Goal: Task Accomplishment & Management: Complete application form

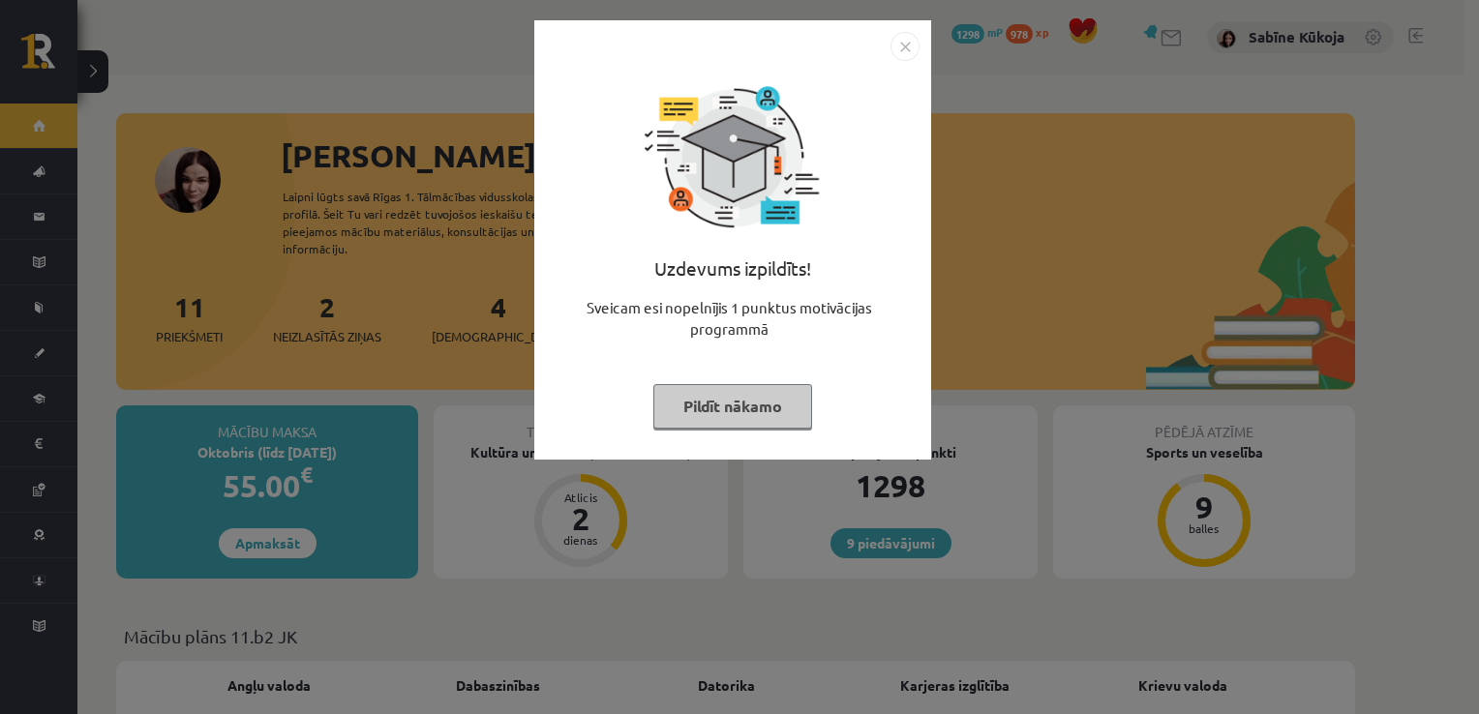
click at [759, 396] on button "Pildīt nākamo" at bounding box center [732, 406] width 159 height 45
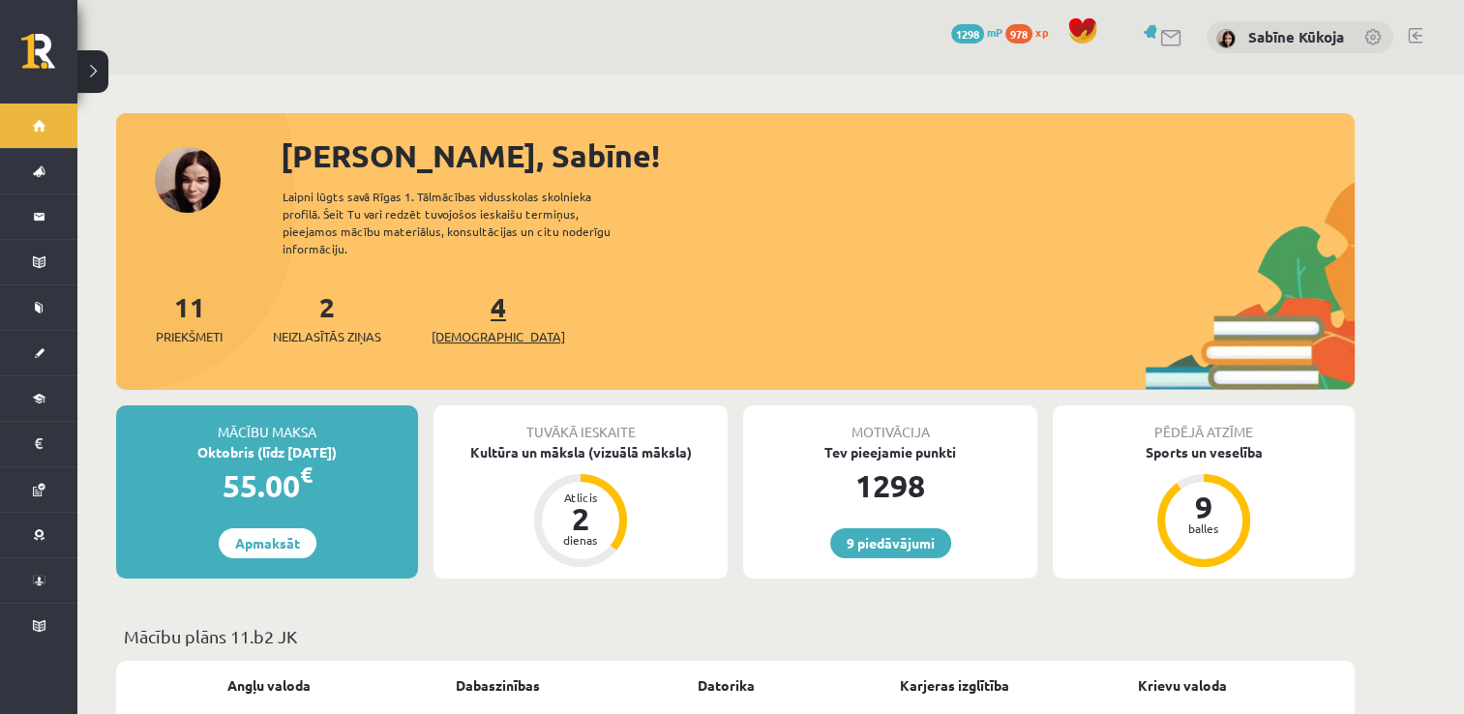
click at [463, 327] on span "[DEMOGRAPHIC_DATA]" at bounding box center [499, 336] width 134 height 19
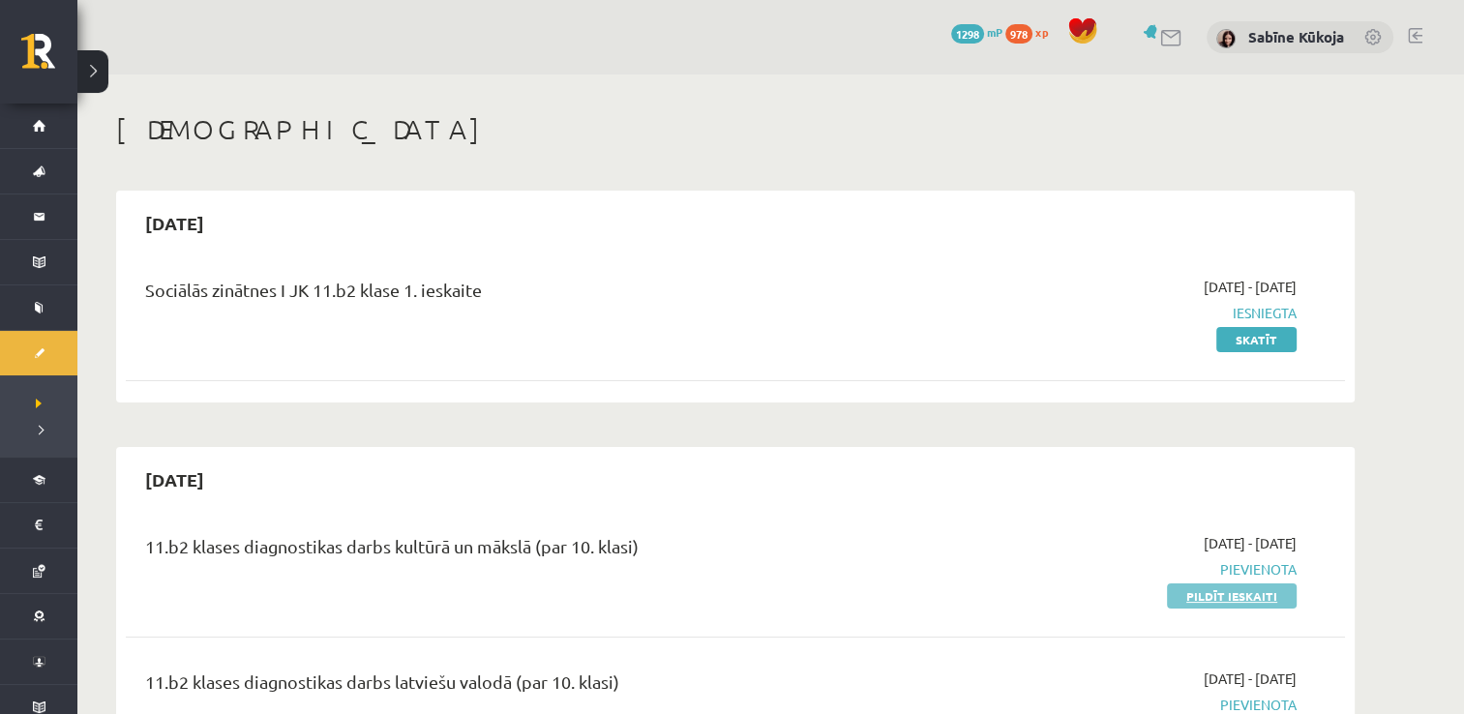
click at [1245, 604] on link "Pildīt ieskaiti" at bounding box center [1232, 595] width 130 height 25
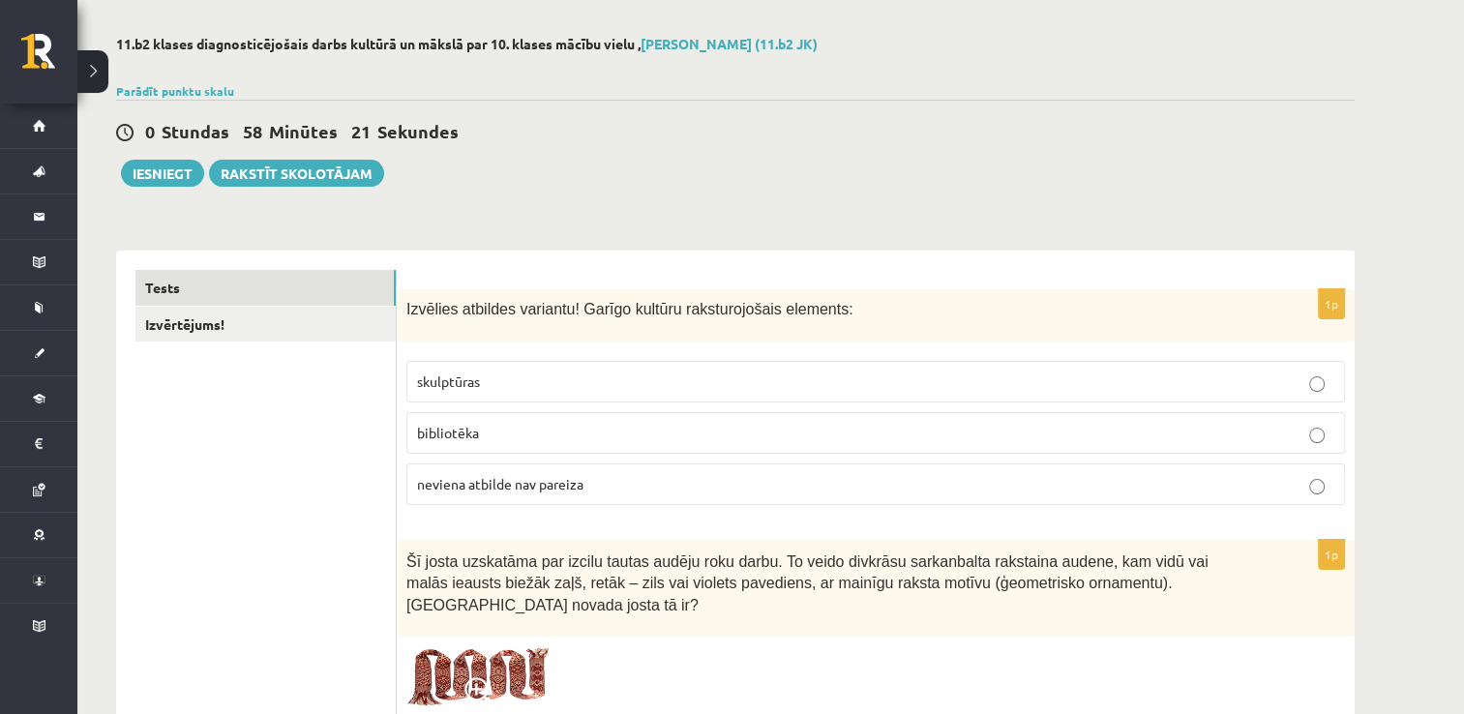
scroll to position [116, 0]
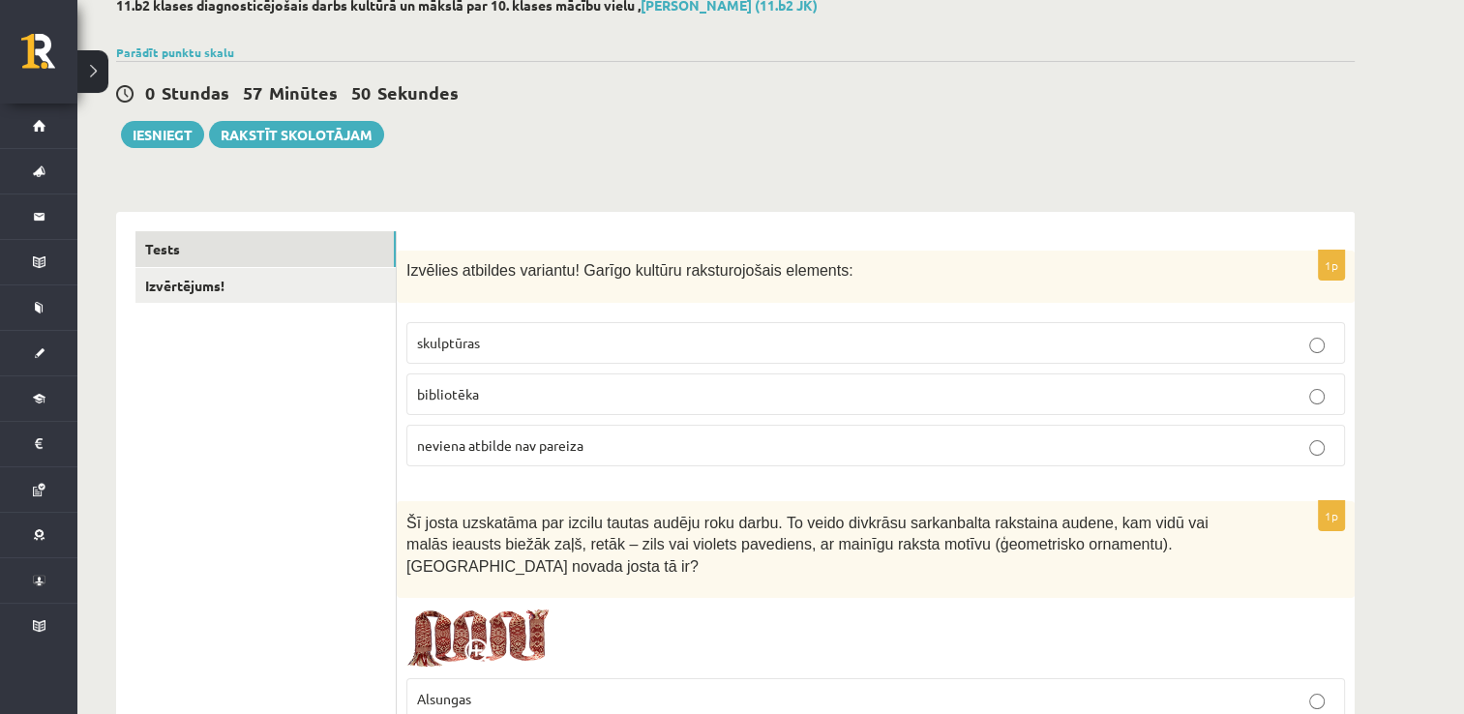
click at [717, 396] on p "bibliotēka" at bounding box center [875, 394] width 917 height 20
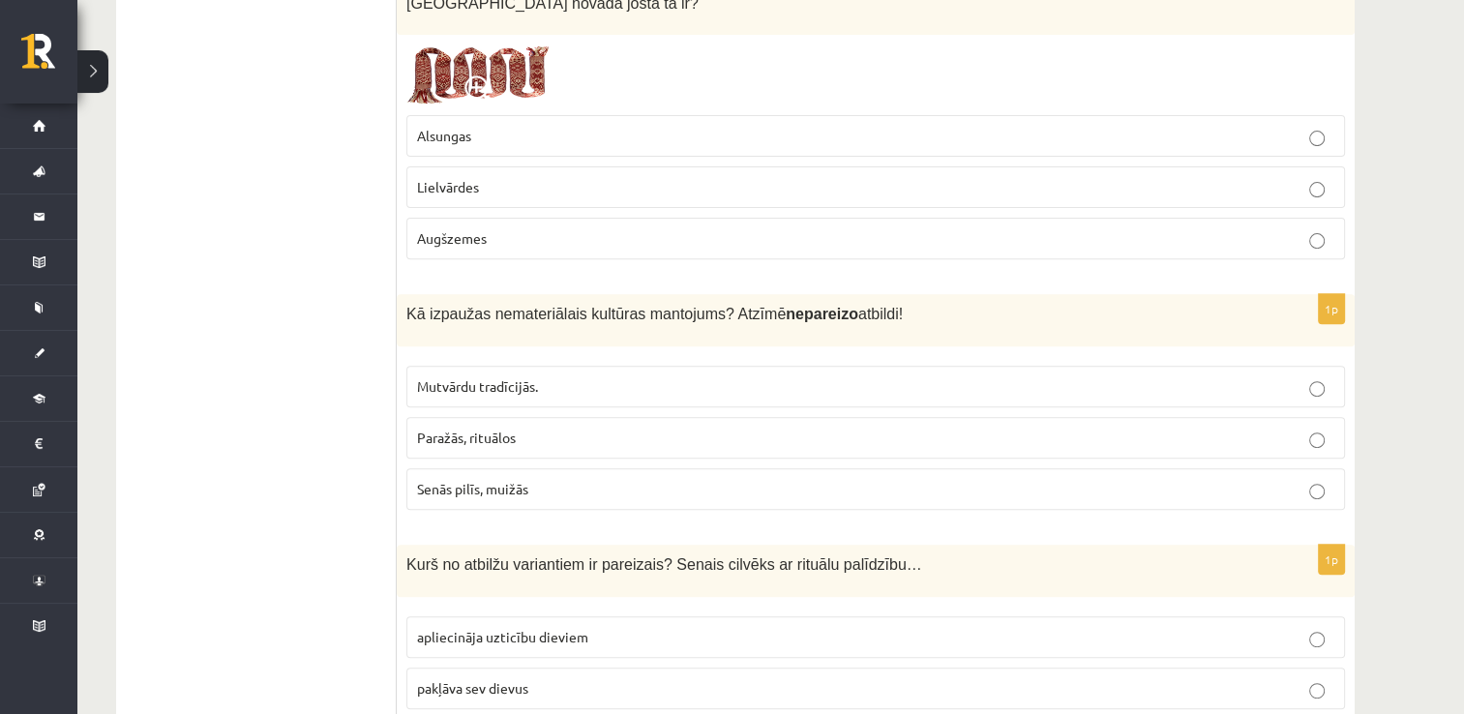
scroll to position [697, 0]
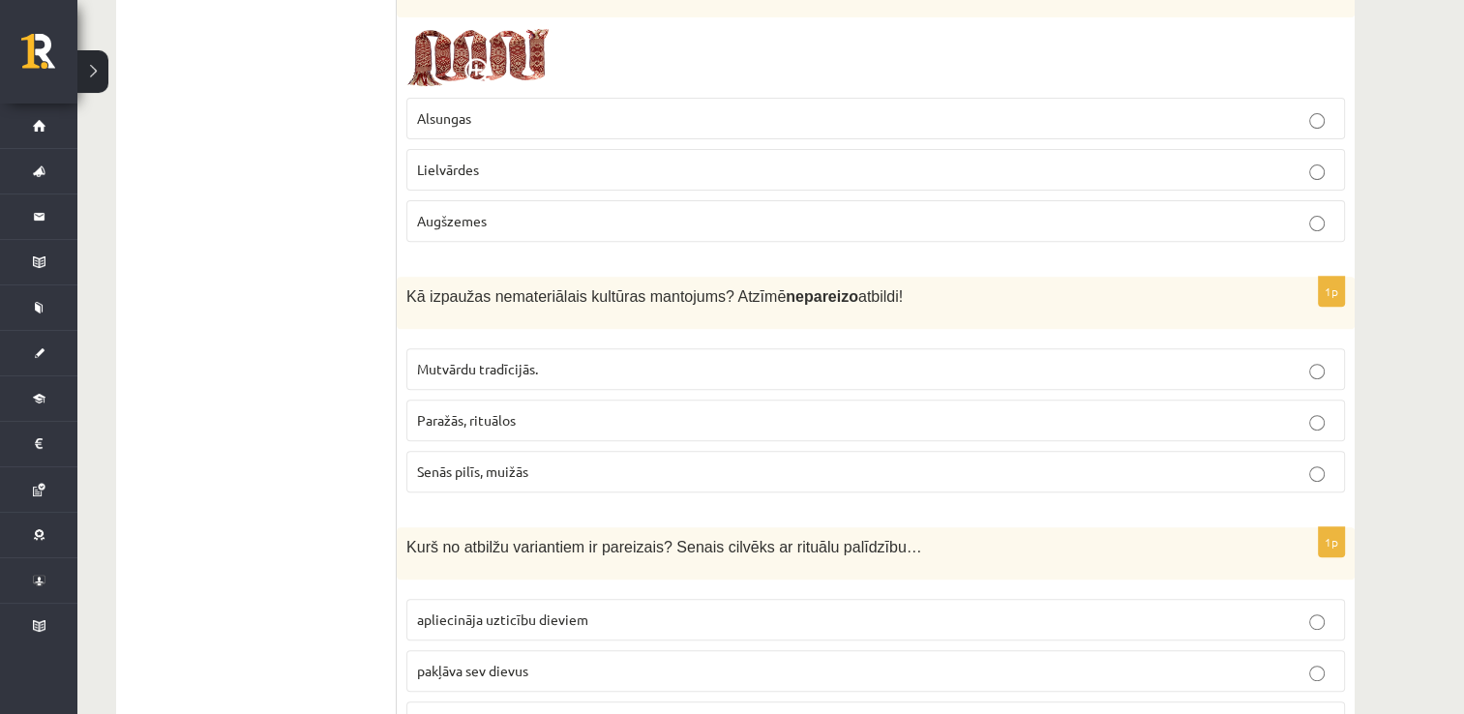
click at [1308, 105] on label "Alsungas" at bounding box center [875, 119] width 939 height 42
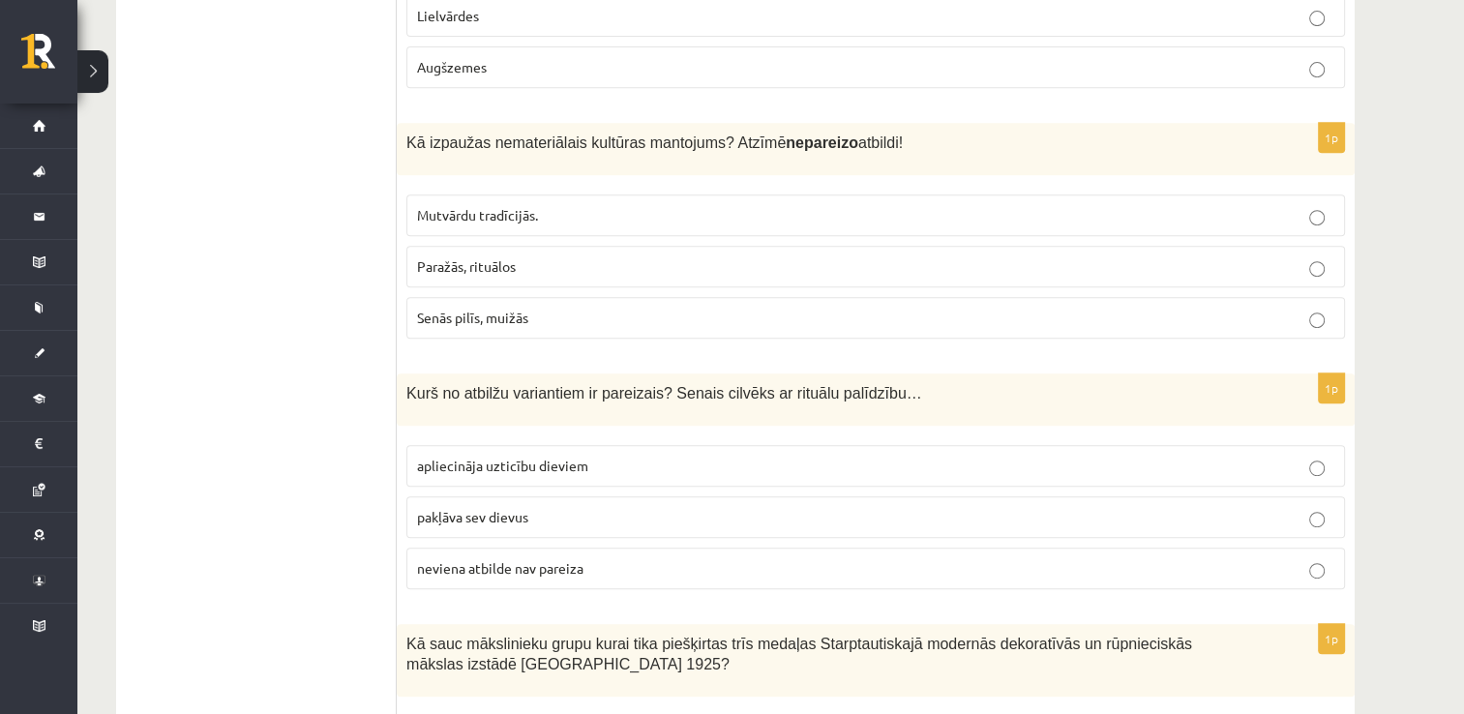
scroll to position [852, 0]
click at [1128, 302] on label "Senās pilīs, muižās" at bounding box center [875, 317] width 939 height 42
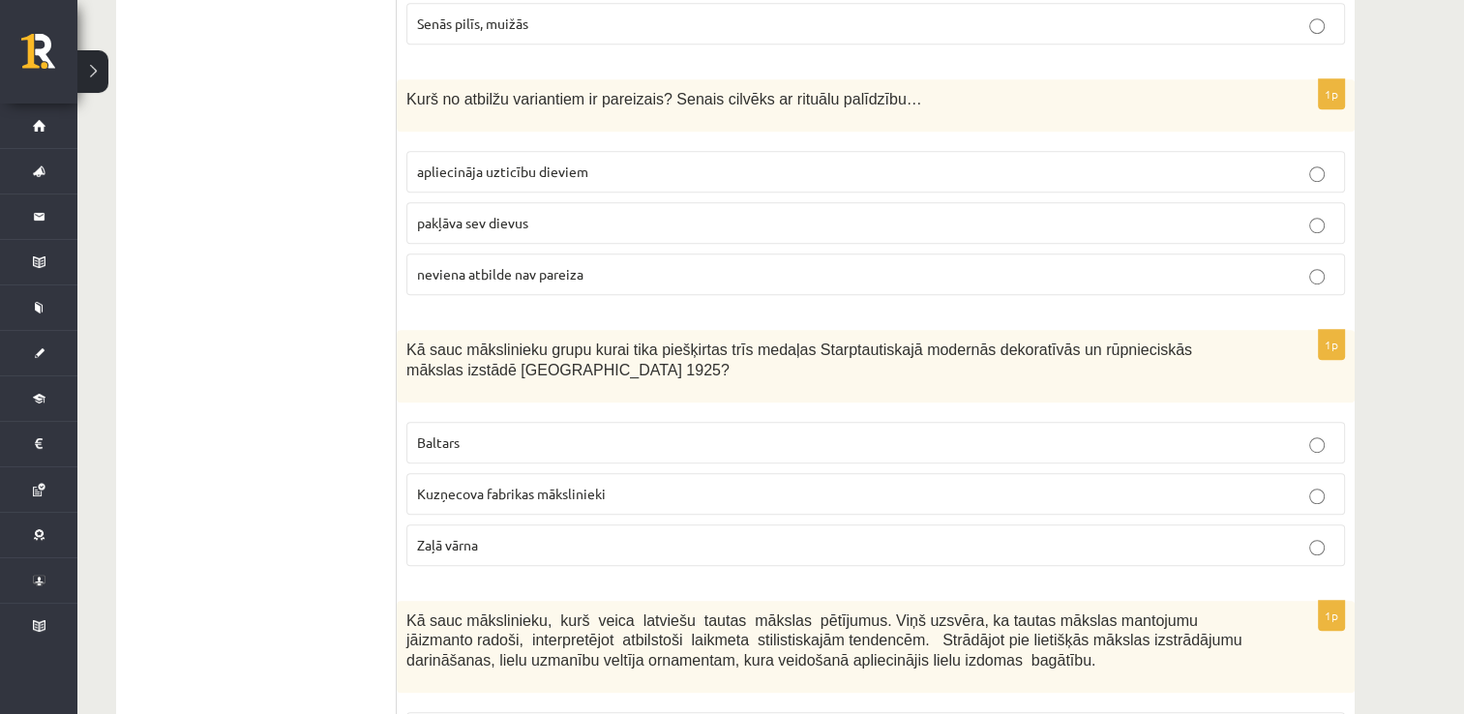
scroll to position [1161, 0]
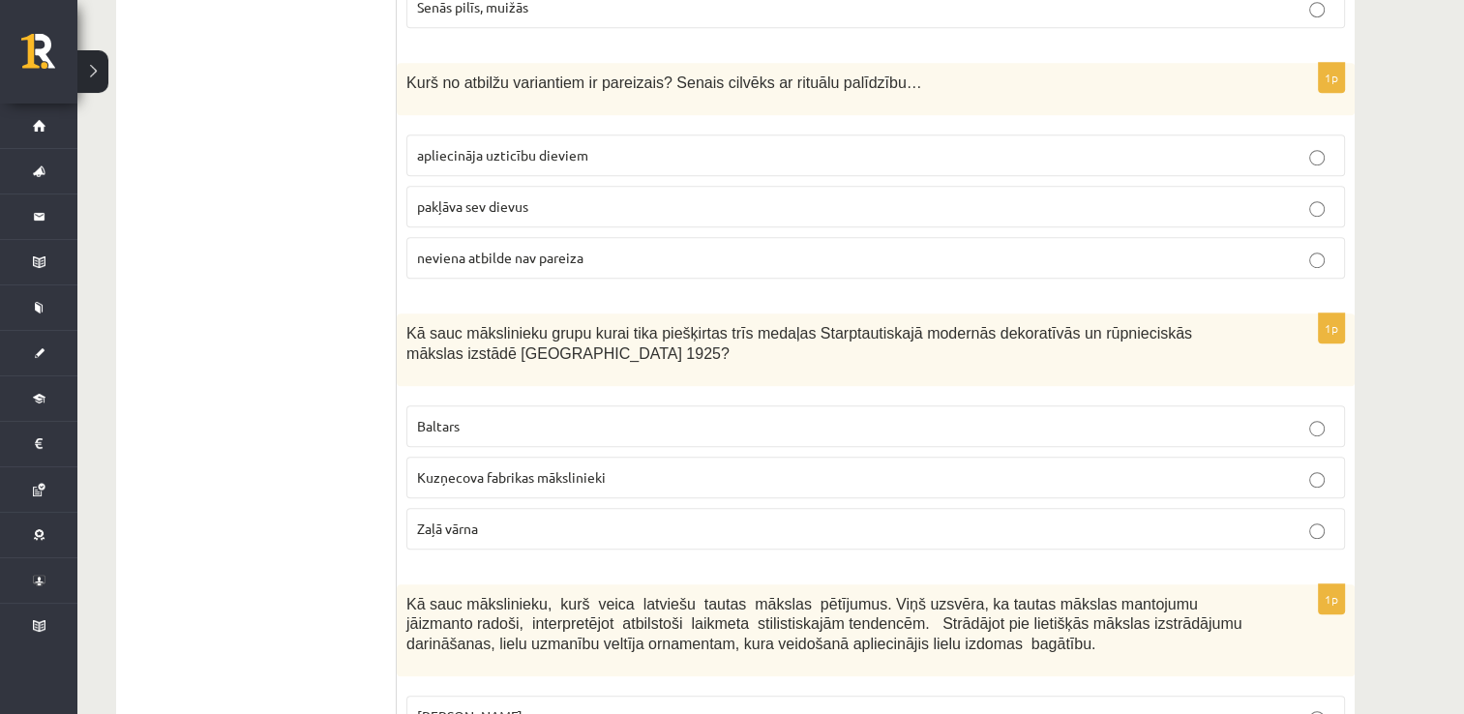
click at [1177, 145] on p "apliecināja uzticību dieviem" at bounding box center [875, 155] width 917 height 20
click at [828, 408] on label "Baltars" at bounding box center [875, 426] width 939 height 42
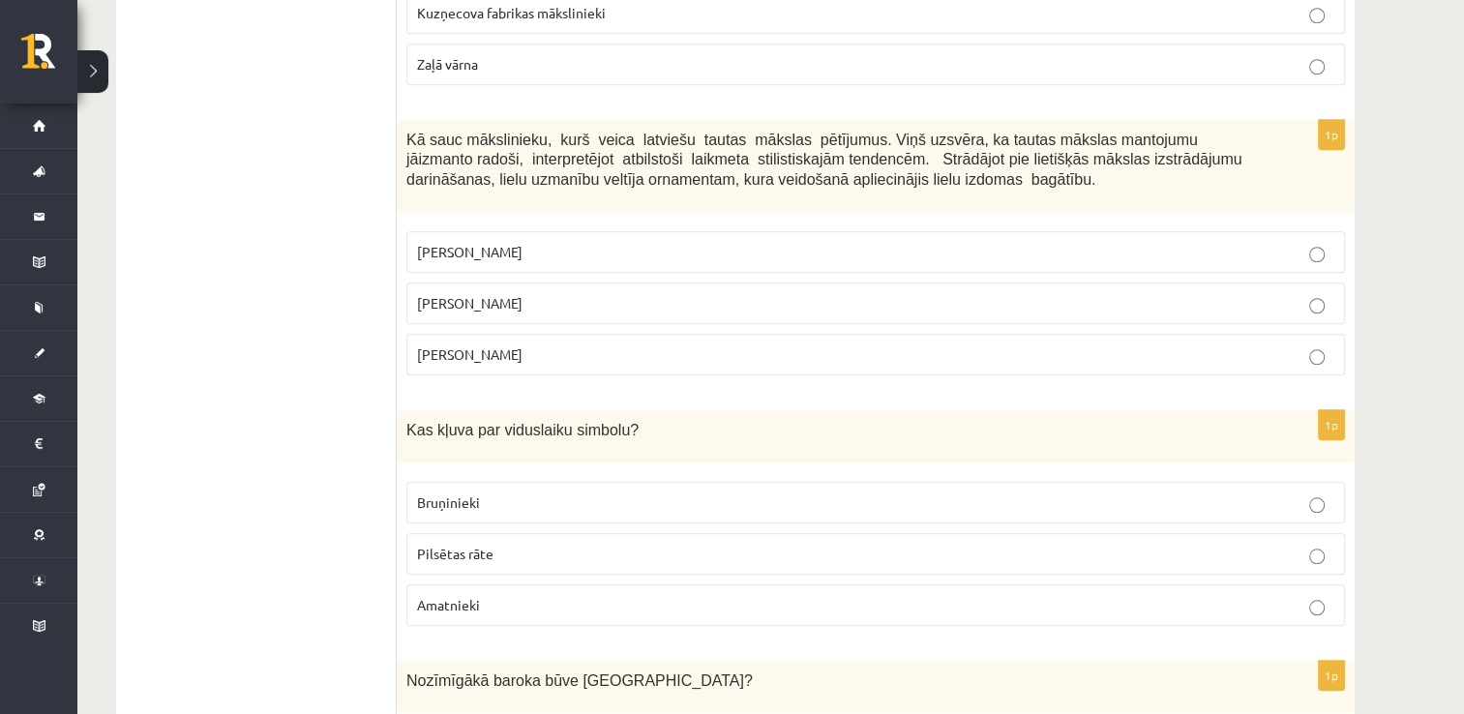
scroll to position [1664, 0]
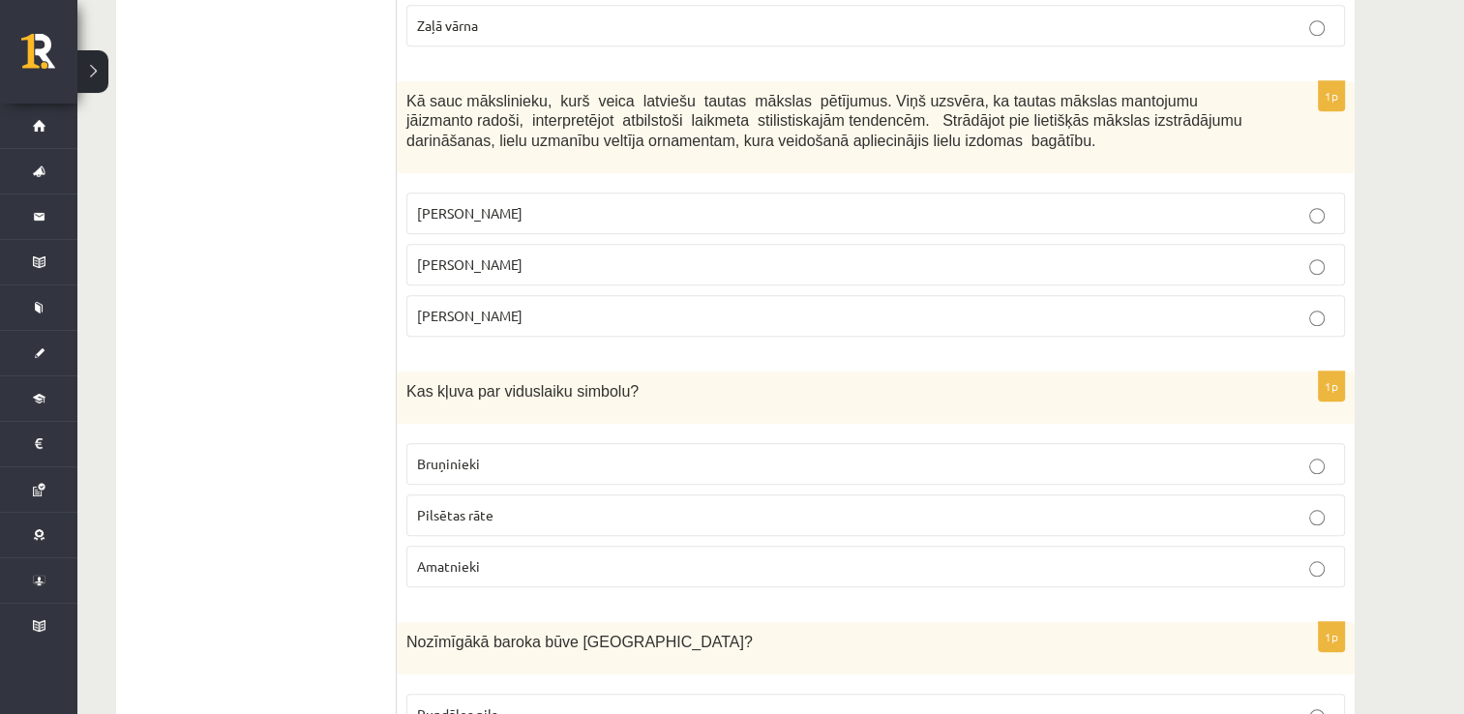
click at [1267, 203] on p "Ansis Cīrulis" at bounding box center [875, 213] width 917 height 20
click at [824, 454] on p "Bruņinieki" at bounding box center [875, 464] width 917 height 20
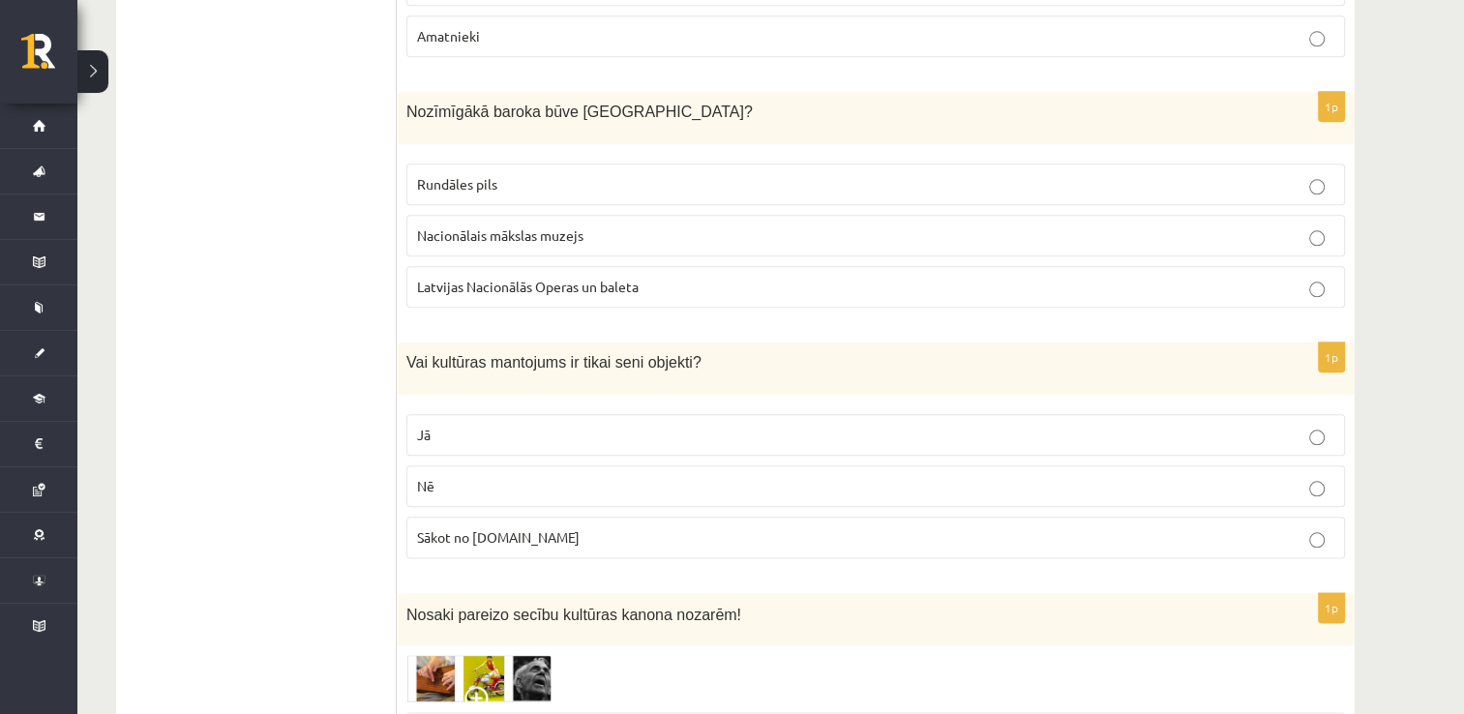
scroll to position [2206, 0]
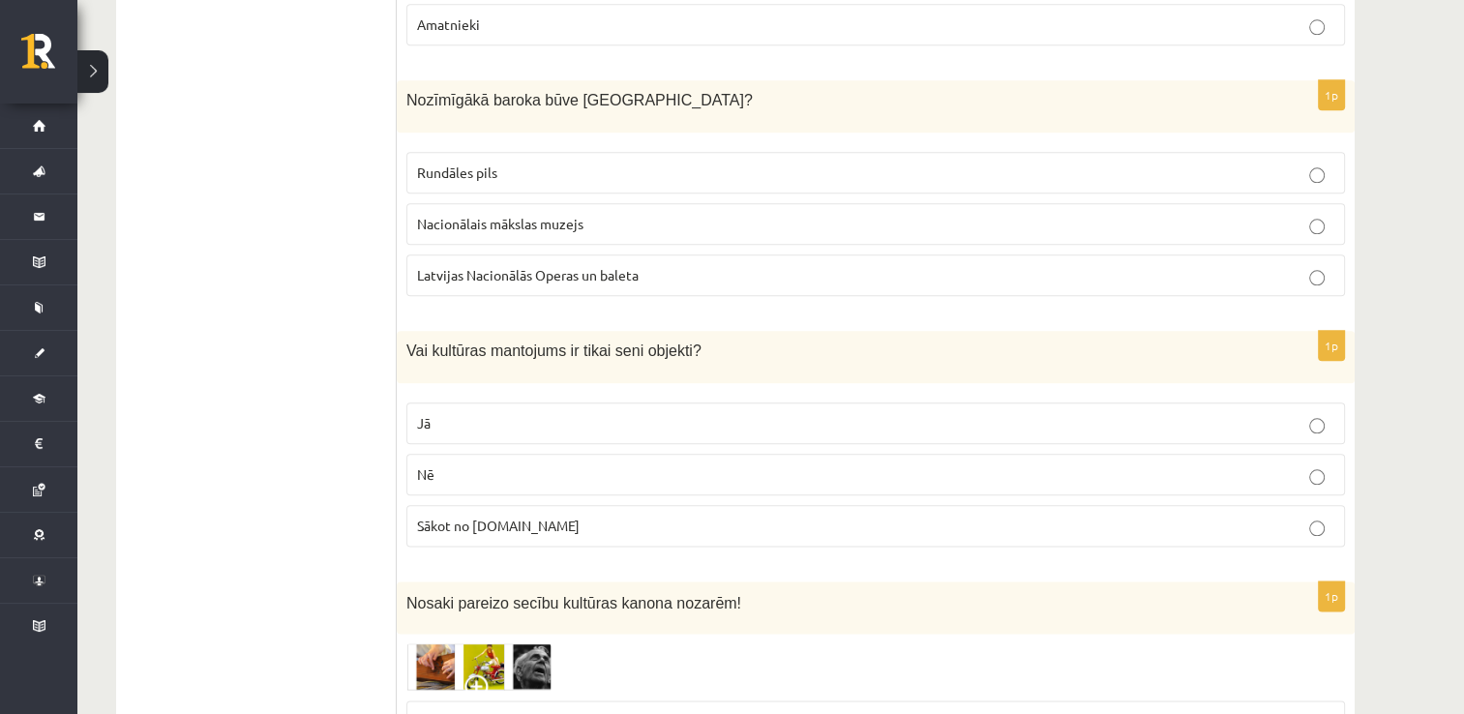
click at [1023, 160] on label "Rundāles pils" at bounding box center [875, 173] width 939 height 42
click at [695, 464] on p "Nē" at bounding box center [875, 474] width 917 height 20
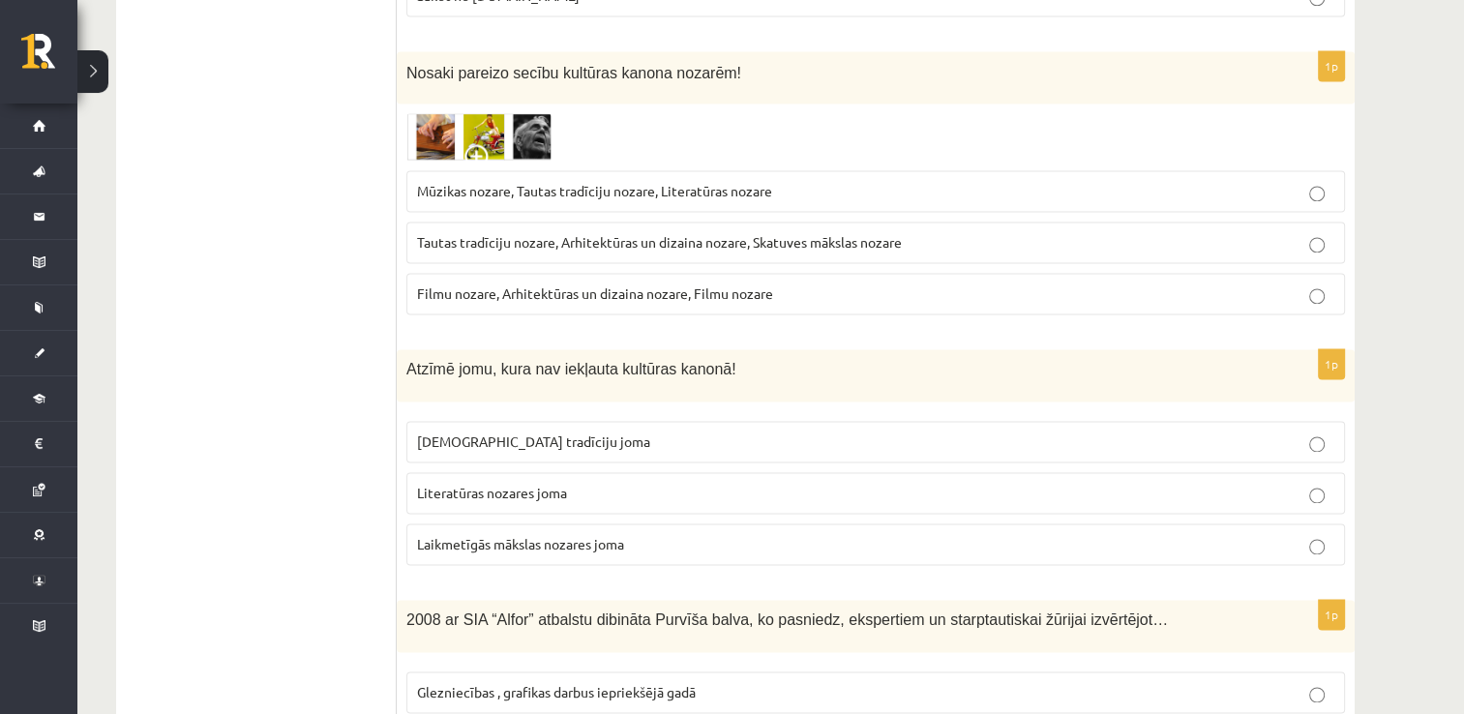
scroll to position [2748, 0]
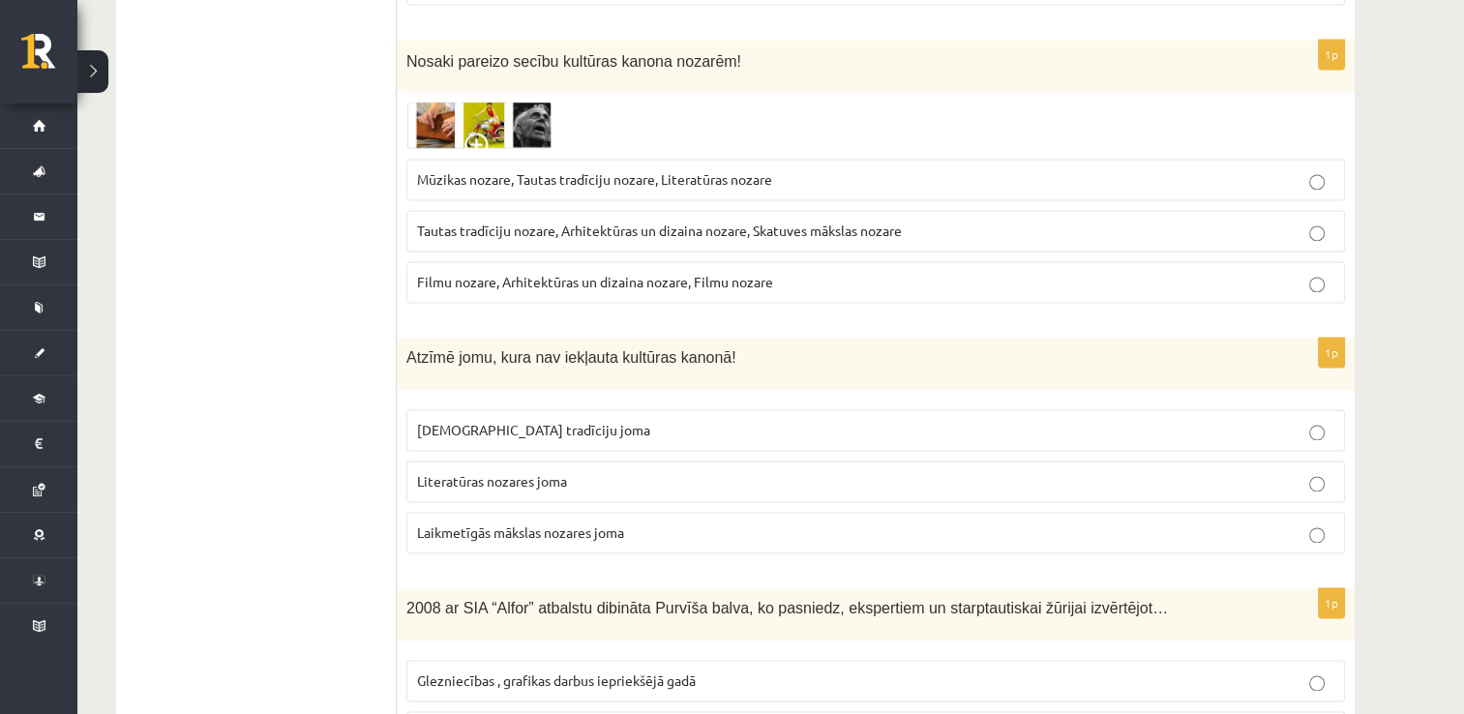
click at [1011, 169] on p "Mūzikas nozare, Tautas tradīciju nozare, Literatūras nozare" at bounding box center [875, 179] width 917 height 20
click at [821, 523] on p "Laikmetīgās mākslas nozares joma" at bounding box center [875, 533] width 917 height 20
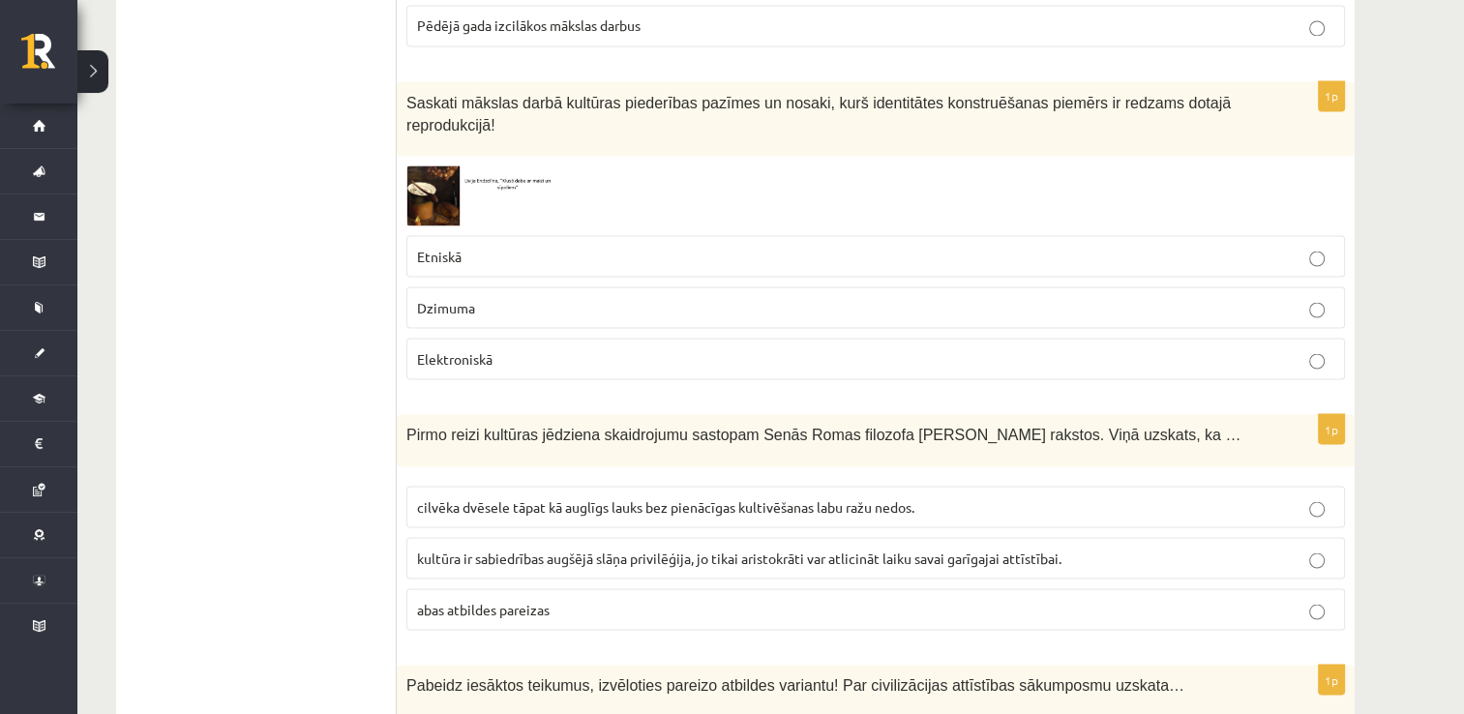
scroll to position [3522, 0]
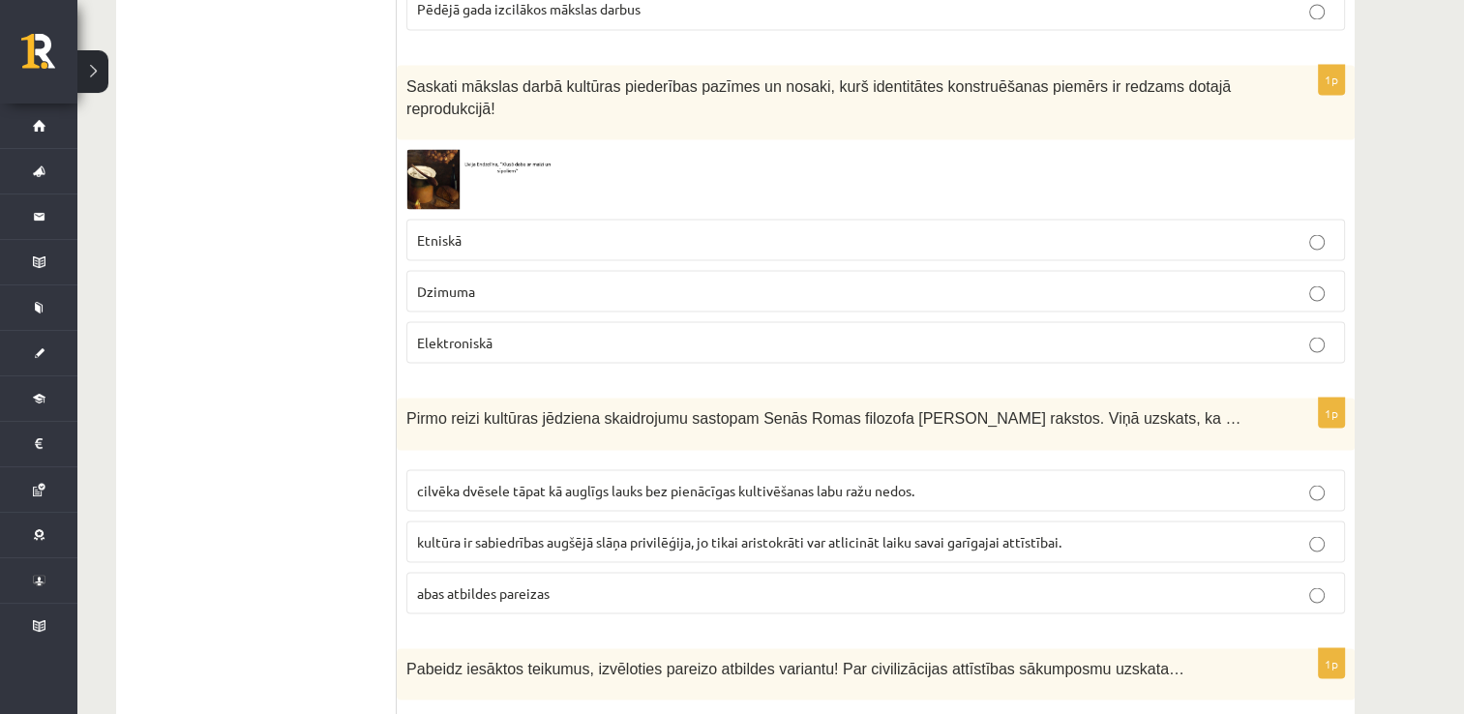
click at [1130, 229] on p "Etniskā" at bounding box center [875, 239] width 917 height 20
click at [1032, 480] on p "cilvēka dvēsele tāpat kā auglīgs lauks bez pienācīgas kultivēšanas labu ražu ne…" at bounding box center [875, 490] width 917 height 20
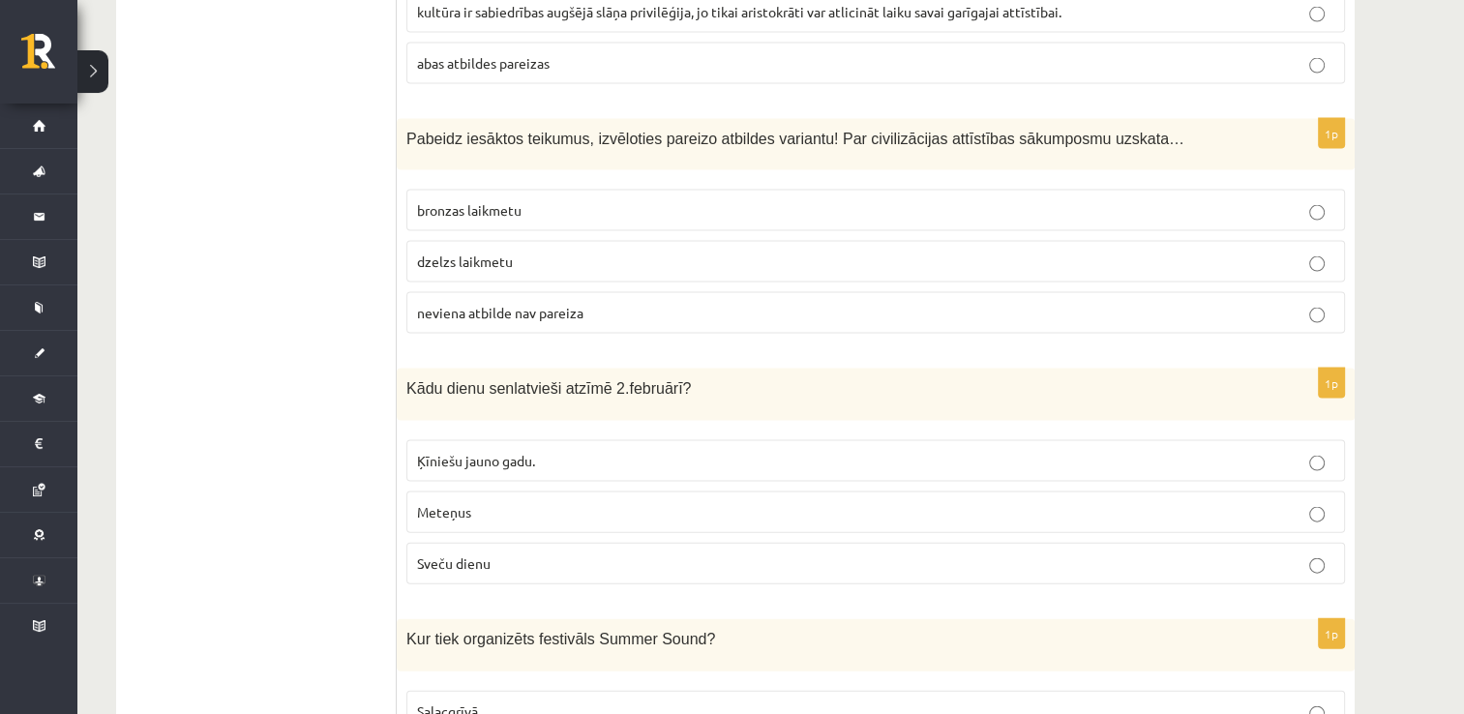
scroll to position [4064, 0]
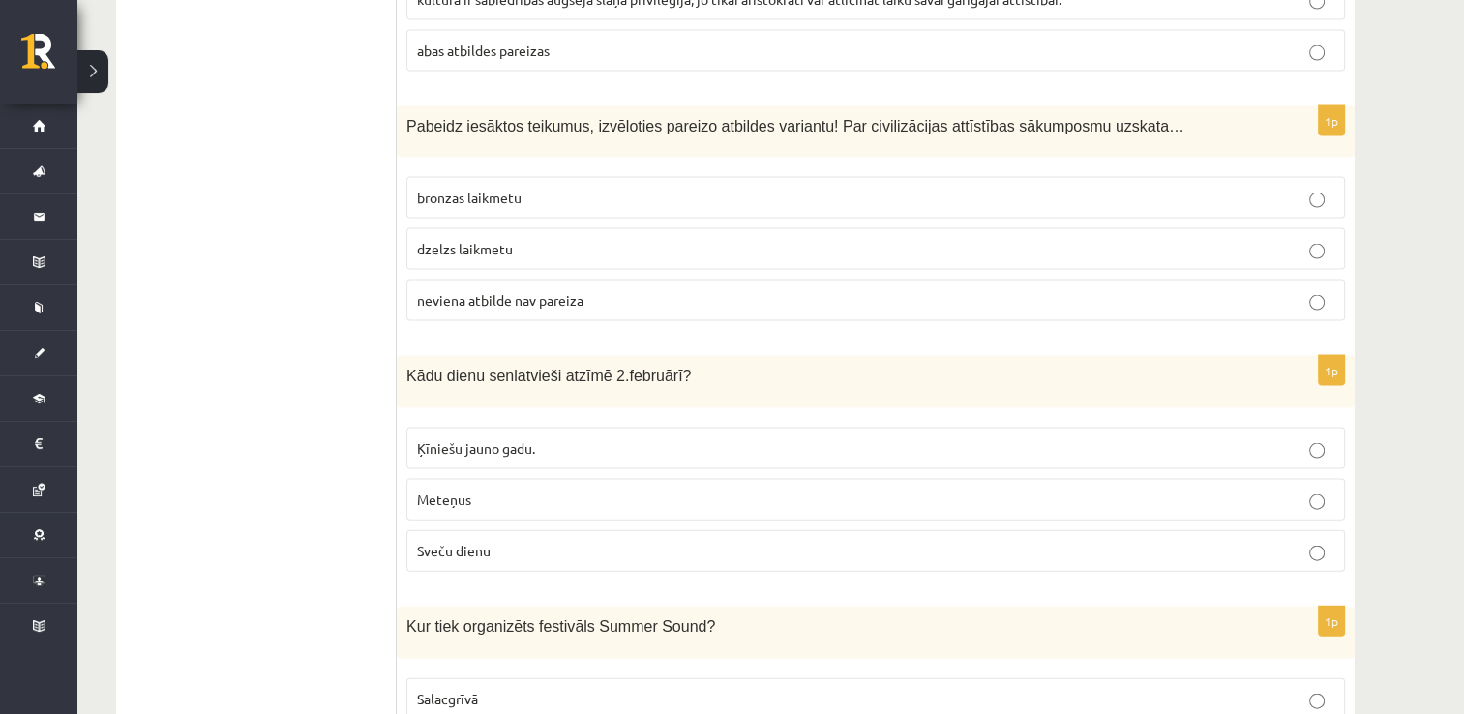
click at [1148, 177] on label "bronzas laikmetu" at bounding box center [875, 198] width 939 height 42
click at [985, 541] on p "Sveču dienu" at bounding box center [875, 551] width 917 height 20
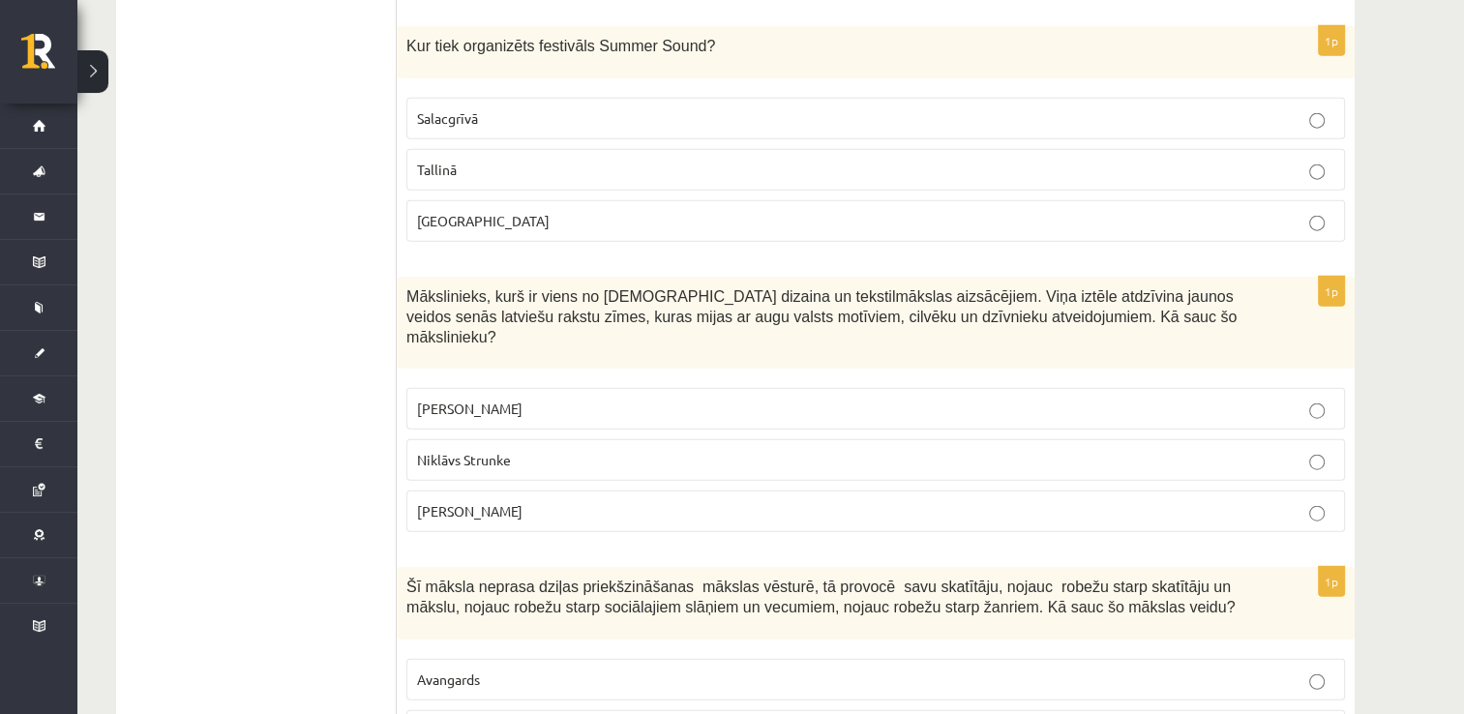
scroll to position [4606, 0]
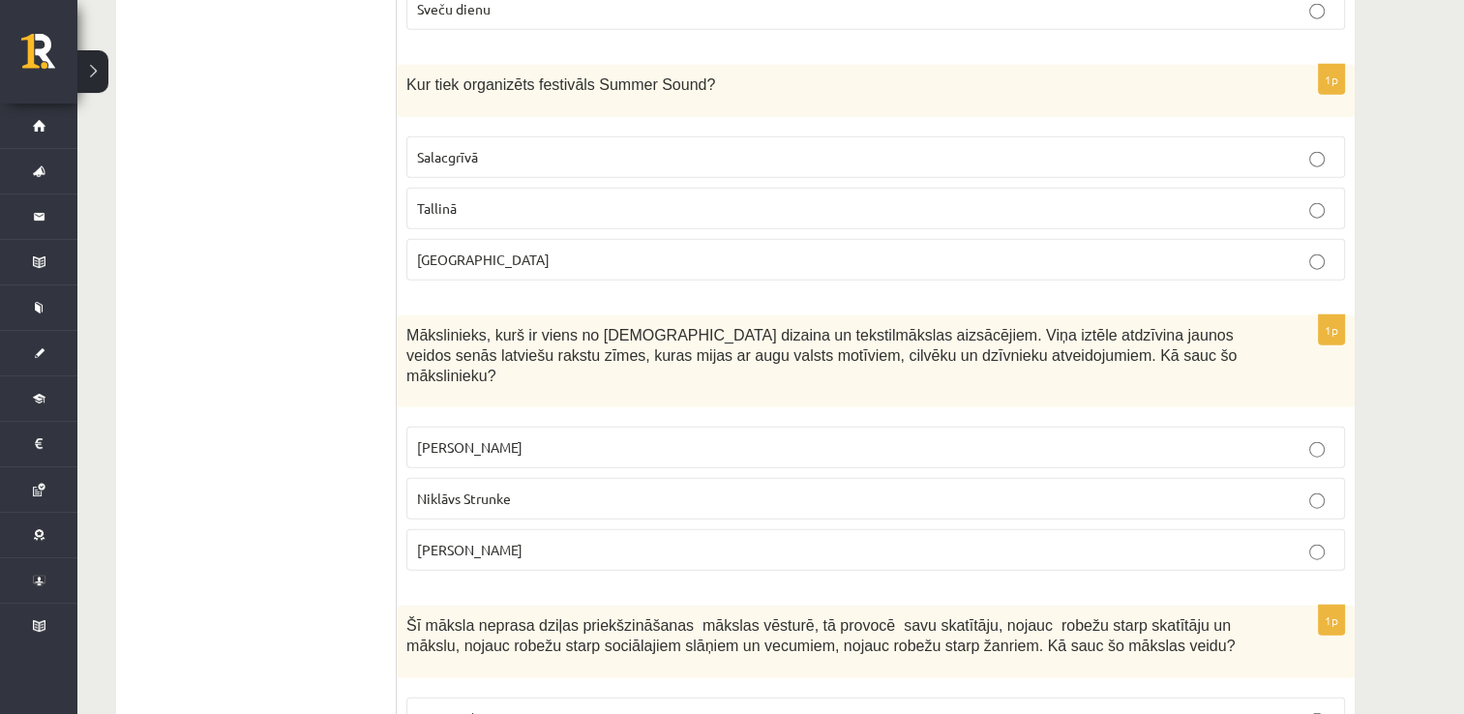
click at [1274, 250] on p "Liepājā" at bounding box center [875, 260] width 917 height 20
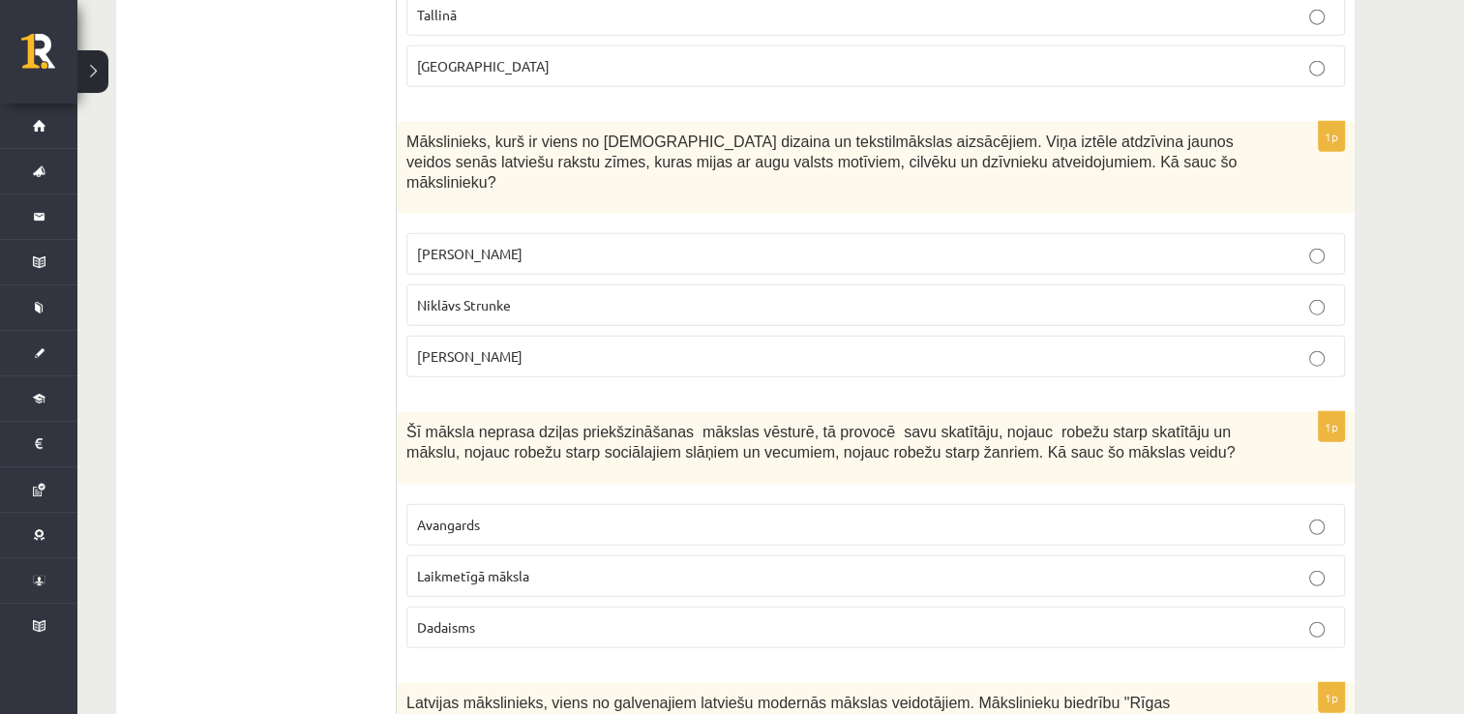
scroll to position [4838, 0]
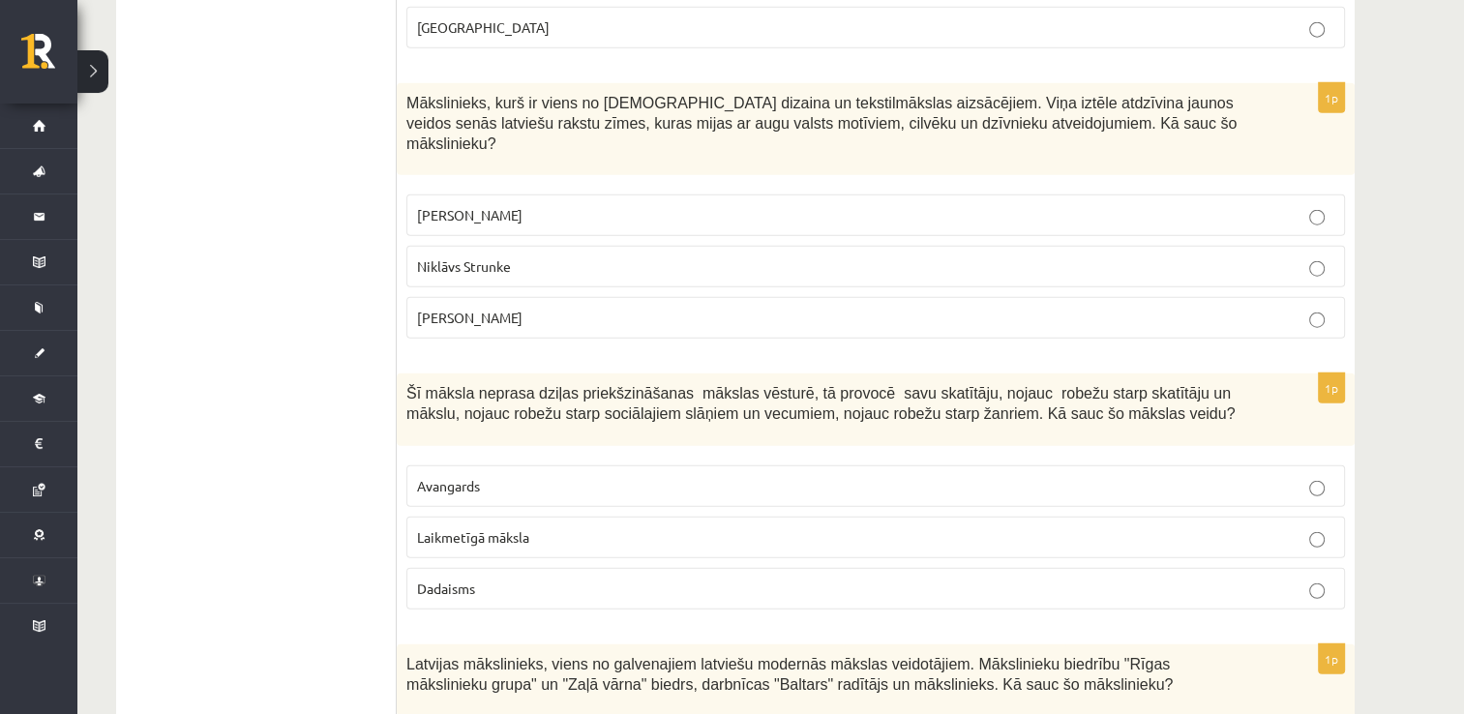
click at [1006, 194] on label "Ansis Cīrulis" at bounding box center [875, 215] width 939 height 42
click at [845, 465] on label "Avangards" at bounding box center [875, 486] width 939 height 42
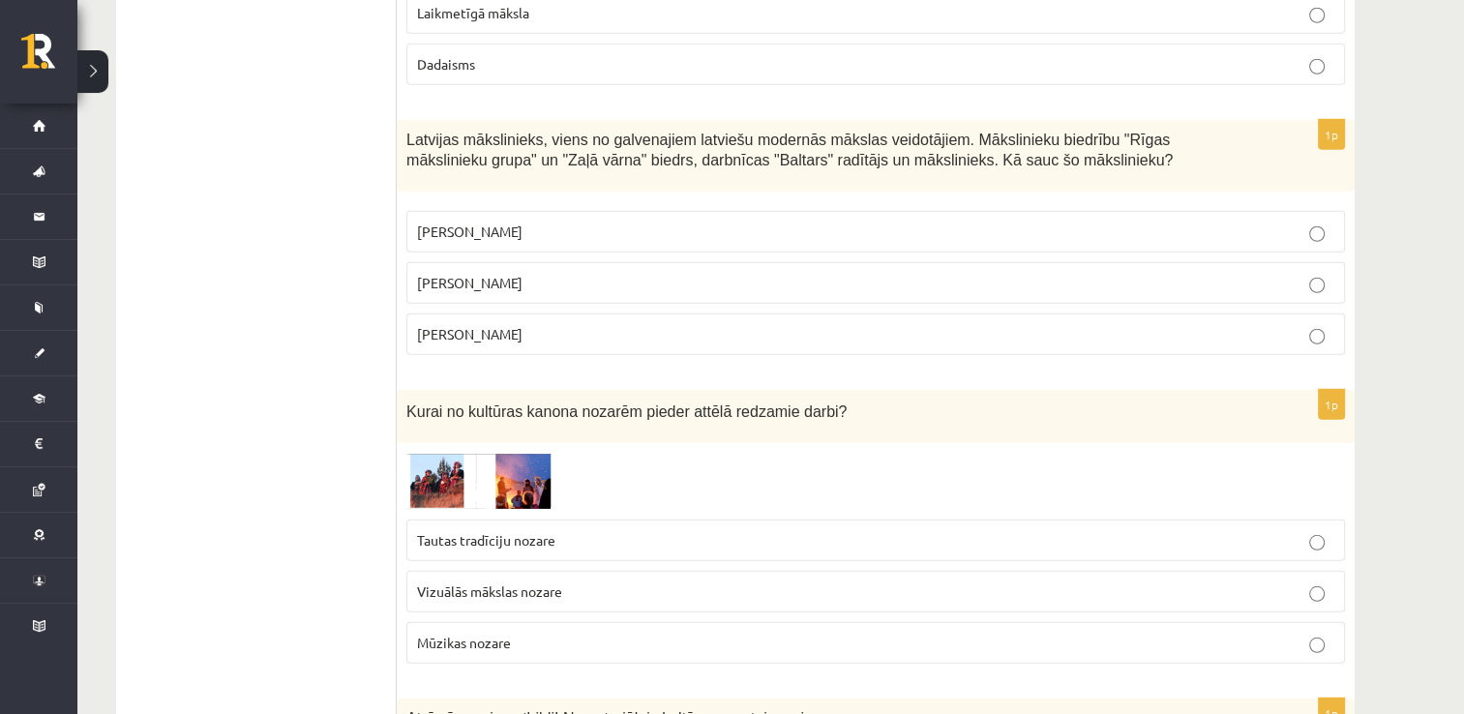
scroll to position [5380, 0]
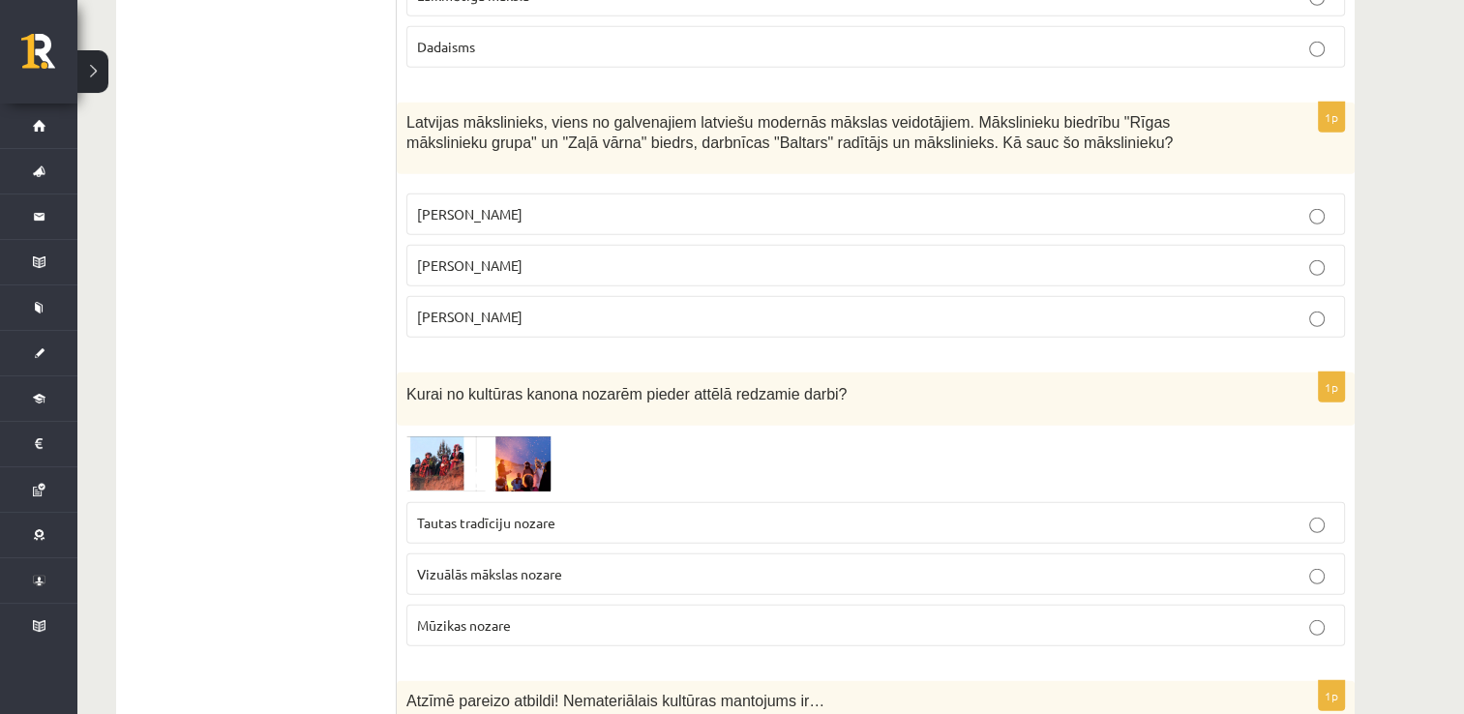
click at [1168, 204] on p "Aleksandra Beļcova" at bounding box center [875, 214] width 917 height 20
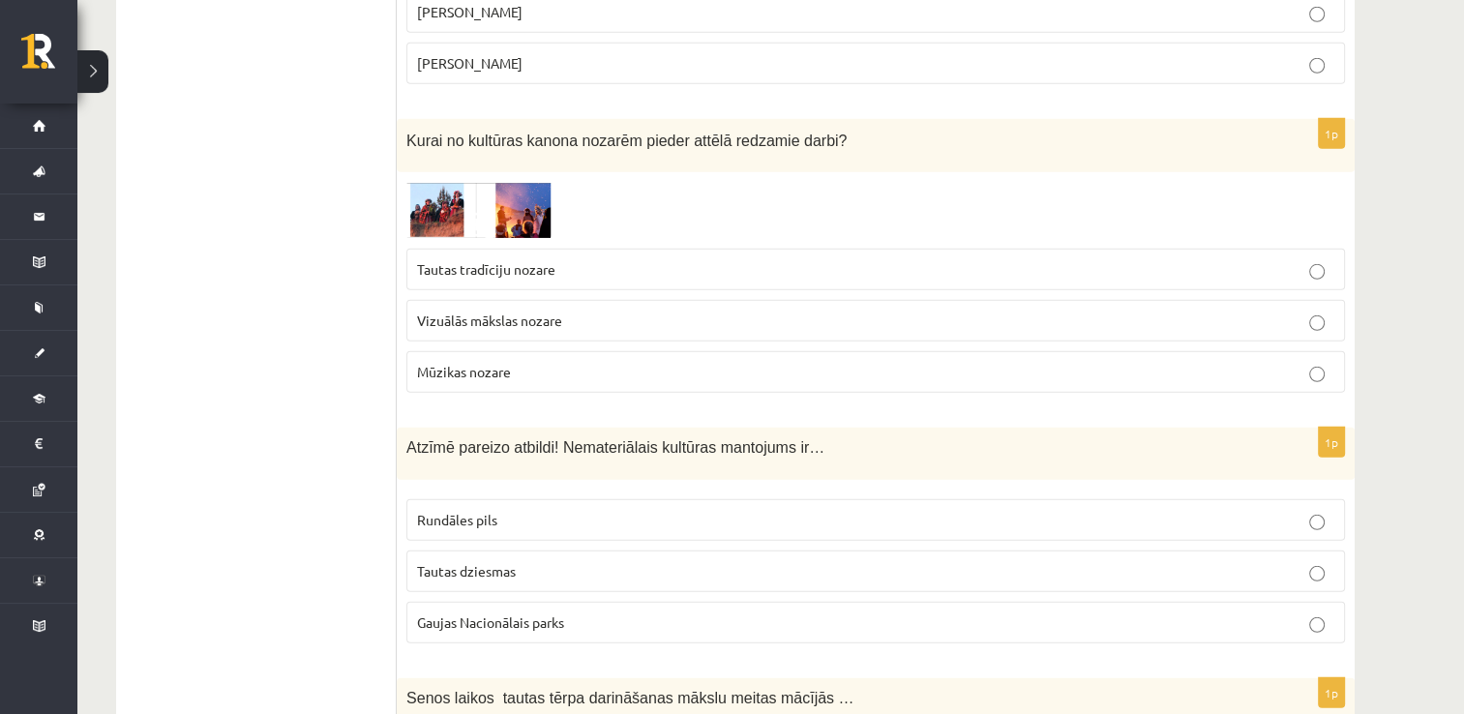
scroll to position [5651, 0]
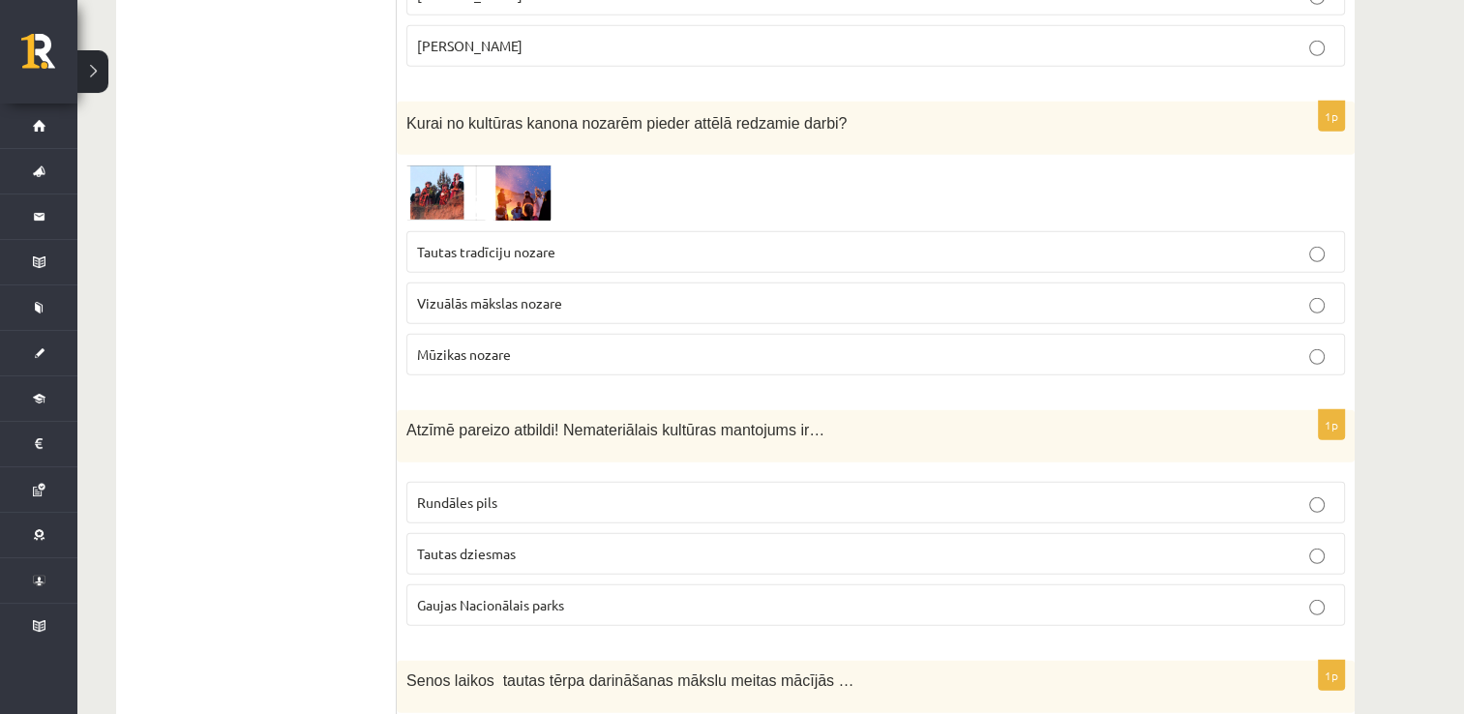
click at [1025, 242] on p "Tautas tradīciju nozare" at bounding box center [875, 252] width 917 height 20
click at [922, 544] on p "Tautas dziesmas" at bounding box center [875, 554] width 917 height 20
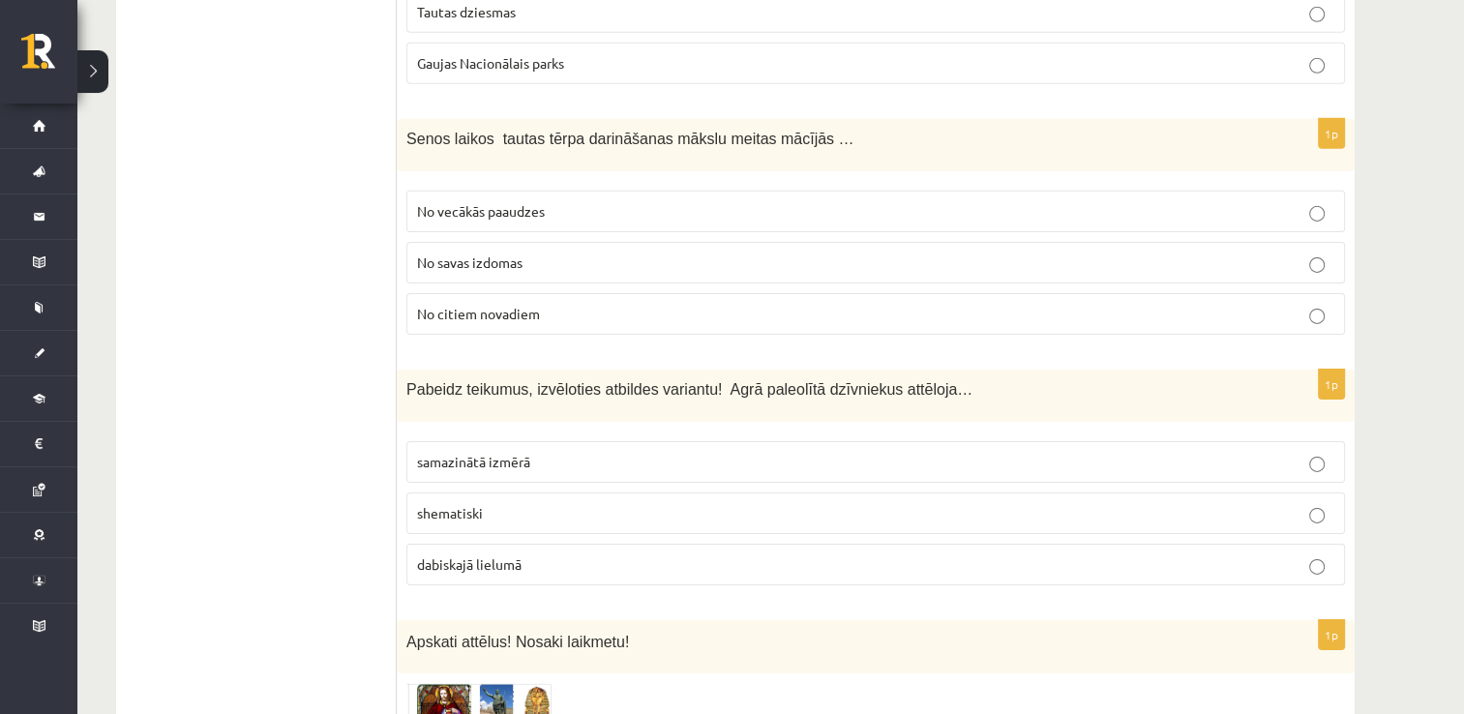
scroll to position [6232, 0]
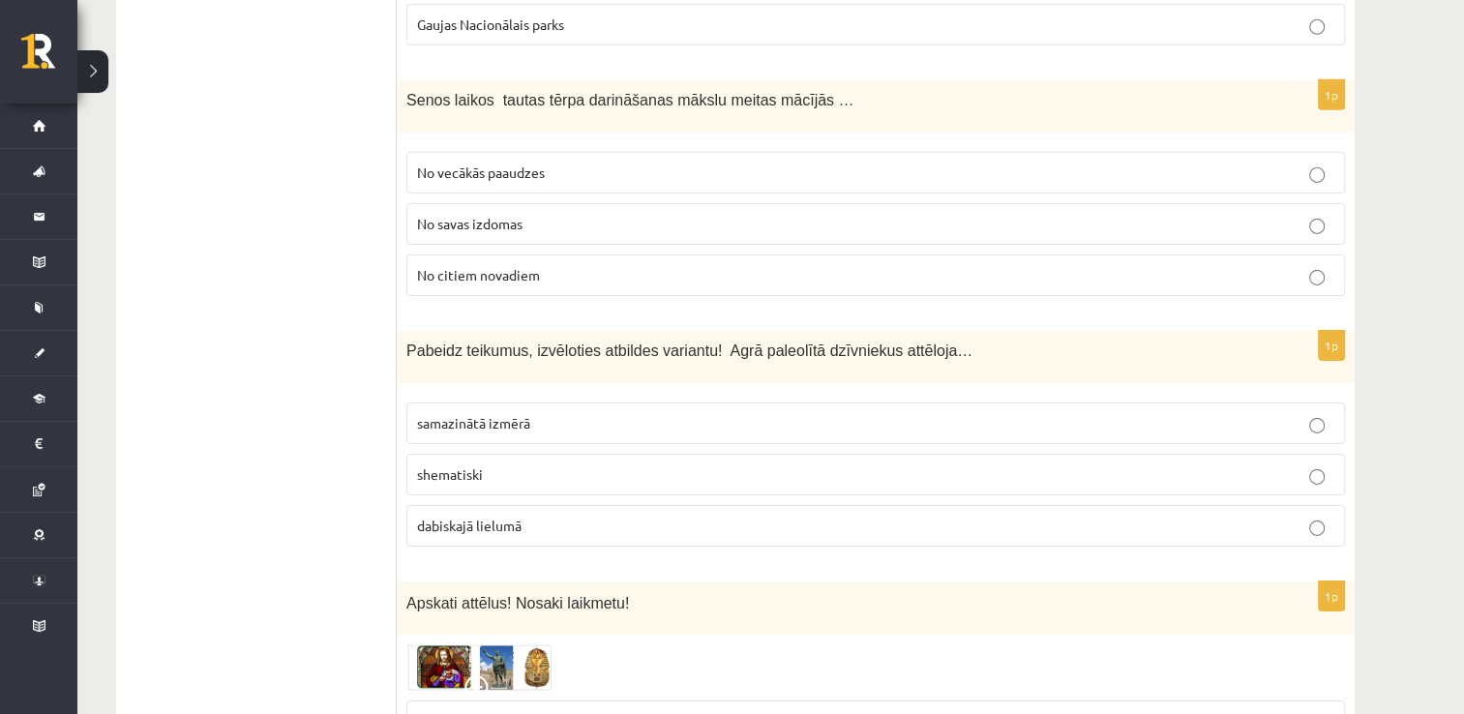
click at [1062, 152] on label "No vecākās paaudzes" at bounding box center [875, 173] width 939 height 42
click at [766, 516] on p "dabiskajā lielumā" at bounding box center [875, 526] width 917 height 20
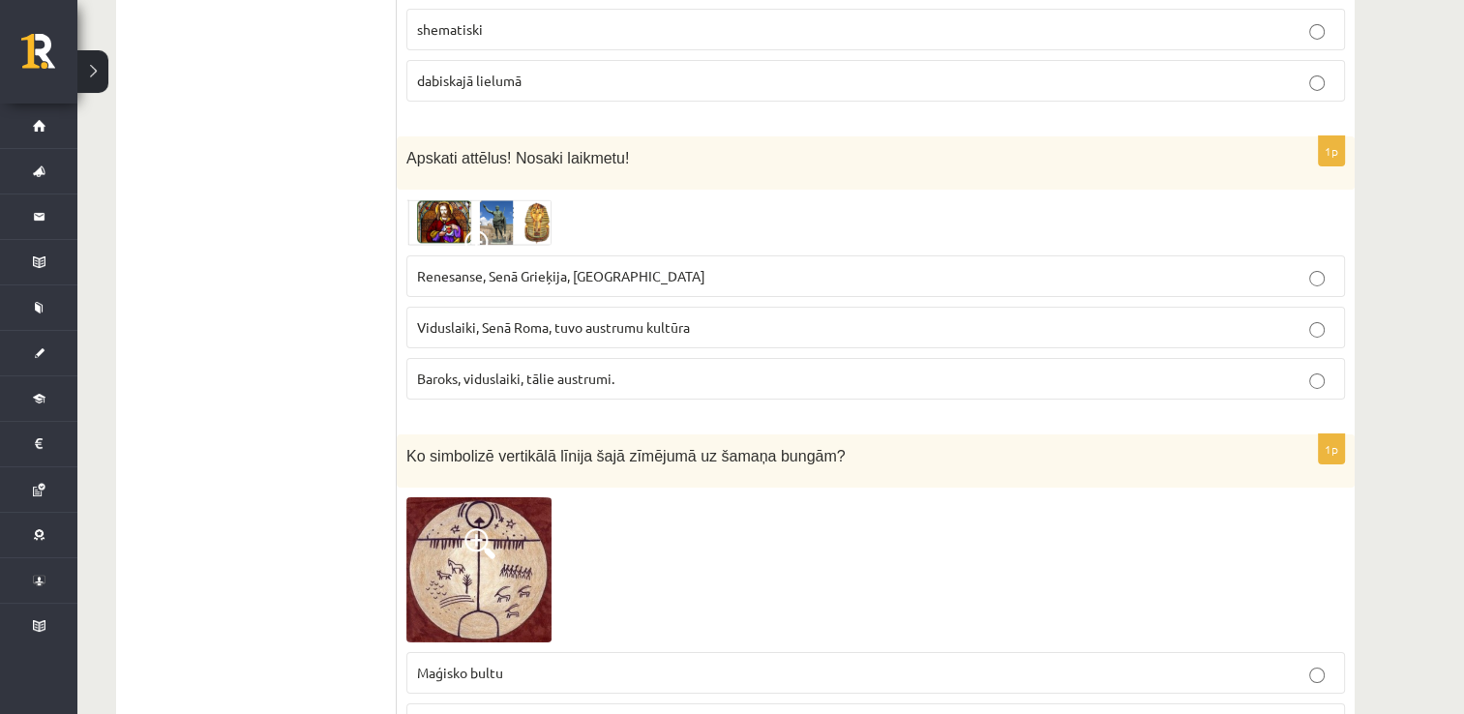
scroll to position [6696, 0]
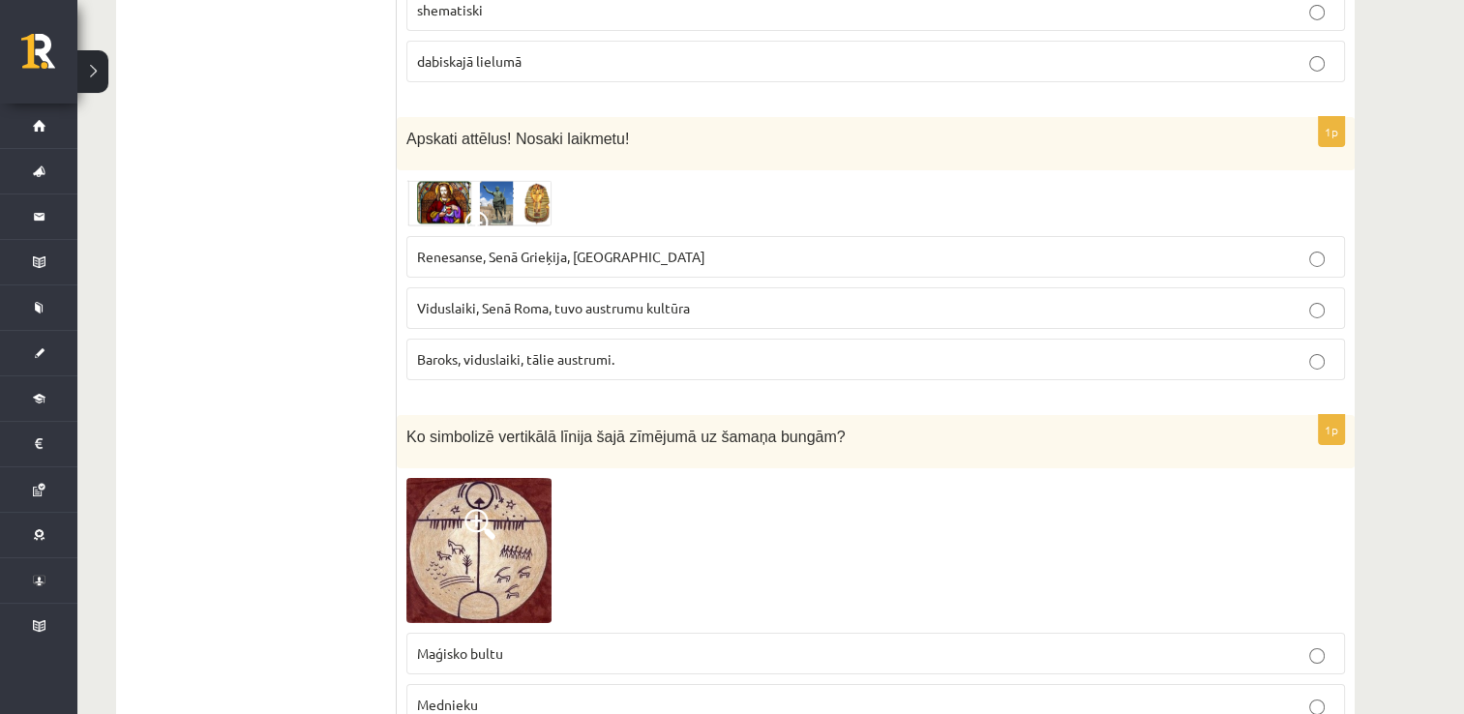
click at [1078, 247] on p "Renesanse, Senā Grieķija, Ēģipte" at bounding box center [875, 257] width 917 height 20
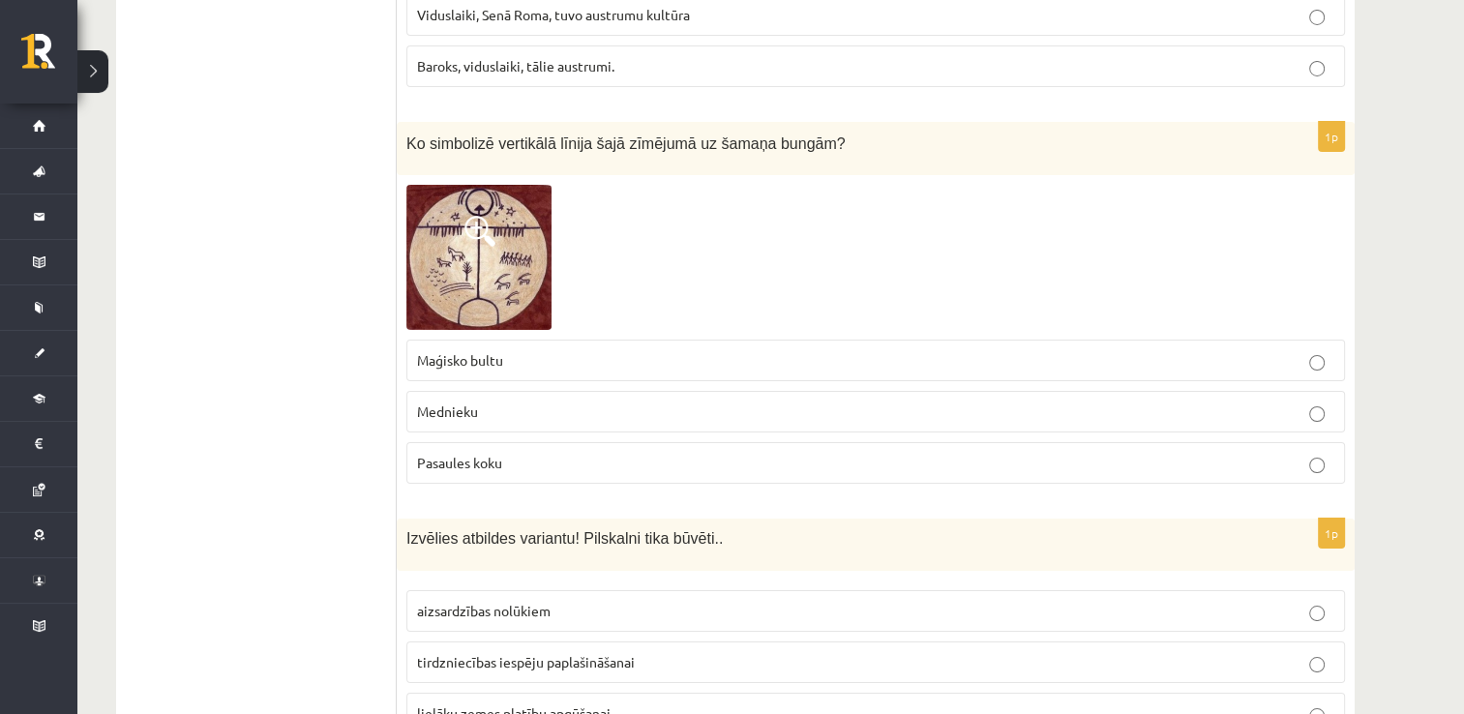
scroll to position [7006, 0]
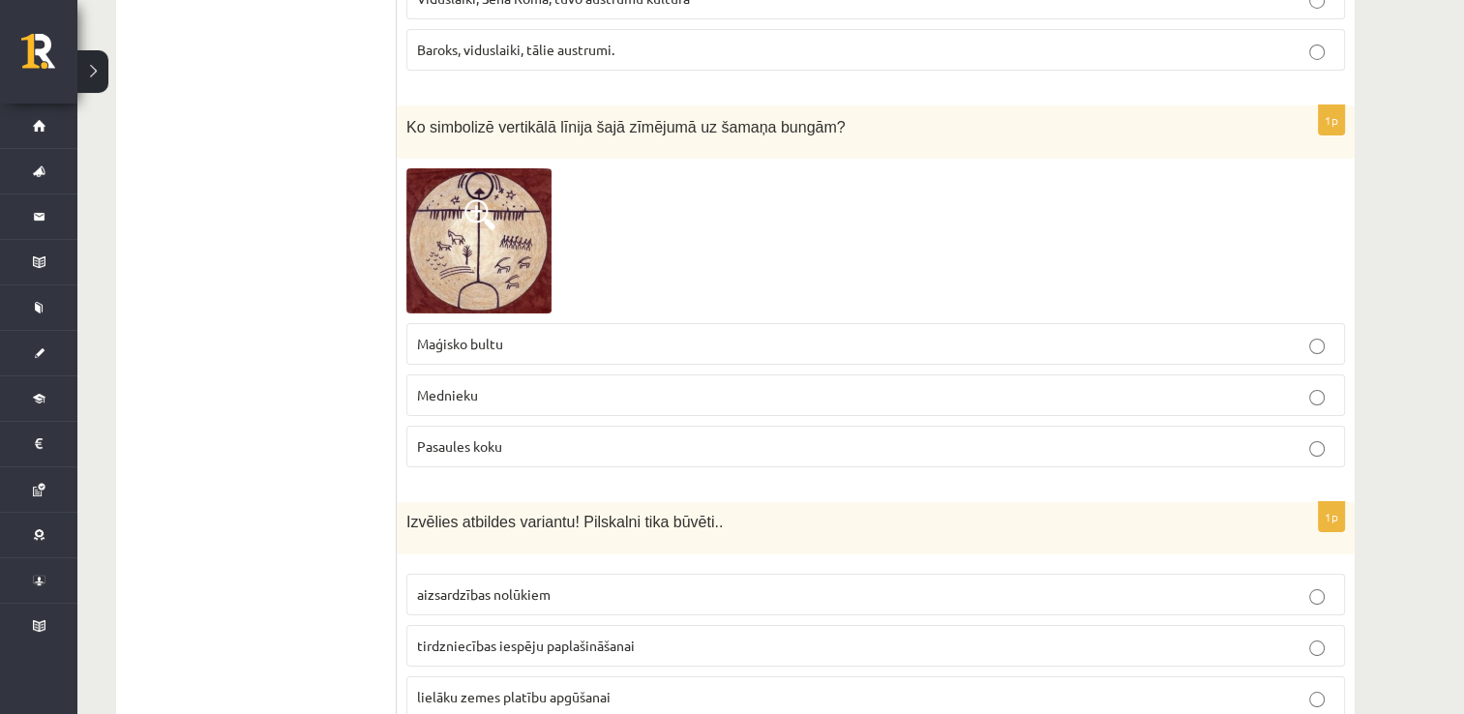
click at [1178, 426] on label "Pasaules koku" at bounding box center [875, 447] width 939 height 42
click at [991, 584] on p "aizsardzības nolūkiem" at bounding box center [875, 594] width 917 height 20
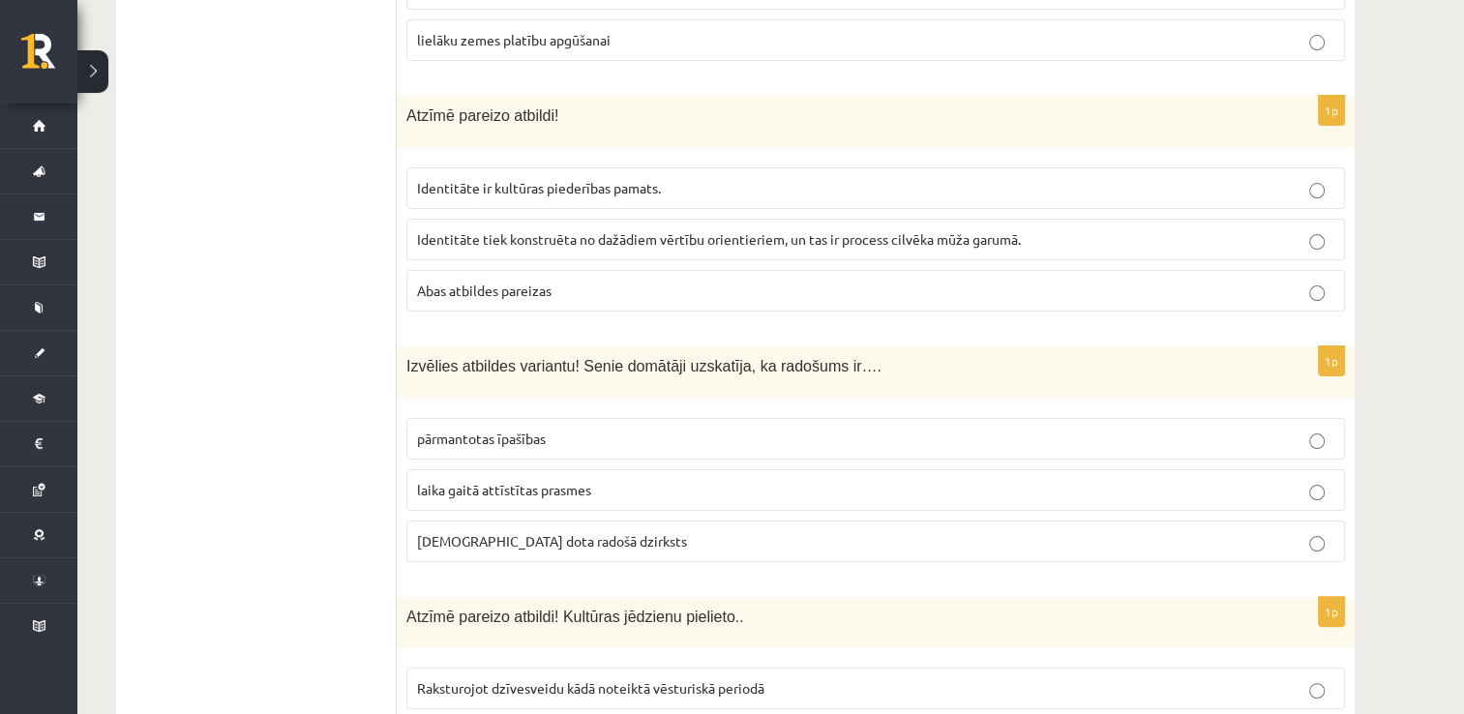
scroll to position [7664, 0]
click at [1058, 280] on p "Abas atbildes pareizas" at bounding box center [875, 290] width 917 height 20
click at [698, 530] on p "dieva dota radošā dzirksts" at bounding box center [875, 540] width 917 height 20
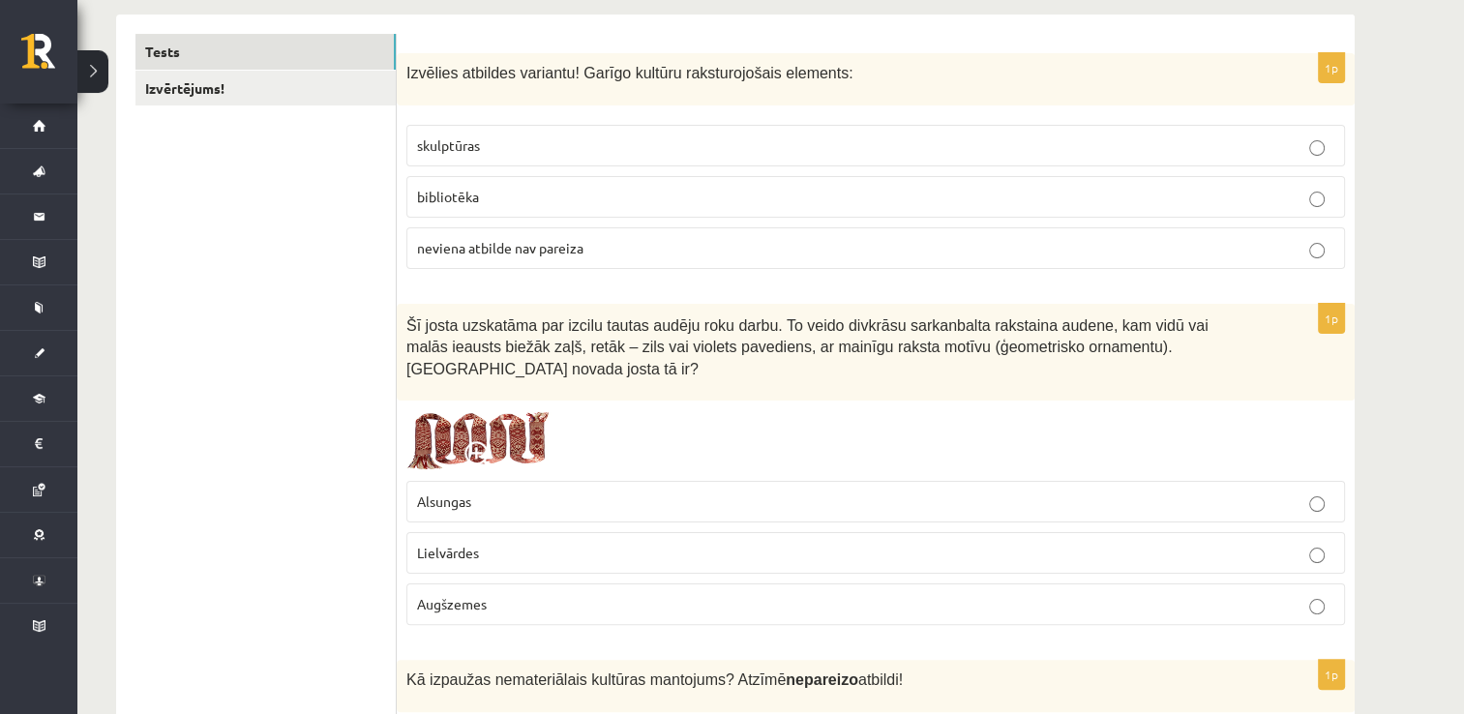
scroll to position [275, 0]
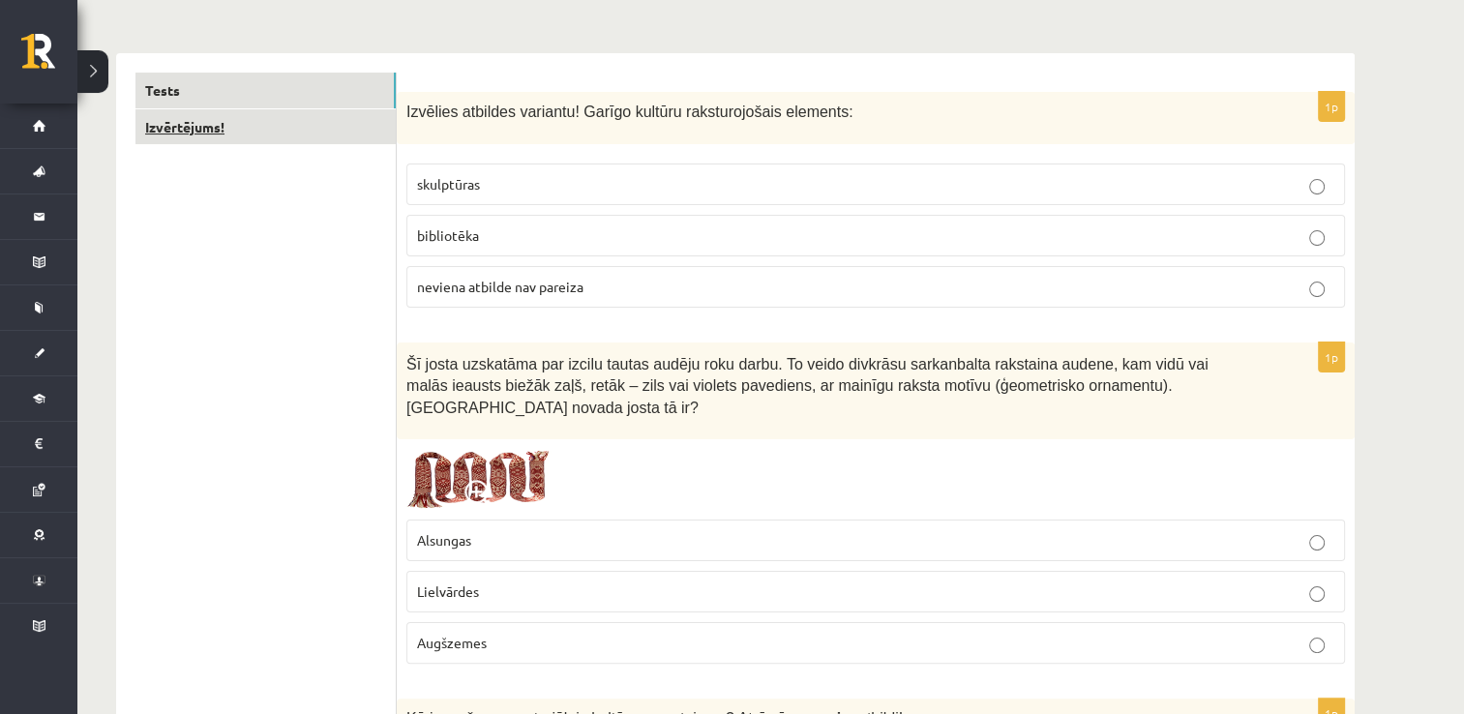
click at [170, 111] on link "Izvērtējums!" at bounding box center [265, 127] width 260 height 36
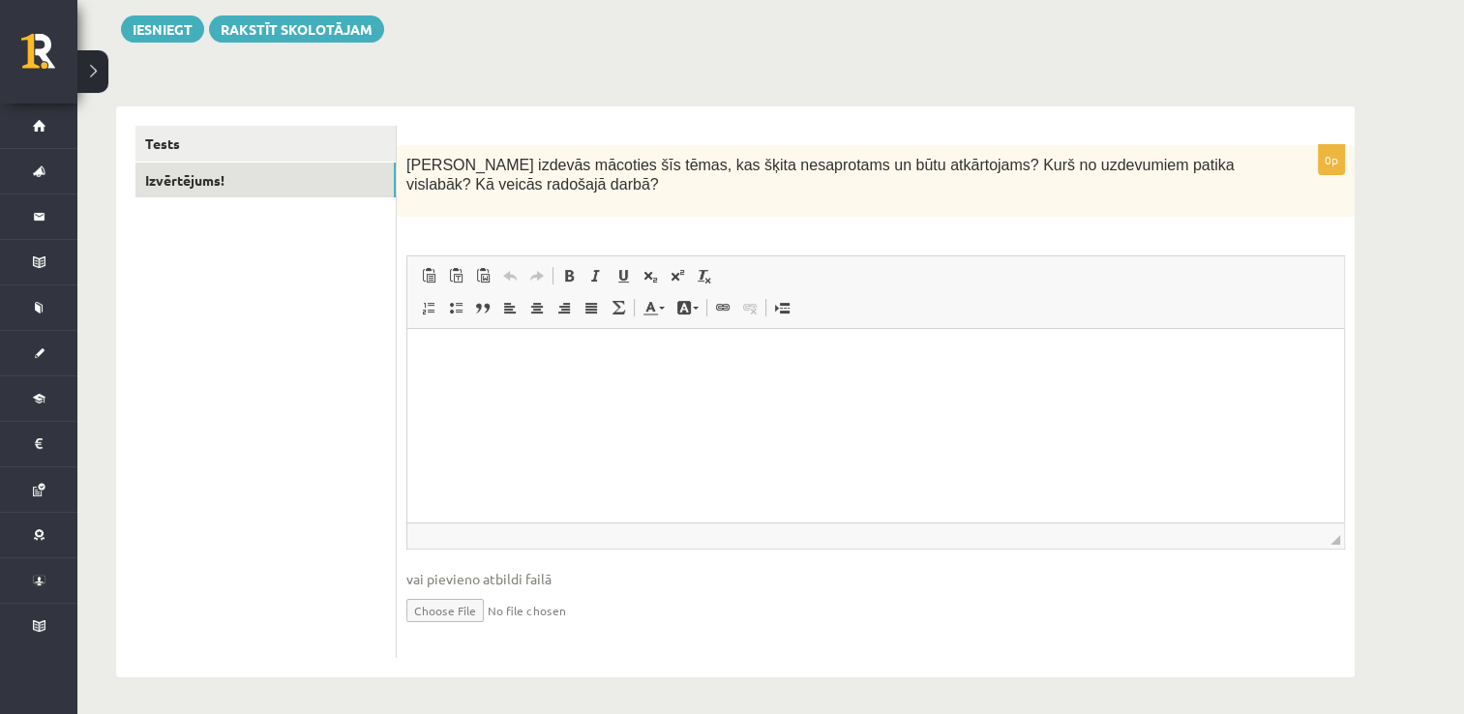
scroll to position [0, 0]
click at [543, 349] on p "Editor, wiswyg-editor-user-answer-47433993299160" at bounding box center [876, 358] width 898 height 20
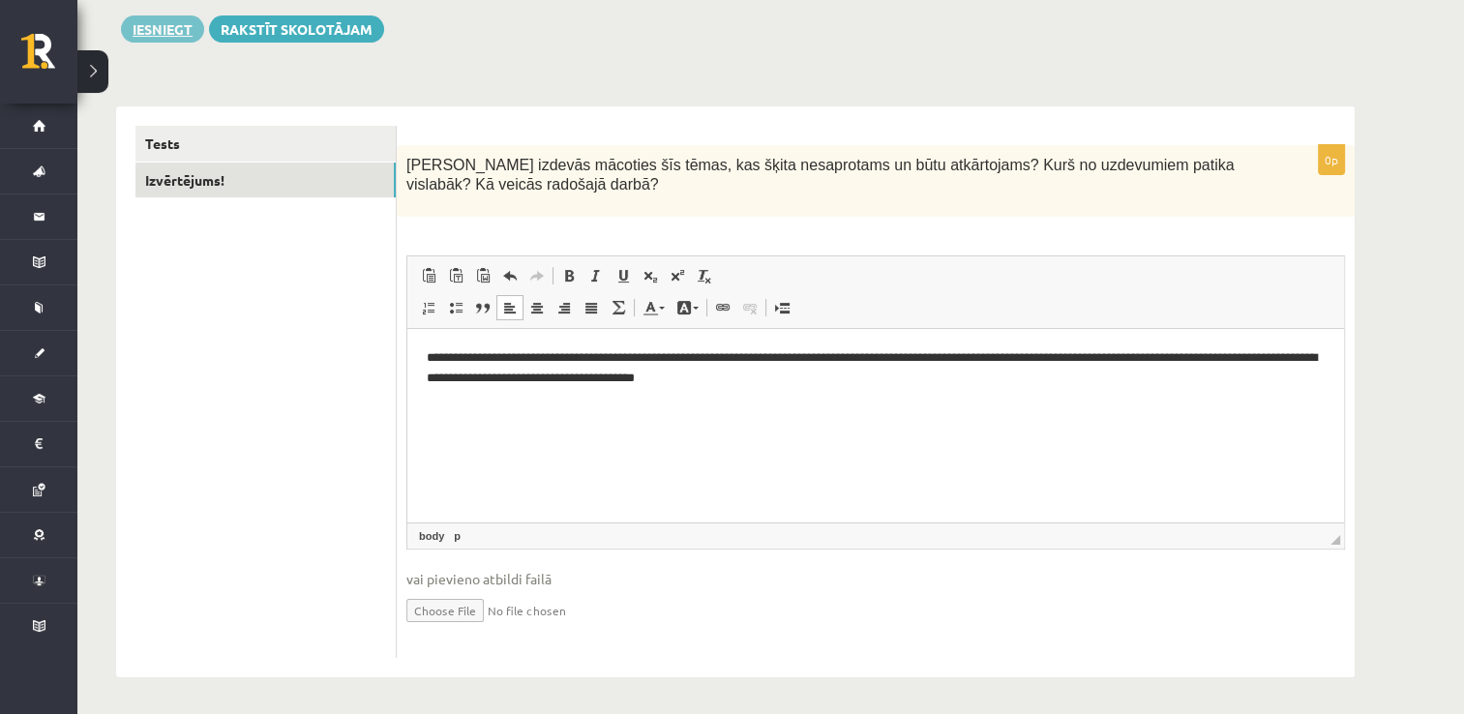
click at [146, 15] on button "Iesniegt" at bounding box center [162, 28] width 83 height 27
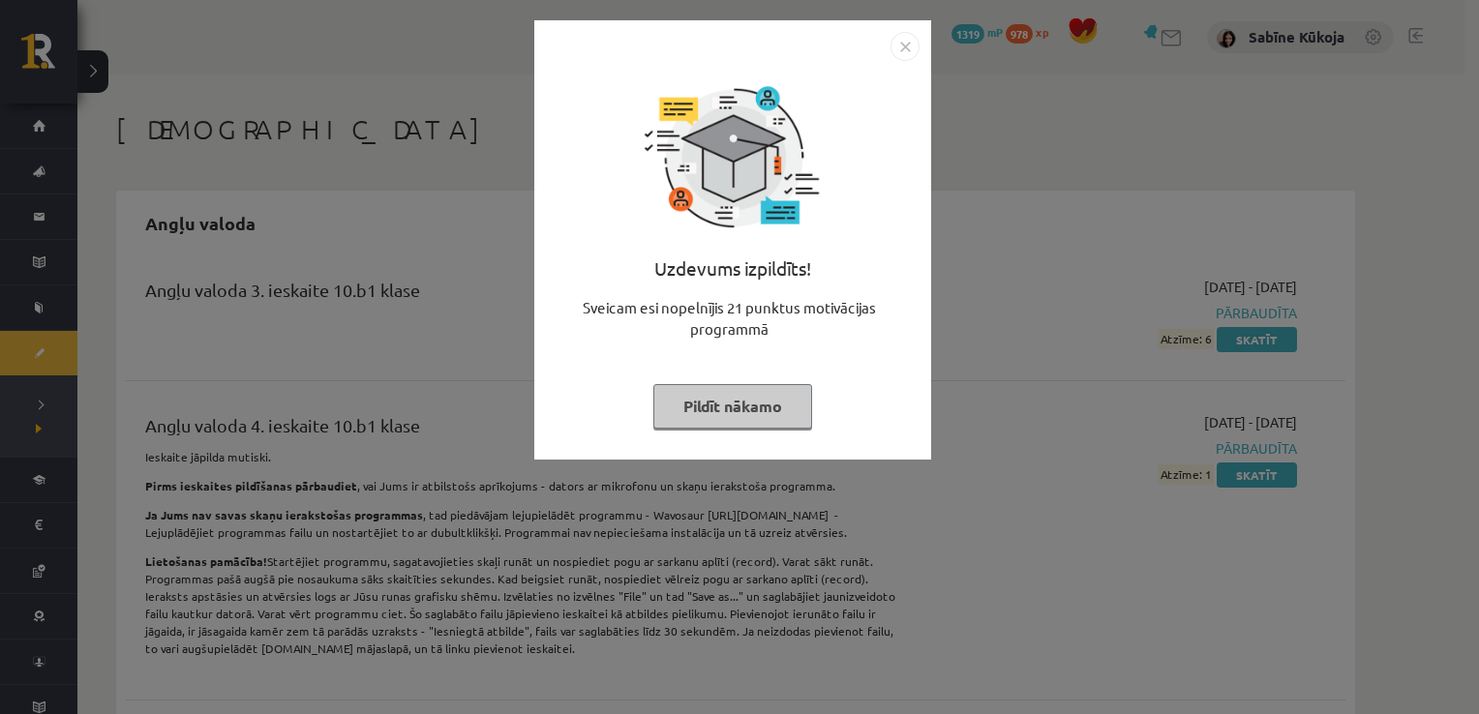
click at [787, 401] on button "Pildīt nākamo" at bounding box center [732, 406] width 159 height 45
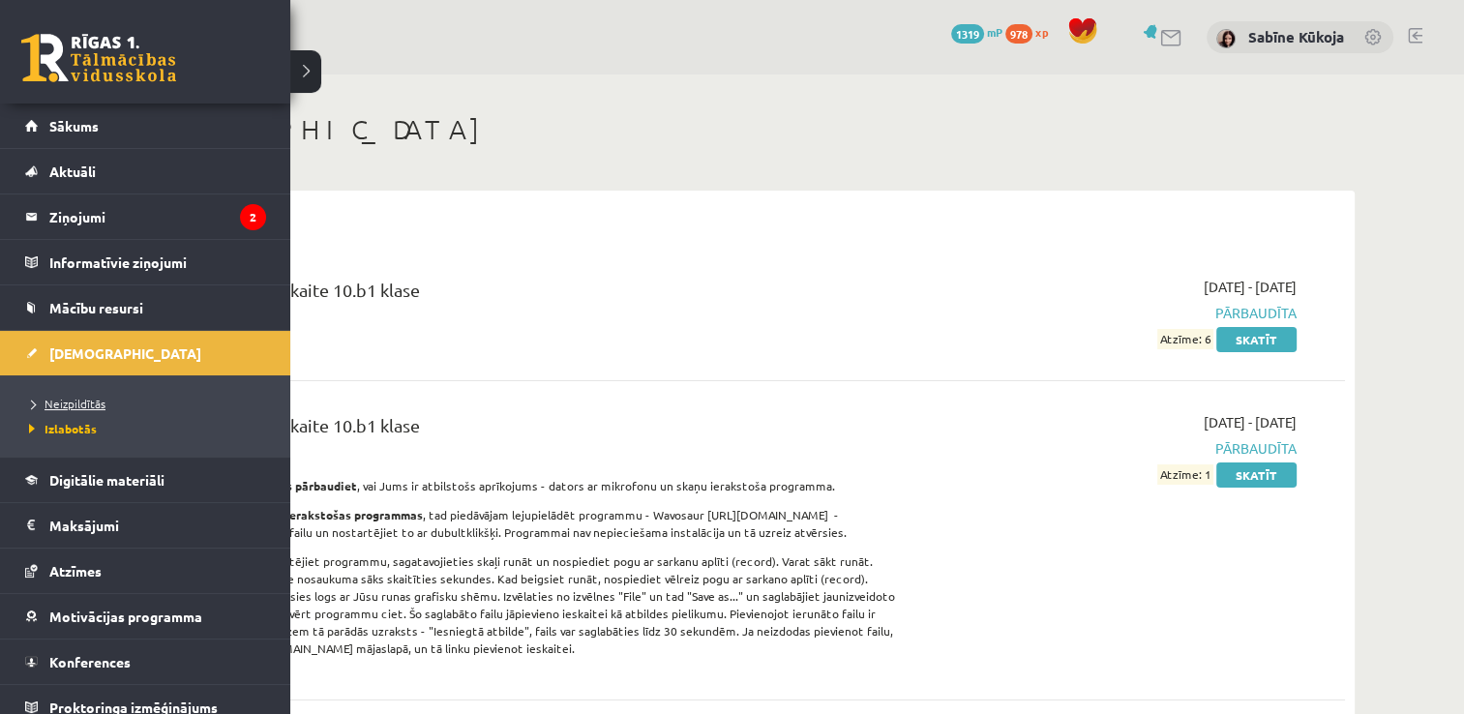
click at [84, 396] on span "Neizpildītās" at bounding box center [64, 403] width 81 height 15
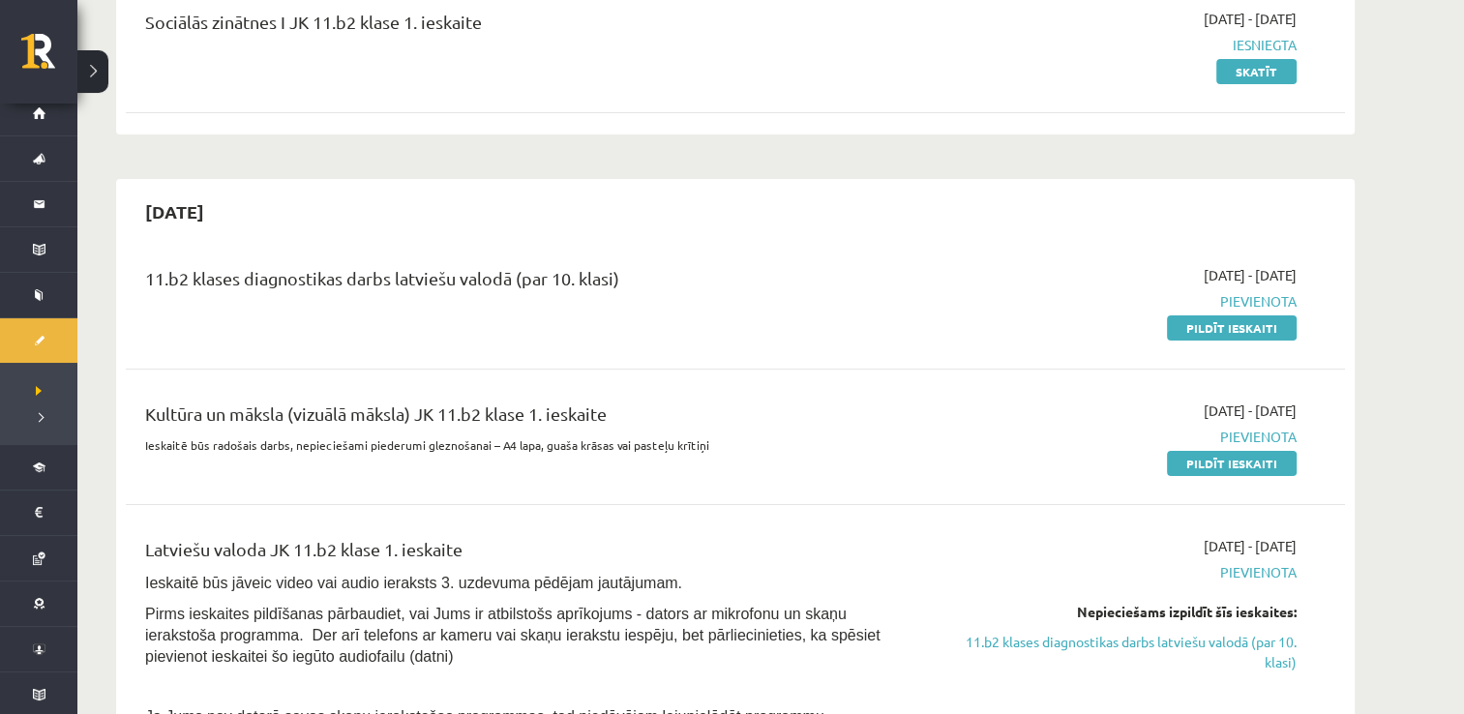
scroll to position [271, 0]
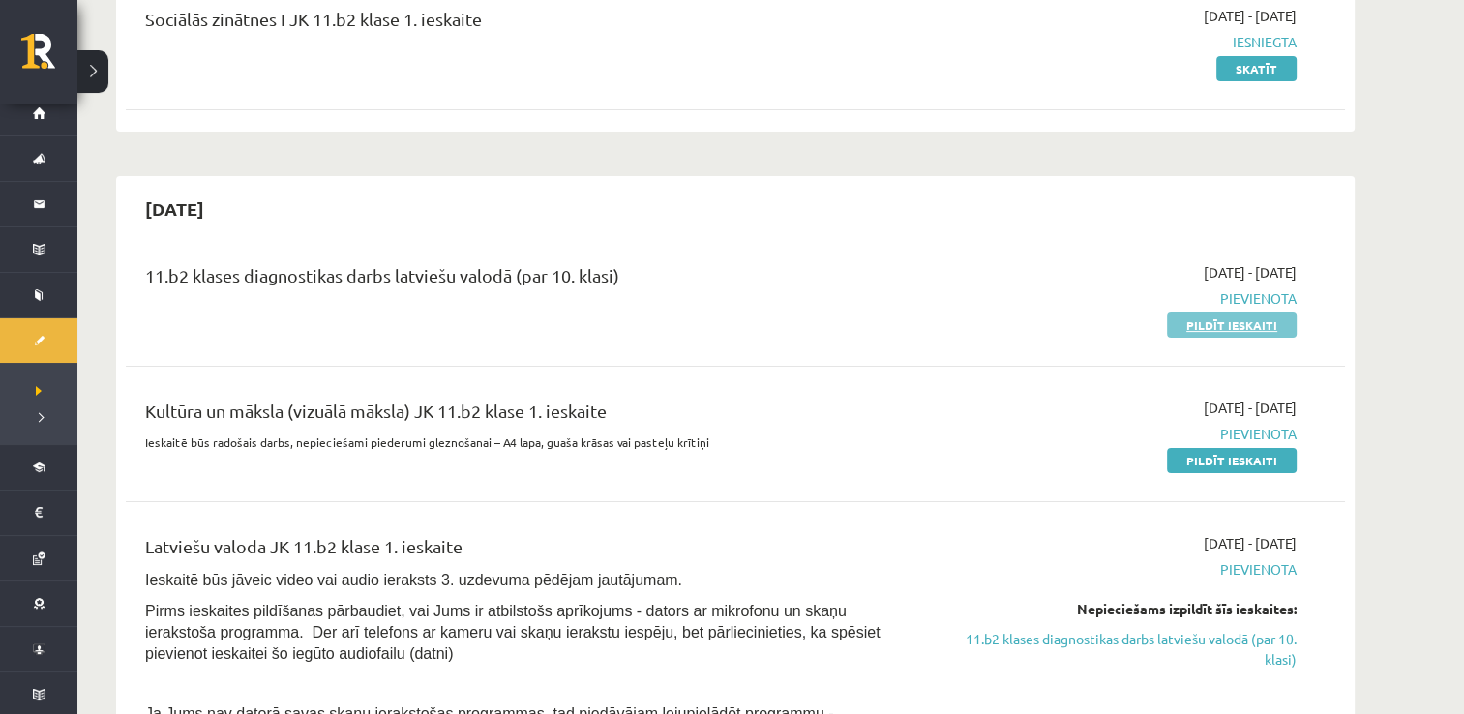
click at [1203, 319] on link "Pildīt ieskaiti" at bounding box center [1232, 325] width 130 height 25
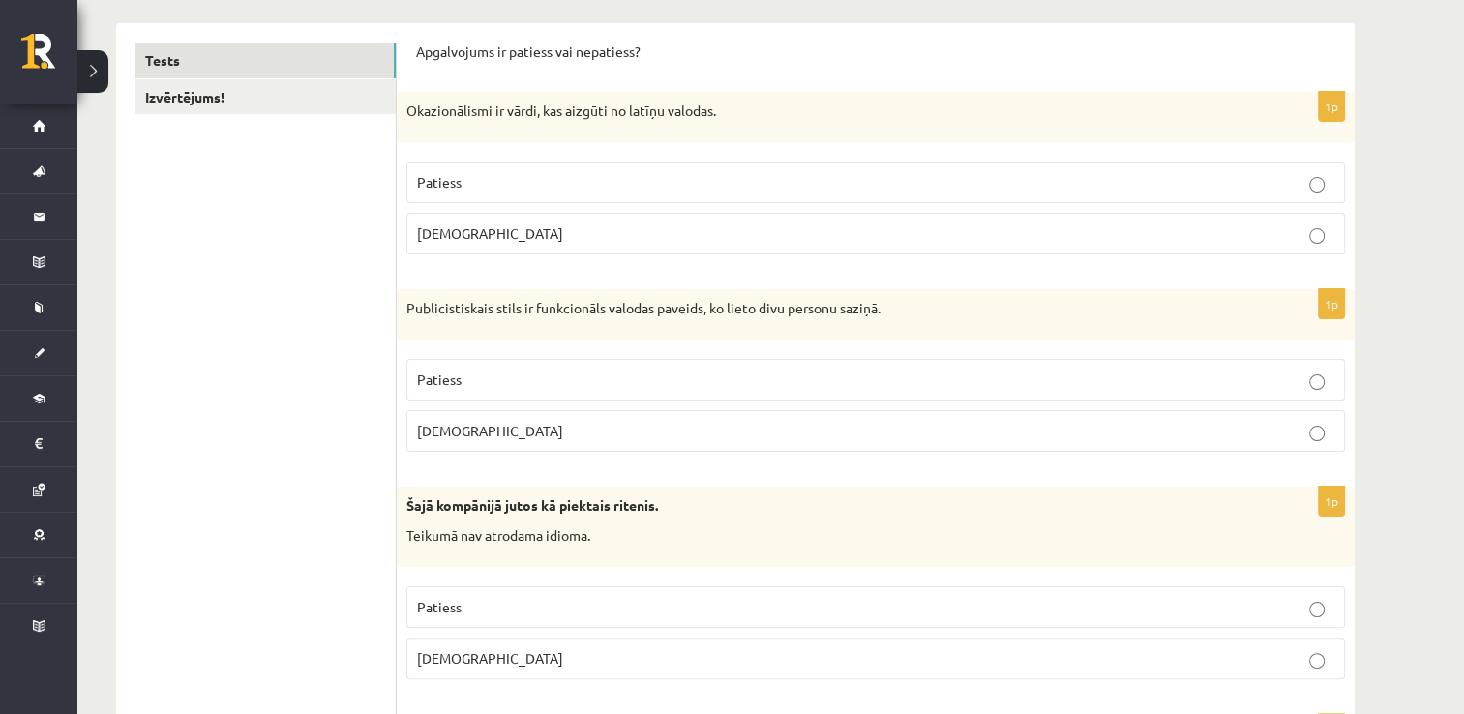
scroll to position [310, 0]
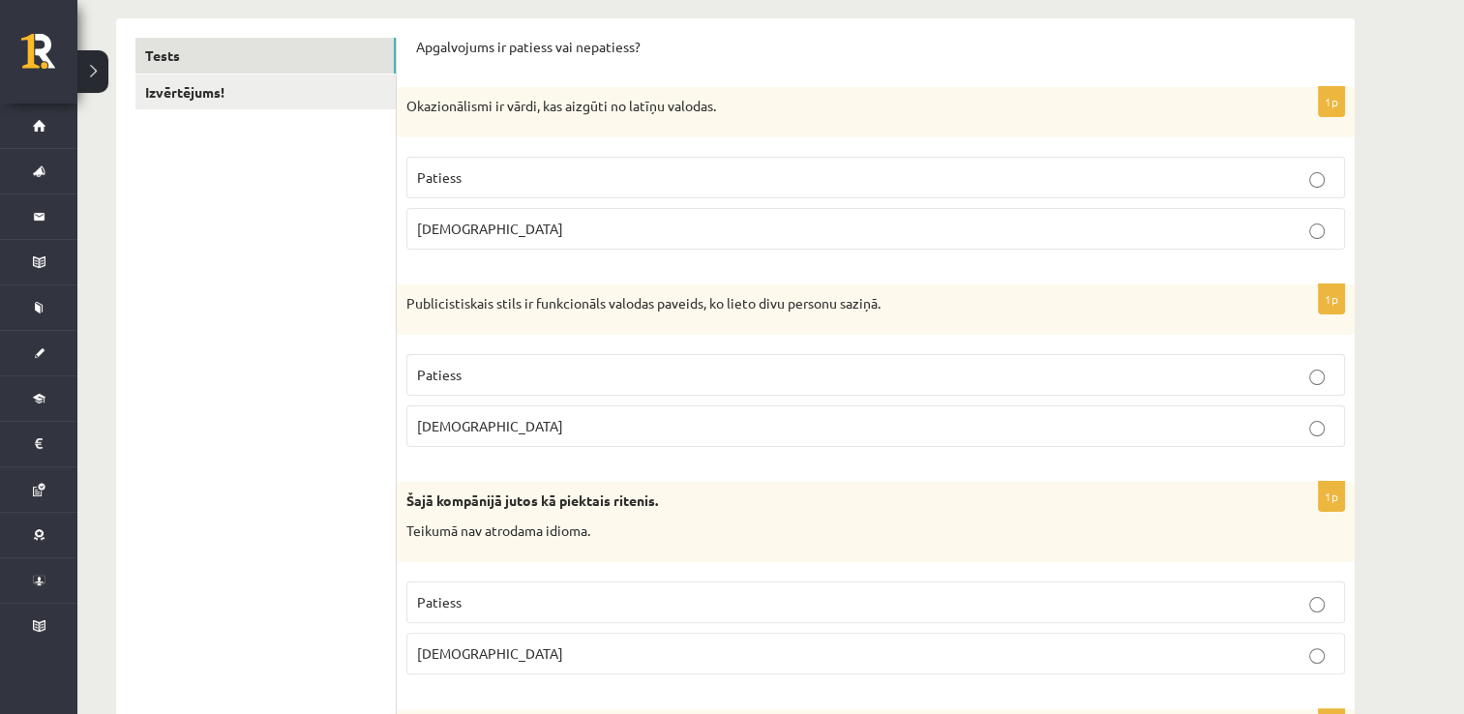
click at [1241, 239] on label "Aplams" at bounding box center [875, 229] width 939 height 42
click at [1128, 437] on label "Aplams" at bounding box center [875, 426] width 939 height 42
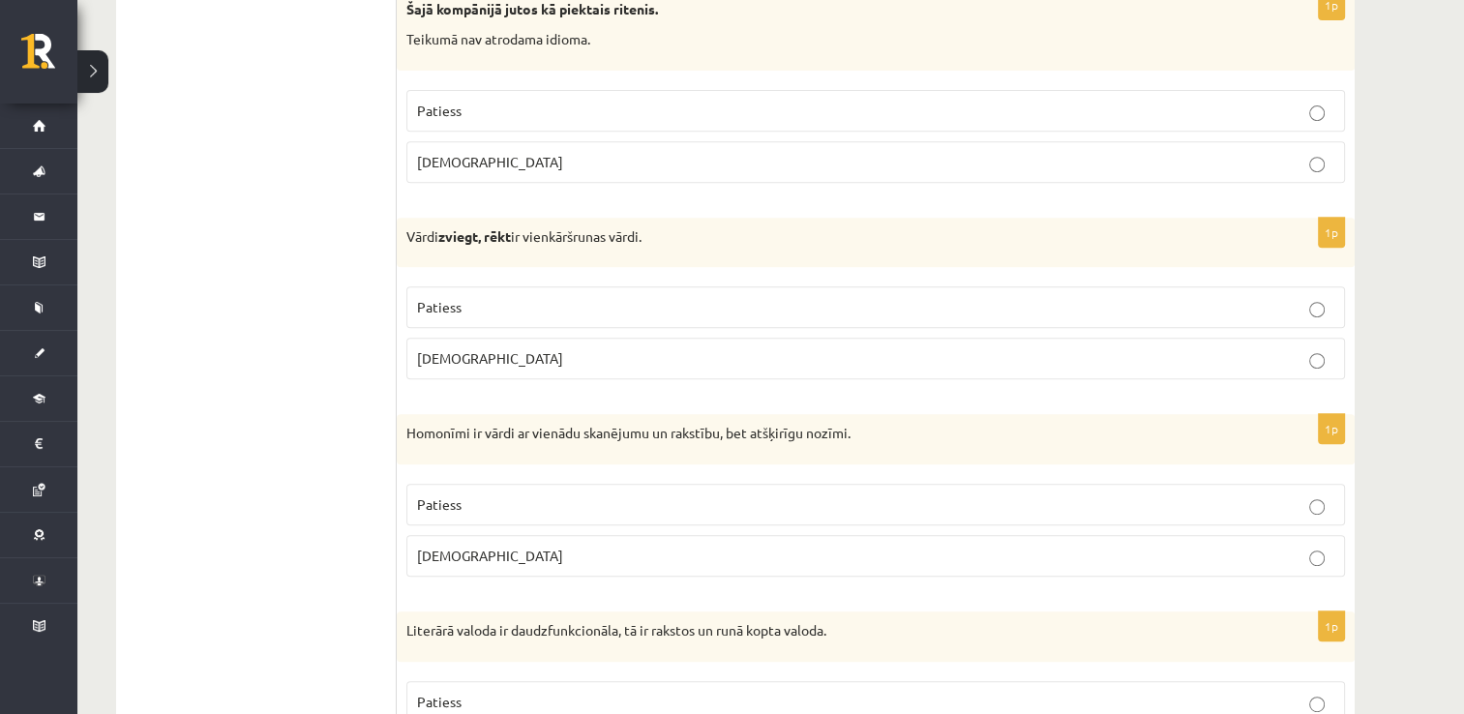
scroll to position [813, 0]
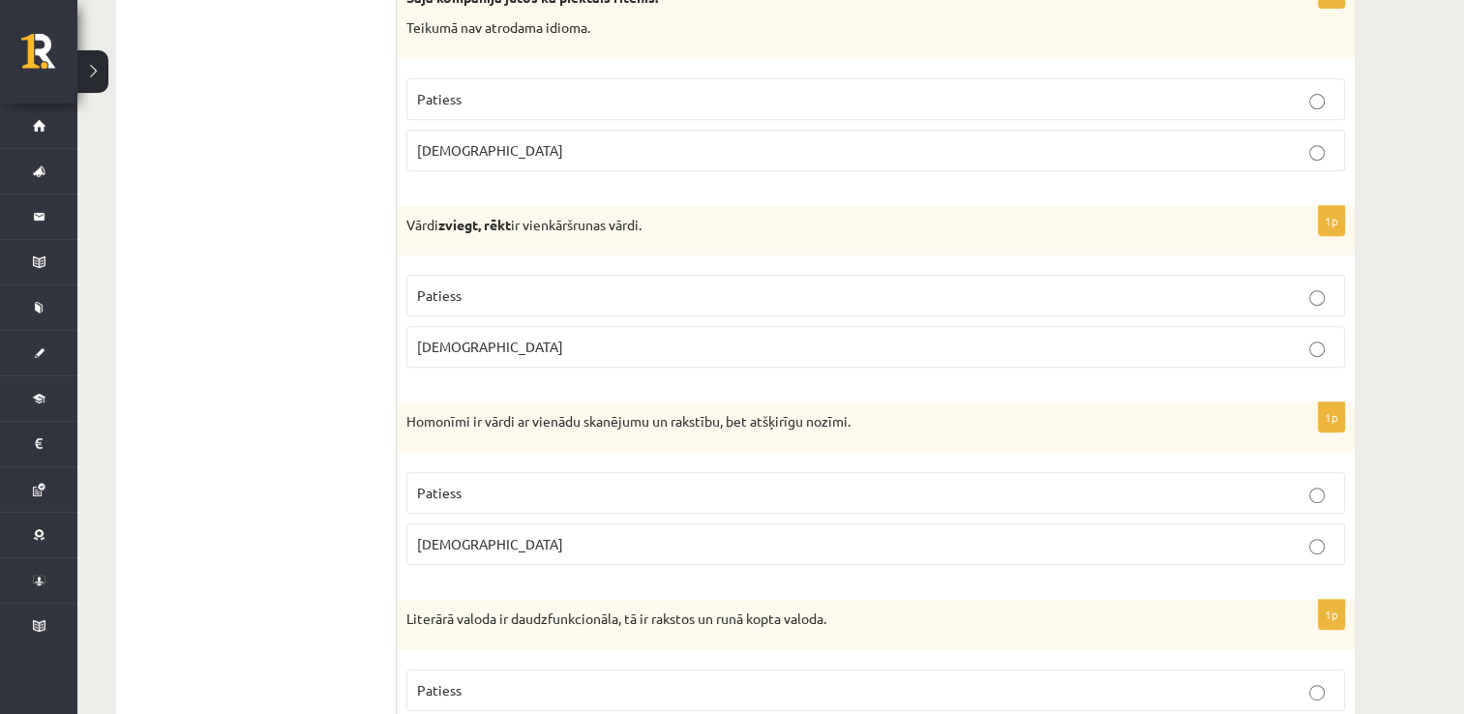
click at [1191, 341] on p "Aplams" at bounding box center [875, 347] width 917 height 20
click at [896, 494] on p "Patiess" at bounding box center [875, 493] width 917 height 20
click at [1041, 690] on p "Patiess" at bounding box center [875, 690] width 917 height 20
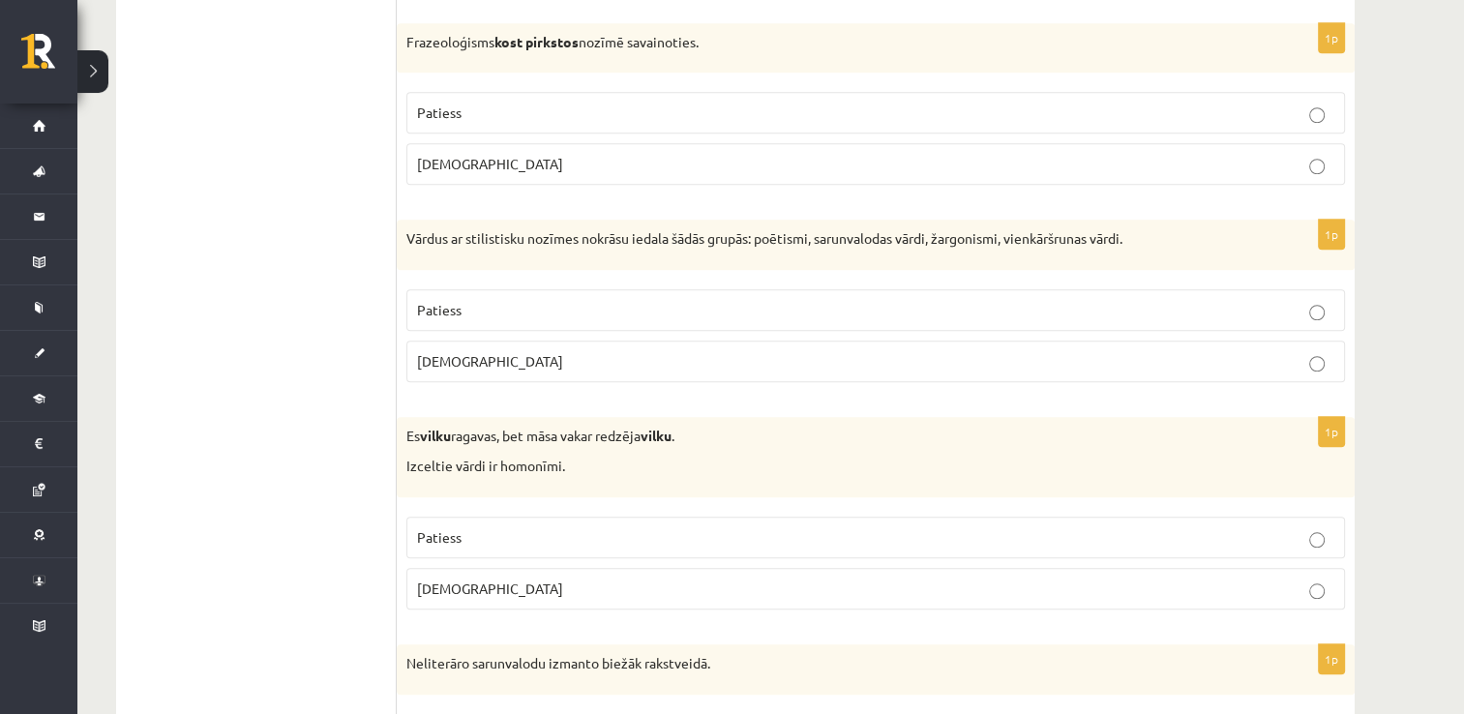
scroll to position [1548, 0]
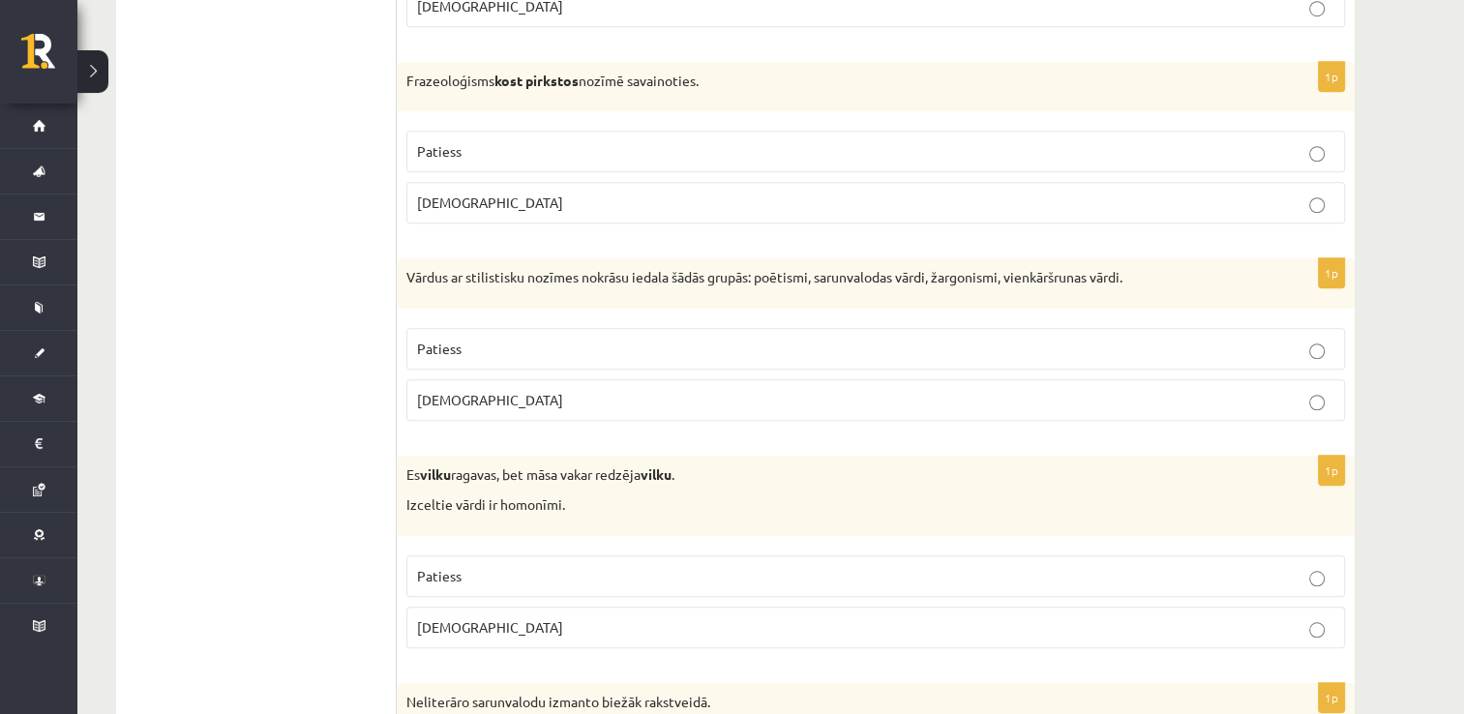
click at [710, 212] on label "Aplams" at bounding box center [875, 203] width 939 height 42
click at [612, 339] on p "Patiess" at bounding box center [875, 349] width 917 height 20
click at [453, 580] on label "Patiess" at bounding box center [875, 576] width 939 height 42
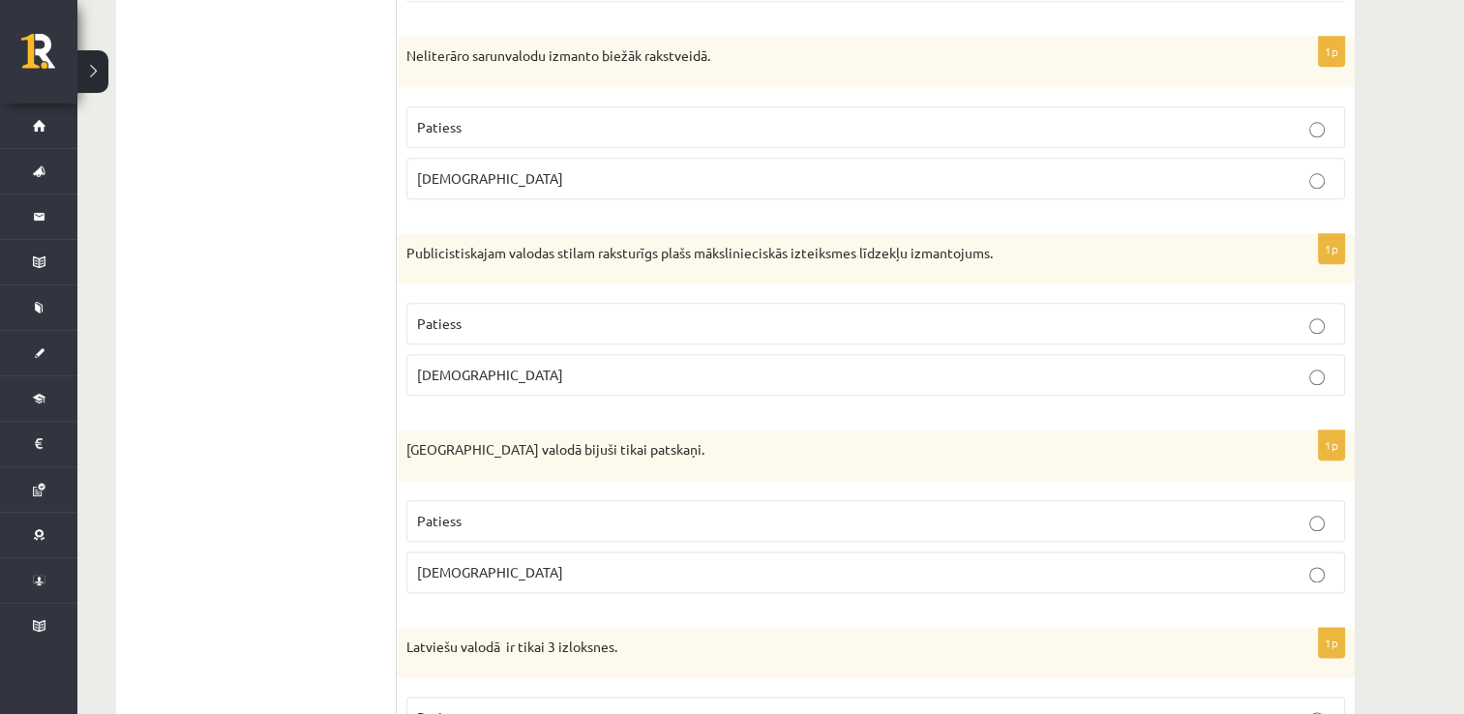
scroll to position [2206, 0]
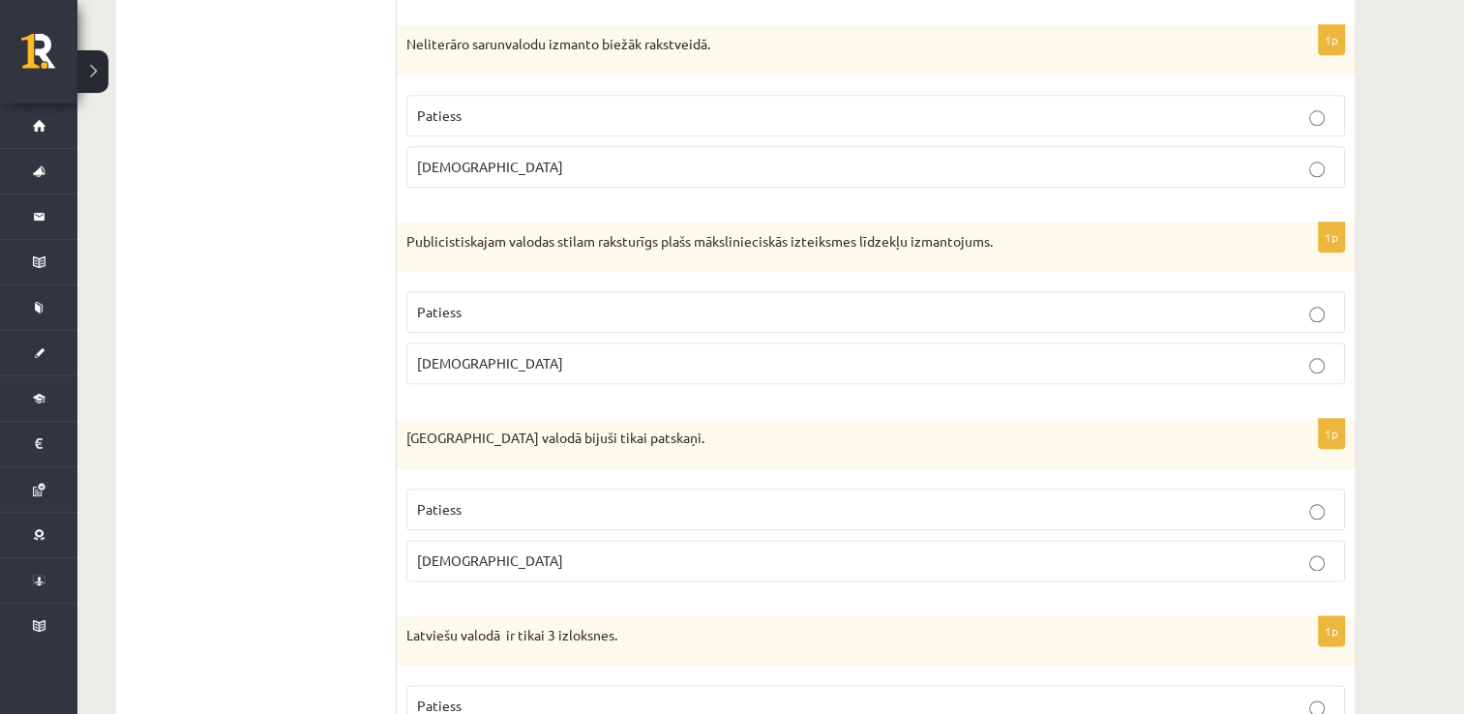
click at [1053, 157] on p "Aplams" at bounding box center [875, 167] width 917 height 20
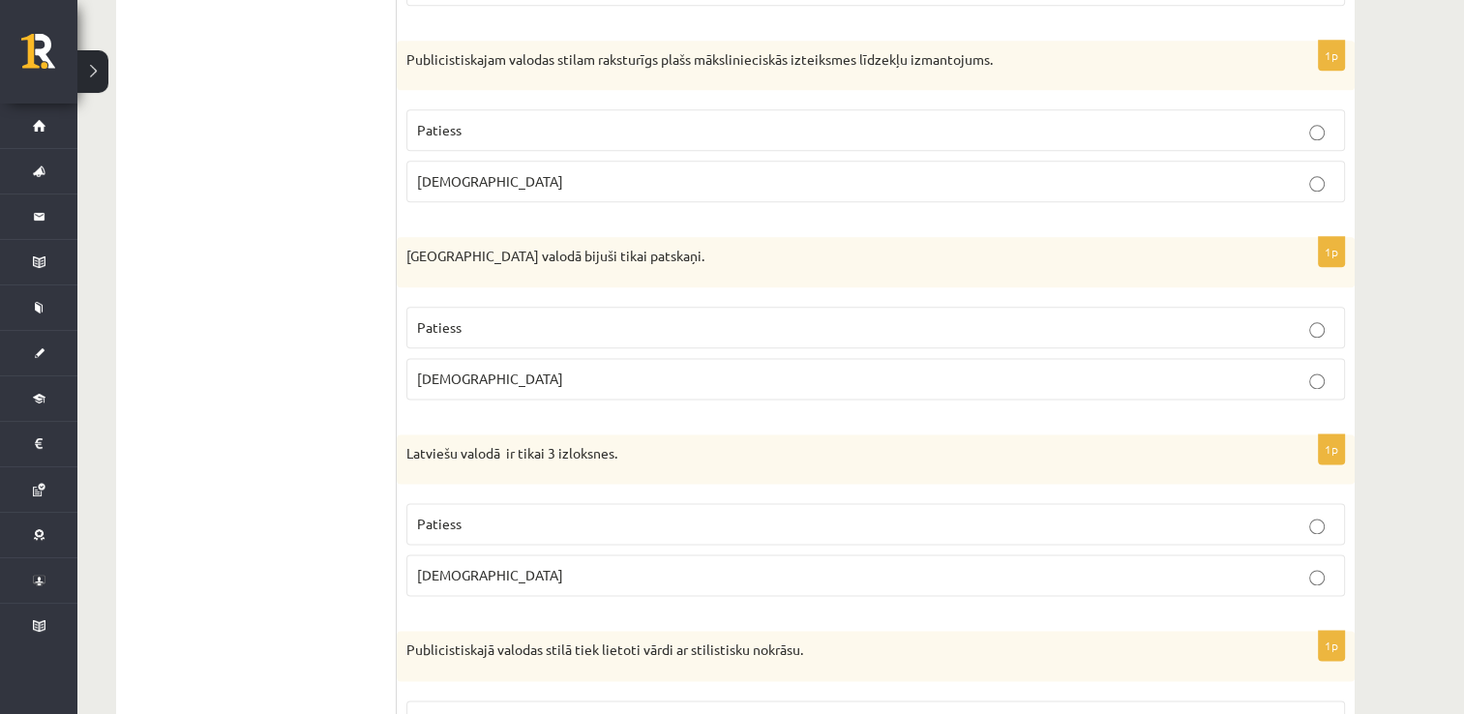
scroll to position [2400, 0]
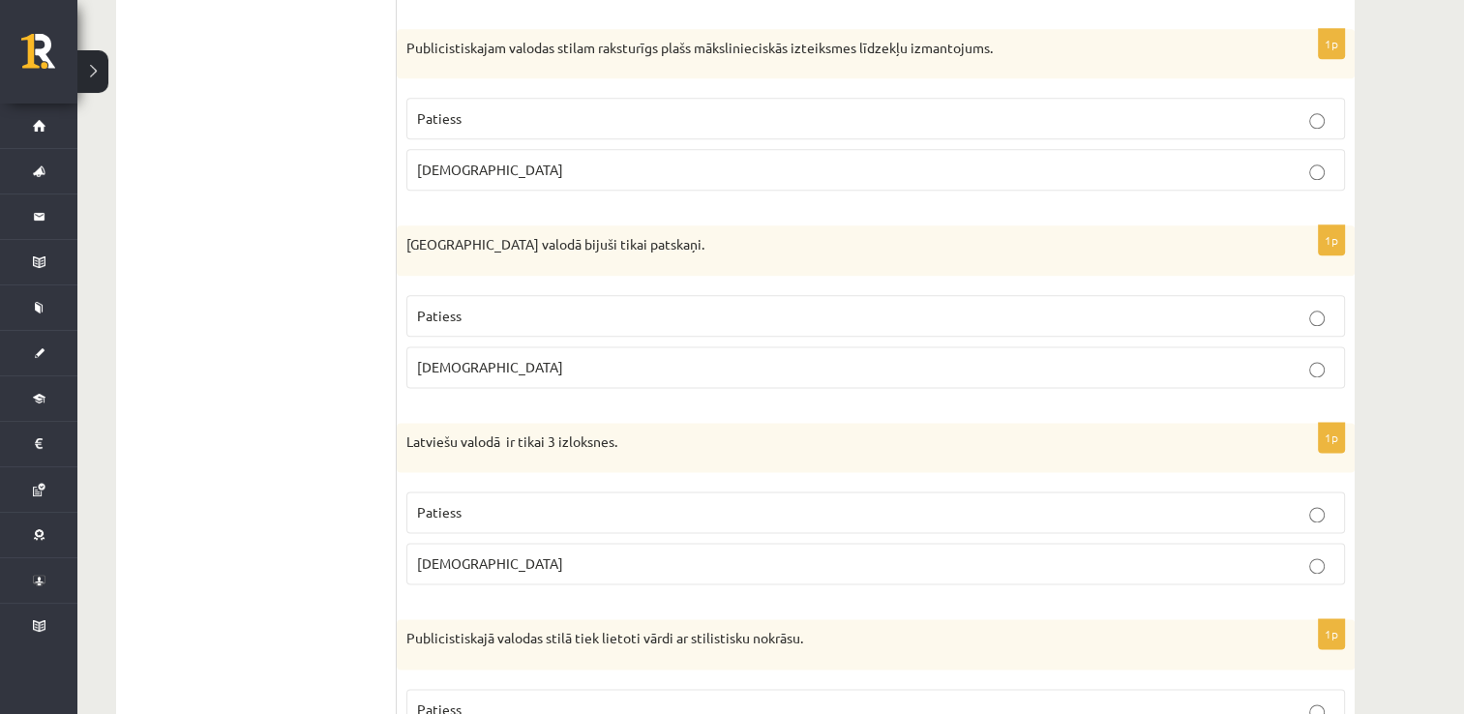
click at [1177, 108] on p "Patiess" at bounding box center [875, 118] width 917 height 20
click at [941, 357] on p "Aplams" at bounding box center [875, 367] width 917 height 20
click at [856, 557] on p "Aplams" at bounding box center [875, 563] width 917 height 20
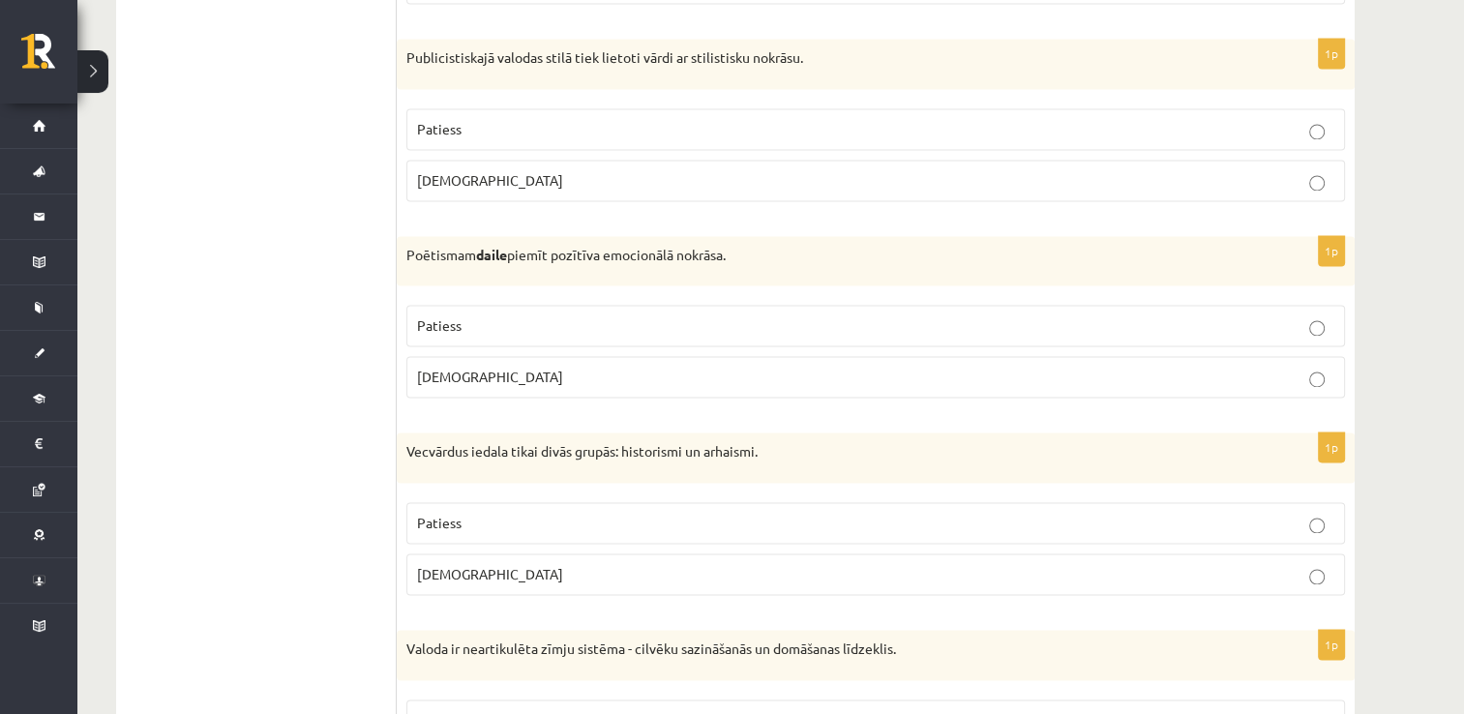
scroll to position [3019, 0]
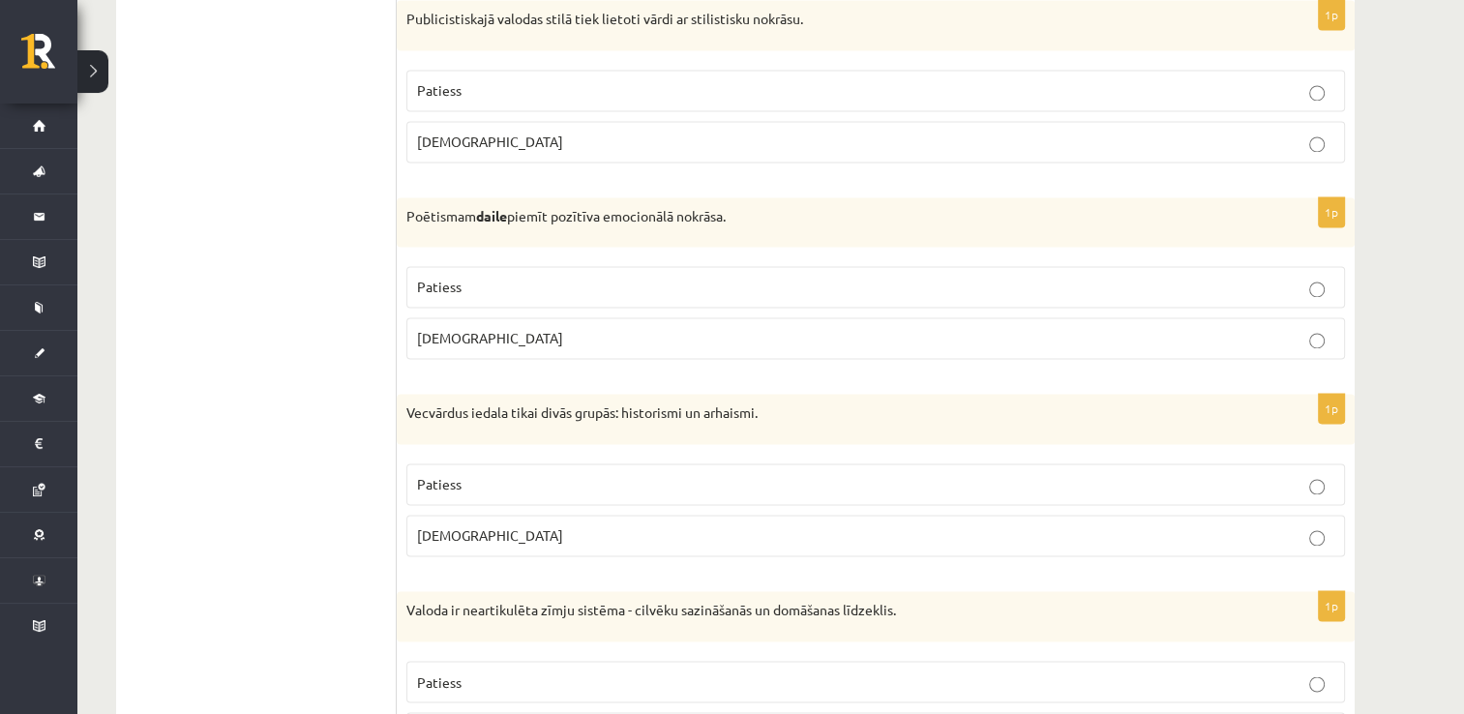
click at [1077, 80] on p "Patiess" at bounding box center [875, 90] width 917 height 20
click at [974, 287] on label "Patiess" at bounding box center [875, 287] width 939 height 42
click at [927, 476] on p "Patiess" at bounding box center [875, 484] width 917 height 20
click at [718, 672] on p "Patiess" at bounding box center [875, 682] width 917 height 20
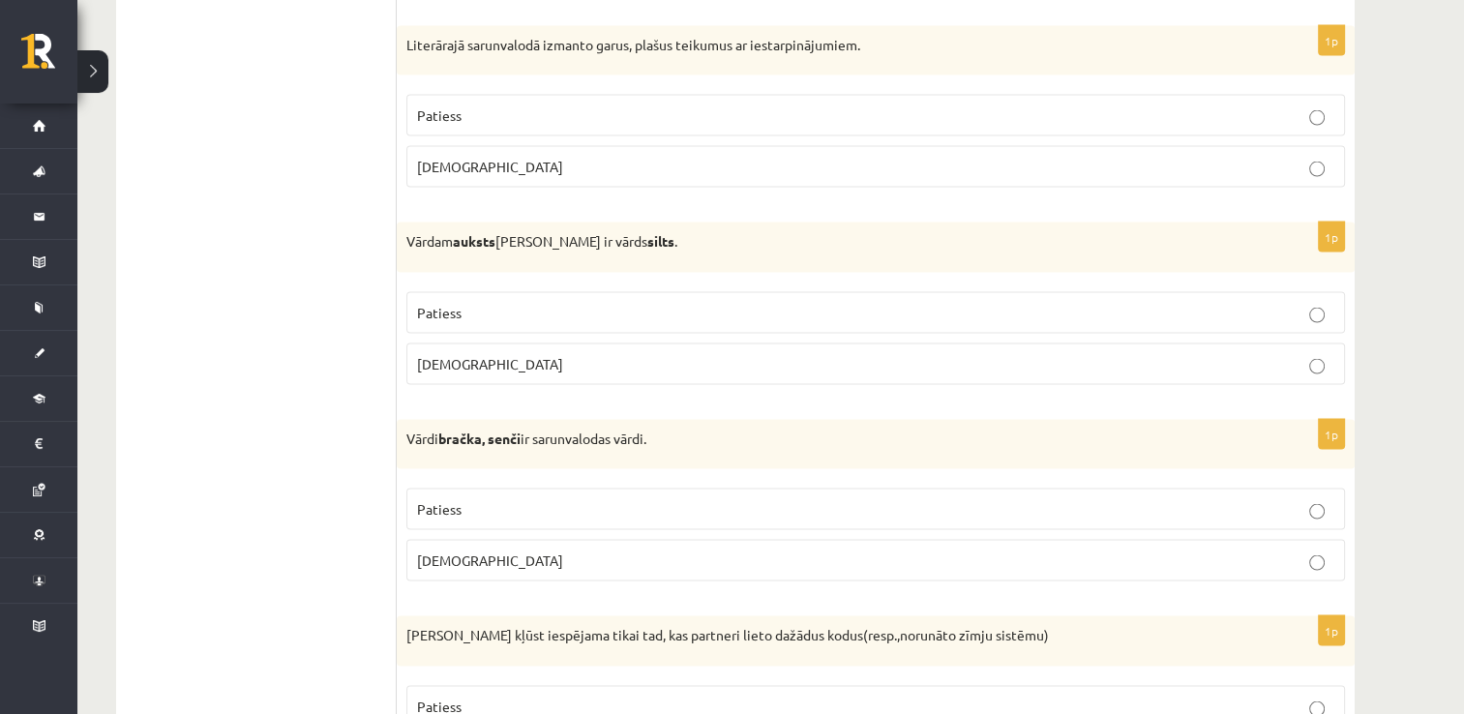
scroll to position [3793, 0]
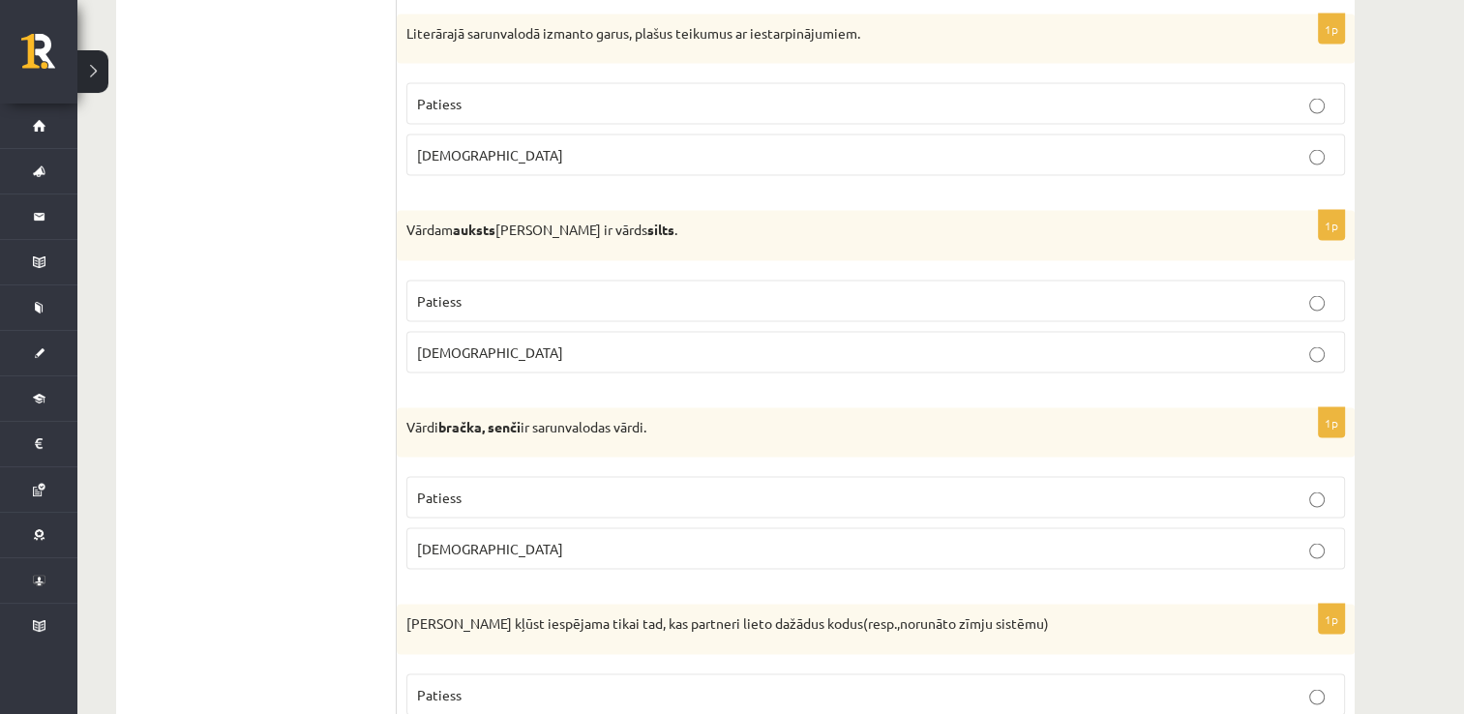
click at [1275, 145] on p "Aplams" at bounding box center [875, 155] width 917 height 20
click at [1118, 292] on p "Patiess" at bounding box center [875, 301] width 917 height 20
click at [1014, 488] on p "Patiess" at bounding box center [875, 498] width 917 height 20
click at [821, 685] on p "Patiess" at bounding box center [875, 695] width 917 height 20
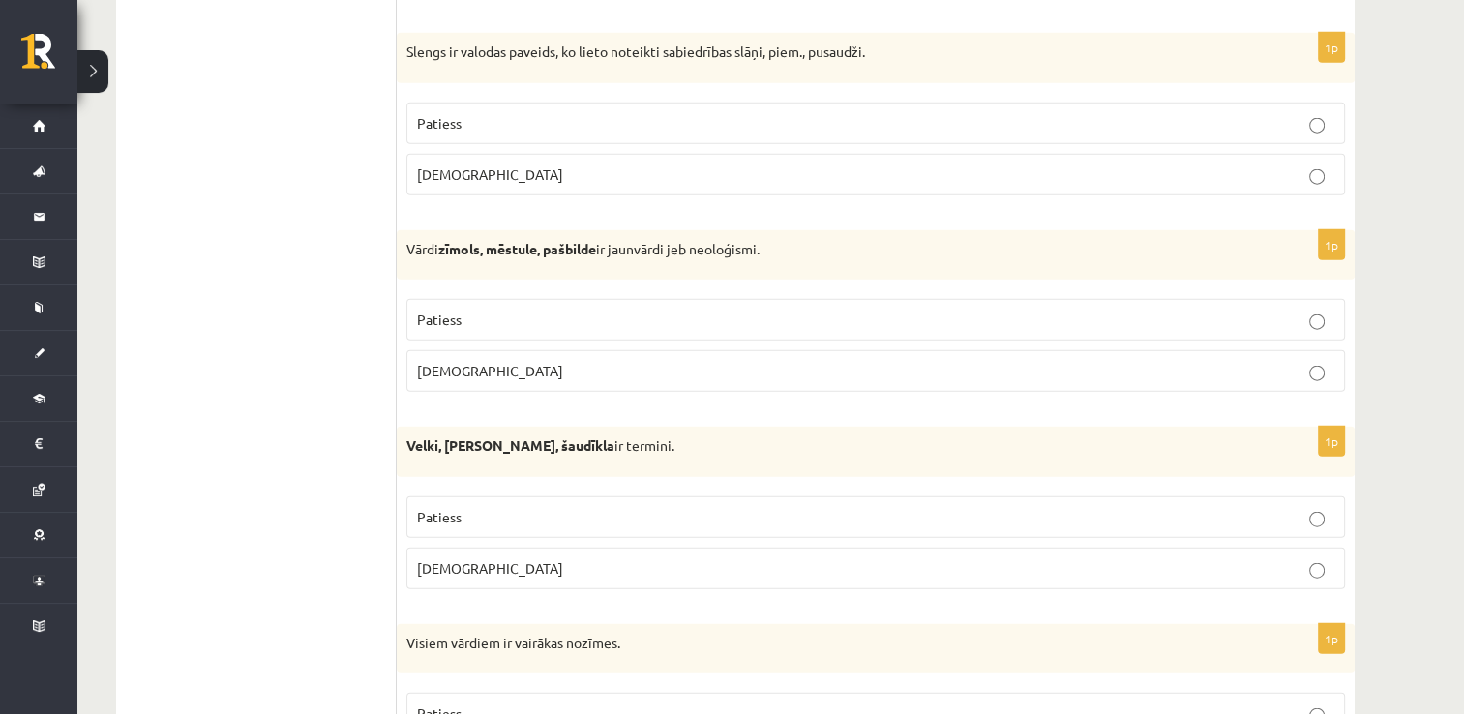
scroll to position [4567, 0]
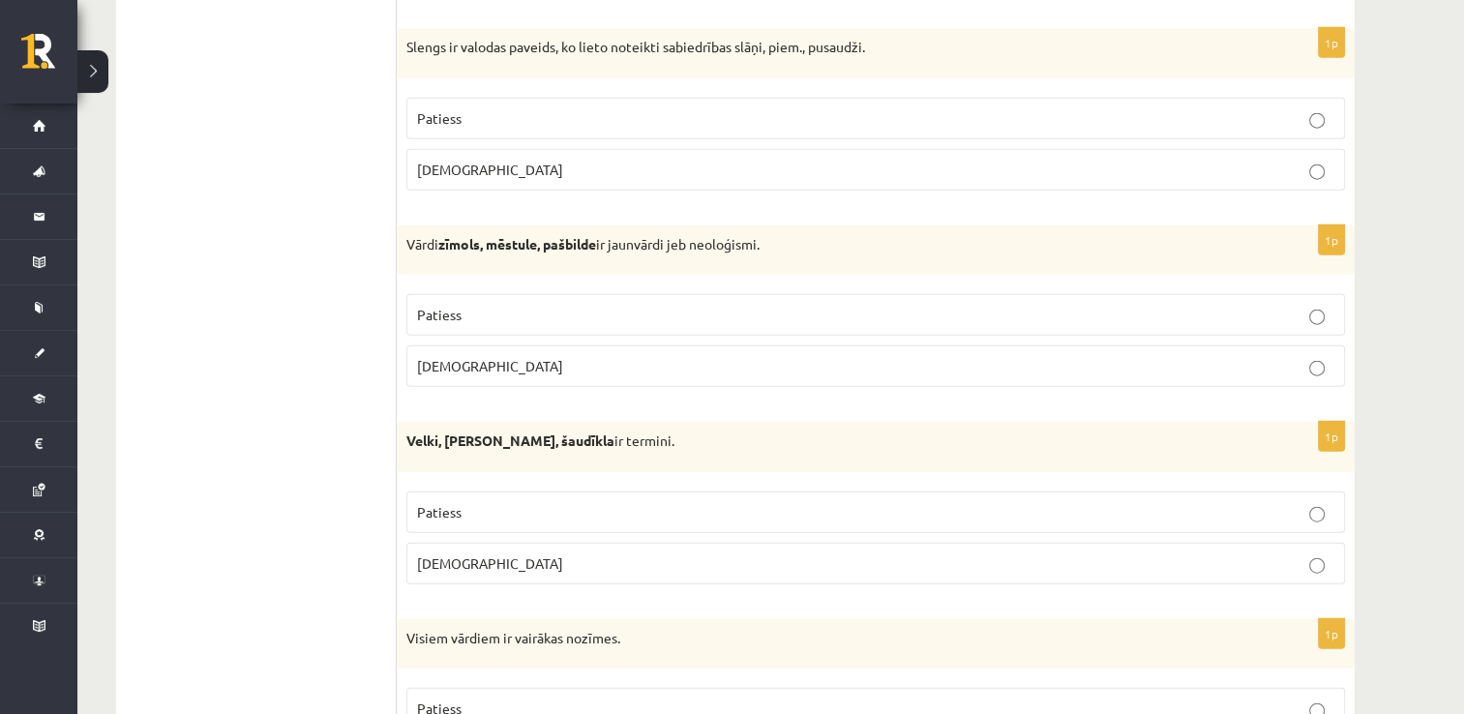
click at [1205, 108] on p "Patiess" at bounding box center [875, 118] width 917 height 20
click at [990, 316] on label "Patiess" at bounding box center [875, 315] width 939 height 42
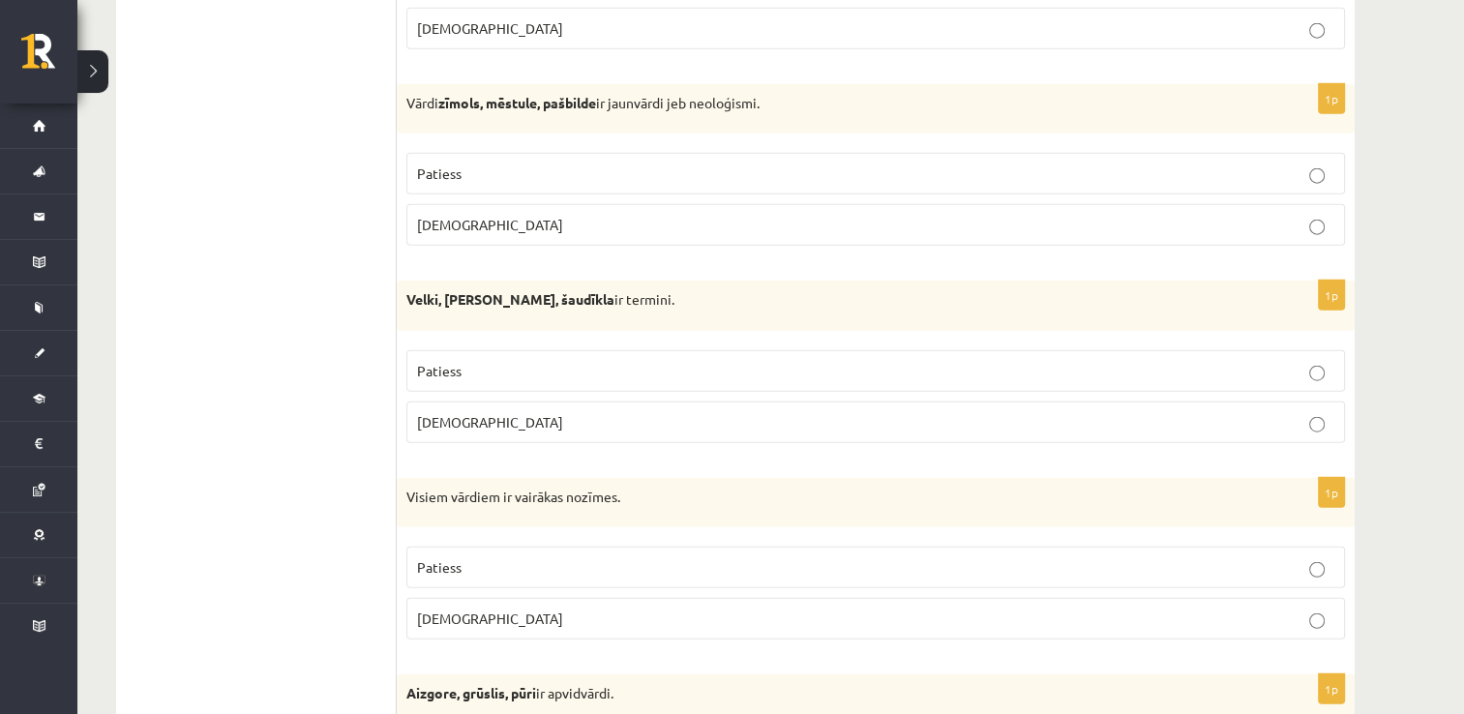
scroll to position [4722, 0]
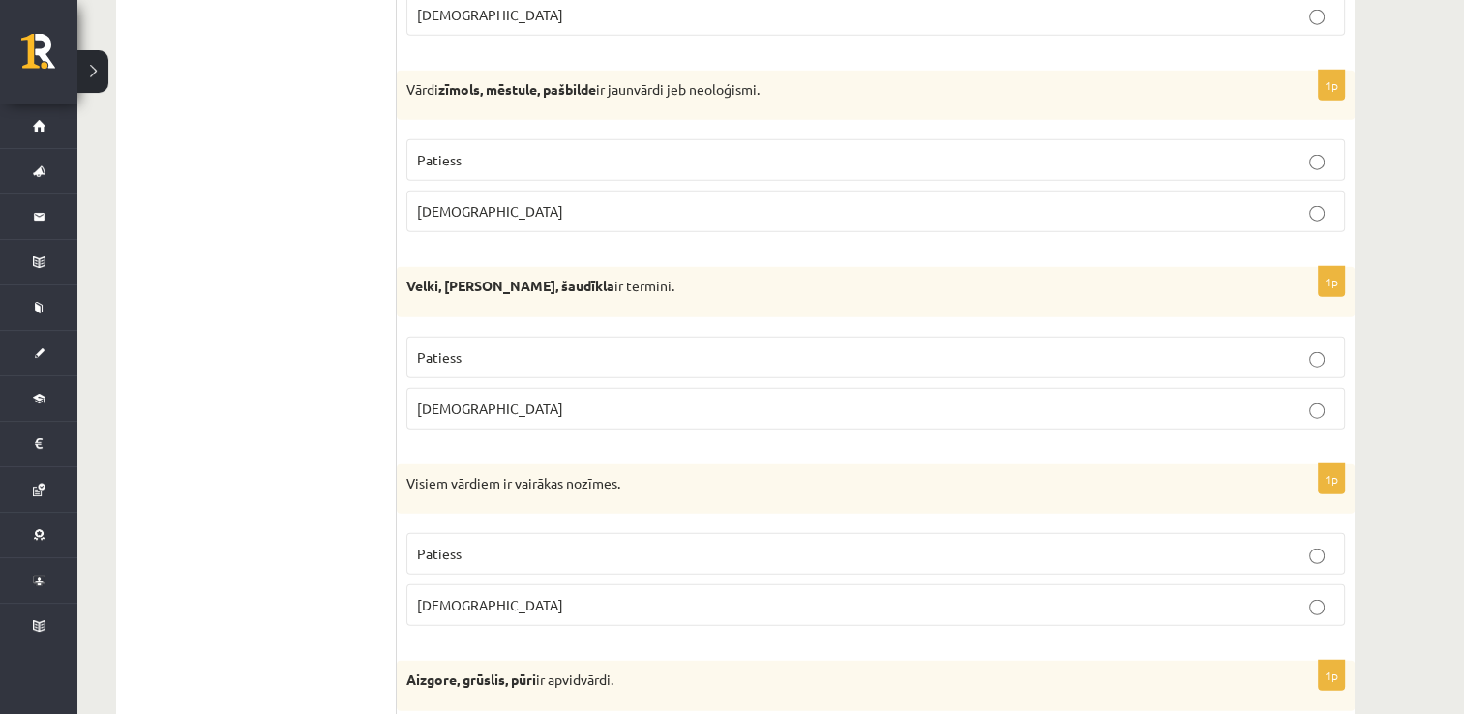
click at [1041, 595] on p "Aplams" at bounding box center [875, 605] width 917 height 20
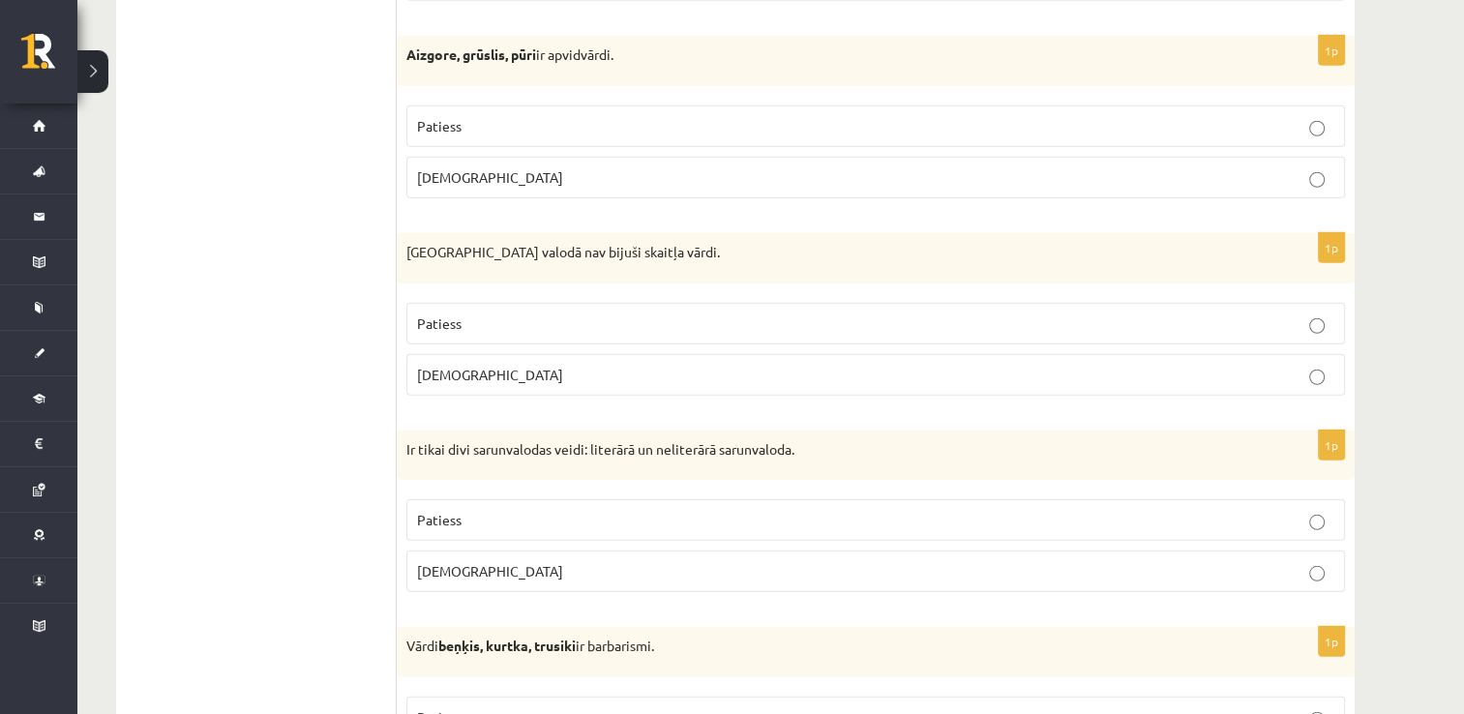
scroll to position [5354, 0]
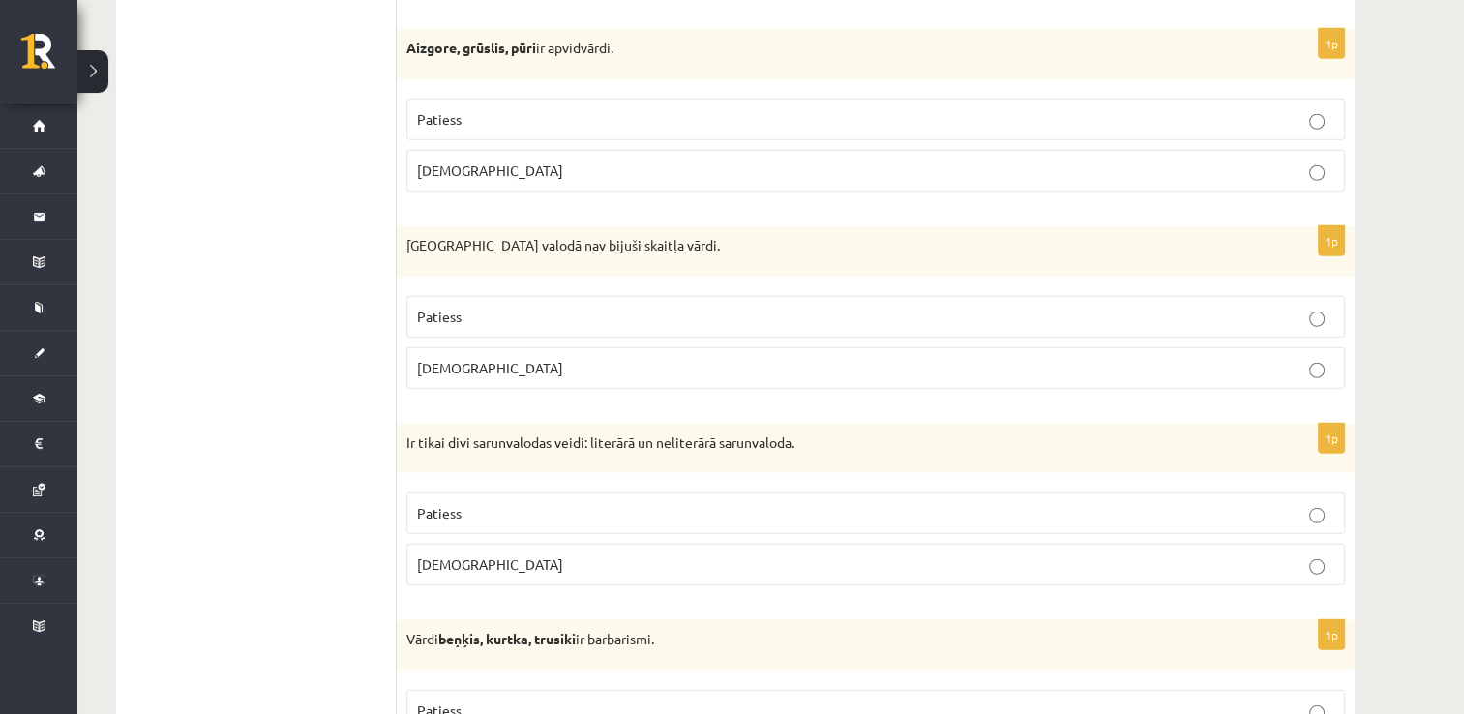
click at [1097, 307] on p "Patiess" at bounding box center [875, 317] width 917 height 20
click at [980, 503] on p "Patiess" at bounding box center [875, 513] width 917 height 20
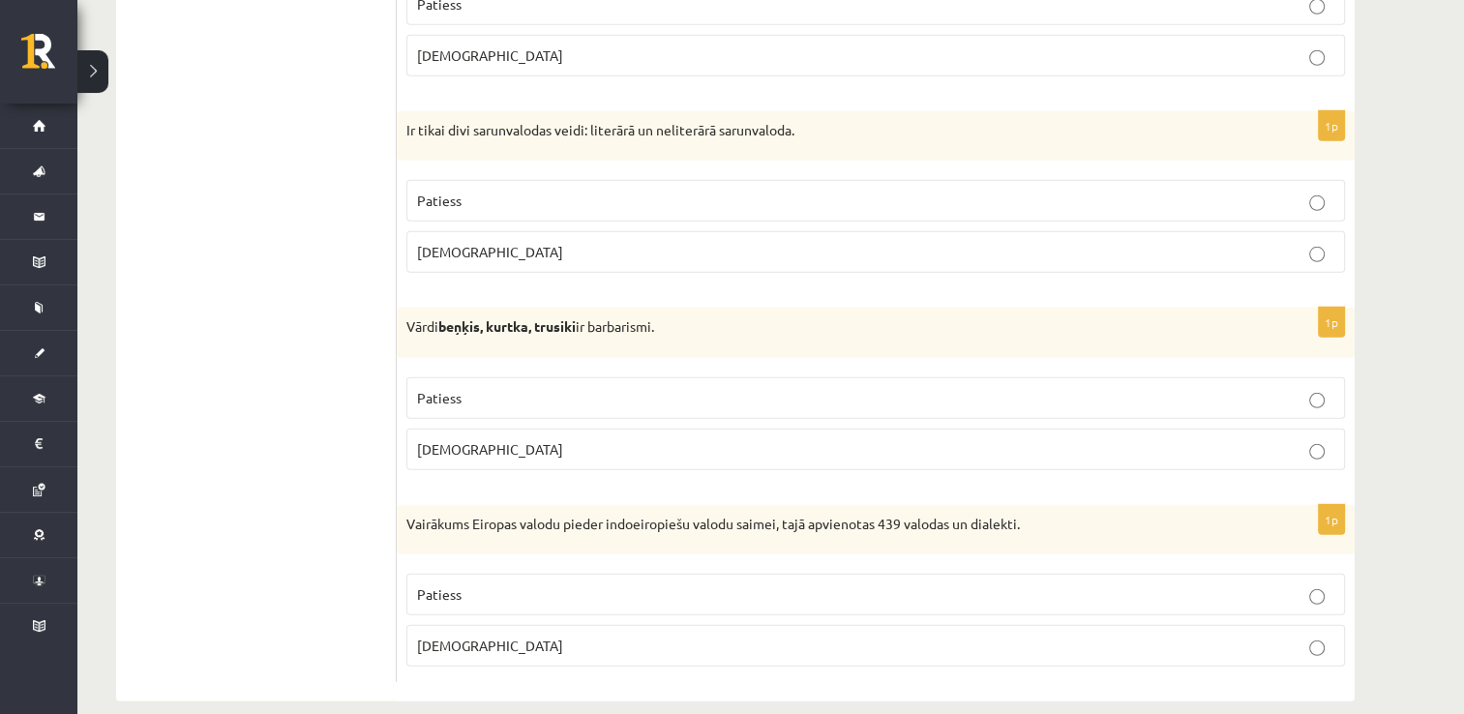
scroll to position [5669, 0]
click at [983, 385] on p "Patiess" at bounding box center [875, 395] width 917 height 20
click at [687, 582] on p "Patiess" at bounding box center [875, 592] width 917 height 20
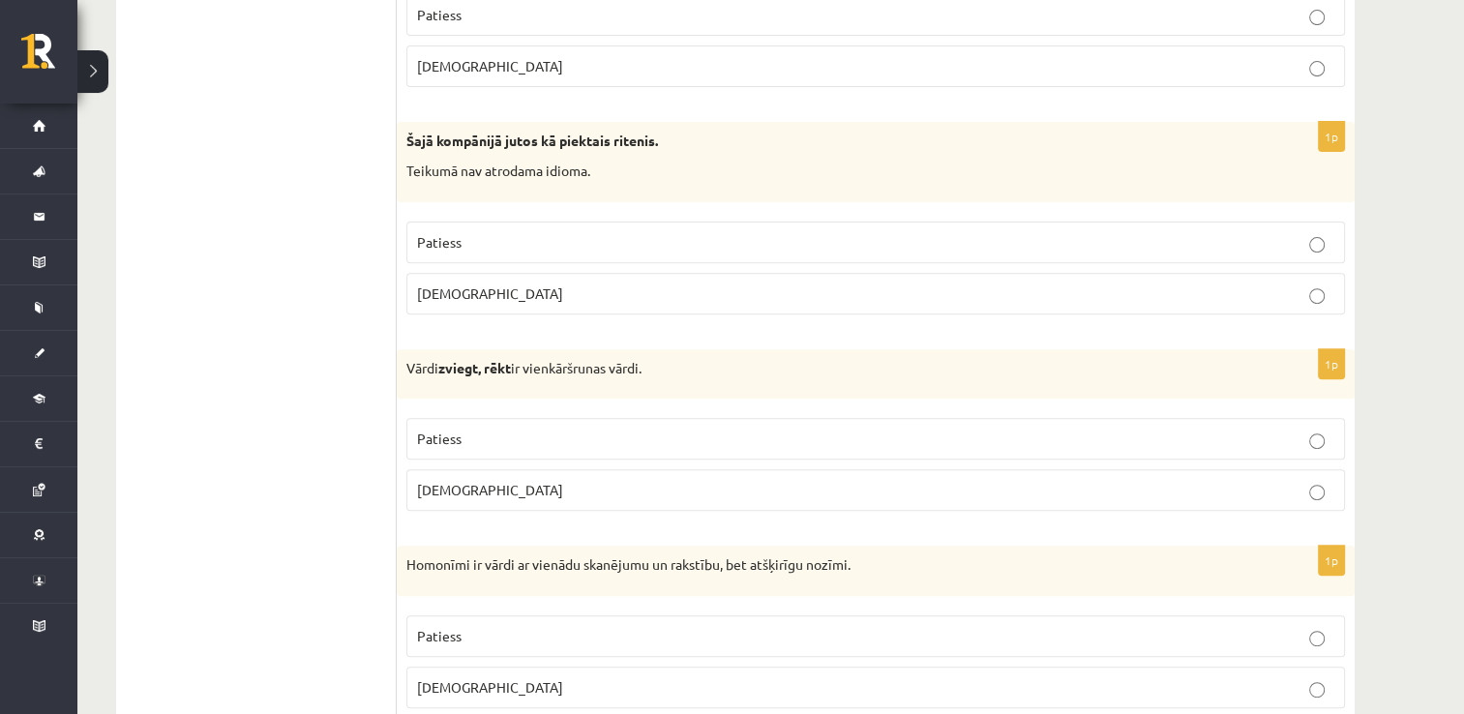
scroll to position [0, 0]
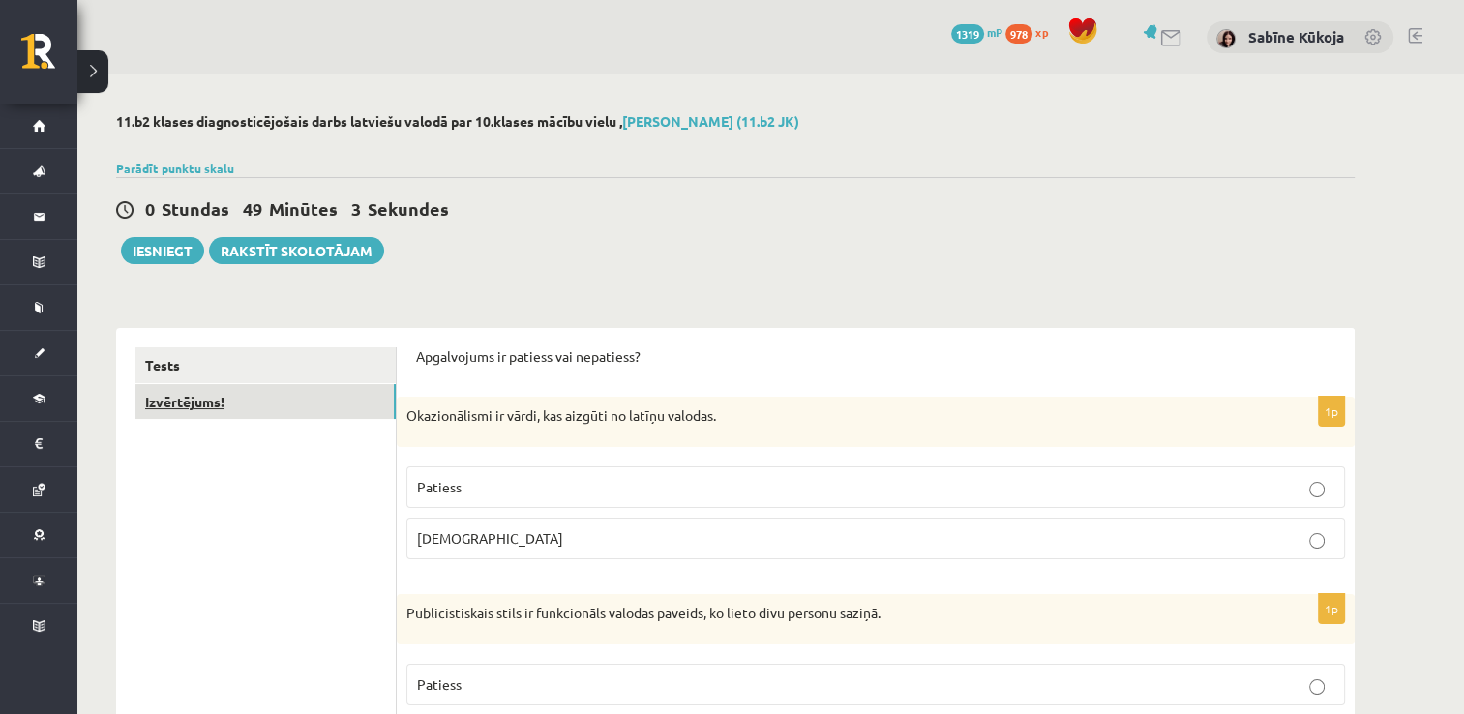
click at [235, 404] on link "Izvērtējums!" at bounding box center [265, 402] width 260 height 36
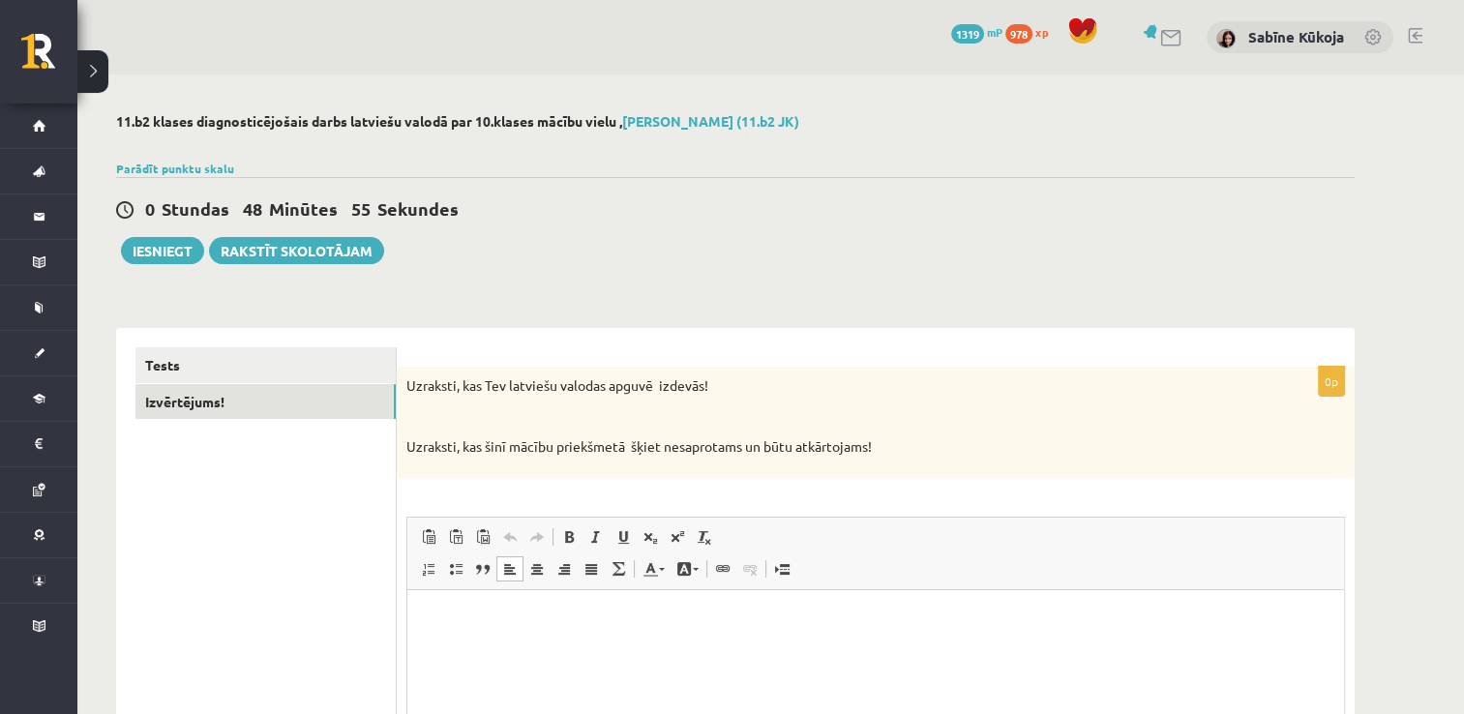
click at [665, 635] on html at bounding box center [875, 618] width 937 height 59
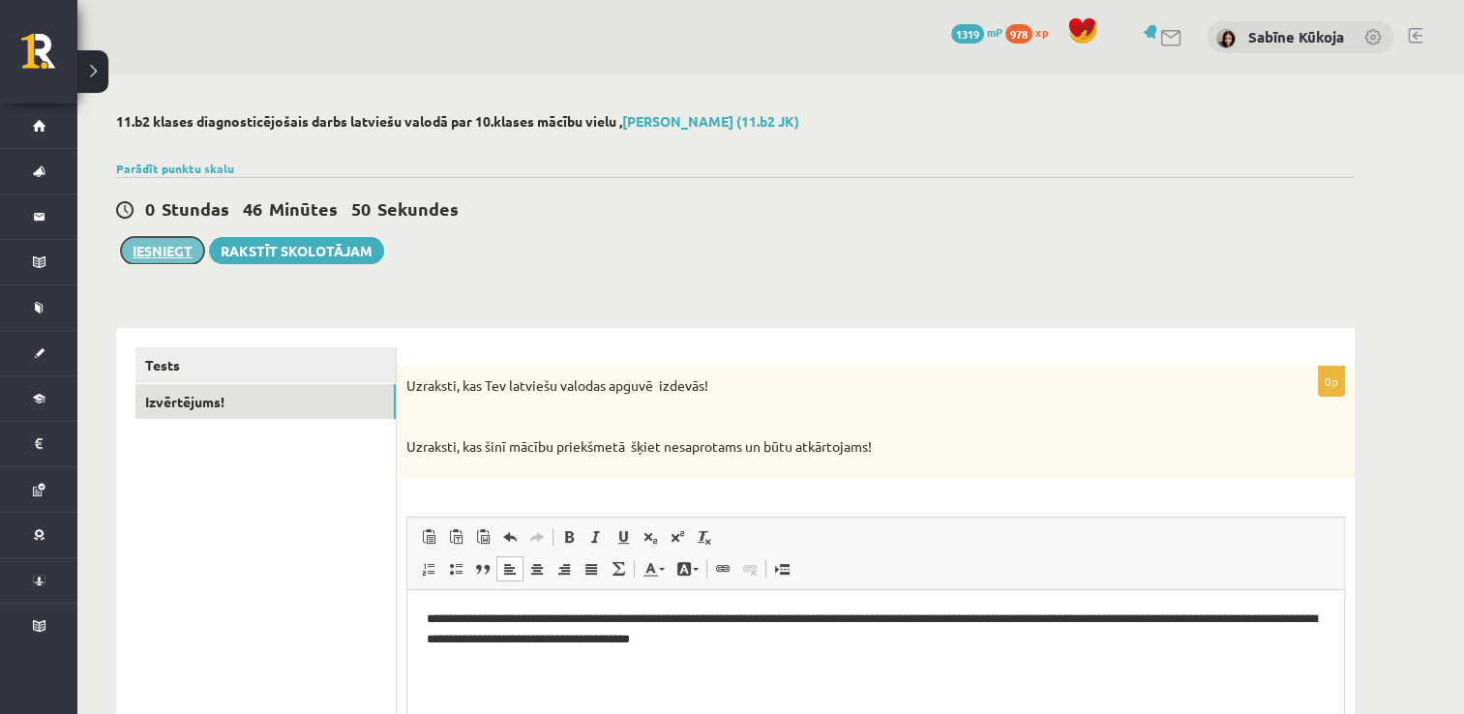
click at [164, 254] on button "Iesniegt" at bounding box center [162, 250] width 83 height 27
click at [194, 371] on link "Tests" at bounding box center [265, 365] width 260 height 36
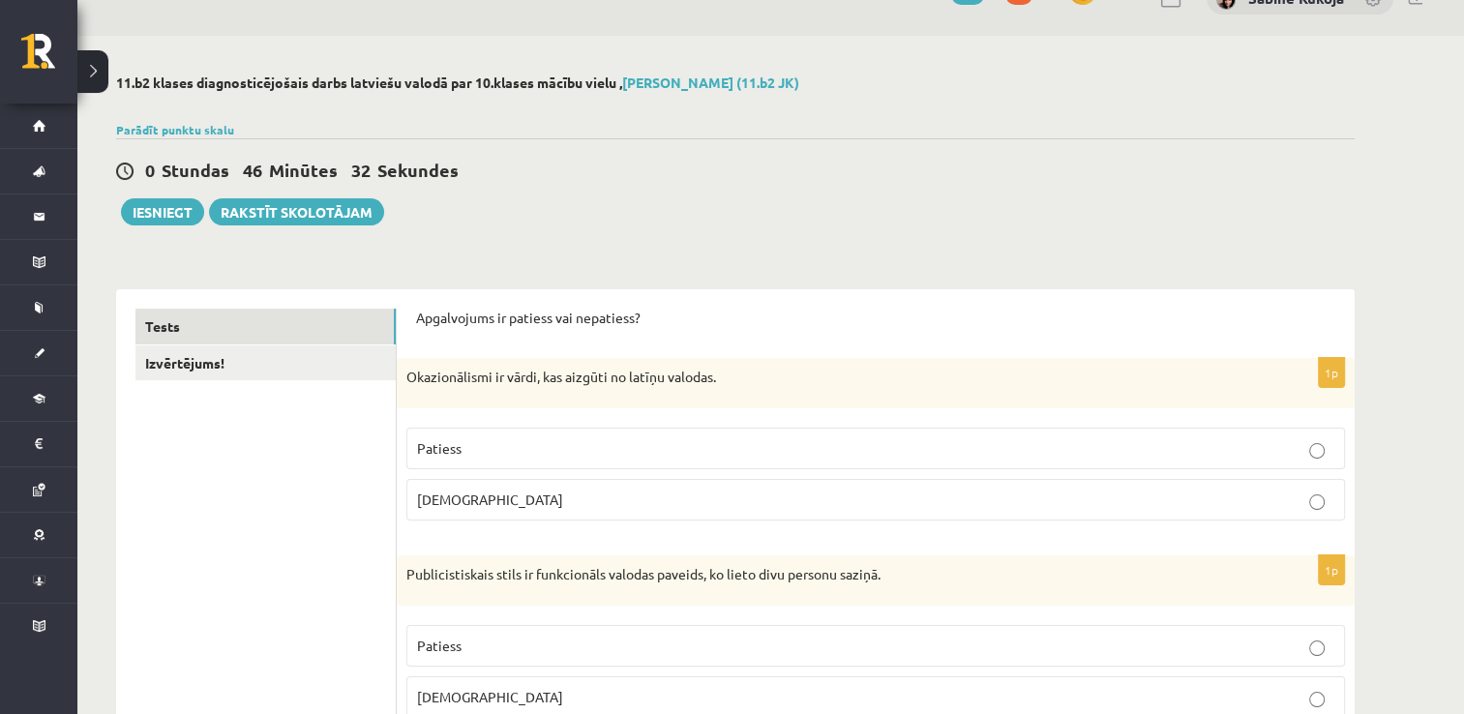
scroll to position [77, 0]
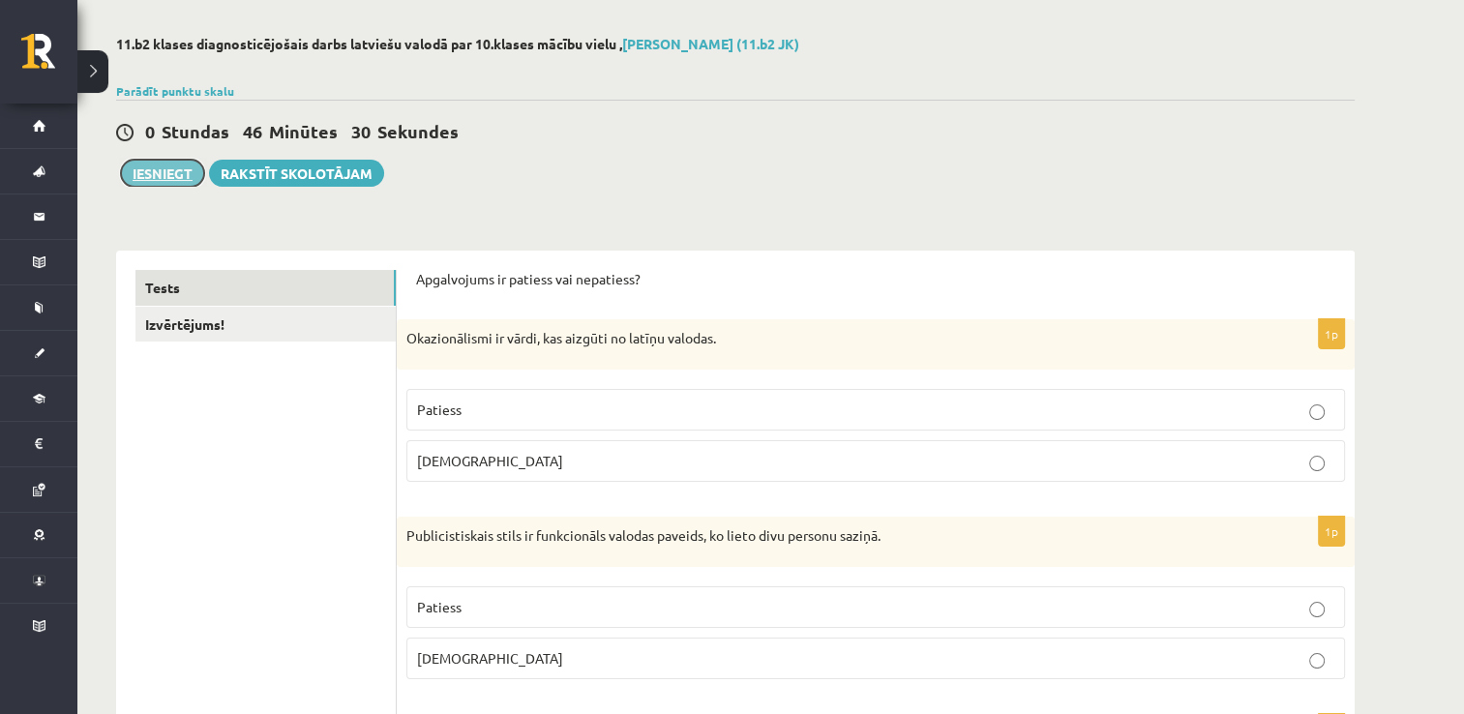
click at [147, 184] on button "Iesniegt" at bounding box center [162, 173] width 83 height 27
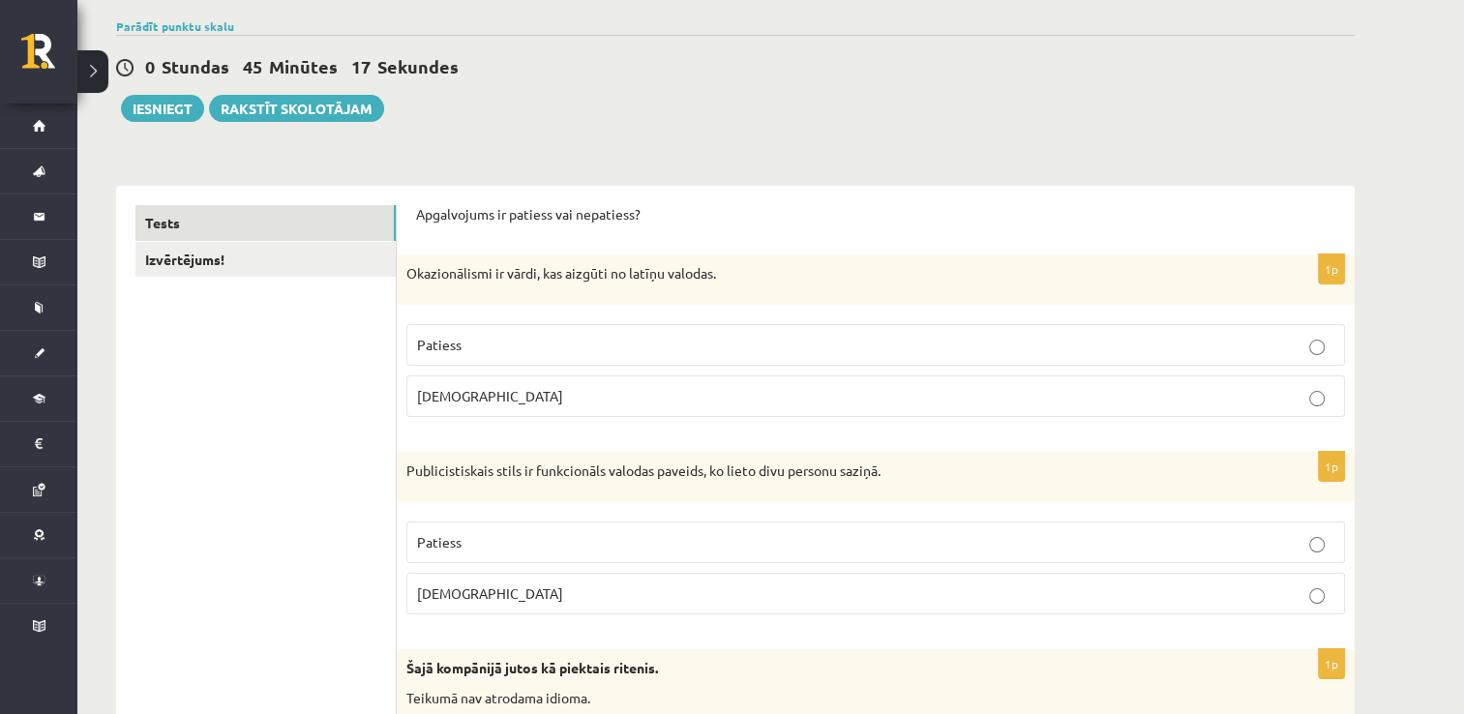
scroll to position [0, 0]
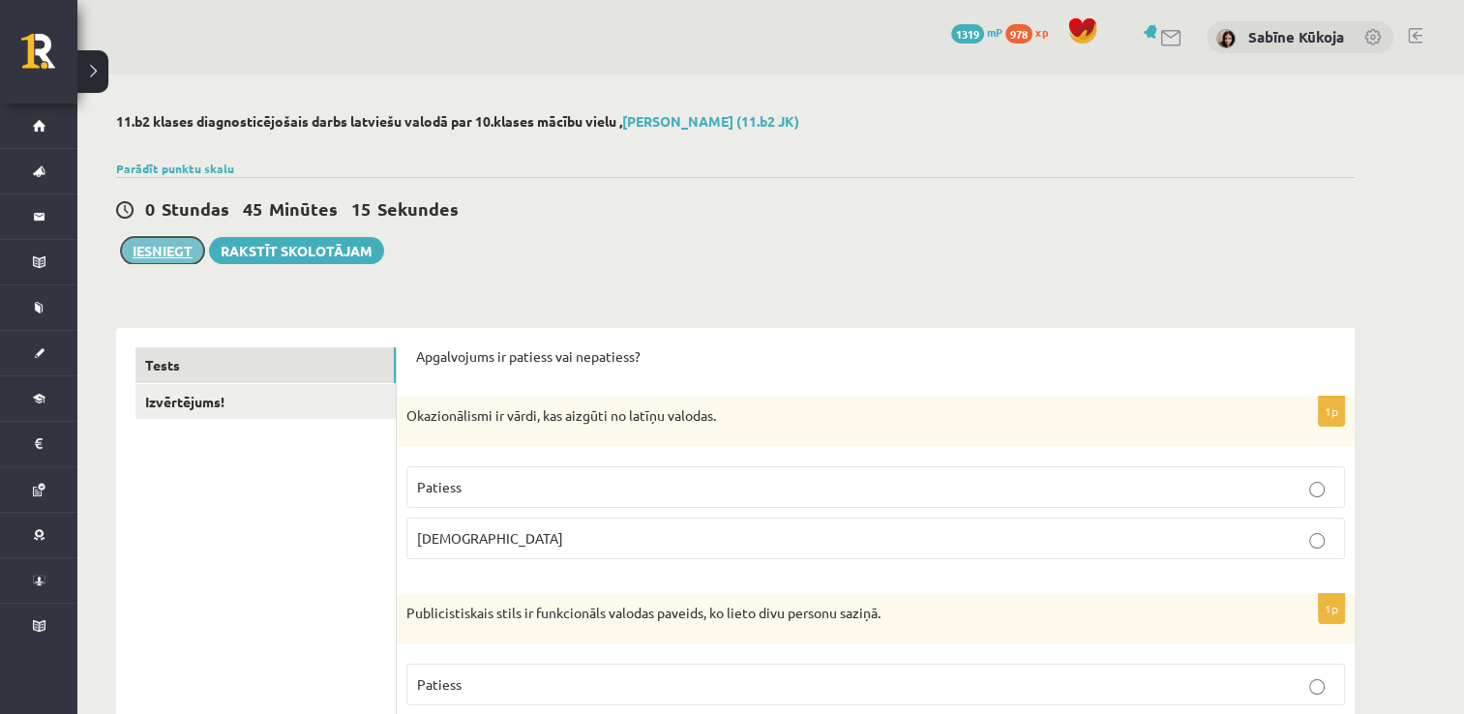
click at [190, 251] on button "Iesniegt" at bounding box center [162, 250] width 83 height 27
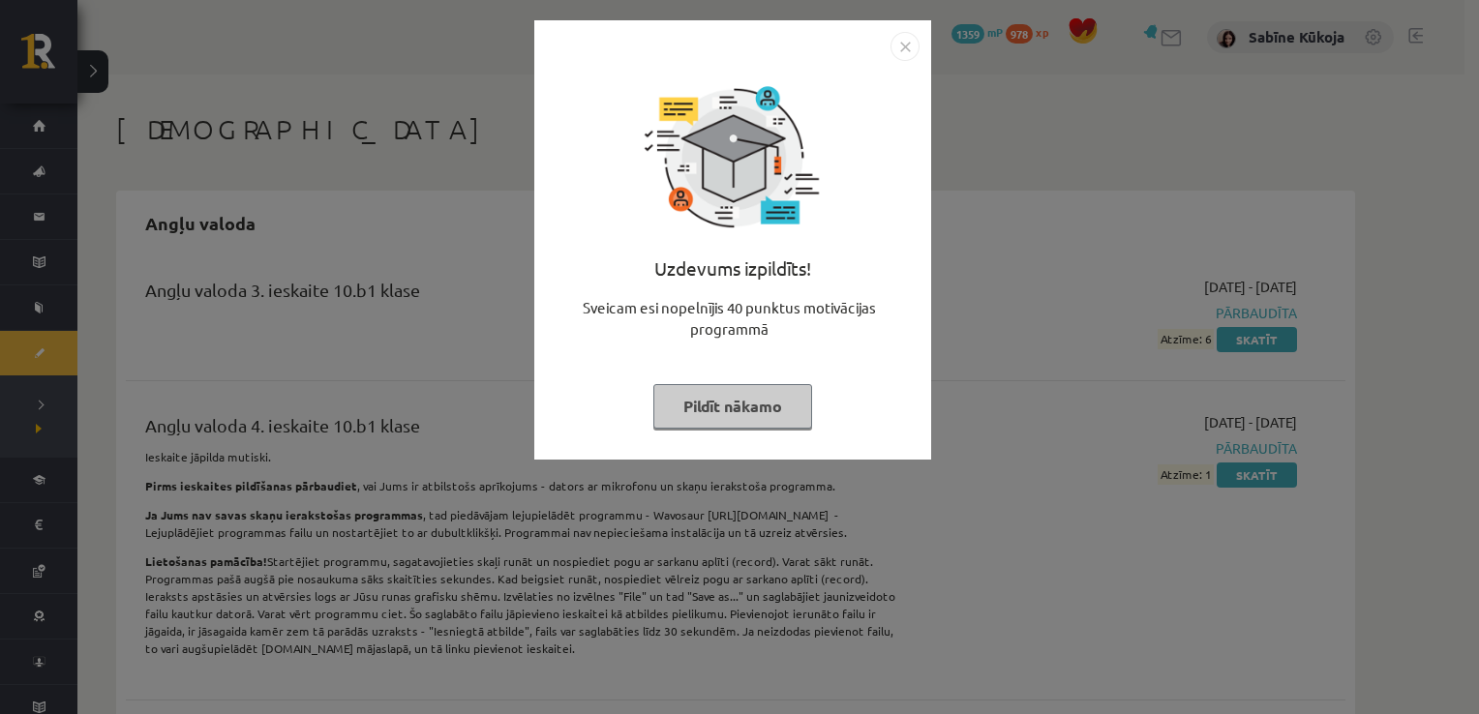
click at [738, 408] on button "Pildīt nākamo" at bounding box center [732, 406] width 159 height 45
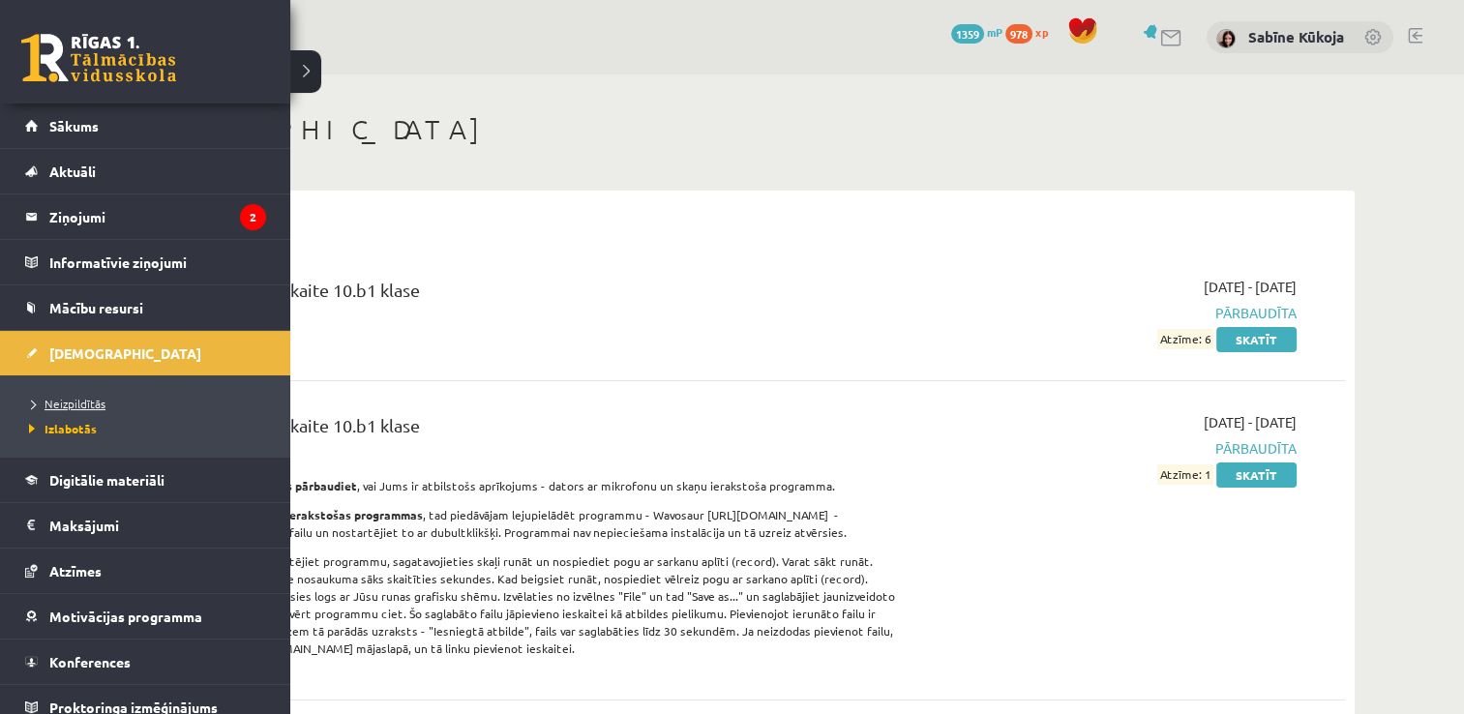
click at [70, 399] on span "Neizpildītās" at bounding box center [64, 403] width 81 height 15
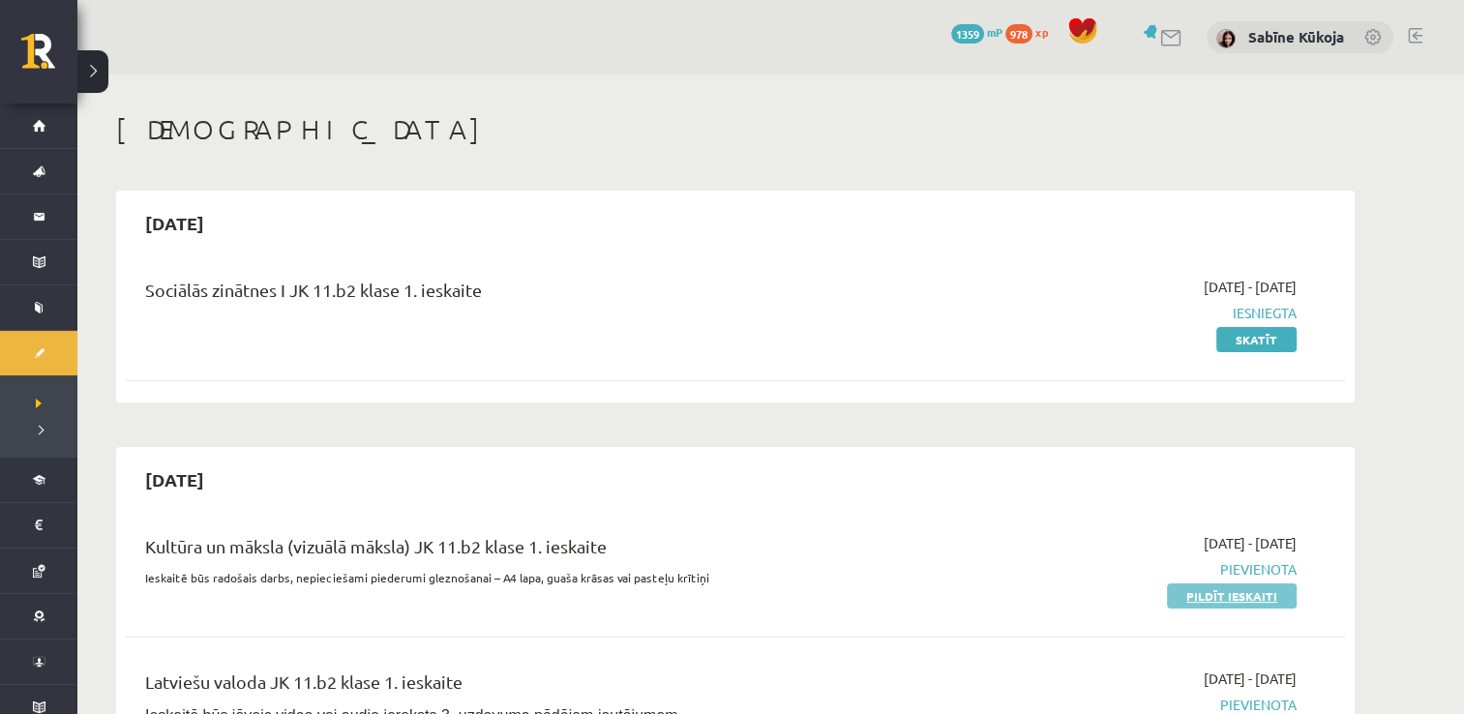
click at [1278, 584] on link "Pildīt ieskaiti" at bounding box center [1232, 595] width 130 height 25
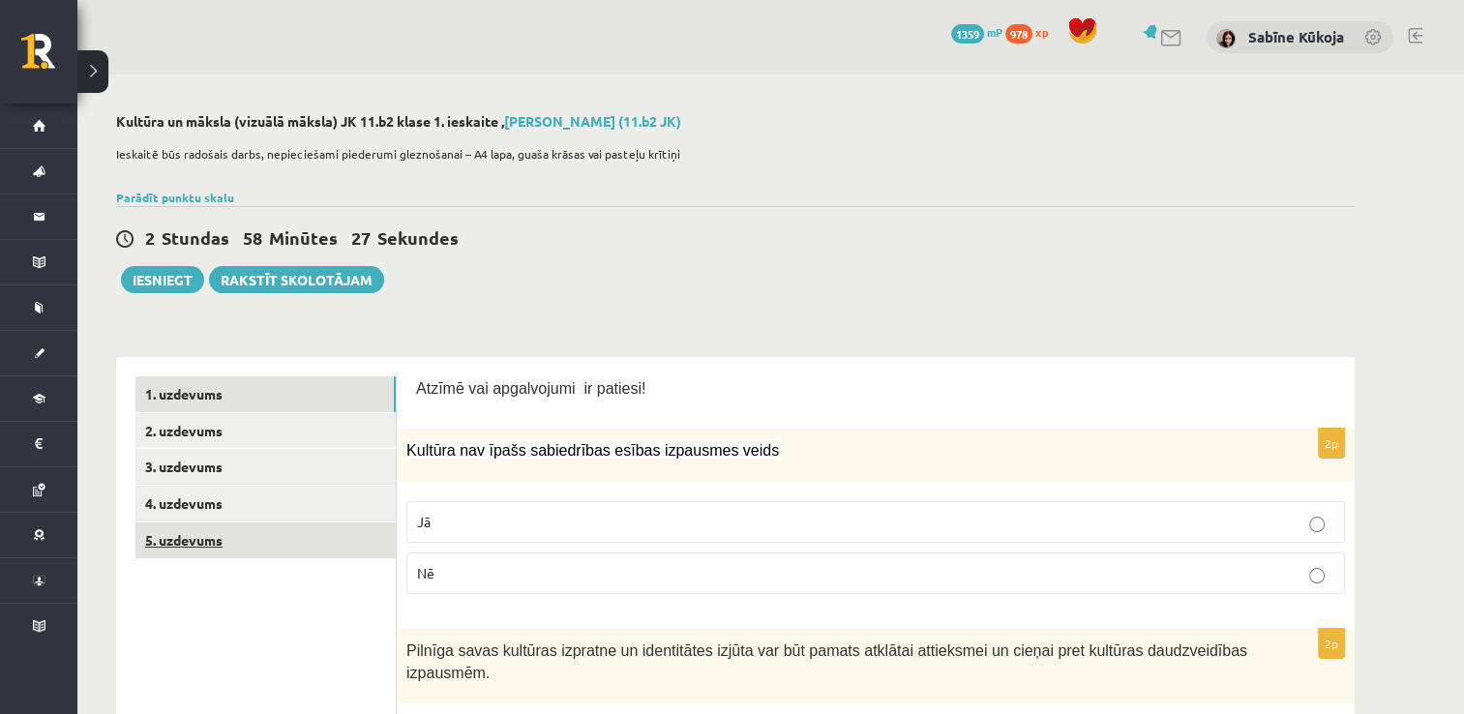
click at [272, 549] on link "5. uzdevums" at bounding box center [265, 541] width 260 height 36
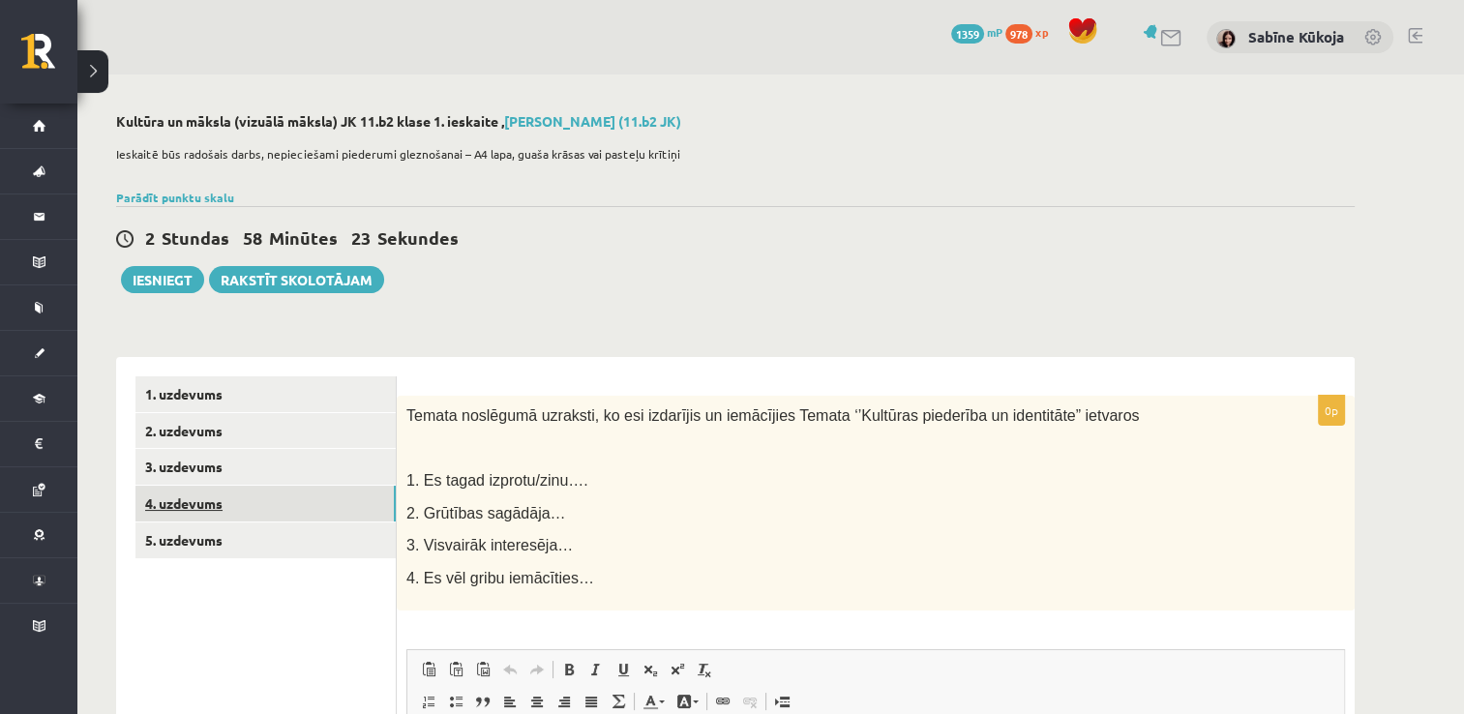
click at [265, 516] on link "4. uzdevums" at bounding box center [265, 504] width 260 height 36
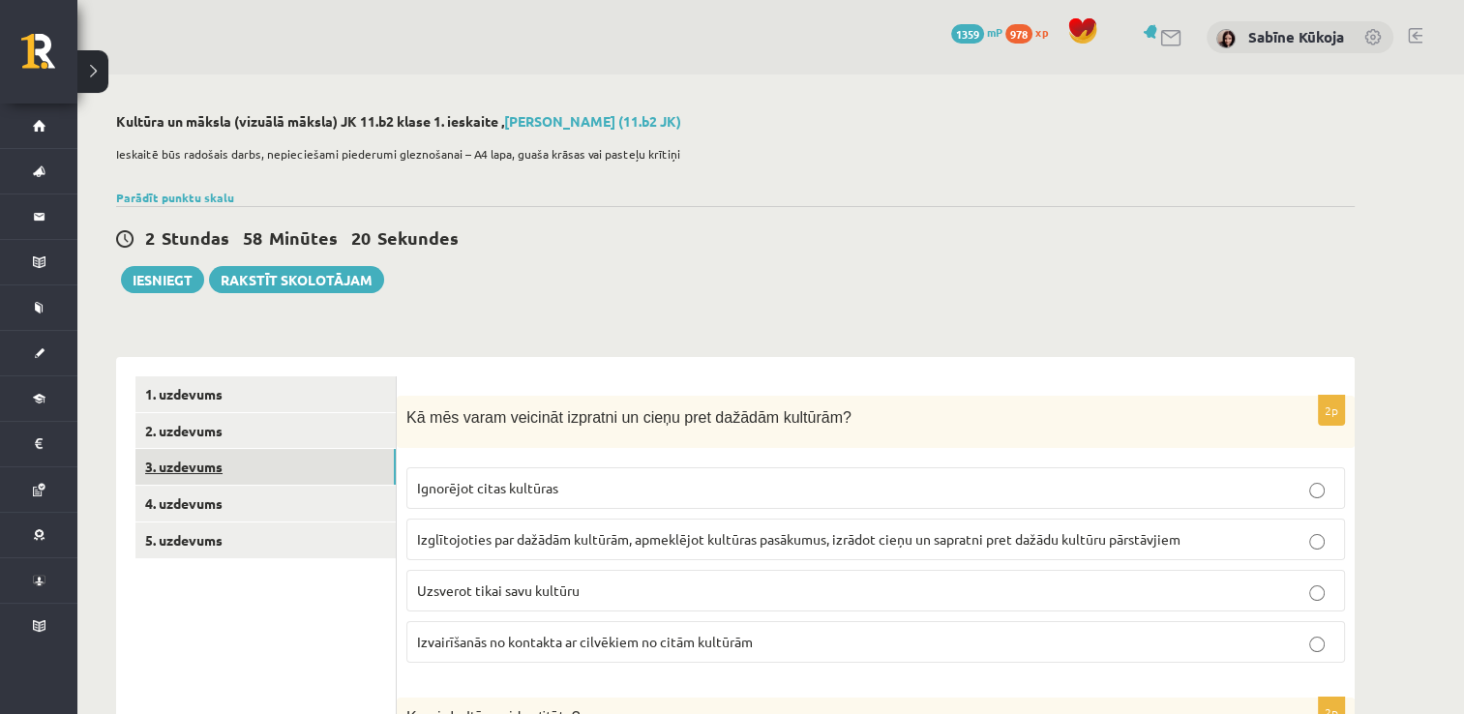
click at [256, 467] on link "3. uzdevums" at bounding box center [265, 467] width 260 height 36
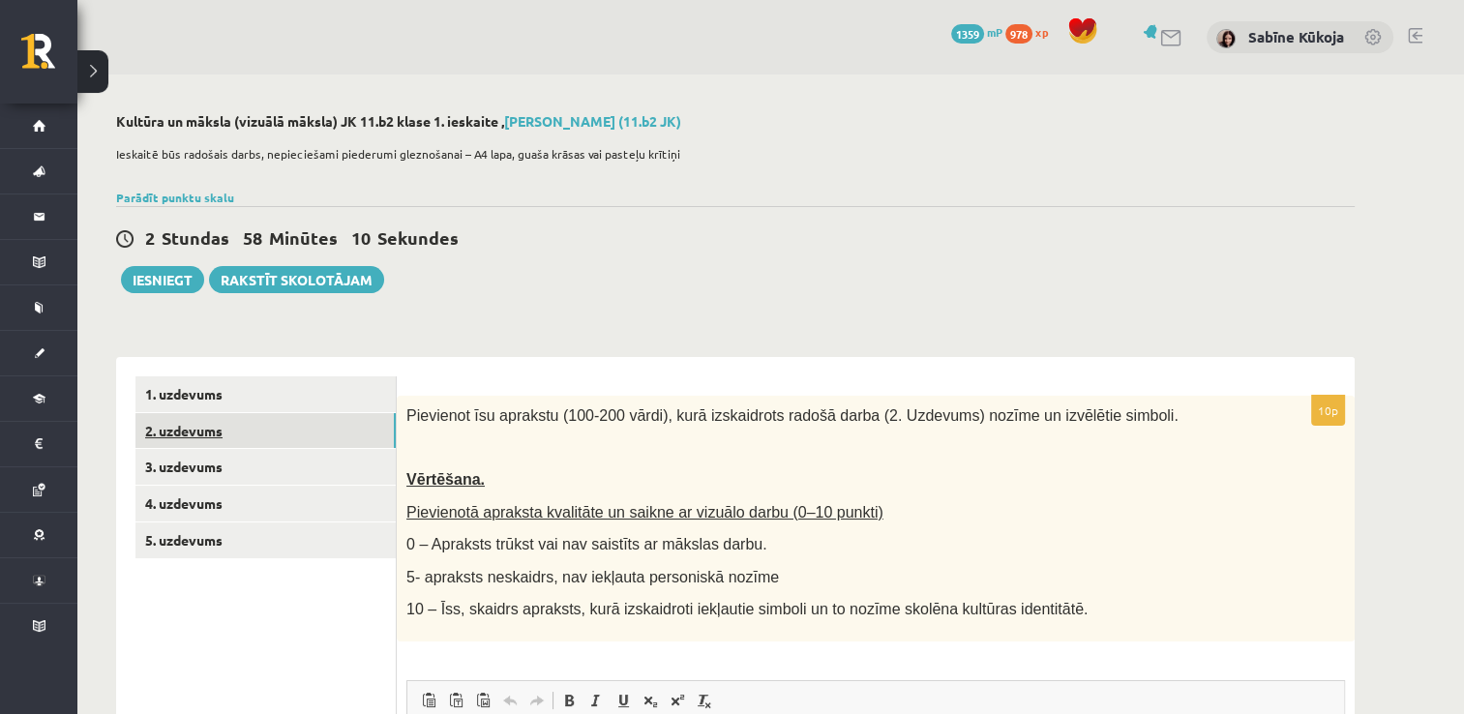
click at [256, 439] on link "2. uzdevums" at bounding box center [265, 431] width 260 height 36
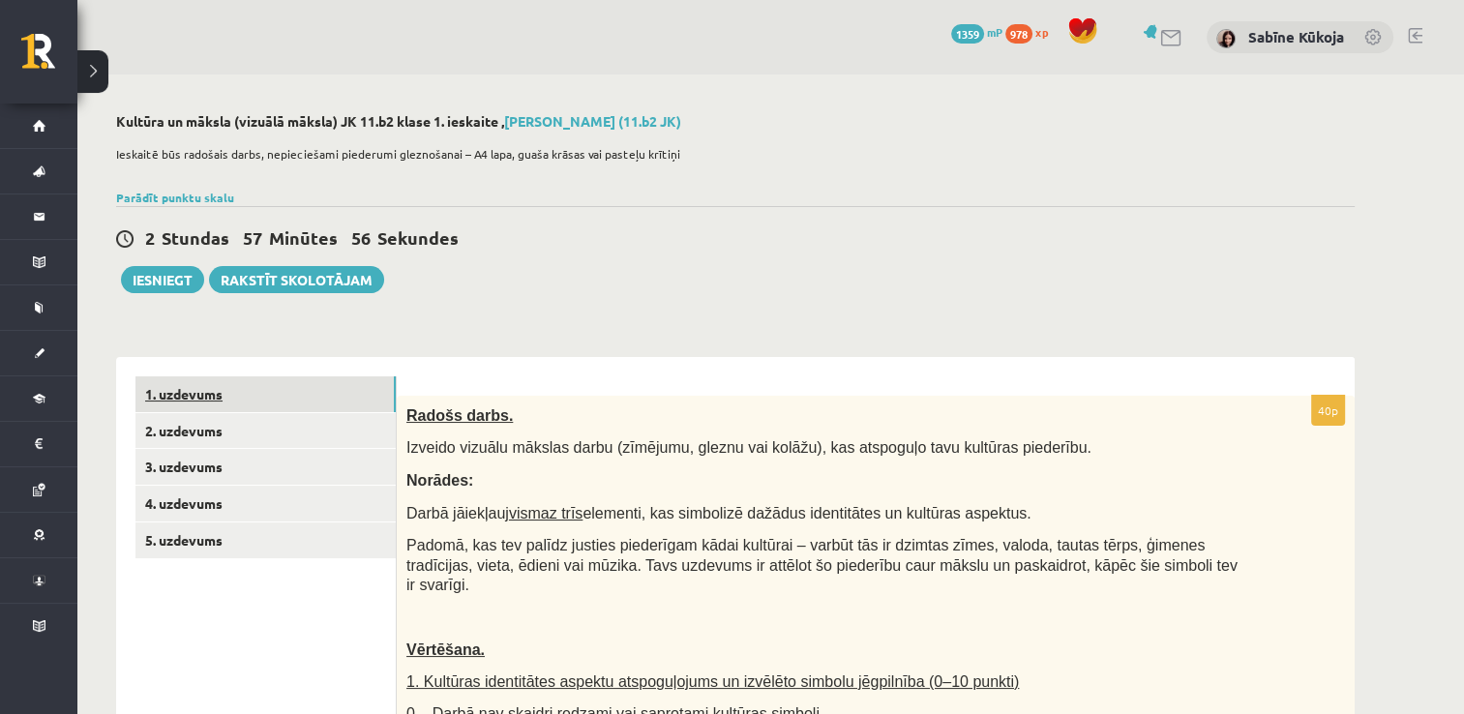
click at [237, 401] on link "1. uzdevums" at bounding box center [265, 394] width 260 height 36
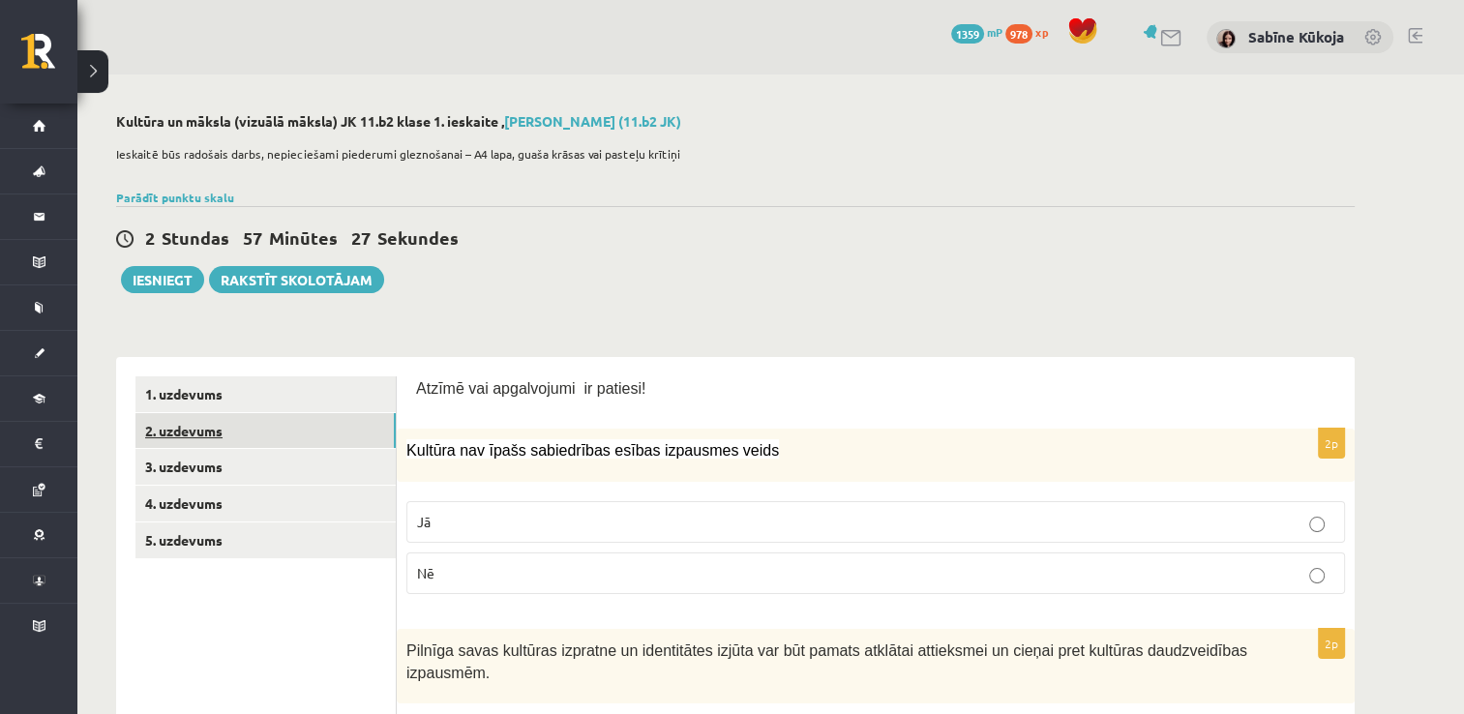
click at [357, 425] on link "2. uzdevums" at bounding box center [265, 431] width 260 height 36
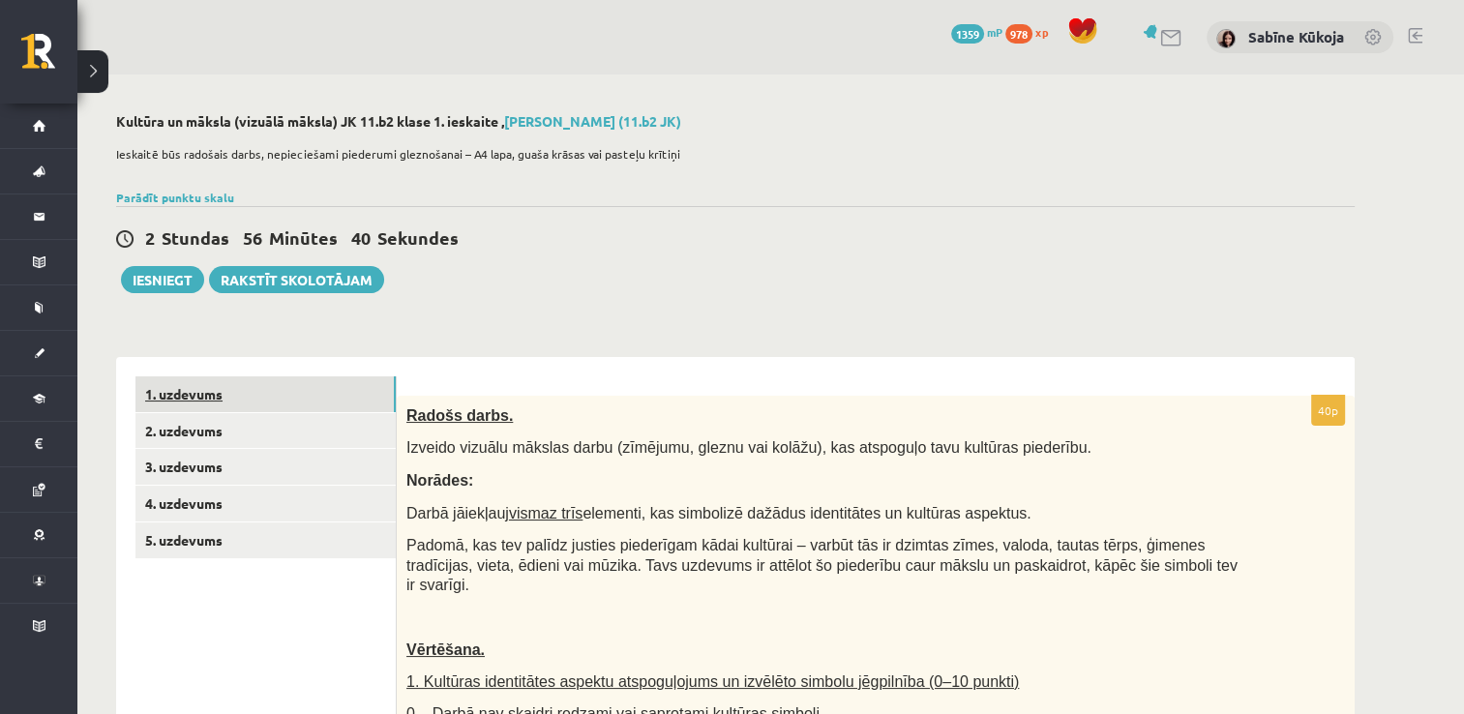
click at [309, 389] on link "1. uzdevums" at bounding box center [265, 394] width 260 height 36
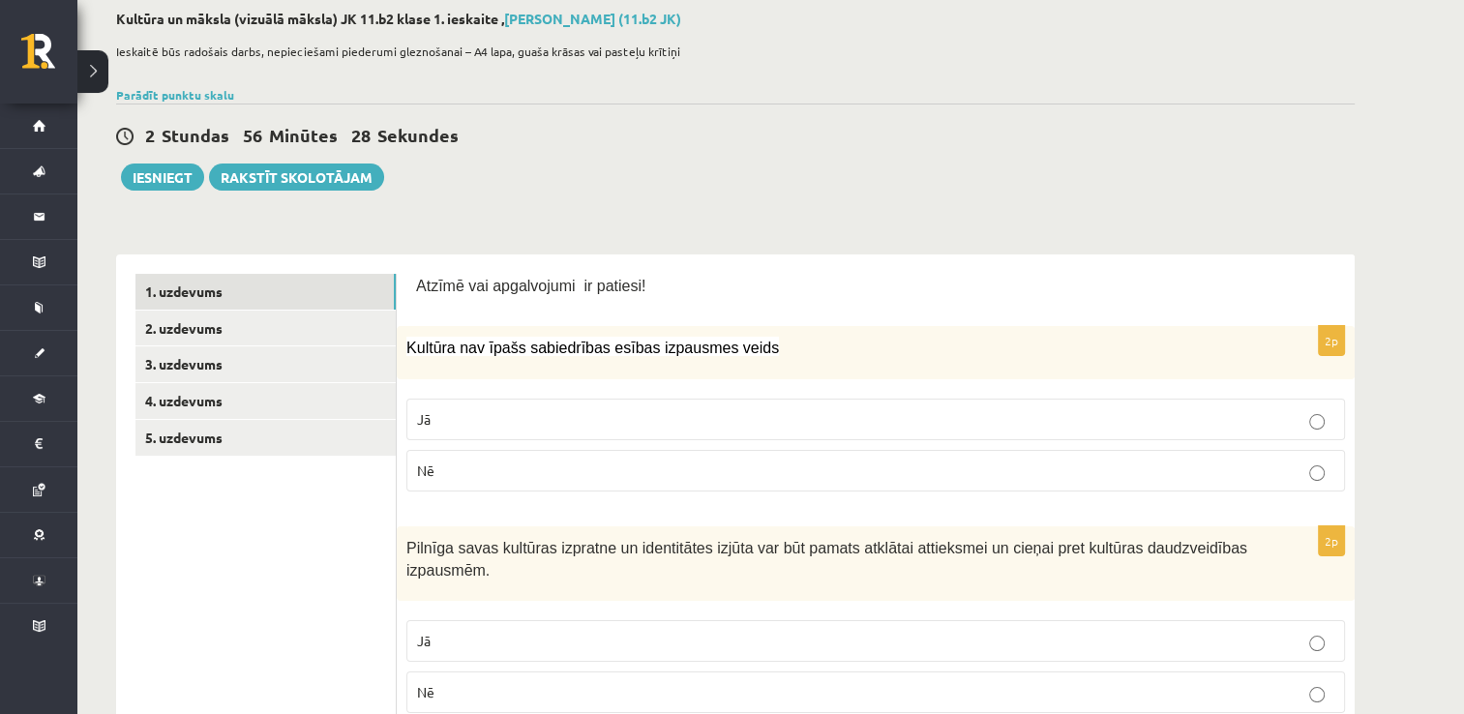
scroll to position [77, 0]
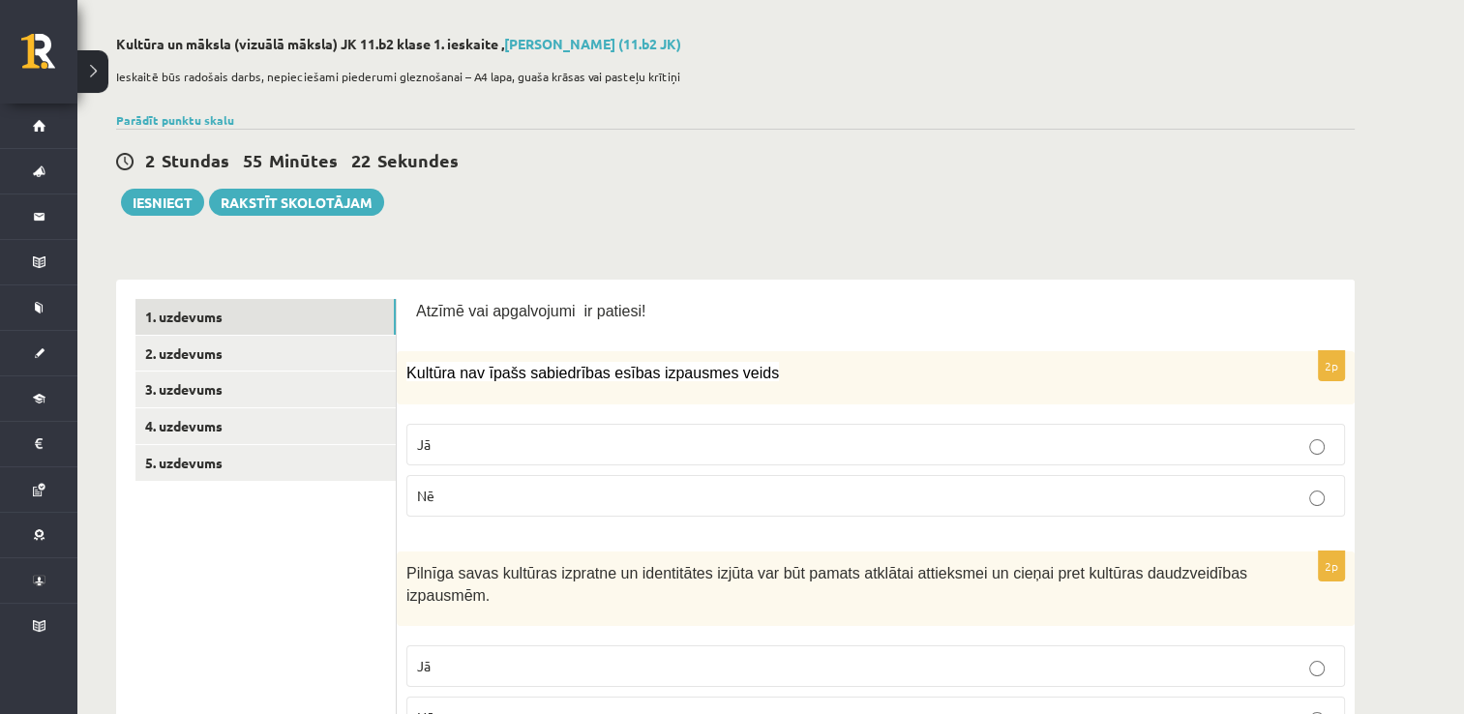
click at [1201, 500] on p "Nē" at bounding box center [875, 496] width 917 height 20
click at [1120, 676] on label "Jā" at bounding box center [875, 666] width 939 height 42
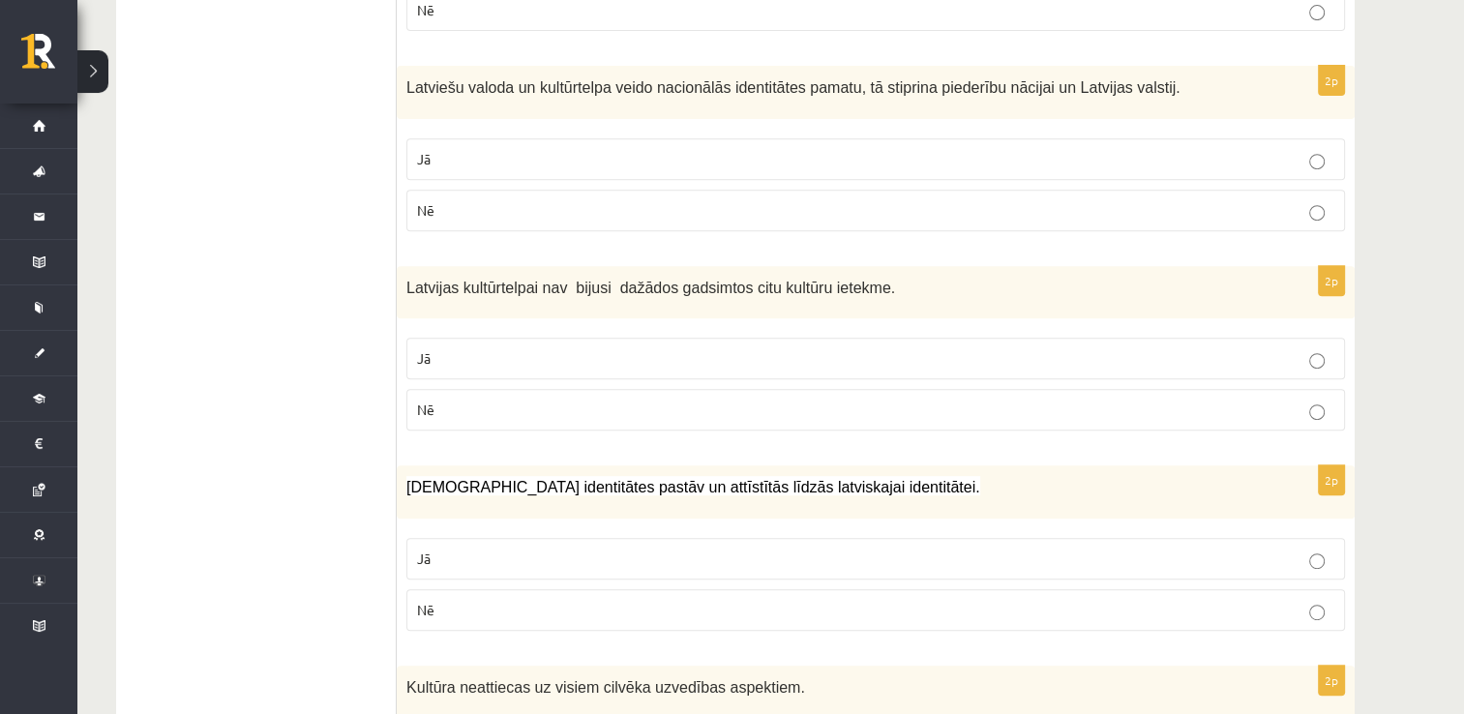
scroll to position [813, 0]
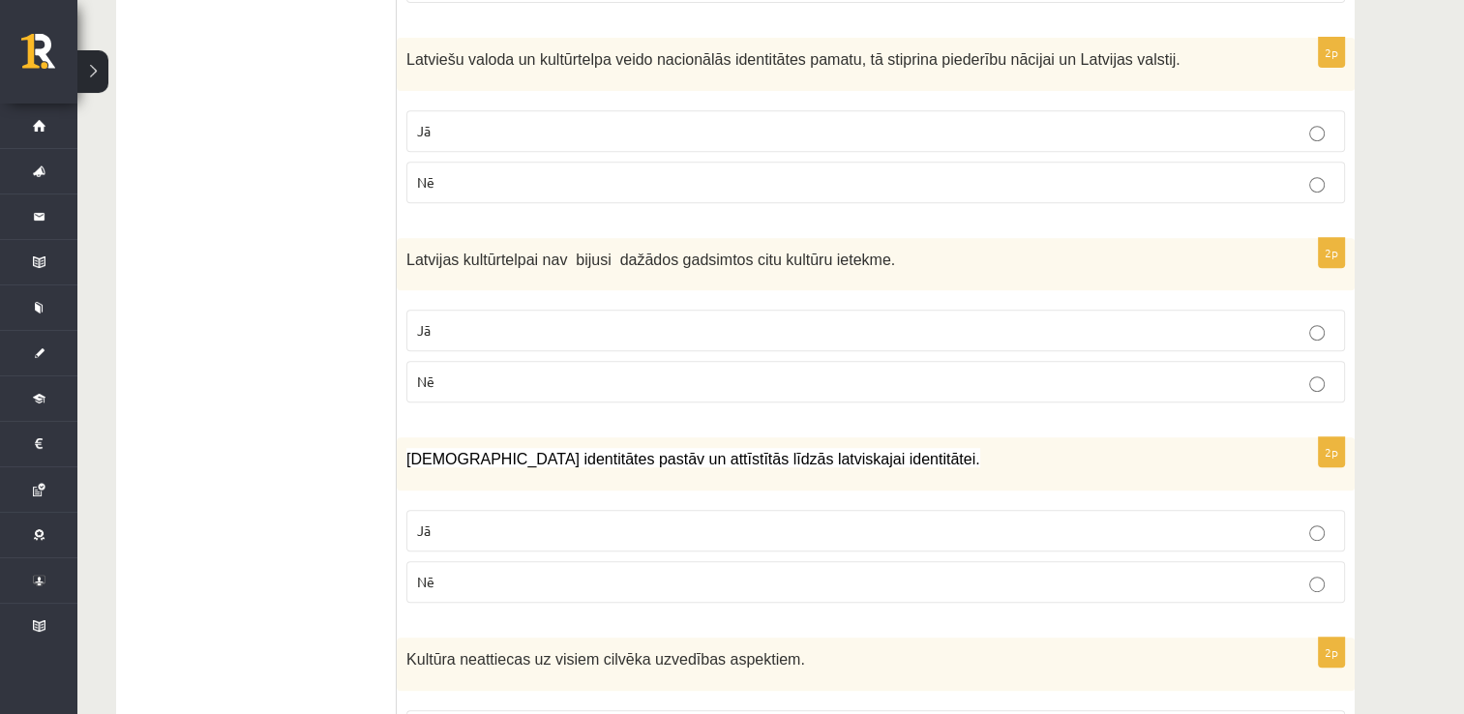
click at [1252, 130] on p "Jā" at bounding box center [875, 131] width 917 height 20
click at [949, 379] on p "Nē" at bounding box center [875, 382] width 917 height 20
click at [863, 527] on p "Jā" at bounding box center [875, 531] width 917 height 20
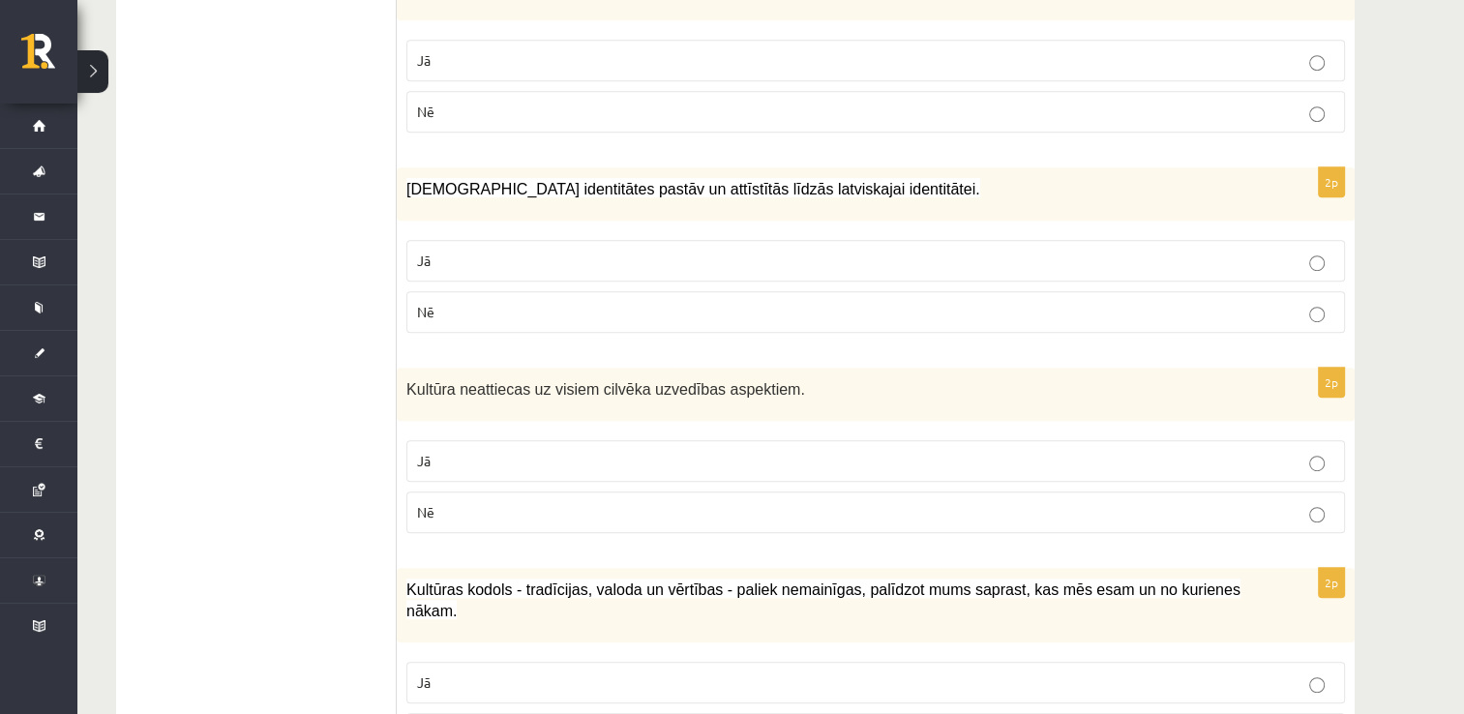
scroll to position [1084, 0]
click at [1259, 509] on p "Nē" at bounding box center [875, 511] width 917 height 20
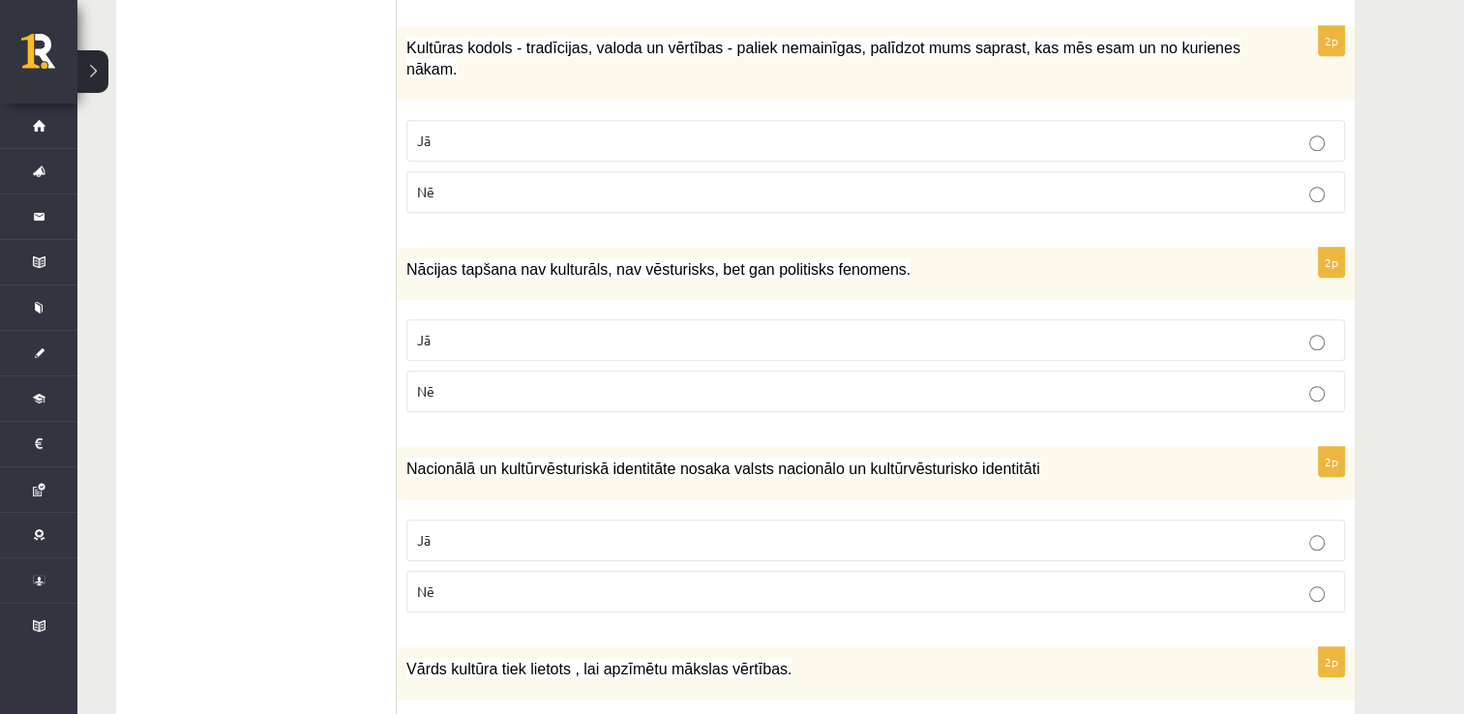
scroll to position [1626, 0]
click at [1070, 124] on label "Jā" at bounding box center [875, 140] width 939 height 42
click at [771, 377] on label "Nē" at bounding box center [875, 391] width 939 height 42
click at [635, 522] on label "Jā" at bounding box center [875, 540] width 939 height 42
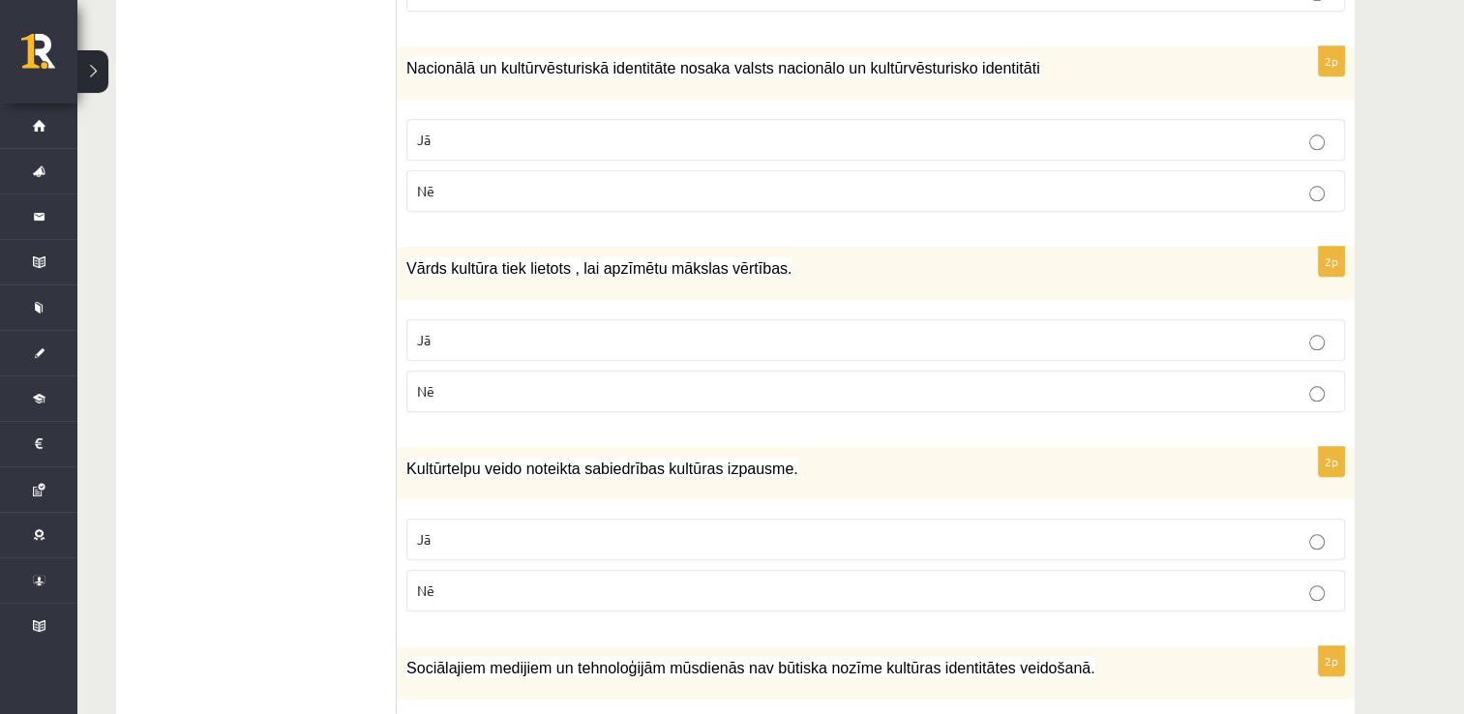
scroll to position [2064, 0]
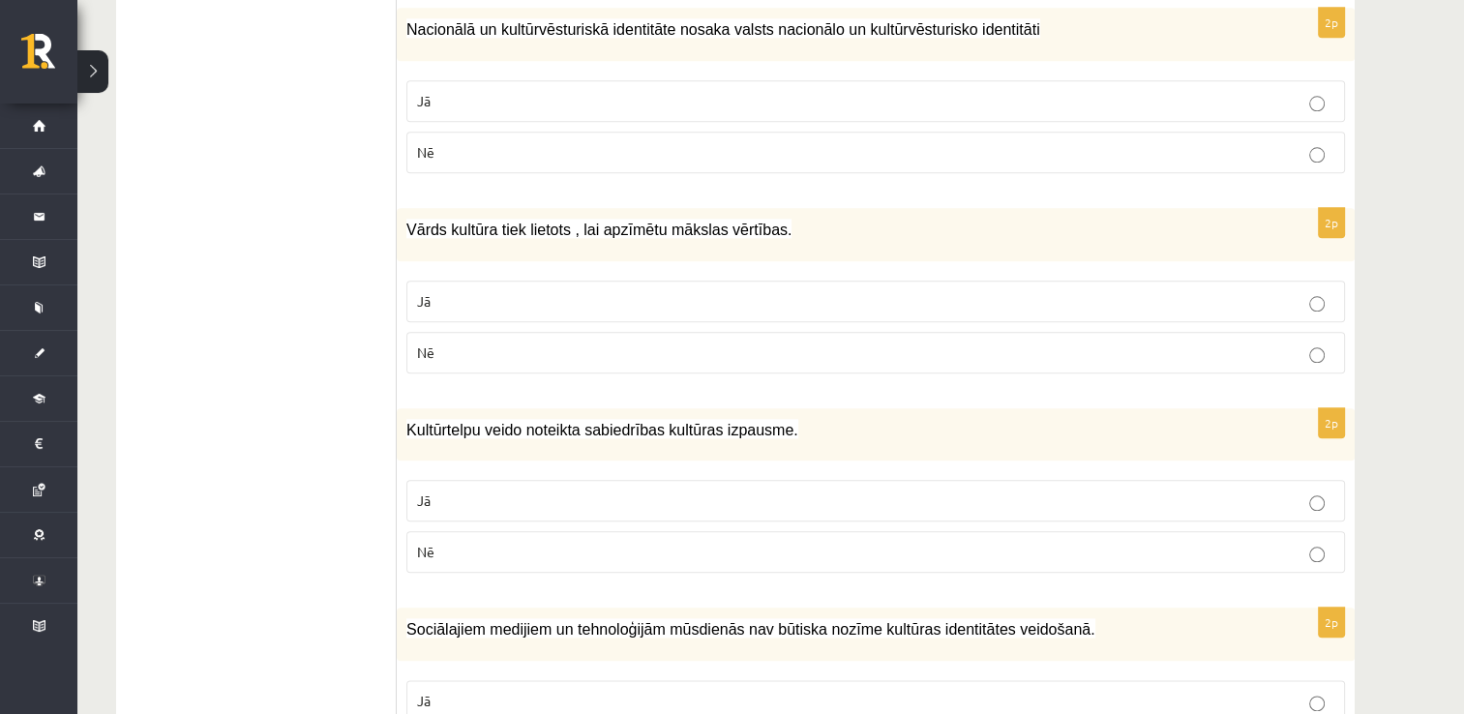
click at [933, 343] on p "Nē" at bounding box center [875, 353] width 917 height 20
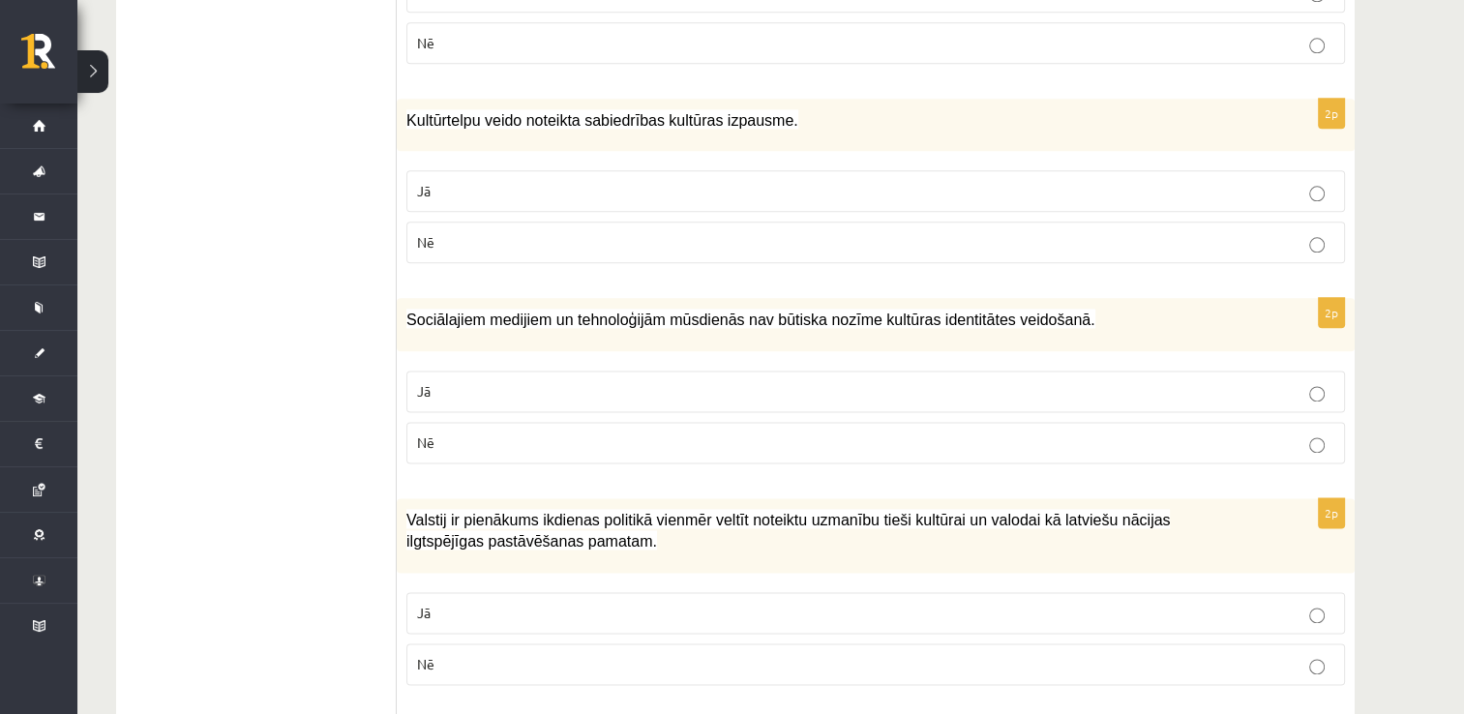
scroll to position [2400, 0]
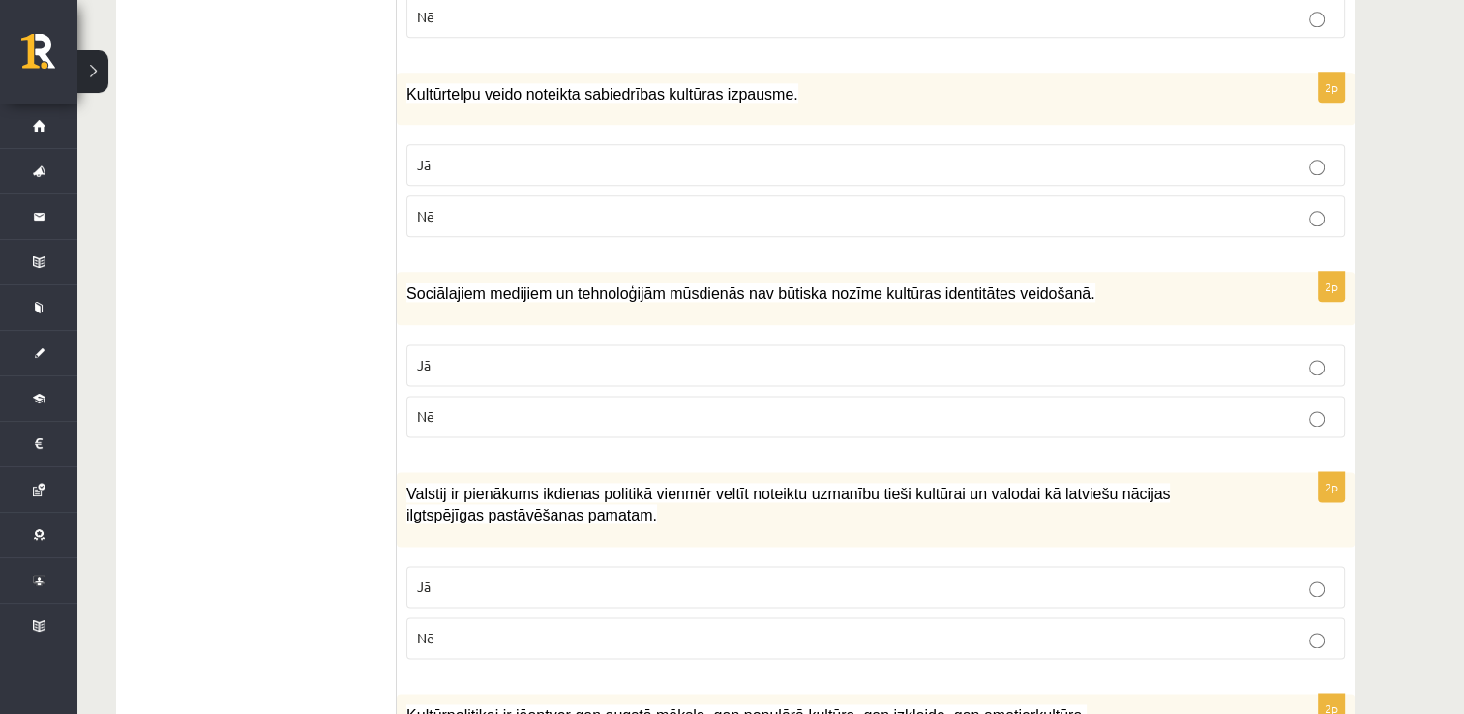
click at [1270, 144] on label "Jā" at bounding box center [875, 165] width 939 height 42
click at [1048, 406] on p "Nē" at bounding box center [875, 416] width 917 height 20
click at [978, 577] on p "Jā" at bounding box center [875, 587] width 917 height 20
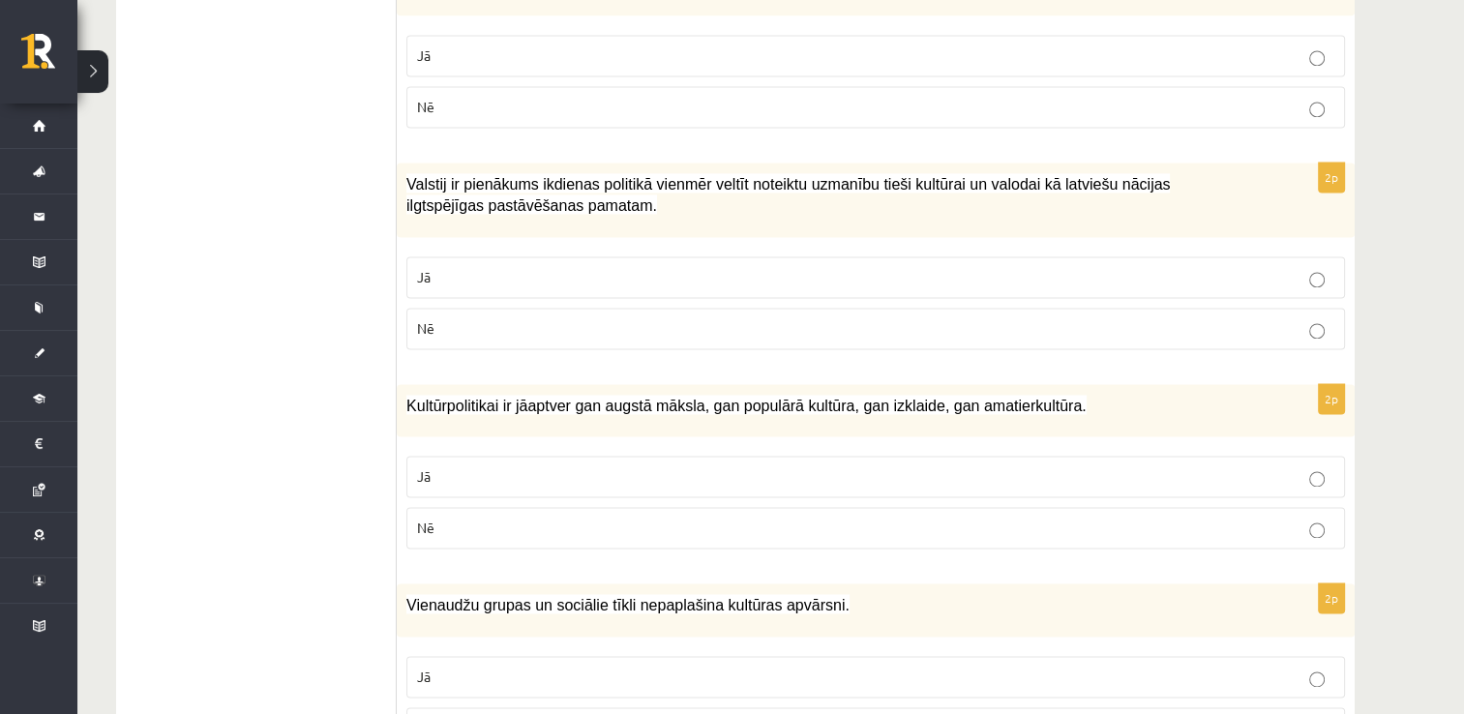
scroll to position [2748, 0]
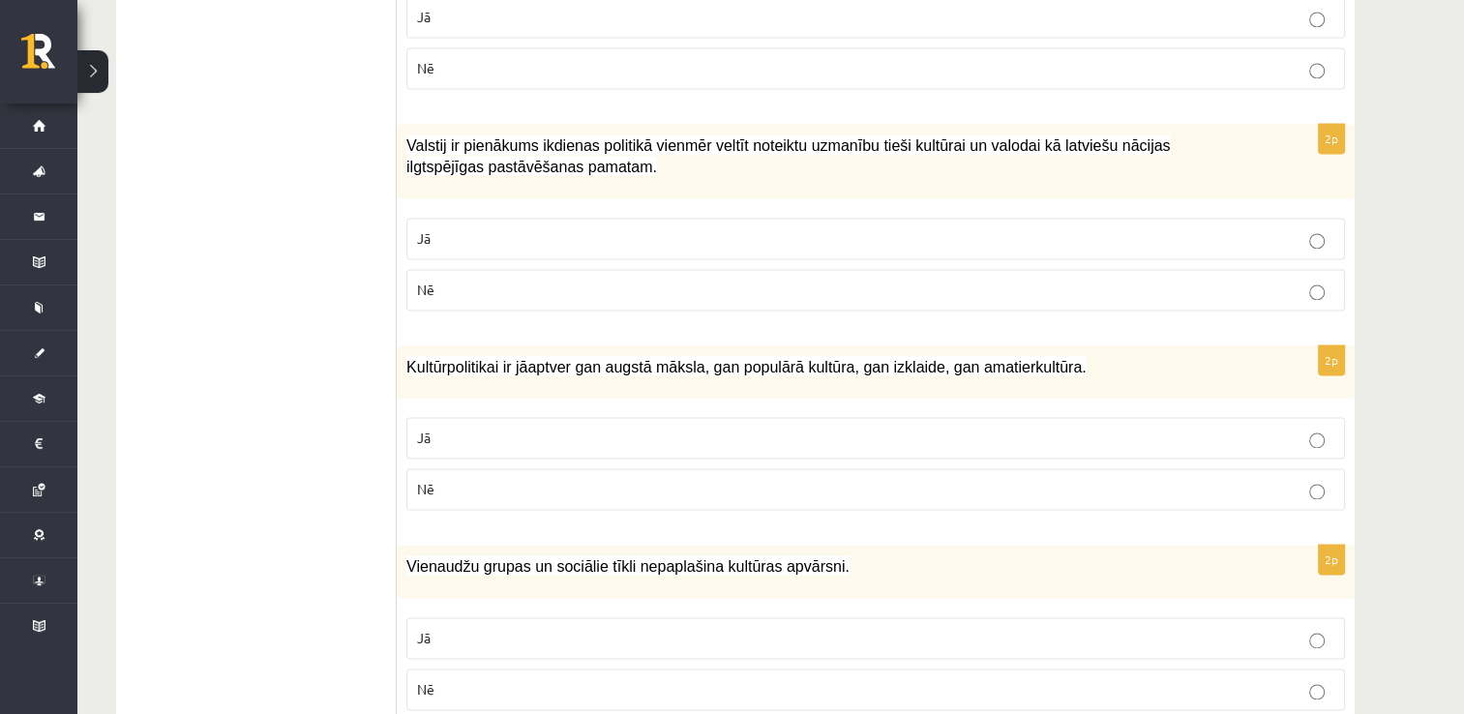
click at [1130, 428] on p "Jā" at bounding box center [875, 438] width 917 height 20
click at [930, 679] on p "Nē" at bounding box center [875, 689] width 917 height 20
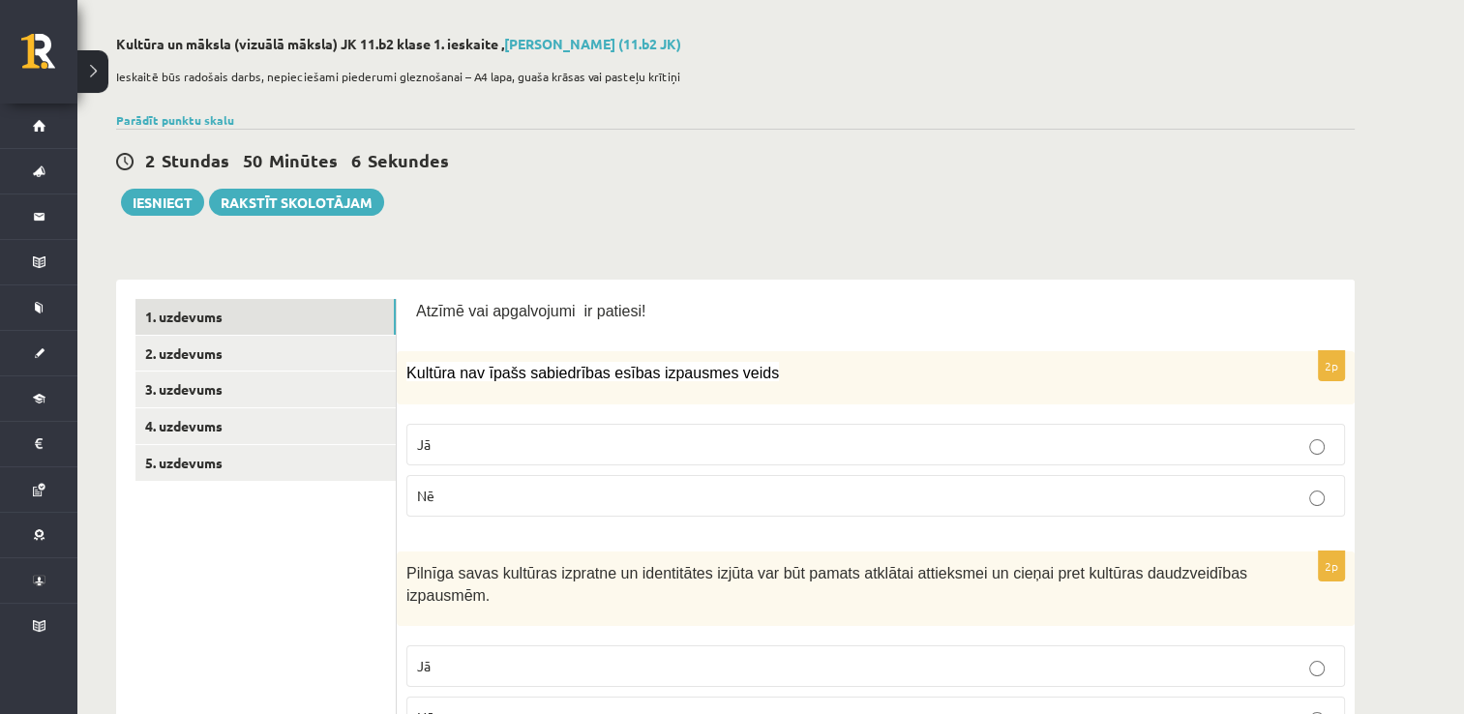
scroll to position [25, 0]
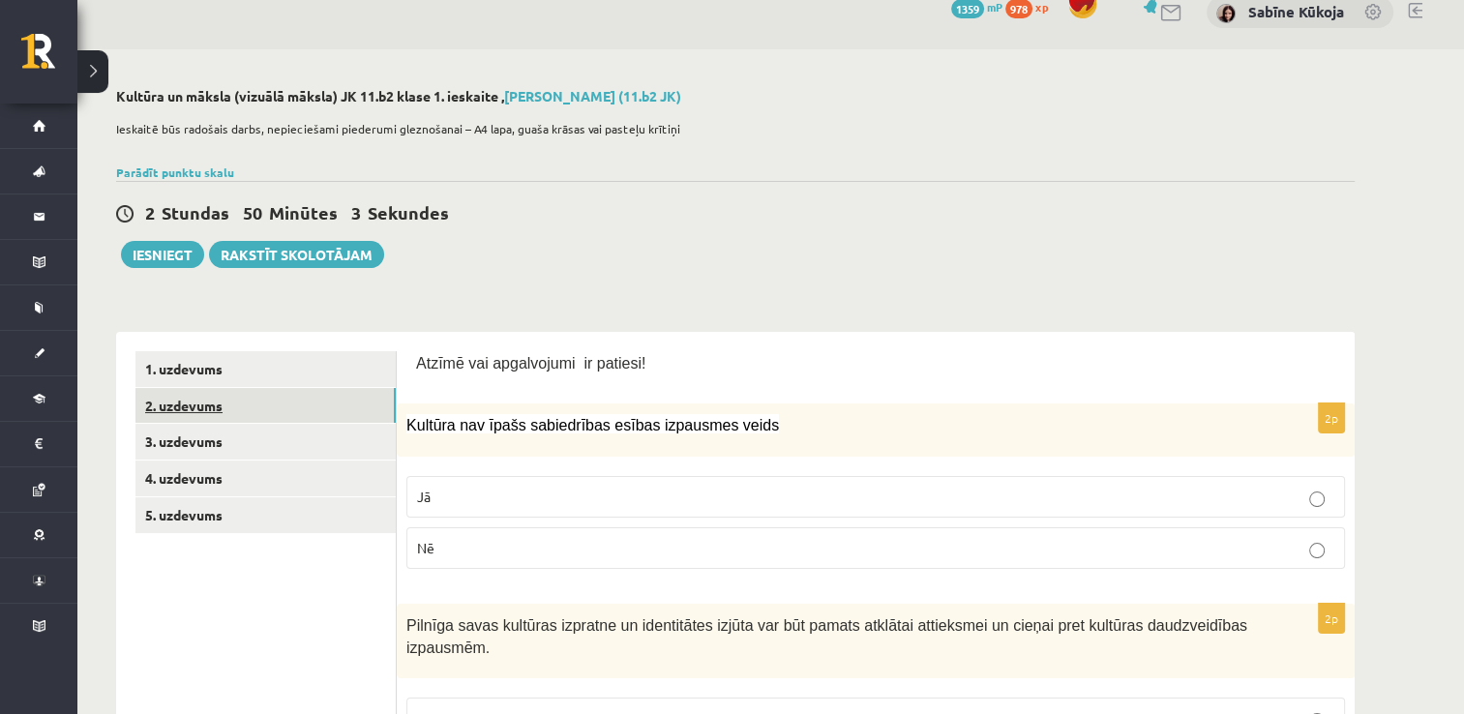
click at [348, 400] on link "2. uzdevums" at bounding box center [265, 406] width 260 height 36
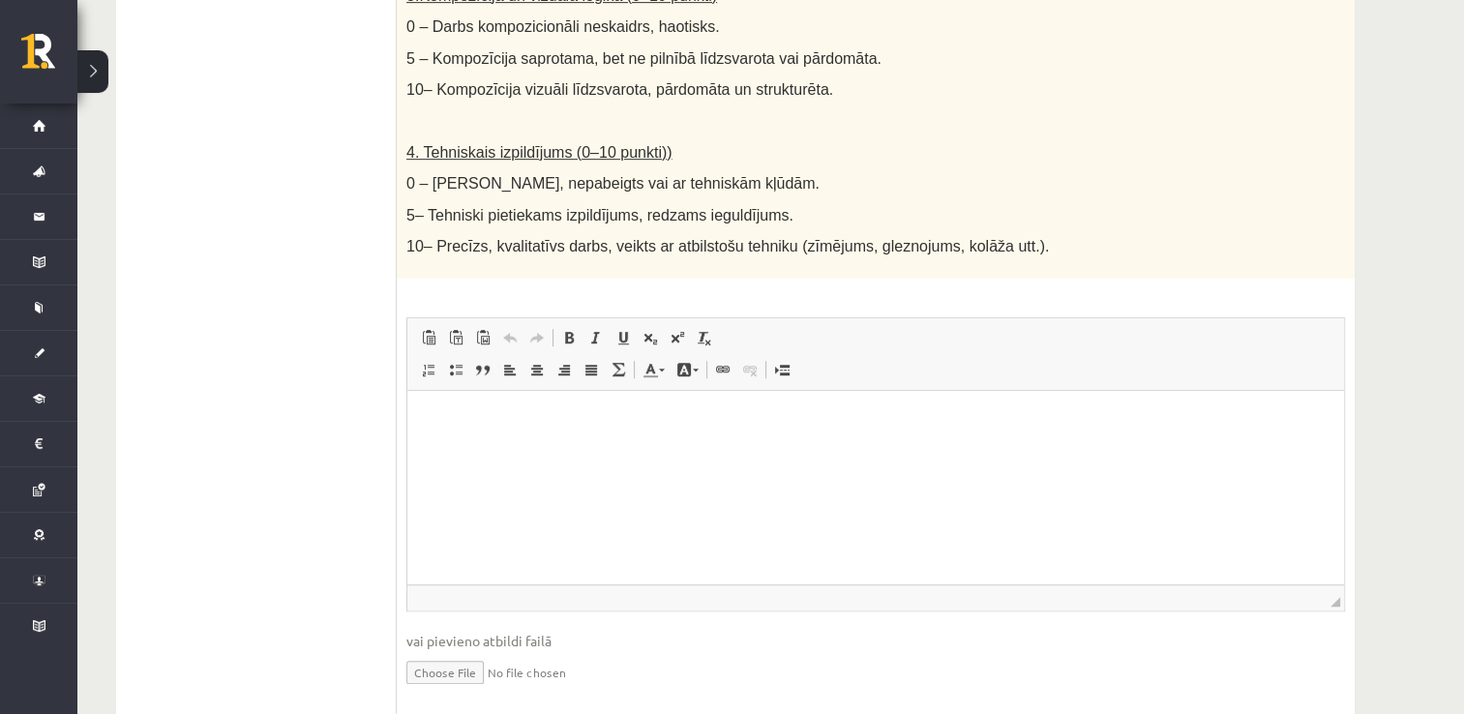
scroll to position [1045, 0]
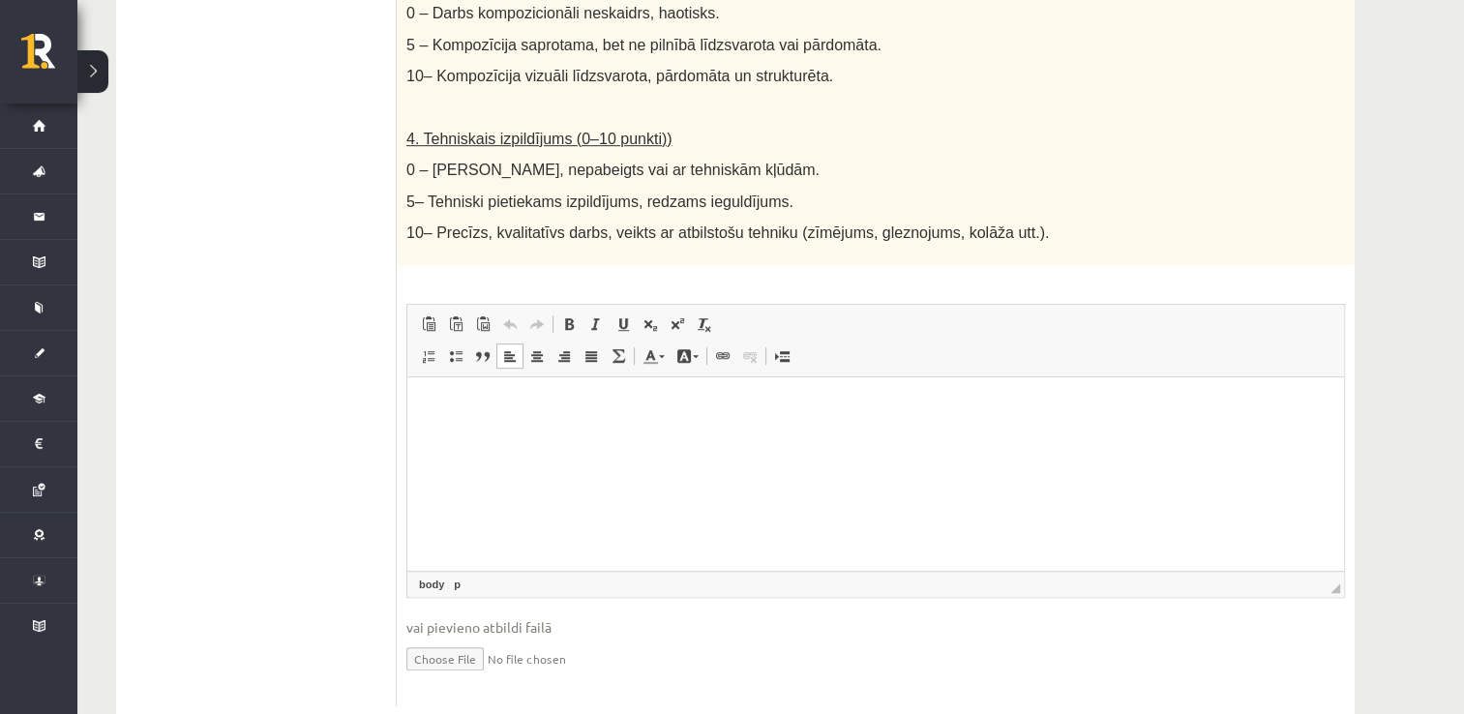
click at [515, 436] on html at bounding box center [875, 406] width 937 height 59
click at [754, 397] on p "**********" at bounding box center [876, 407] width 899 height 20
click at [455, 643] on input "file" at bounding box center [875, 658] width 939 height 40
click at [442, 638] on input "file" at bounding box center [875, 658] width 939 height 40
click at [524, 436] on html "**********" at bounding box center [875, 406] width 937 height 59
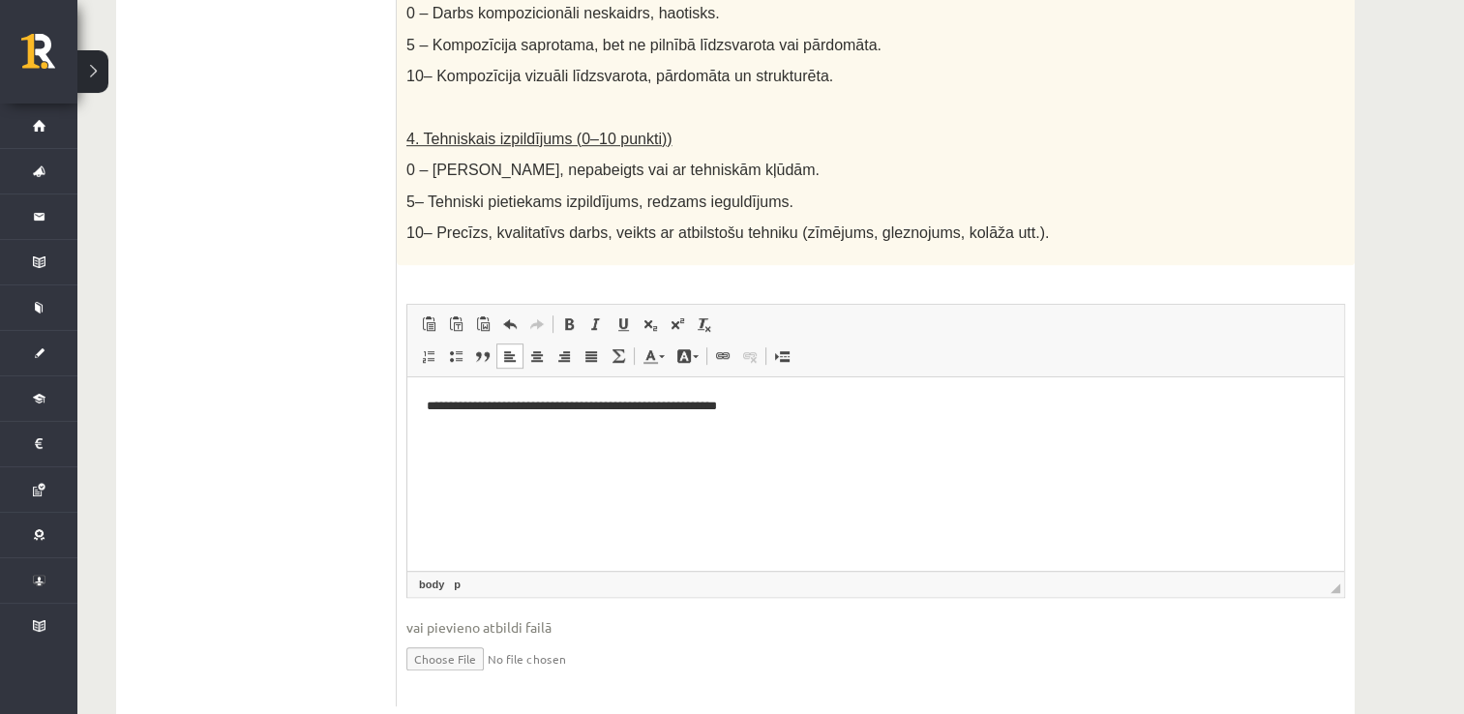
click at [805, 421] on html "**********" at bounding box center [875, 406] width 937 height 59
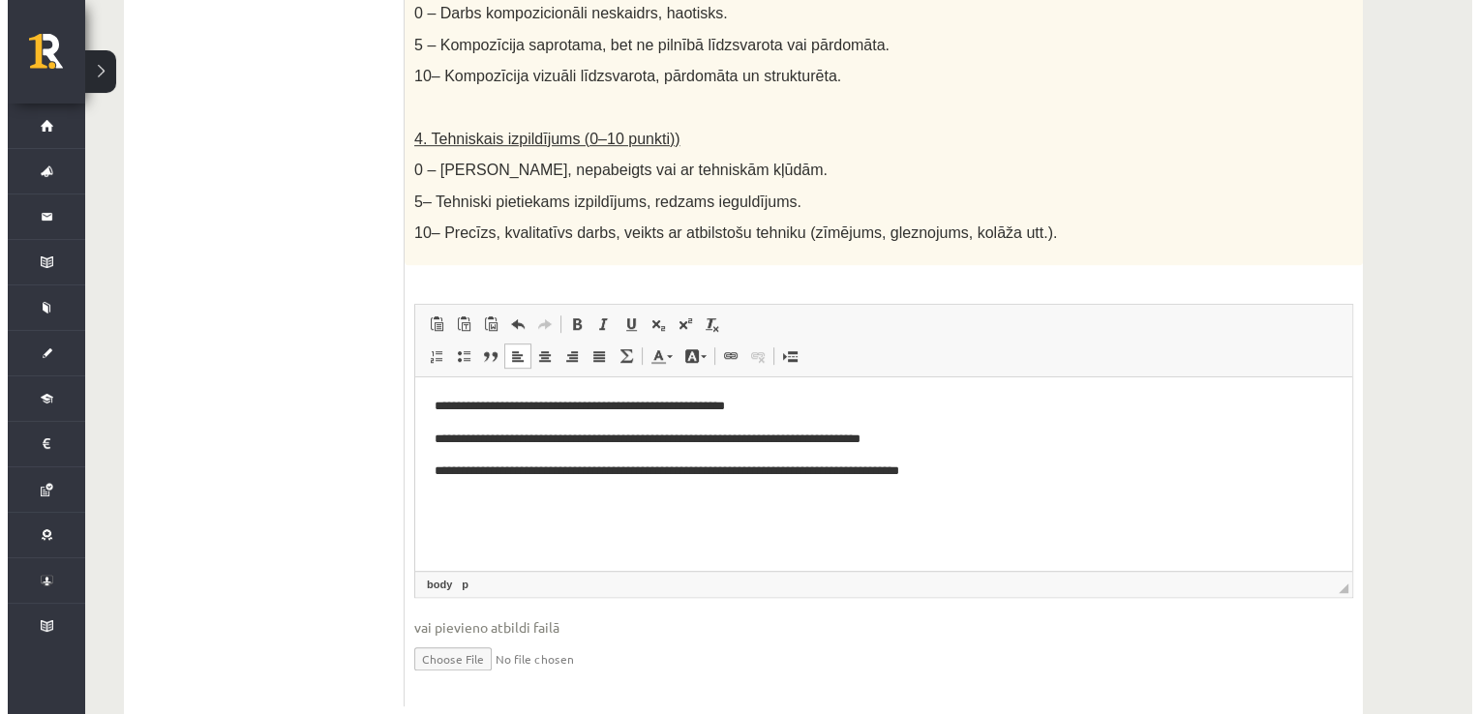
scroll to position [1006, 0]
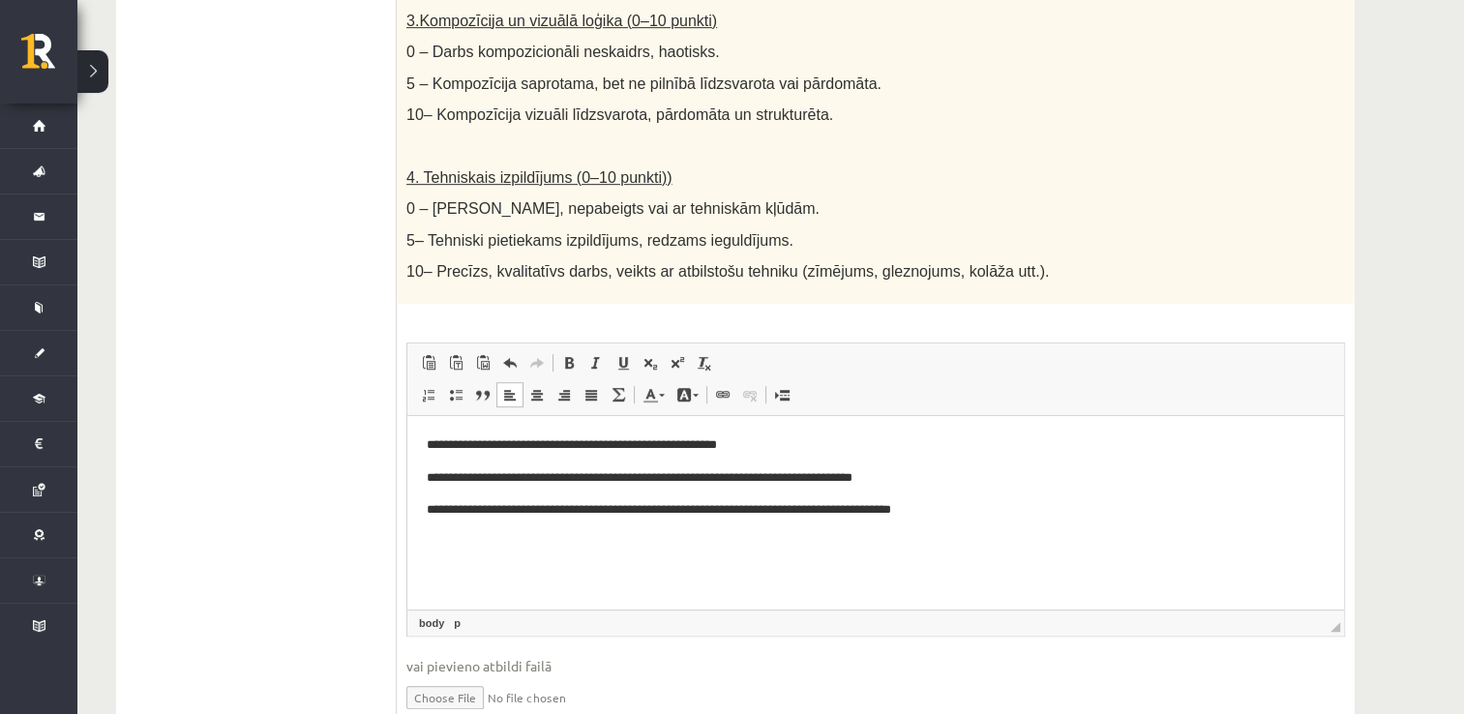
click at [980, 483] on p "**********" at bounding box center [876, 478] width 899 height 20
click at [447, 684] on input "file" at bounding box center [875, 696] width 939 height 40
drag, startPoint x: 429, startPoint y: 475, endPoint x: 645, endPoint y: 442, distance: 219.2
click at [645, 442] on body "**********" at bounding box center [876, 494] width 898 height 118
click at [1027, 477] on p "**********" at bounding box center [876, 478] width 899 height 20
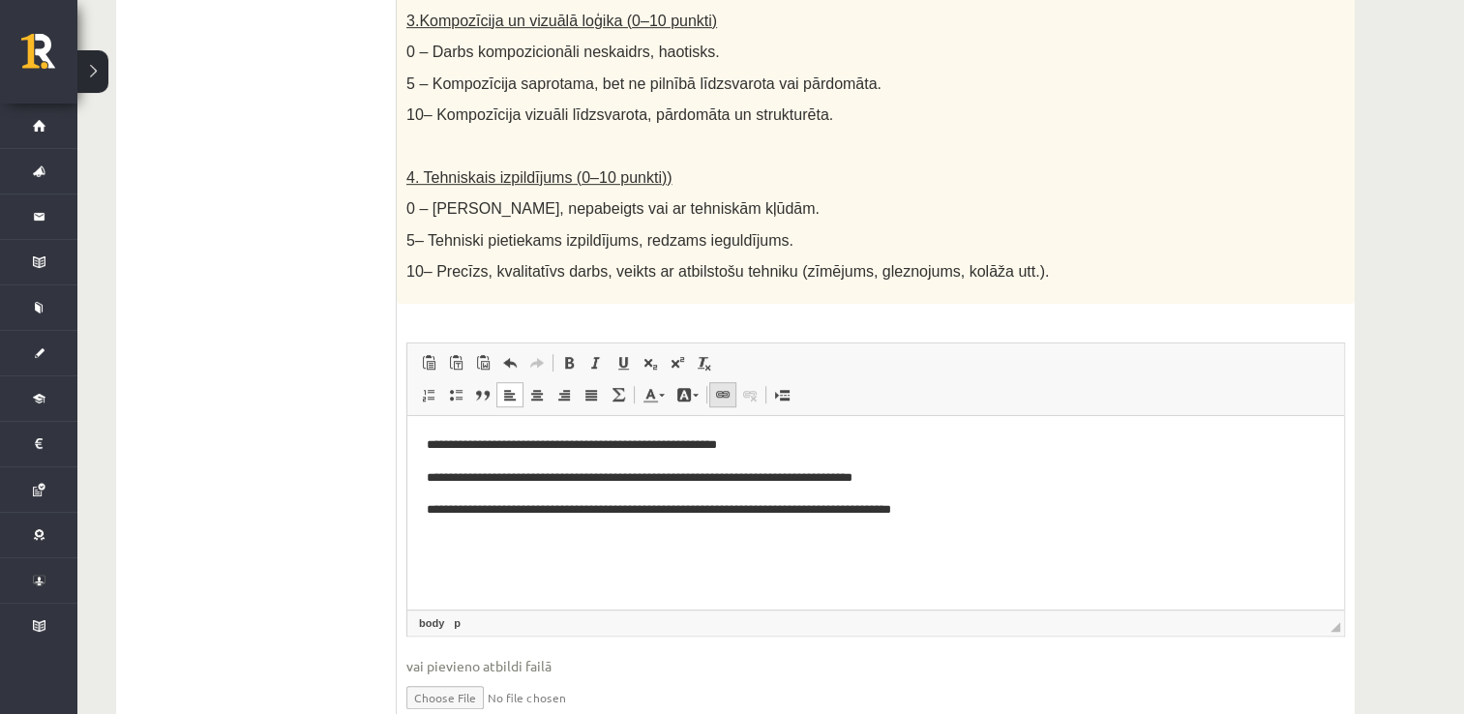
click at [717, 387] on span at bounding box center [722, 394] width 15 height 15
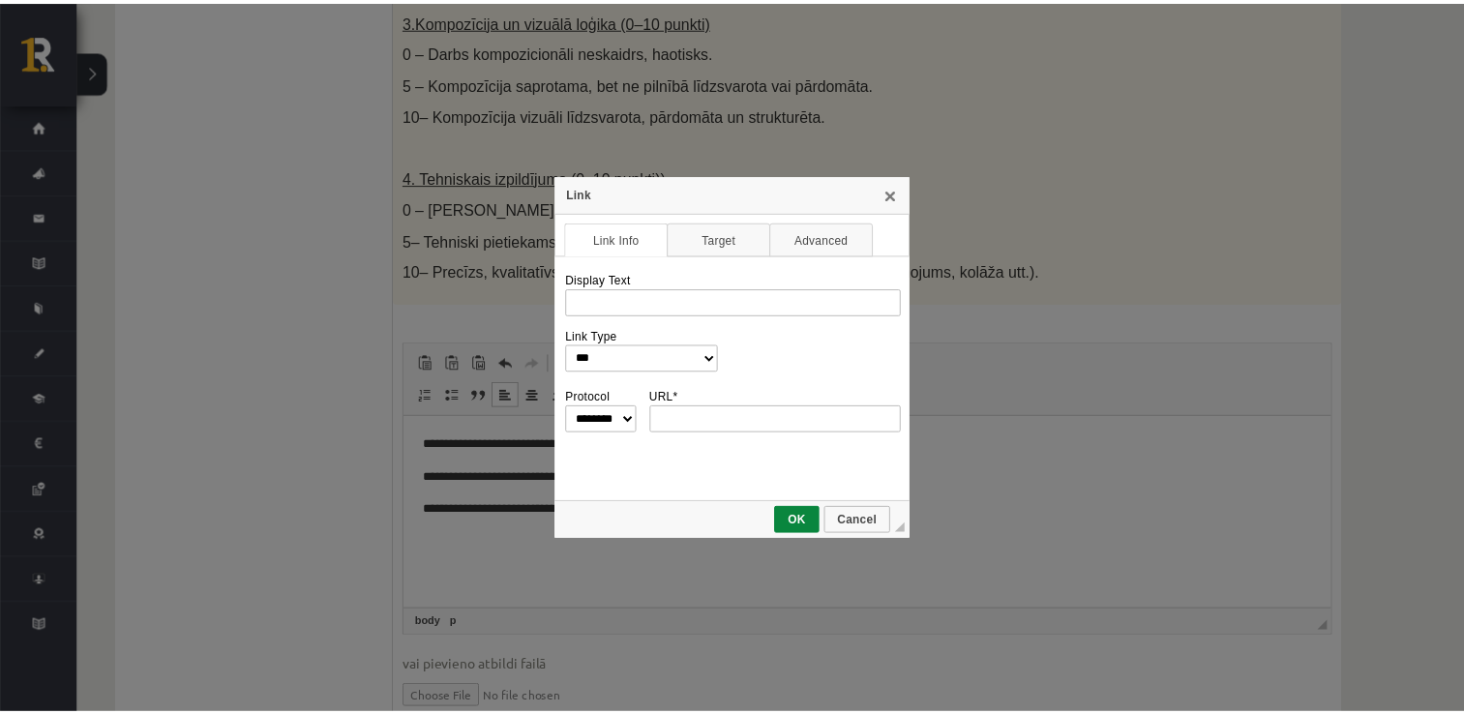
scroll to position [0, 0]
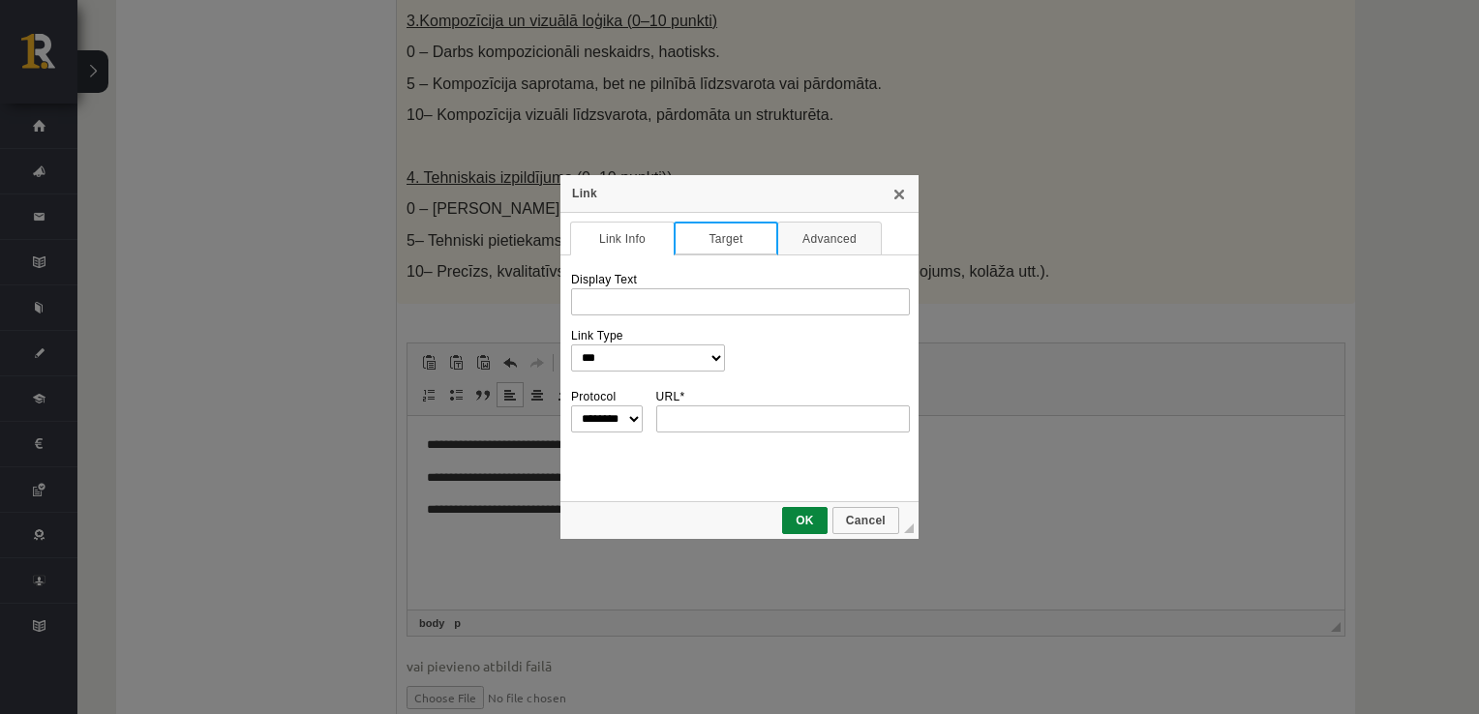
click at [737, 241] on link "Target" at bounding box center [725, 239] width 105 height 34
click at [646, 250] on link "Link Info" at bounding box center [622, 239] width 105 height 34
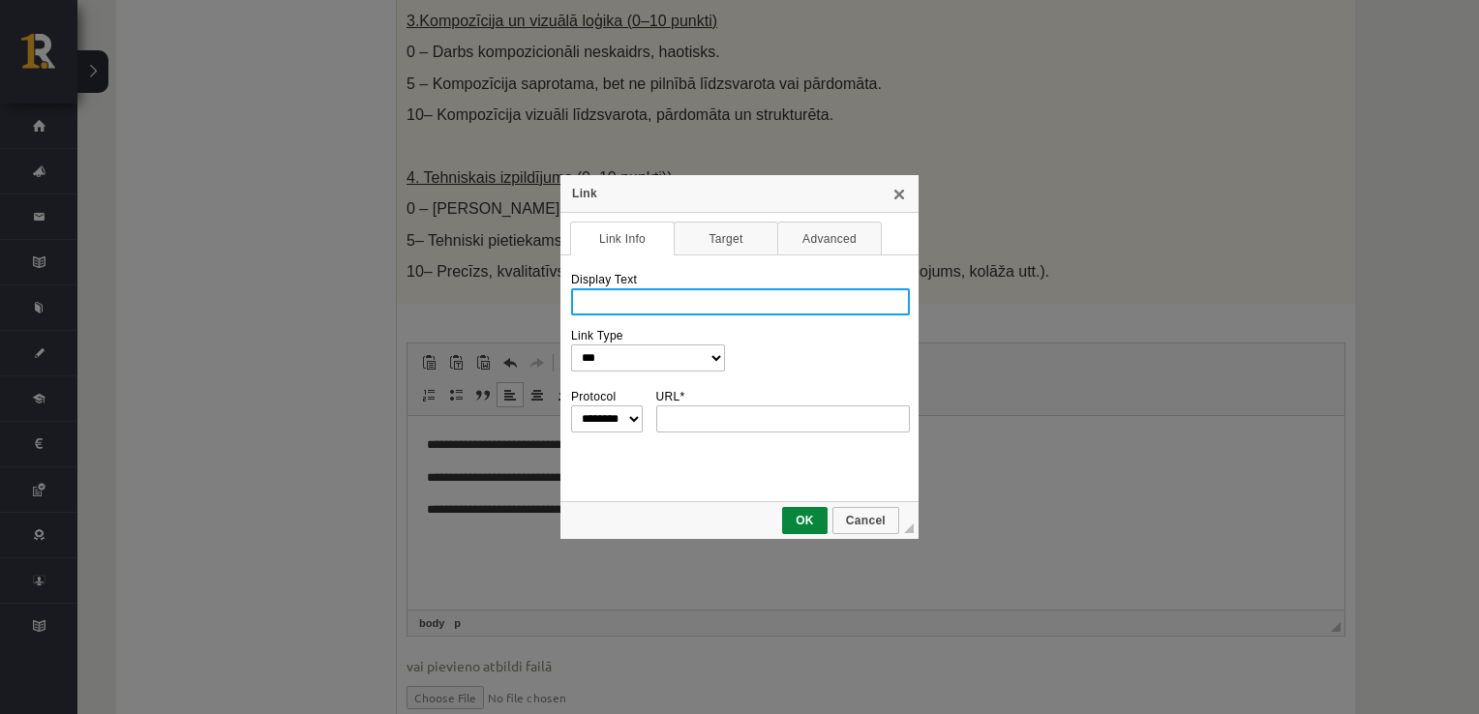
click at [630, 292] on input "Display Text" at bounding box center [740, 301] width 339 height 27
type input "*"
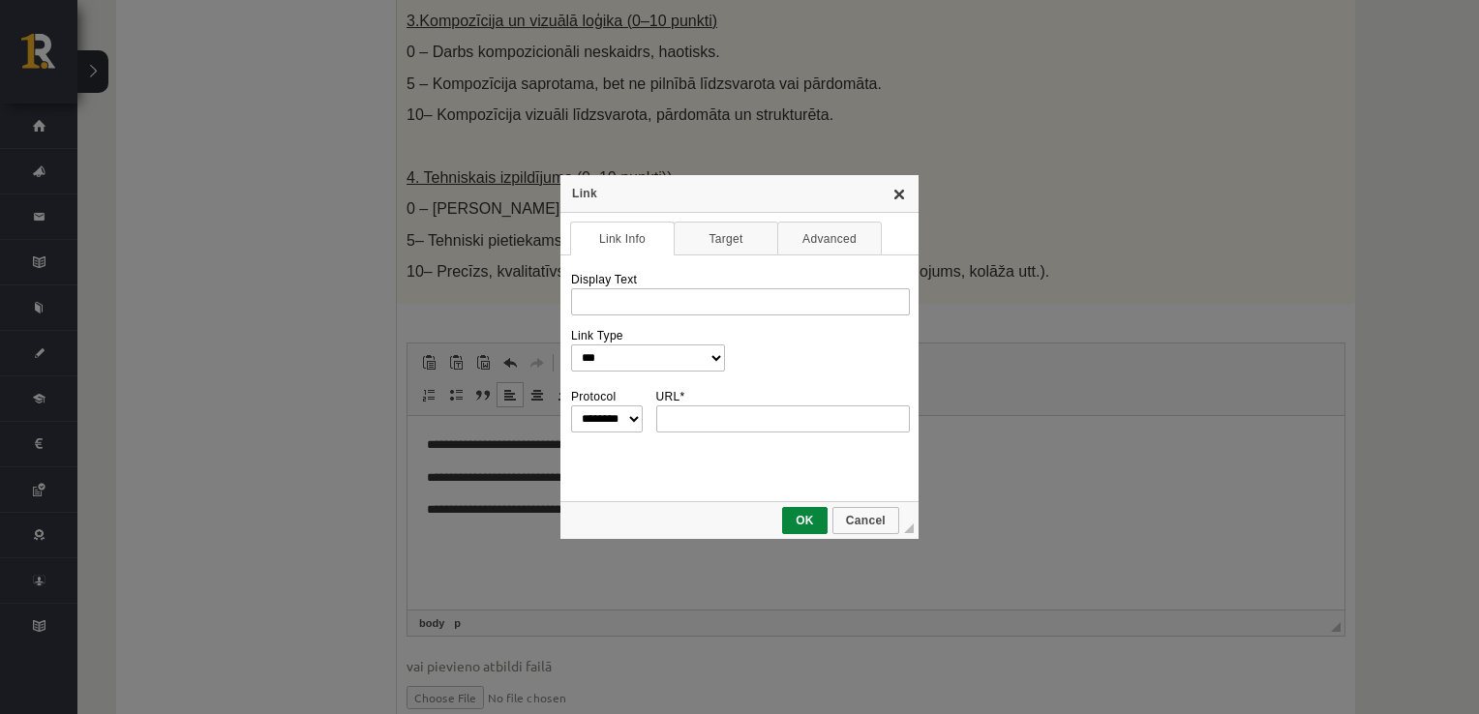
click at [903, 197] on link "X" at bounding box center [898, 193] width 15 height 15
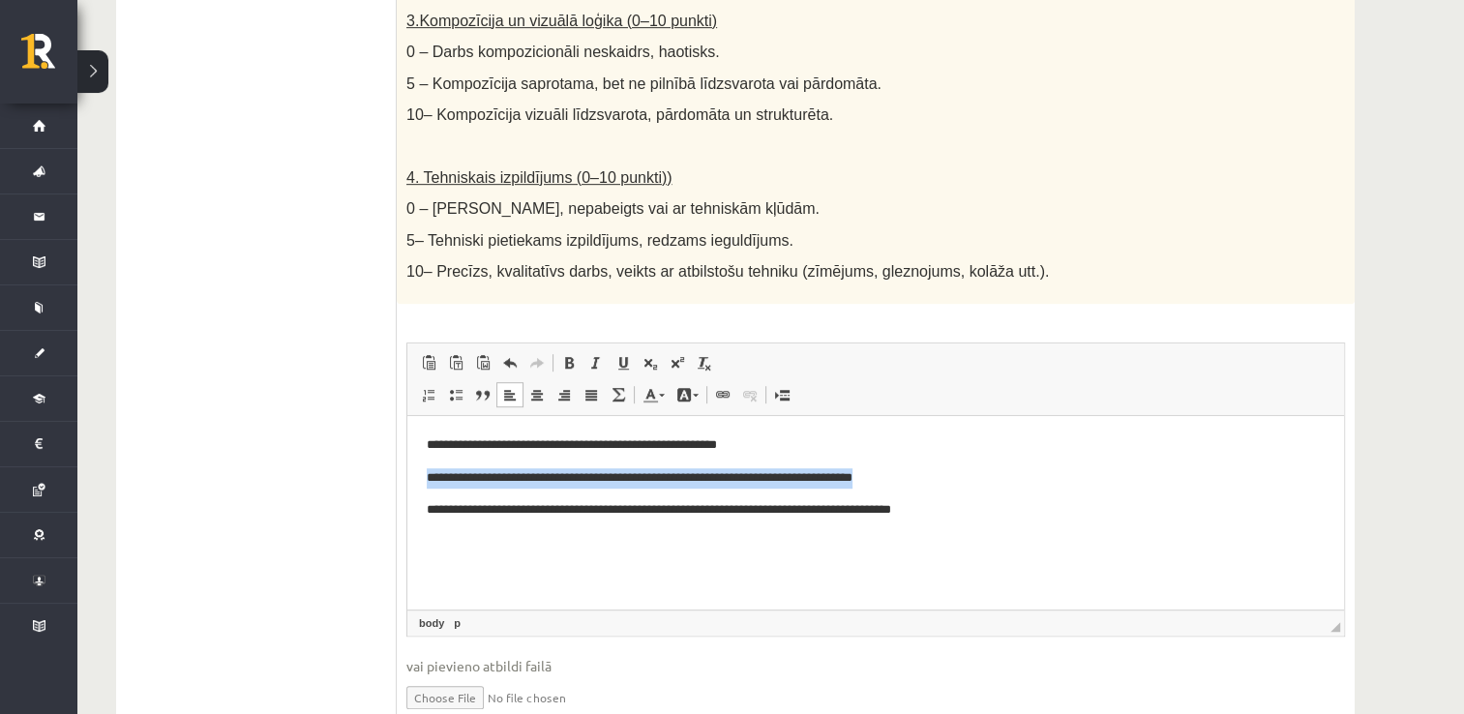
drag, startPoint x: 423, startPoint y: 478, endPoint x: 972, endPoint y: 470, distance: 548.7
click at [972, 470] on html "**********" at bounding box center [875, 494] width 937 height 157
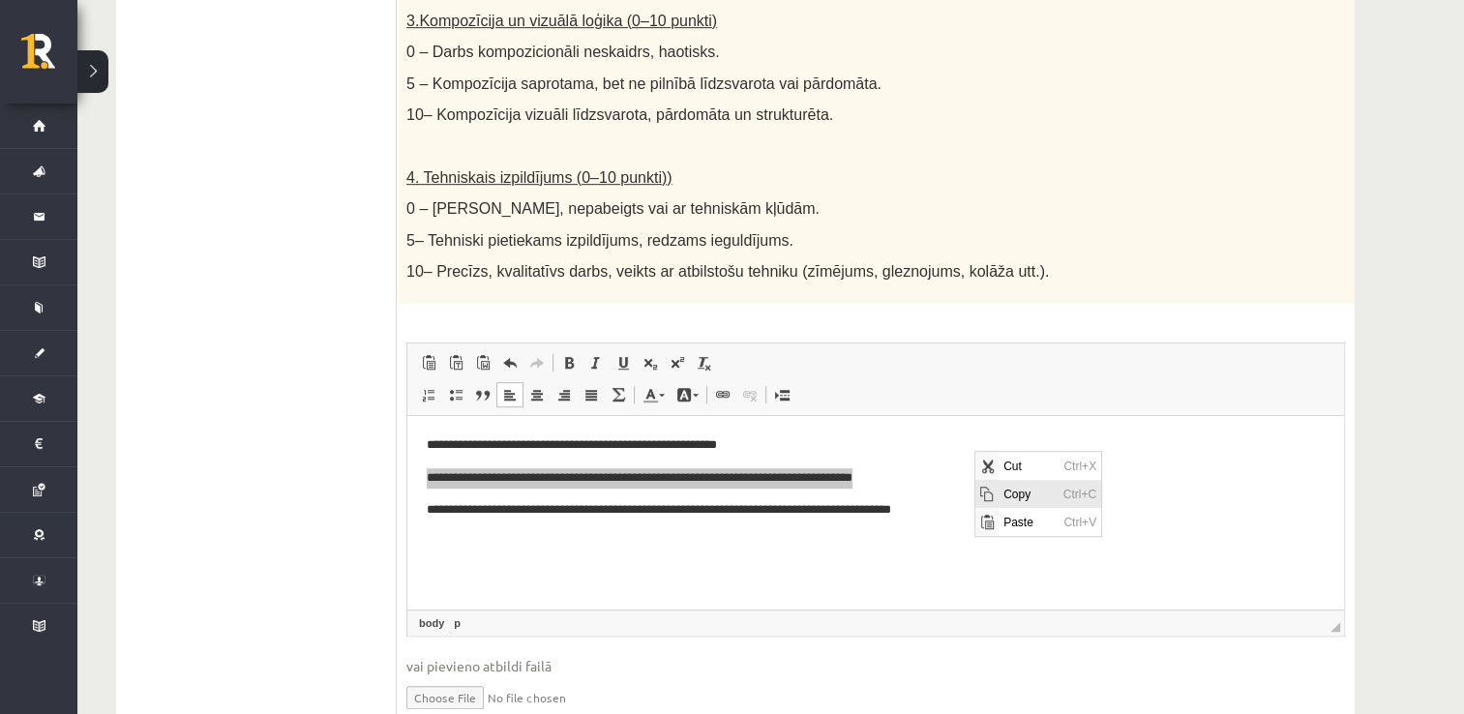
click at [1007, 488] on span "Copy" at bounding box center [1028, 493] width 60 height 28
copy p "**********"
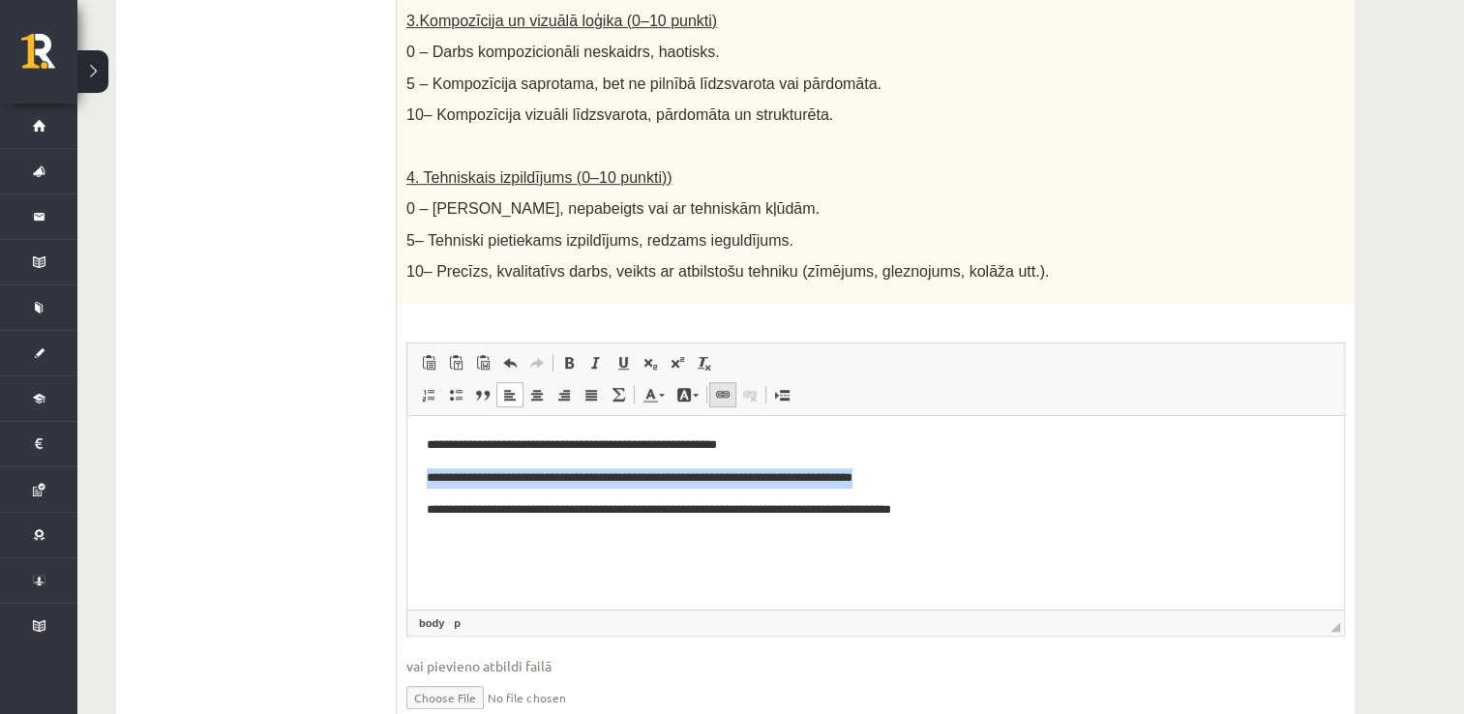
click at [716, 387] on span at bounding box center [722, 394] width 15 height 15
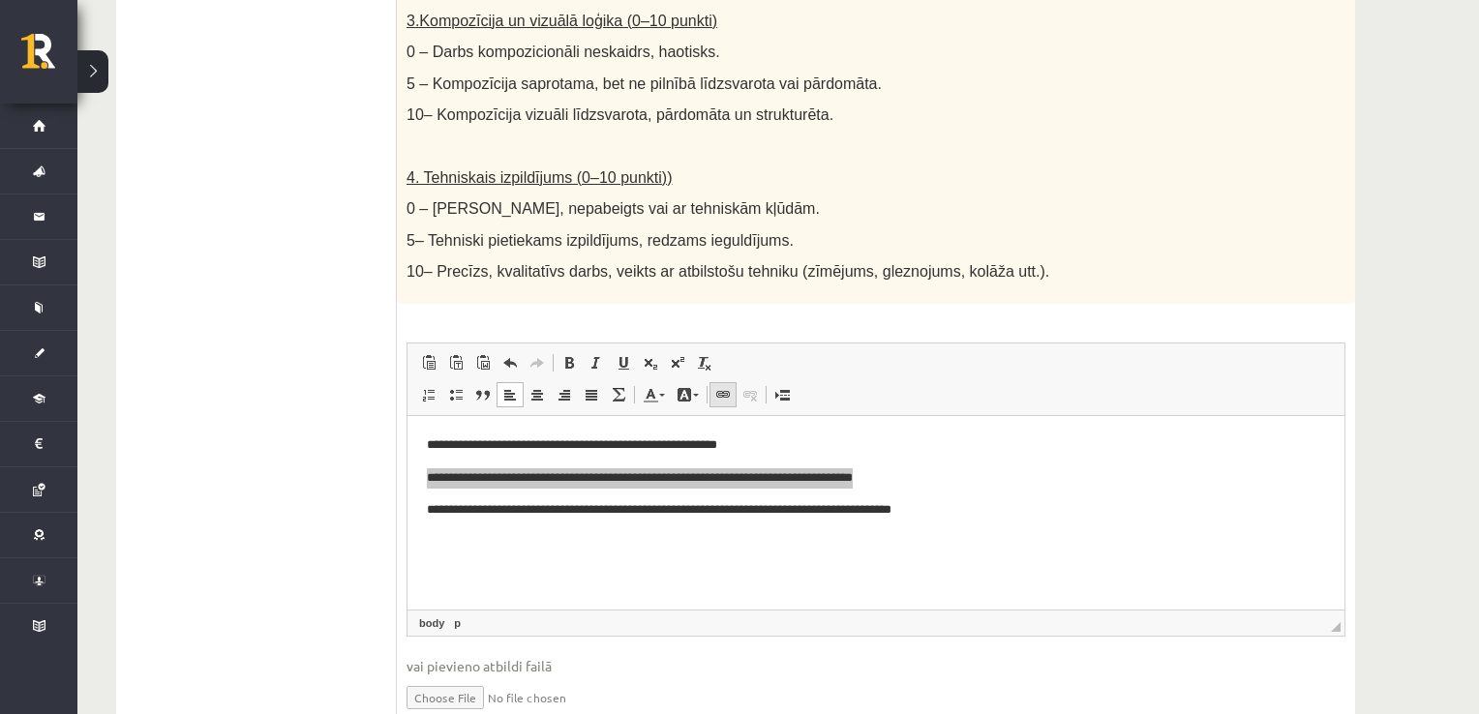
type input "**********"
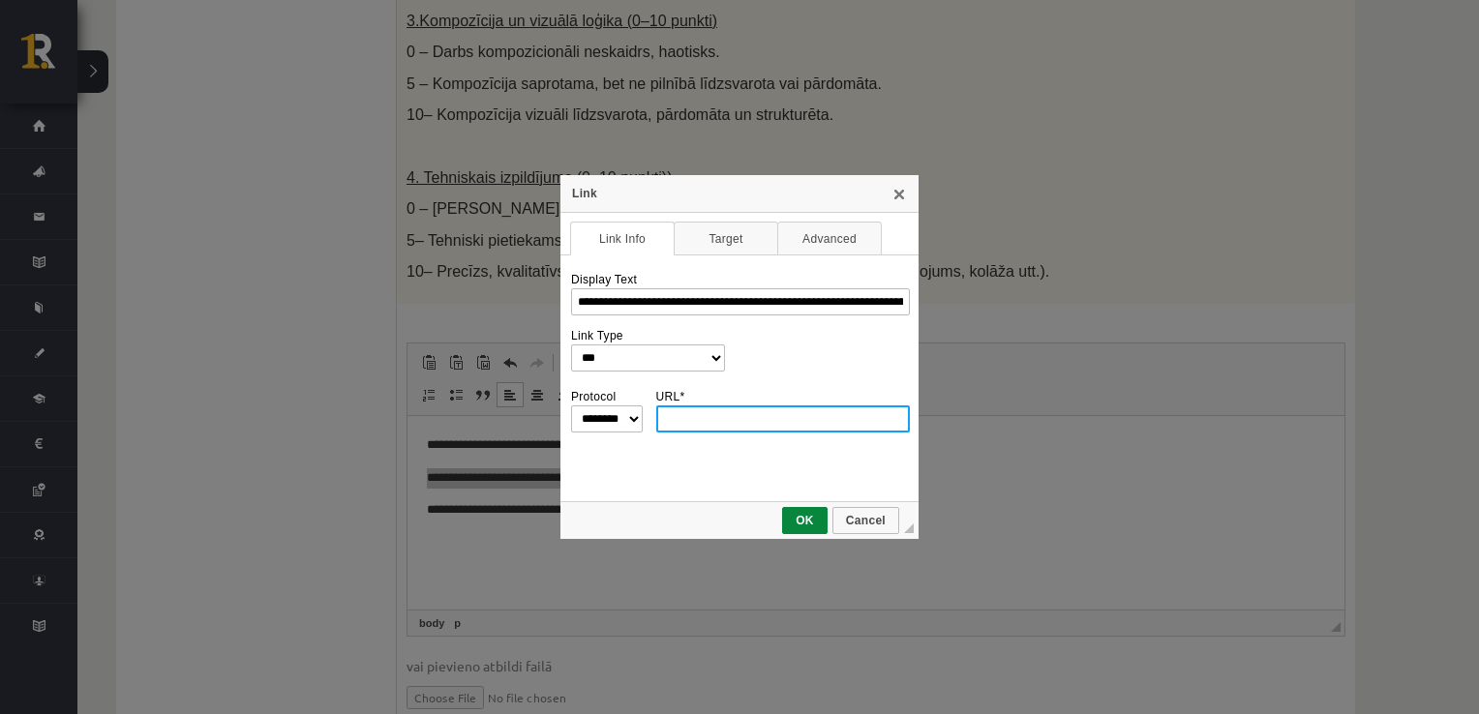
paste input "**********"
type input "**********"
click at [821, 524] on span "OK" at bounding box center [805, 521] width 42 height 14
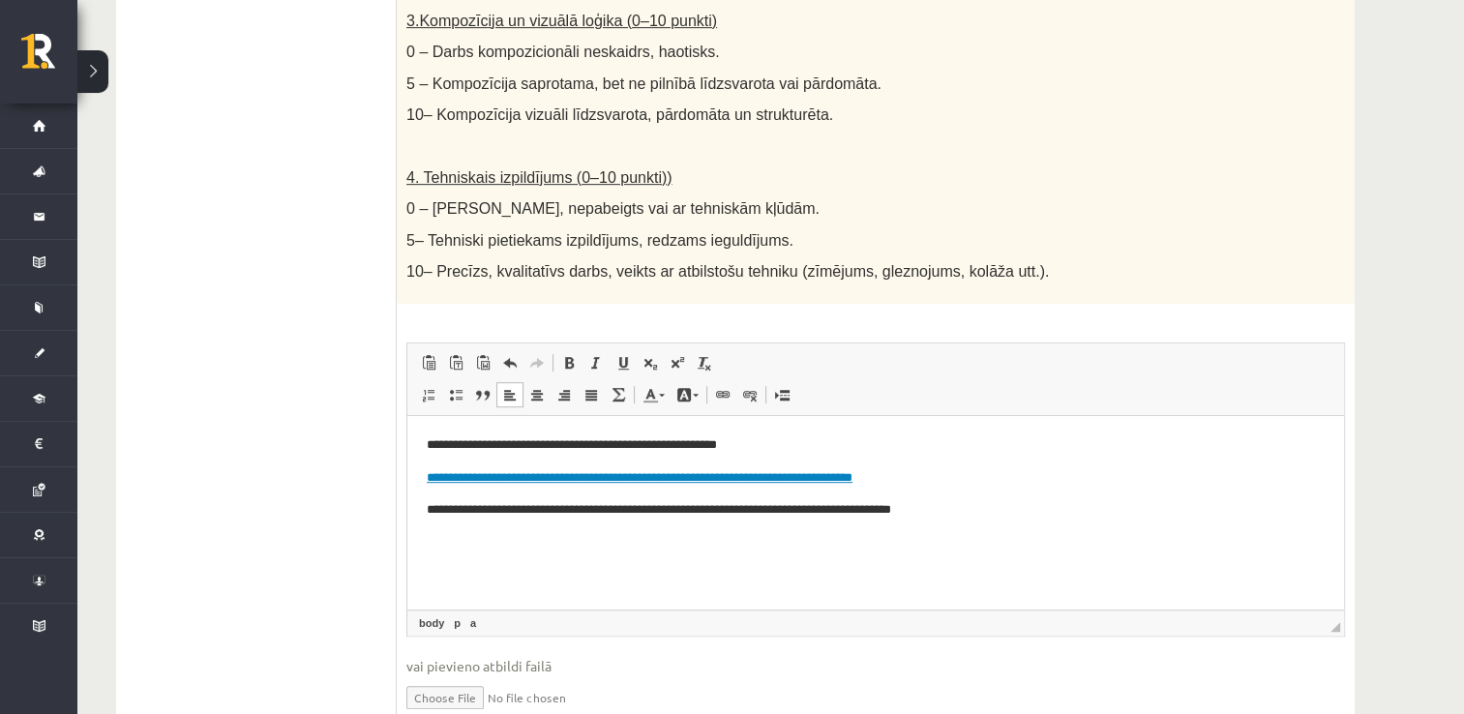
click at [1079, 525] on body "**********" at bounding box center [876, 494] width 898 height 118
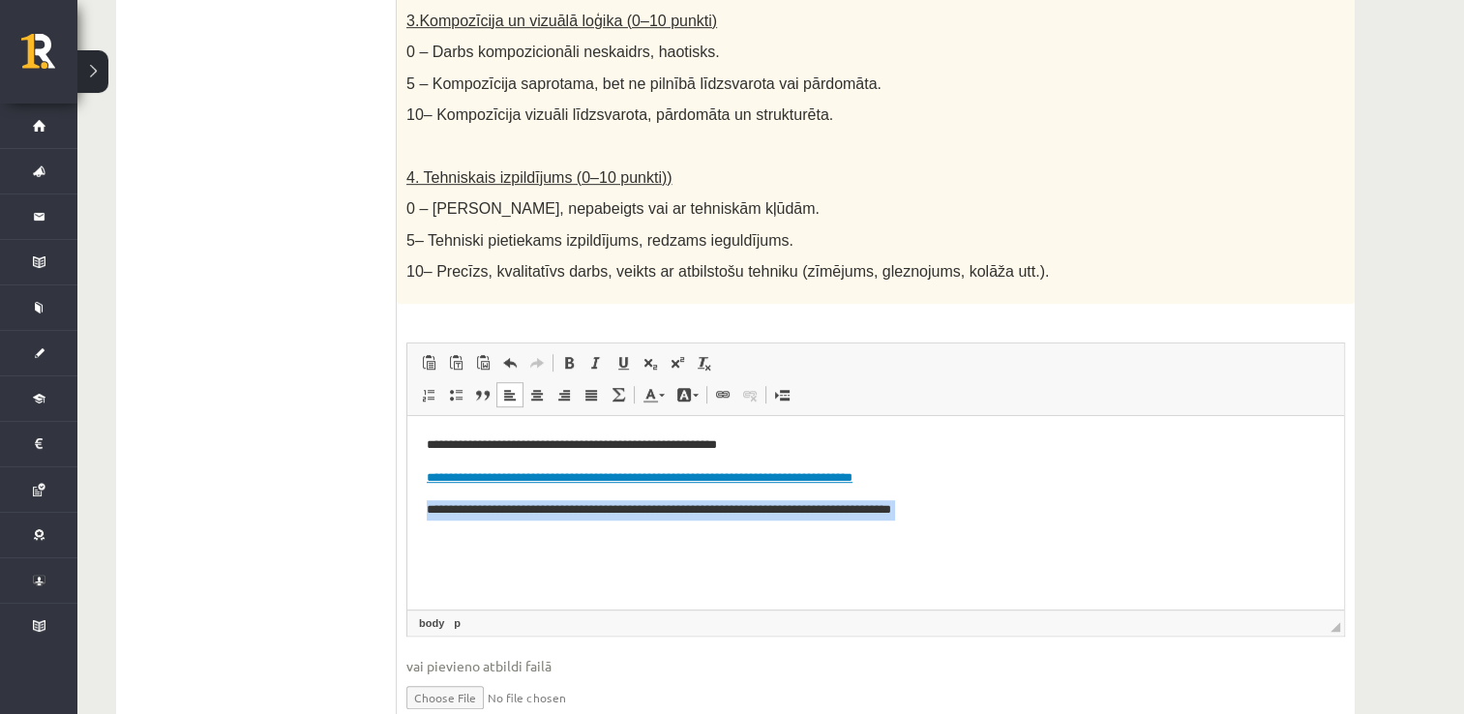
drag, startPoint x: 423, startPoint y: 517, endPoint x: 1185, endPoint y: 524, distance: 762.5
click at [1185, 524] on html "**********" at bounding box center [875, 494] width 937 height 157
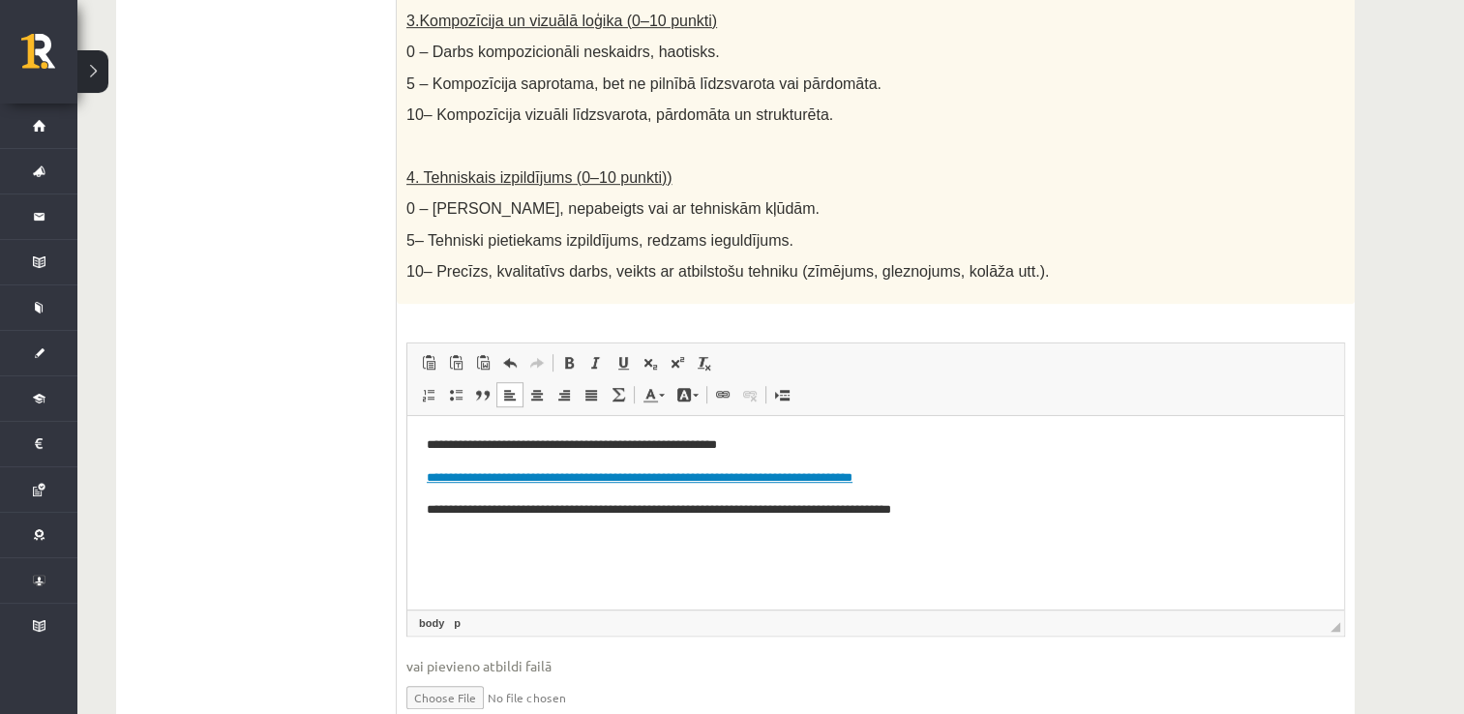
click at [1212, 487] on p "**********" at bounding box center [876, 478] width 899 height 20
click at [436, 521] on p "**********" at bounding box center [876, 510] width 899 height 20
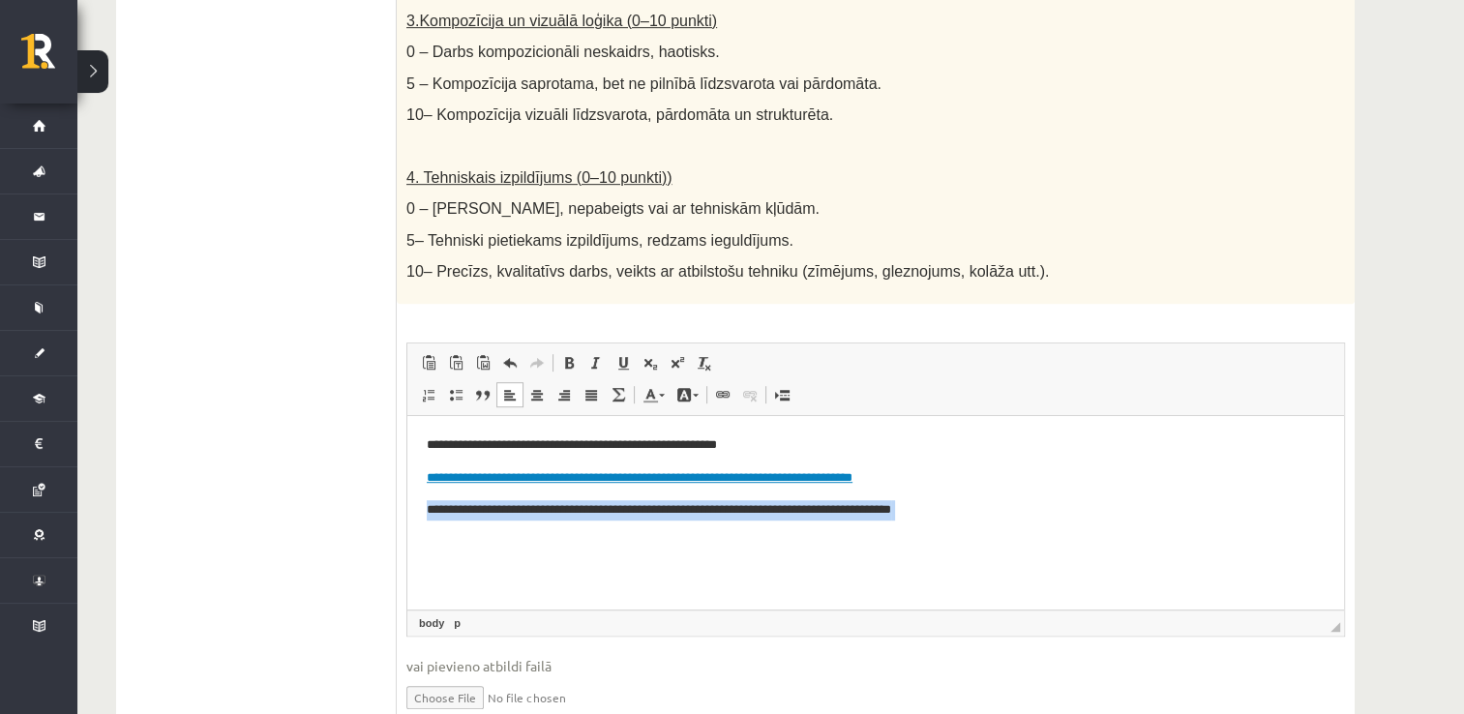
drag, startPoint x: 427, startPoint y: 509, endPoint x: 794, endPoint y: 534, distance: 368.6
click at [794, 534] on body "**********" at bounding box center [876, 494] width 898 height 118
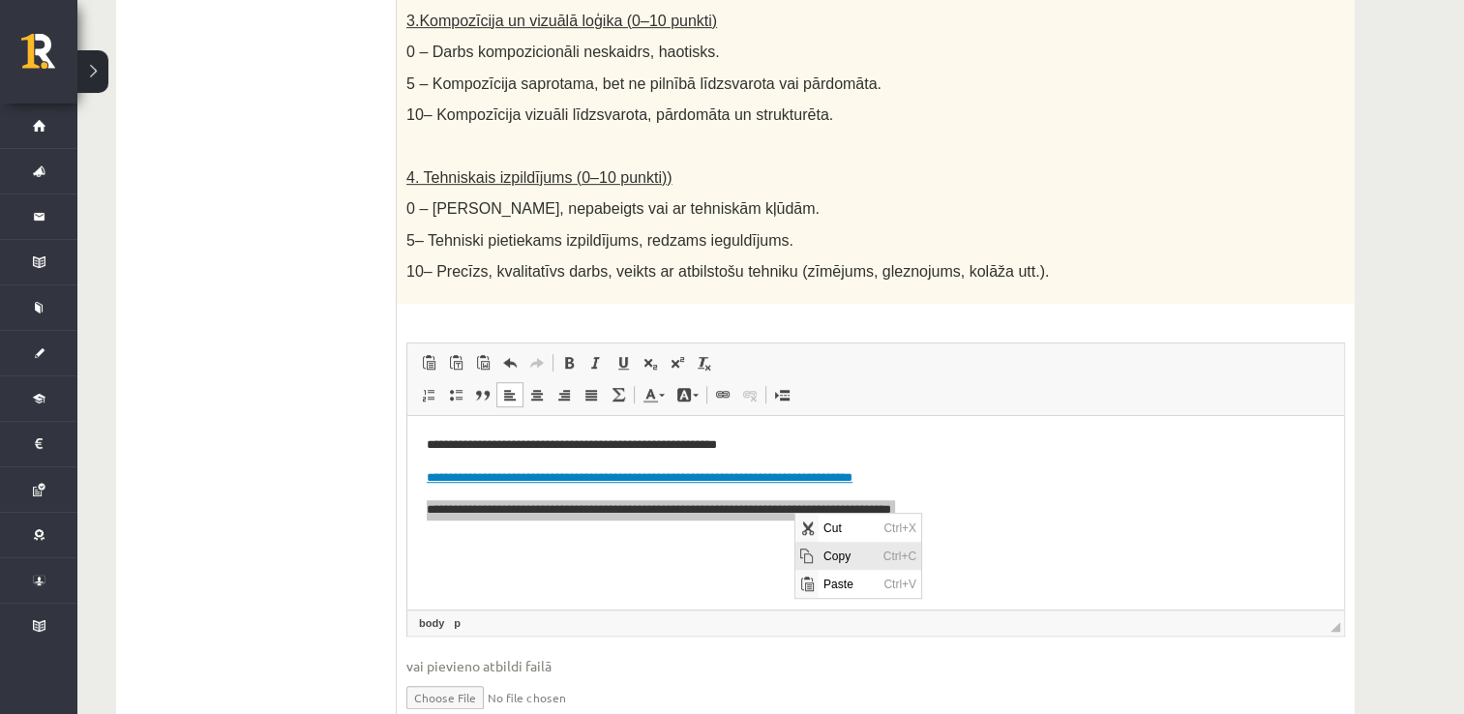
click at [842, 557] on span "Copy" at bounding box center [848, 555] width 60 height 28
copy p "**********"
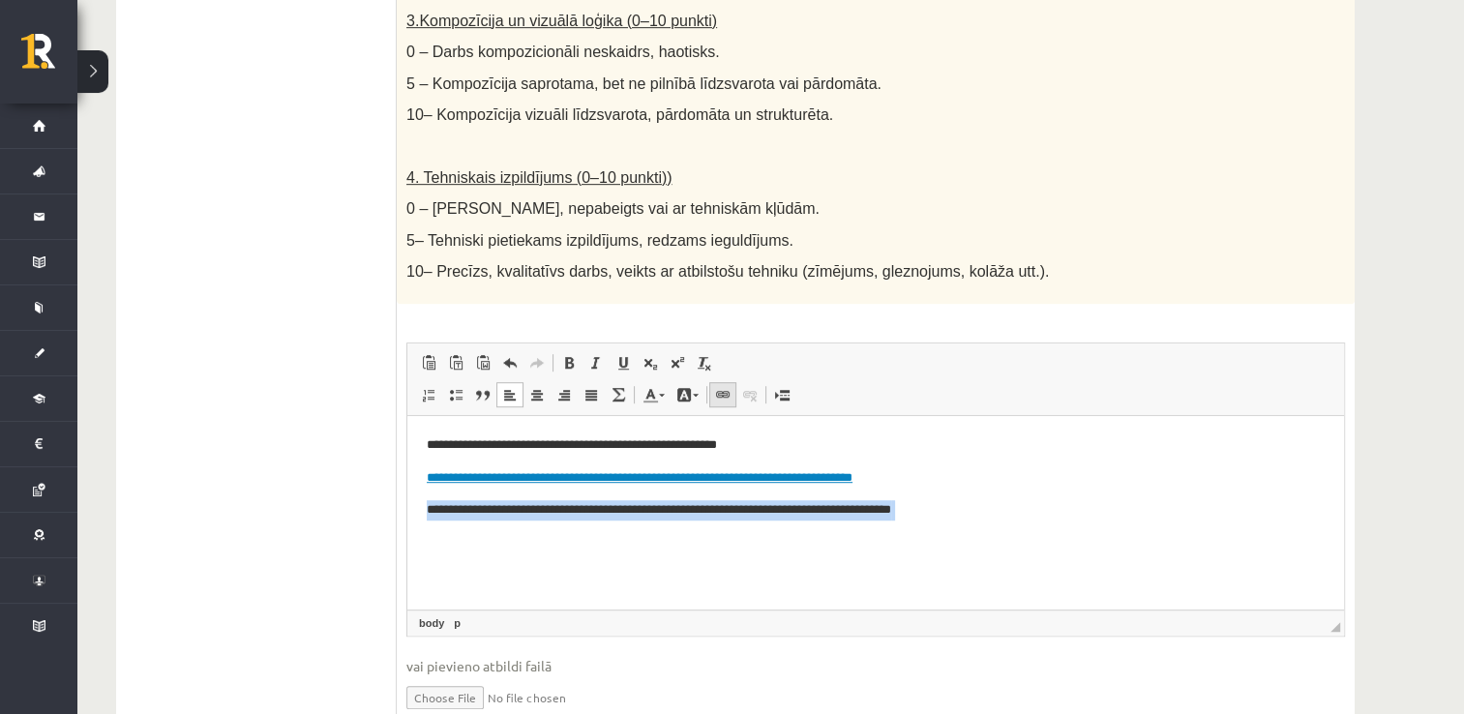
click at [715, 387] on span at bounding box center [722, 394] width 15 height 15
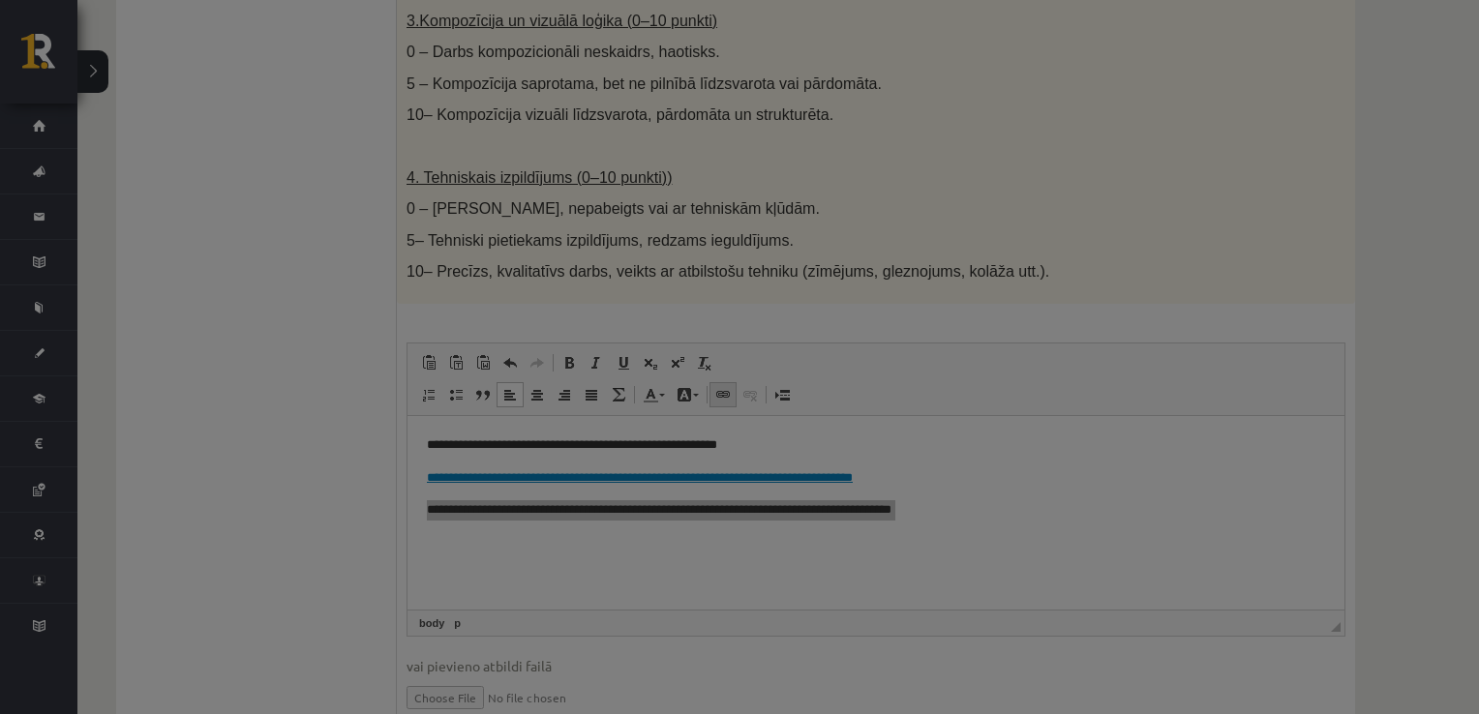
type input "**********"
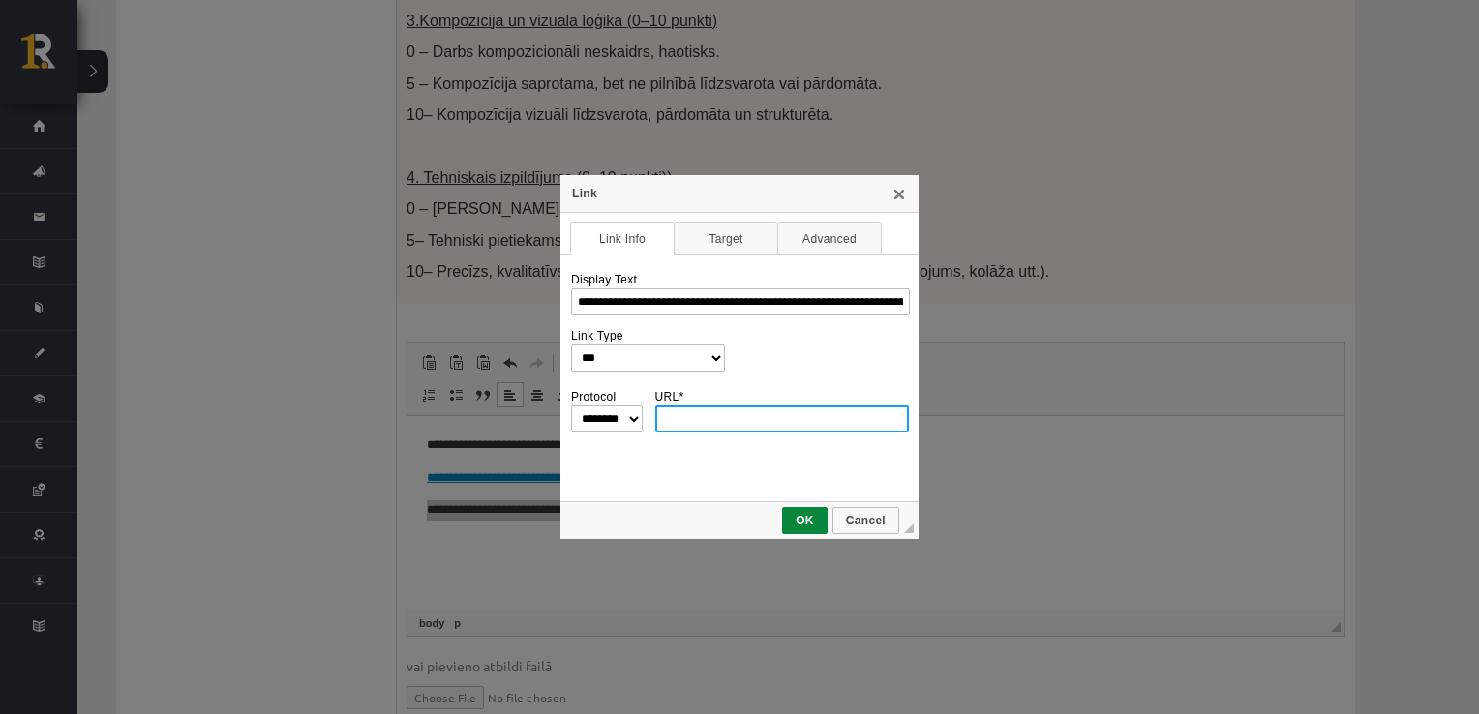
paste input "**********"
type input "**********"
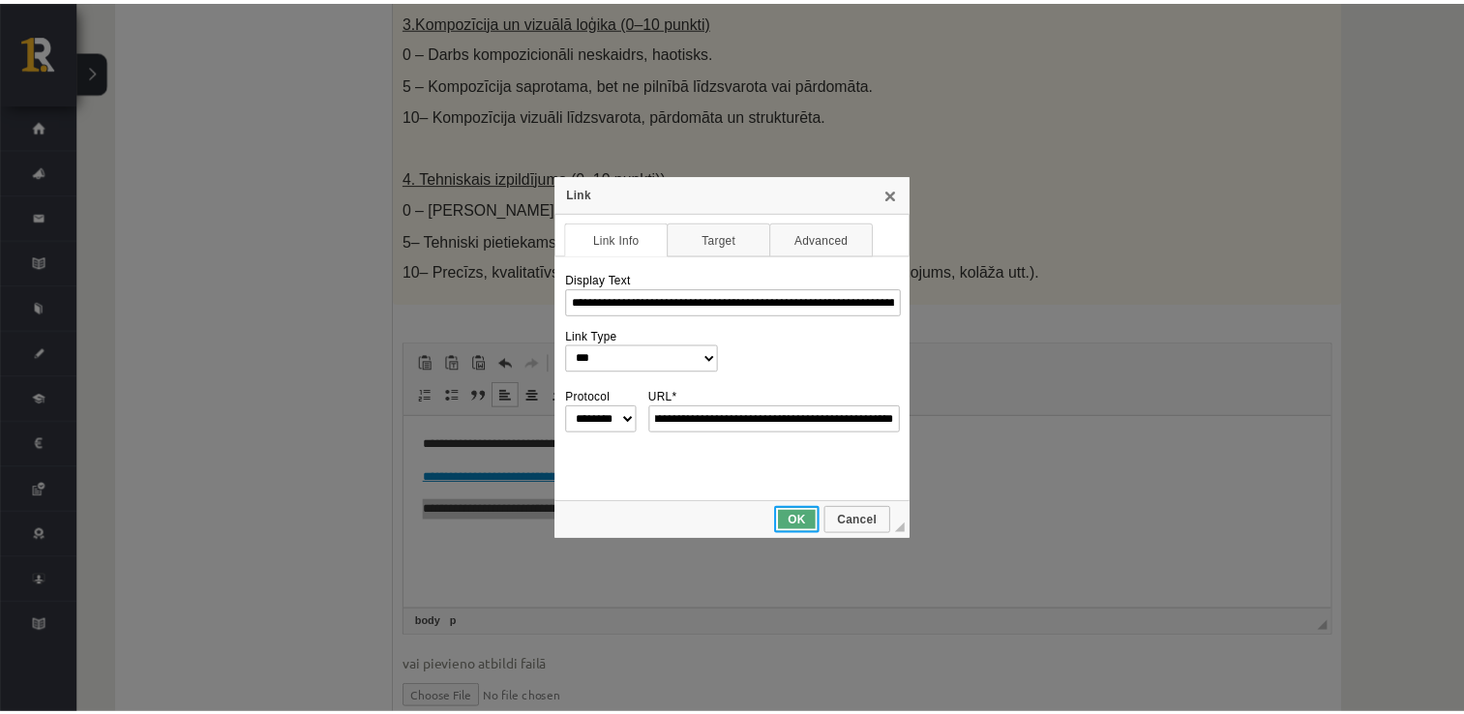
scroll to position [0, 0]
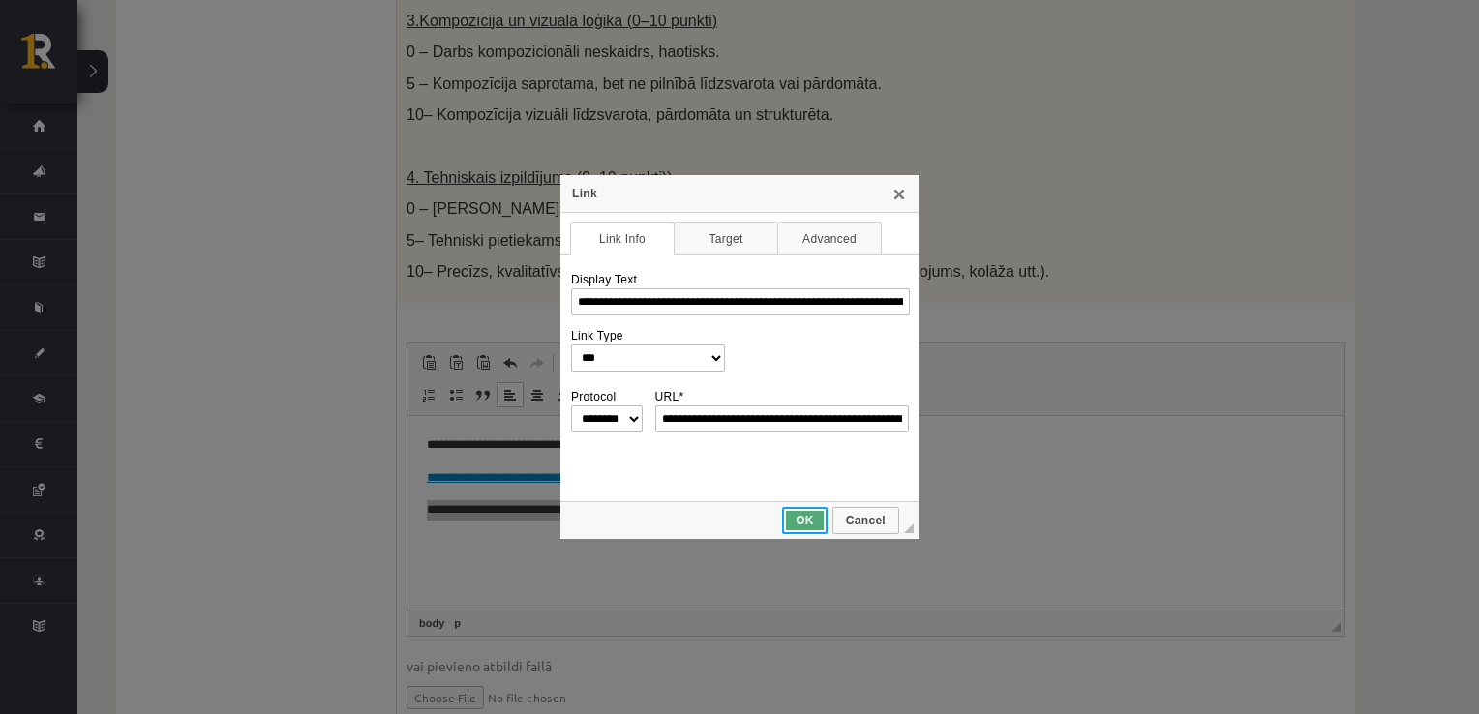
click at [797, 521] on span "OK" at bounding box center [805, 521] width 42 height 14
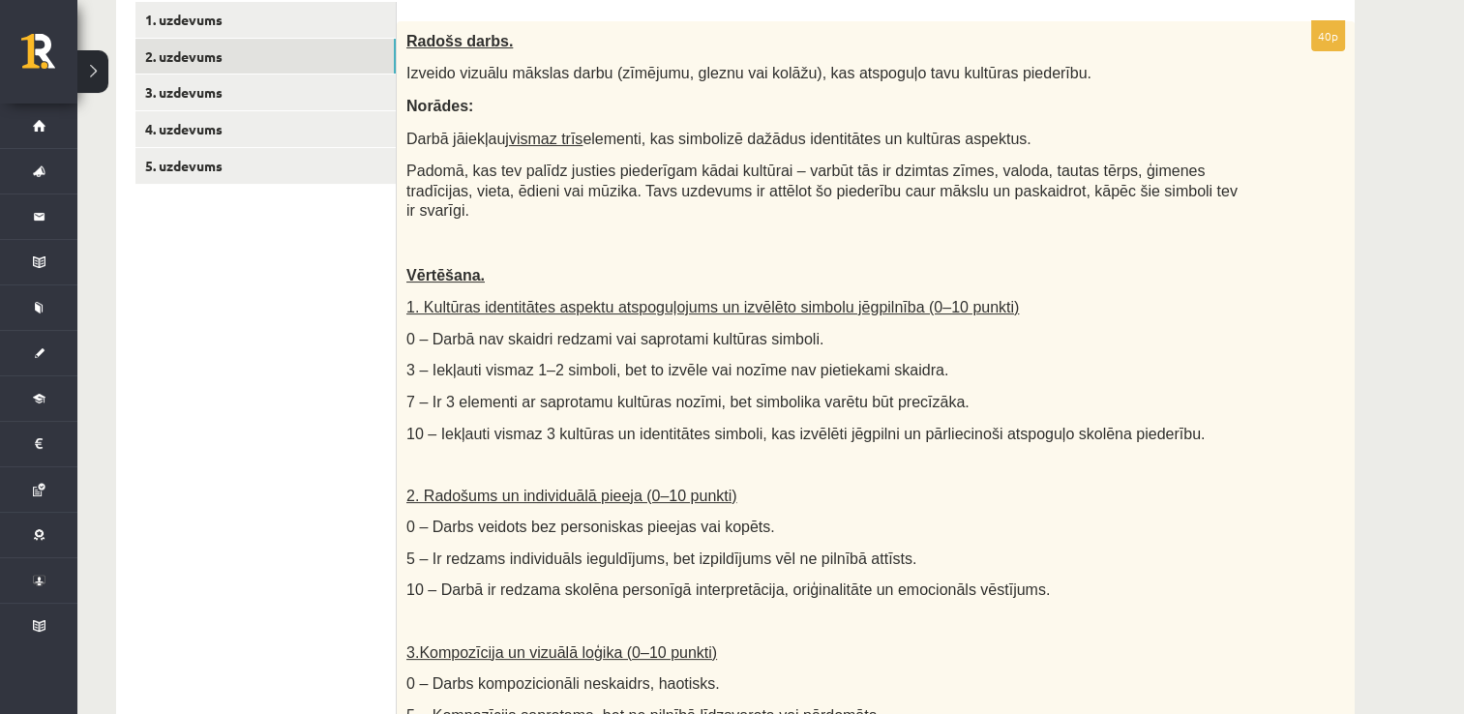
scroll to position [348, 0]
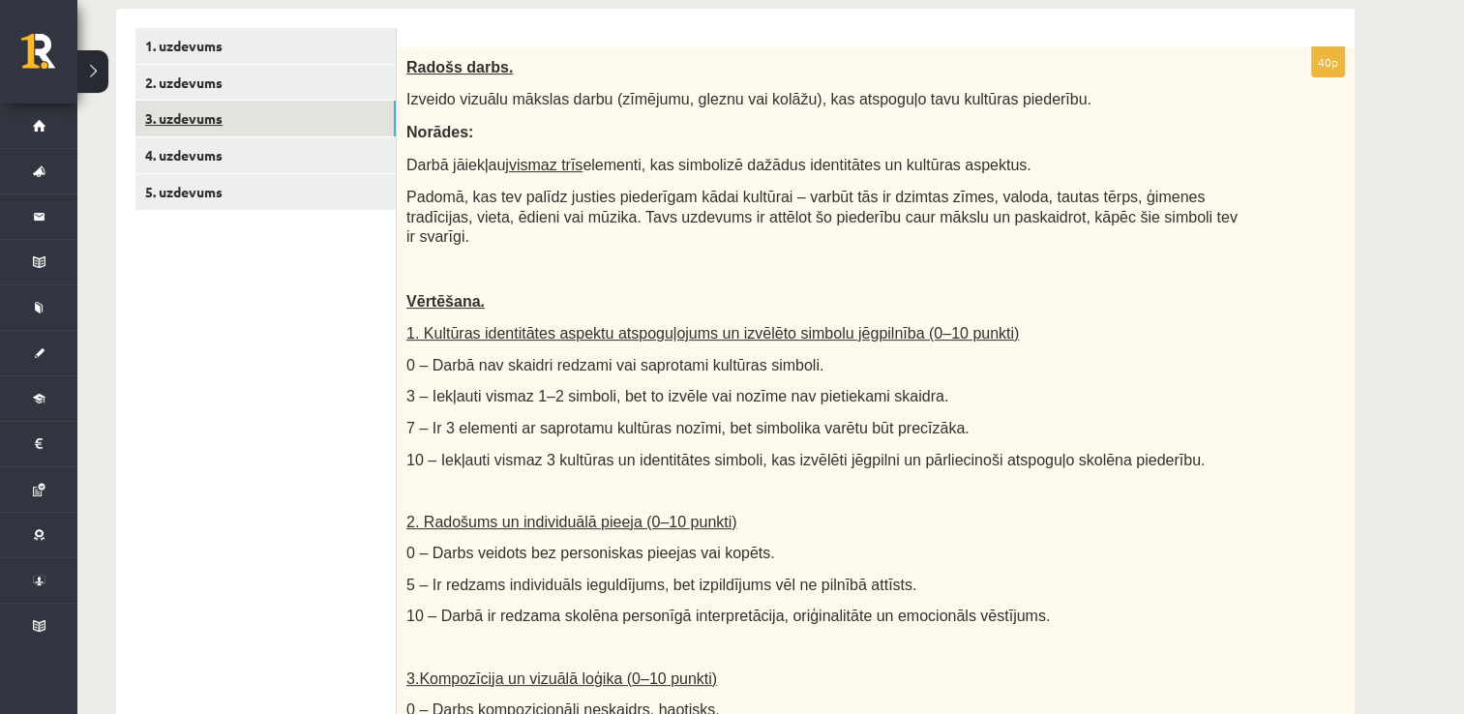
click at [351, 118] on link "3. uzdevums" at bounding box center [265, 119] width 260 height 36
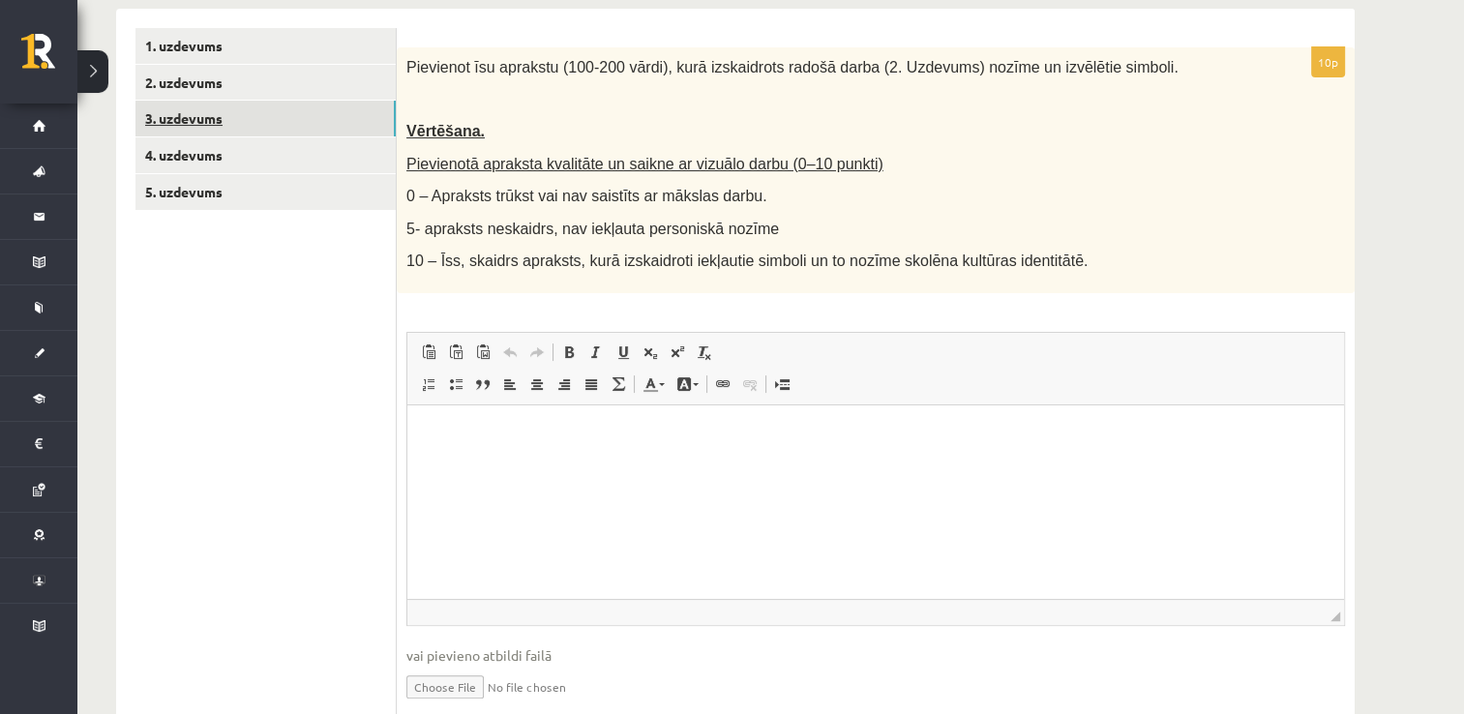
scroll to position [0, 0]
click at [481, 444] on p "Editor, wiswyg-editor-user-answer-47433912972480" at bounding box center [876, 435] width 898 height 20
click at [425, 457] on html at bounding box center [875, 434] width 937 height 59
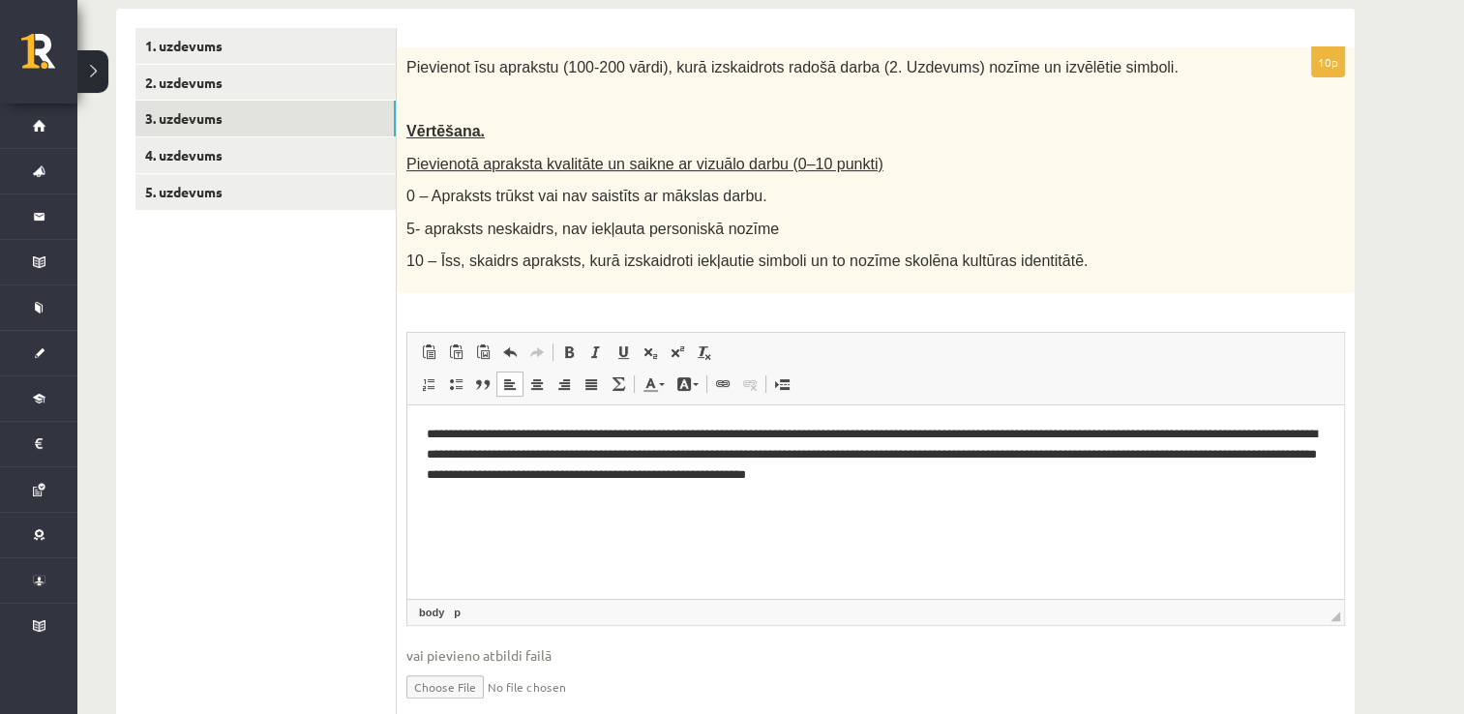
click at [1161, 473] on p "**********" at bounding box center [876, 455] width 899 height 60
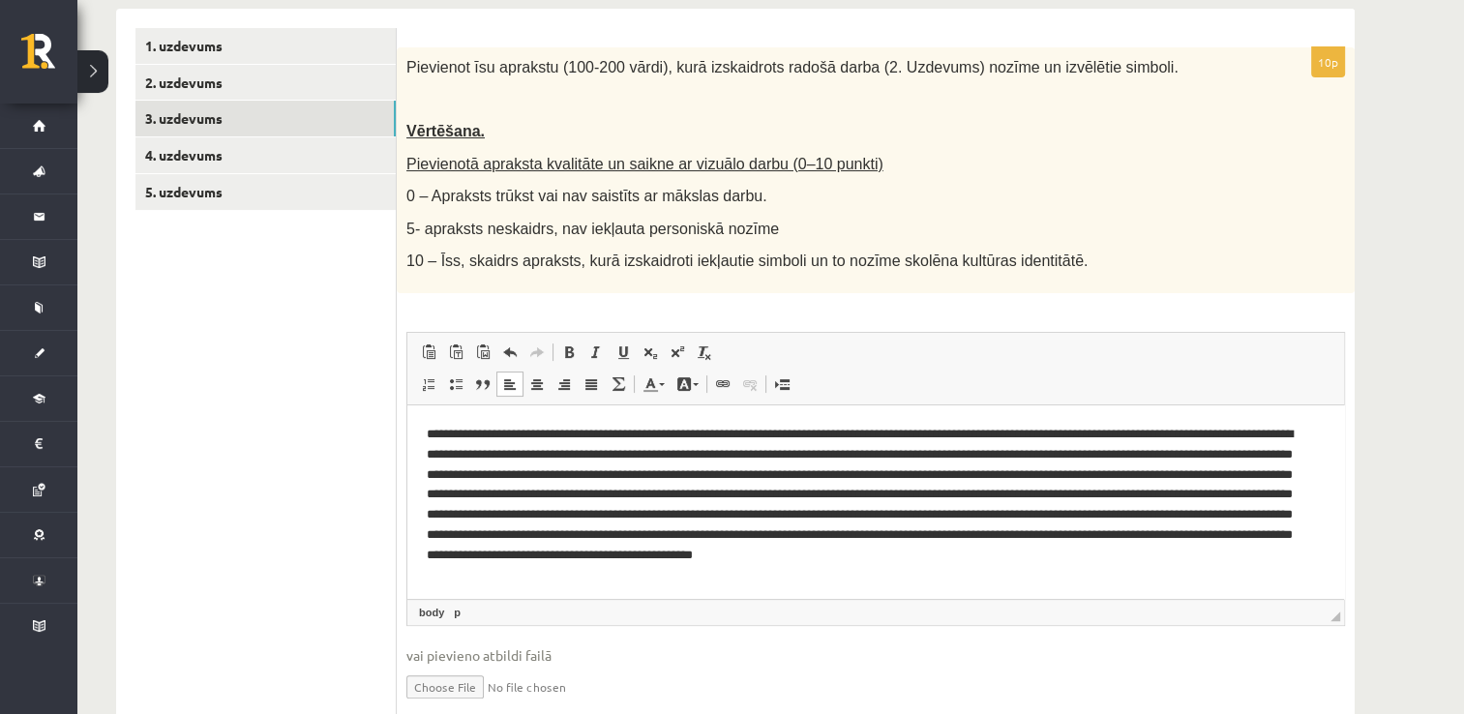
click at [819, 565] on p "Editor, wiswyg-editor-user-answer-47433912972480" at bounding box center [869, 505] width 884 height 161
click at [733, 580] on p "Editor, wiswyg-editor-user-answer-47433912972480" at bounding box center [869, 505] width 884 height 161
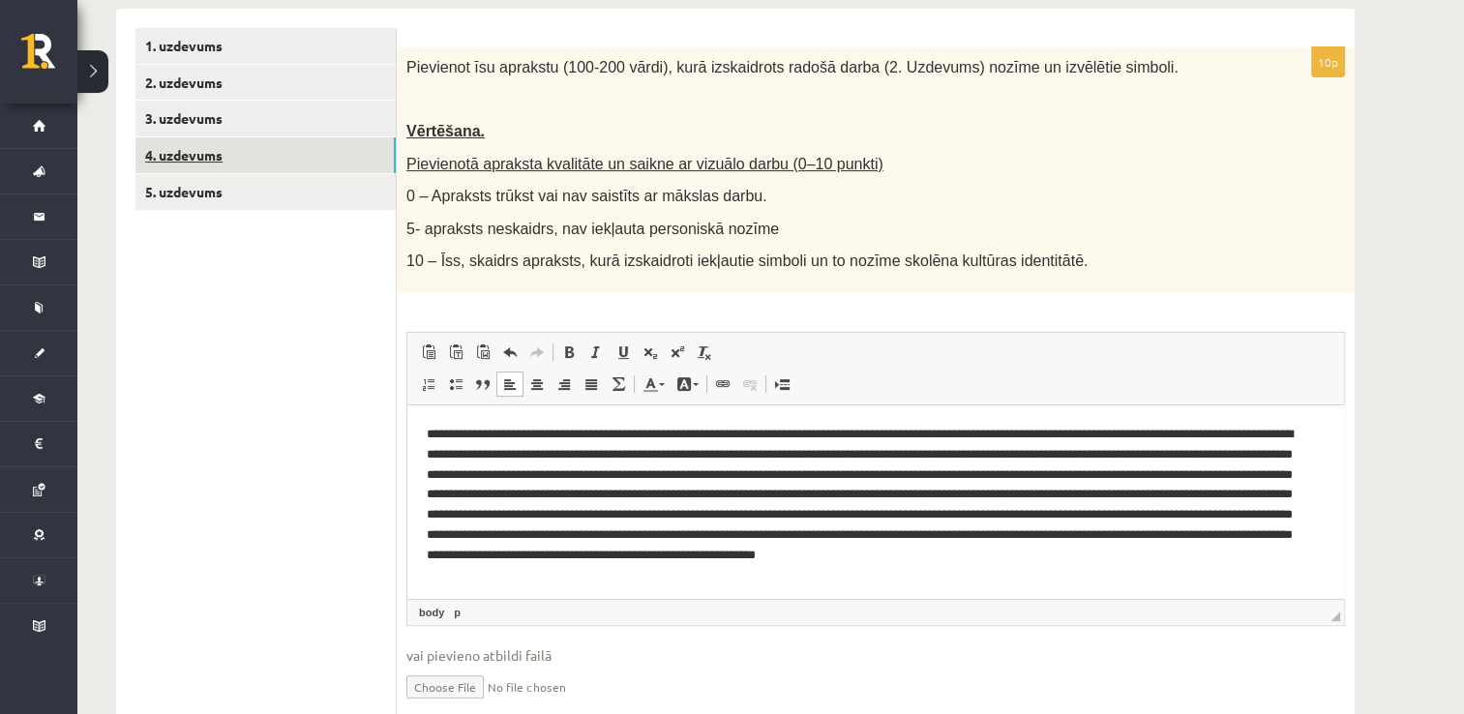
click at [261, 161] on link "4. uzdevums" at bounding box center [265, 155] width 260 height 36
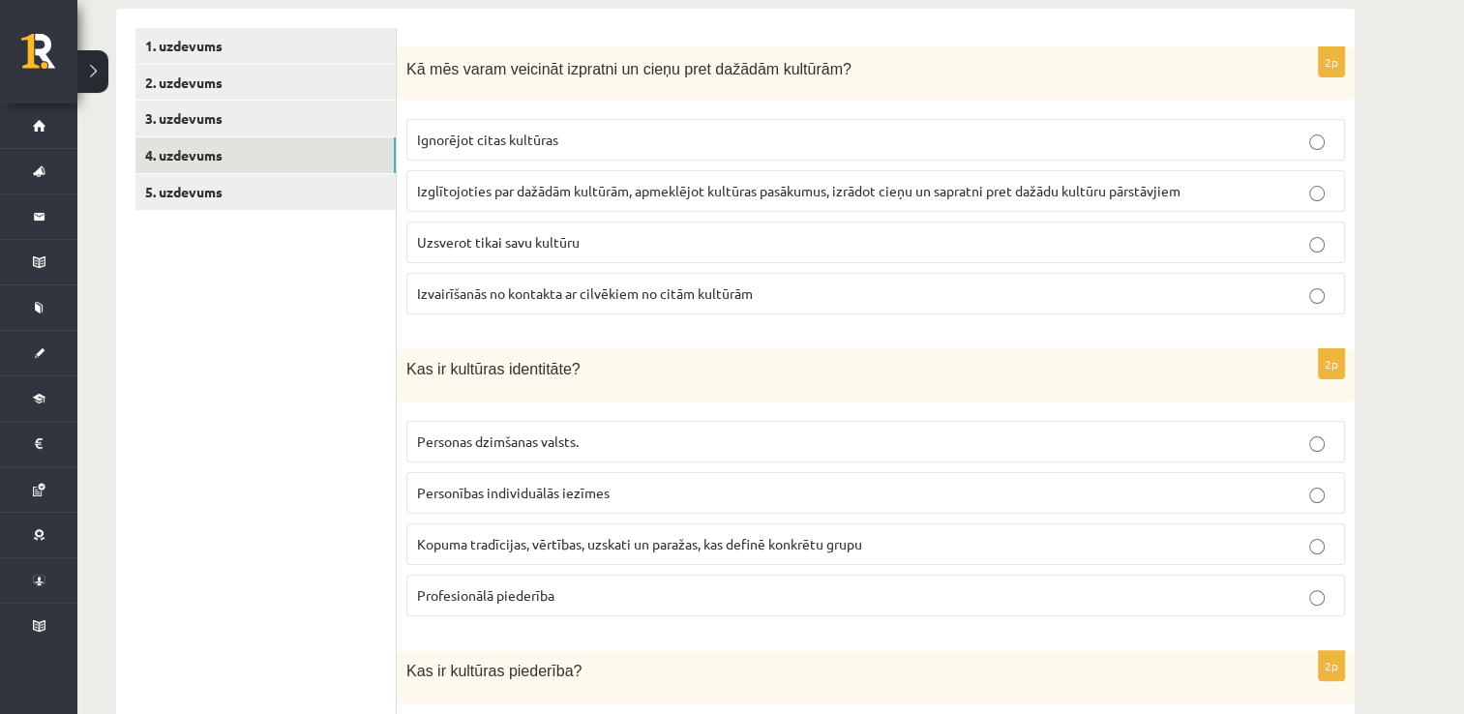
click at [969, 183] on span "Izglītojoties par dažādām kultūrām, apmeklējot kultūras pasākumus, izrādot cieņ…" at bounding box center [798, 190] width 763 height 17
click at [911, 543] on p "Kopuma tradīcijas, vērtības, uzskati un paražas, kas definē konkrētu grupu" at bounding box center [875, 544] width 917 height 20
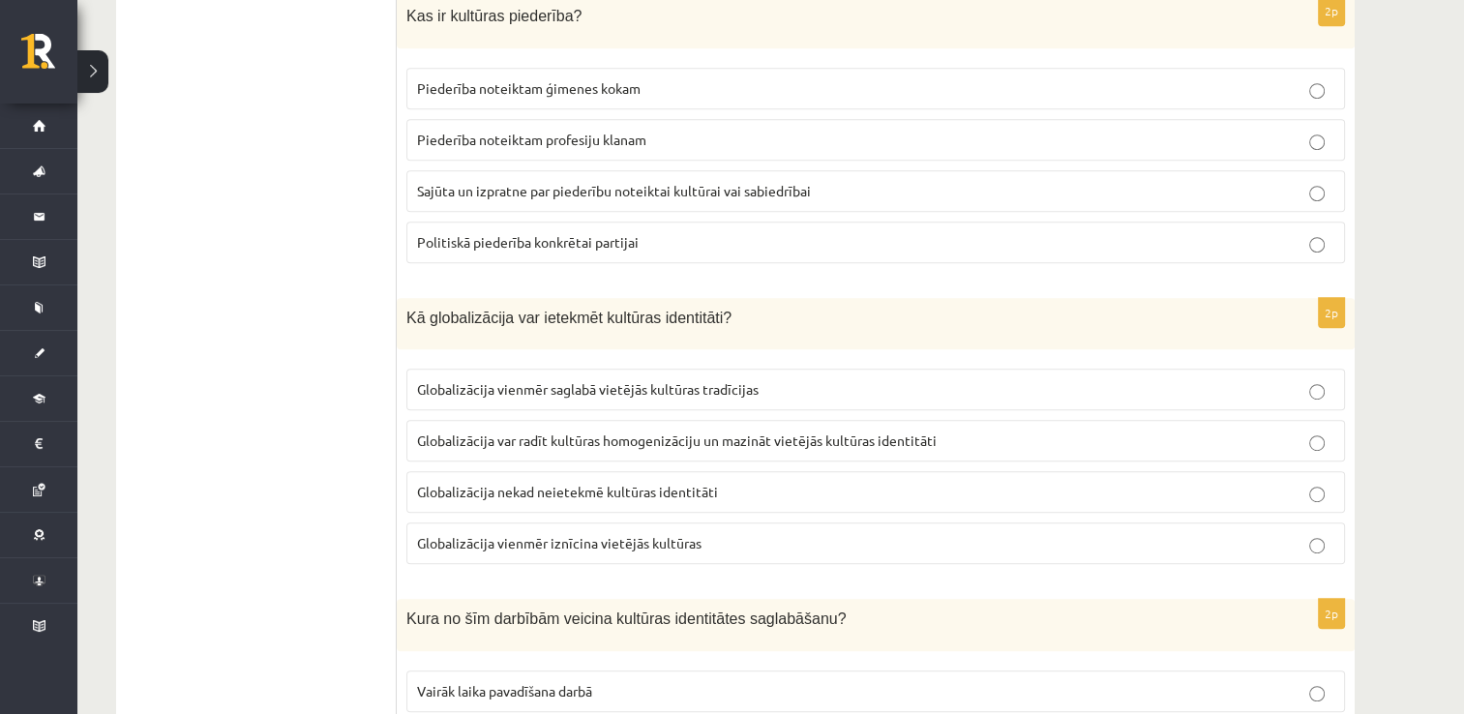
scroll to position [993, 0]
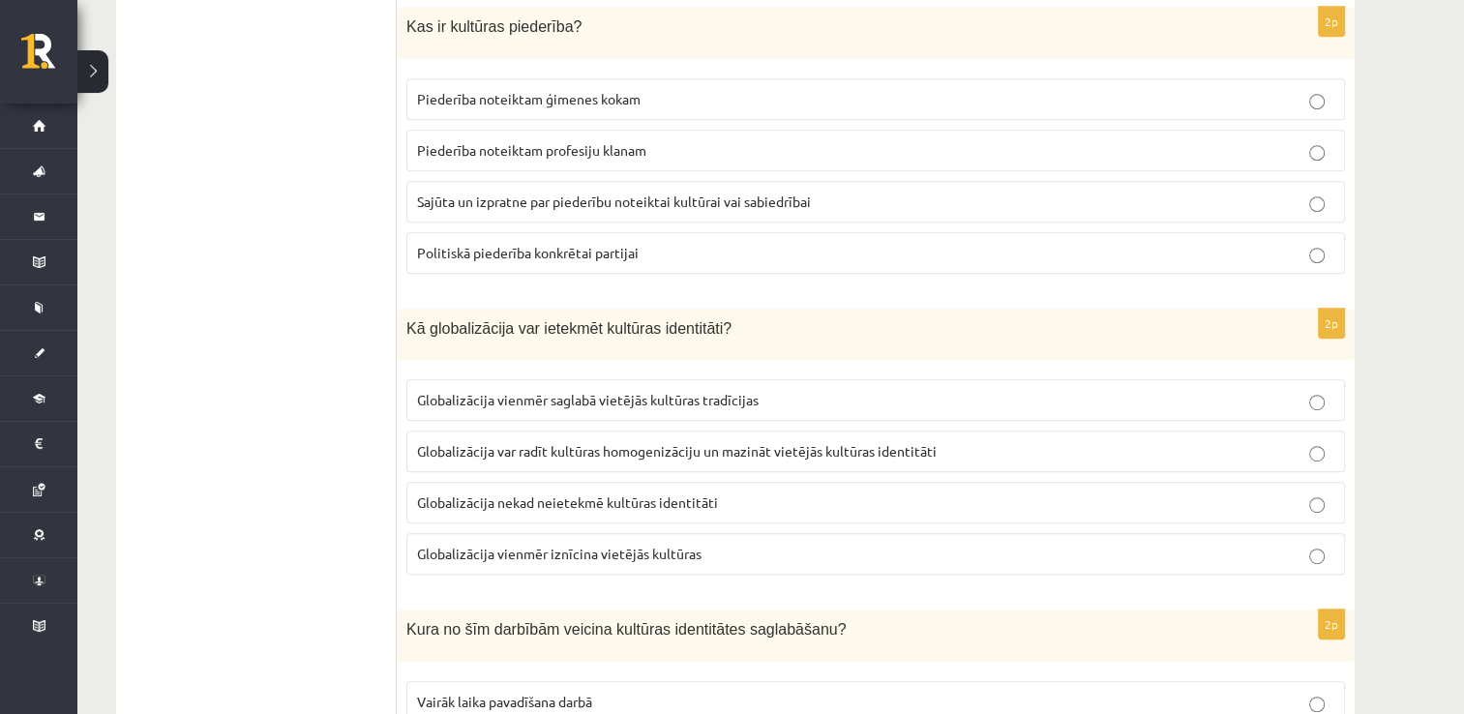
click at [1081, 213] on label "Sajūta un izpratne par piederību noteiktai kultūrai vai sabiedrībai" at bounding box center [875, 202] width 939 height 42
click at [1012, 451] on p "Globalizācija var radīt kultūras homogenizāciju un mazināt vietējās kultūras id…" at bounding box center [875, 451] width 917 height 20
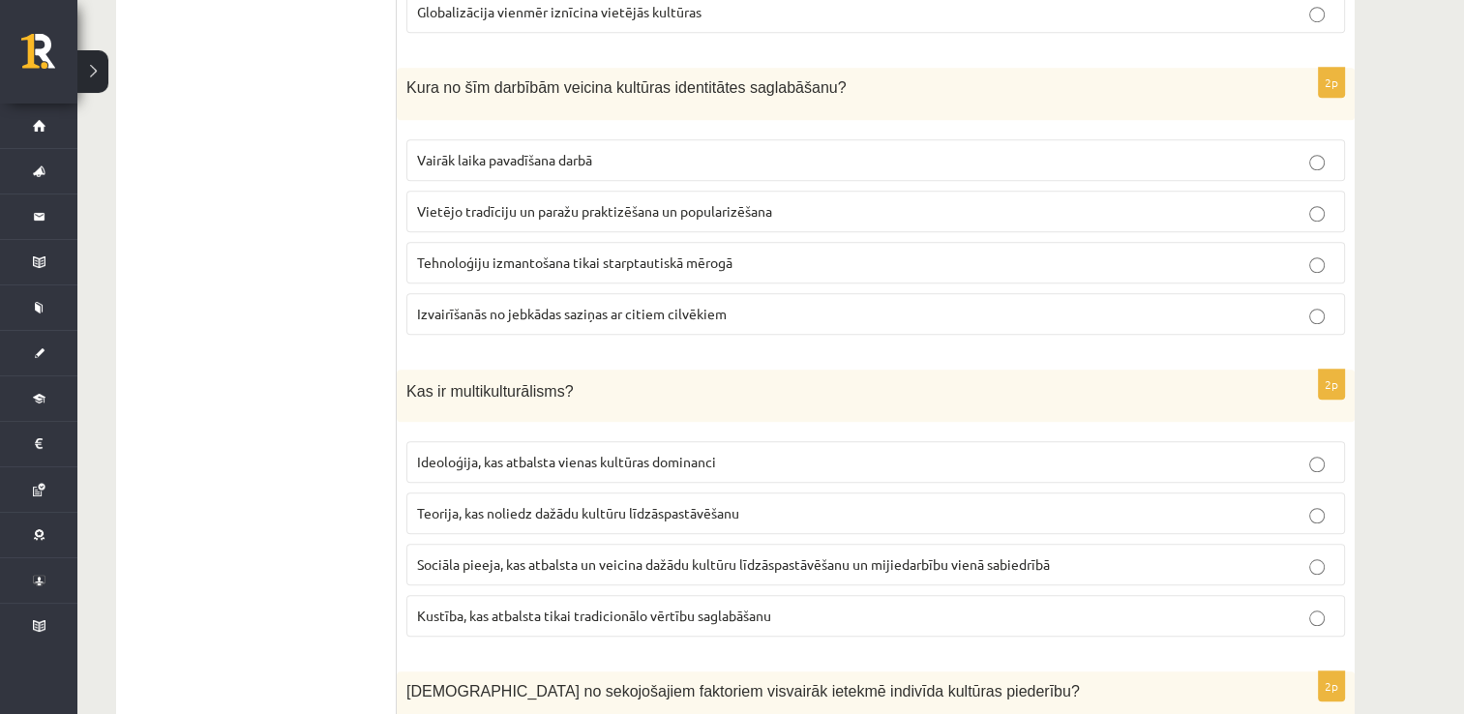
scroll to position [1573, 0]
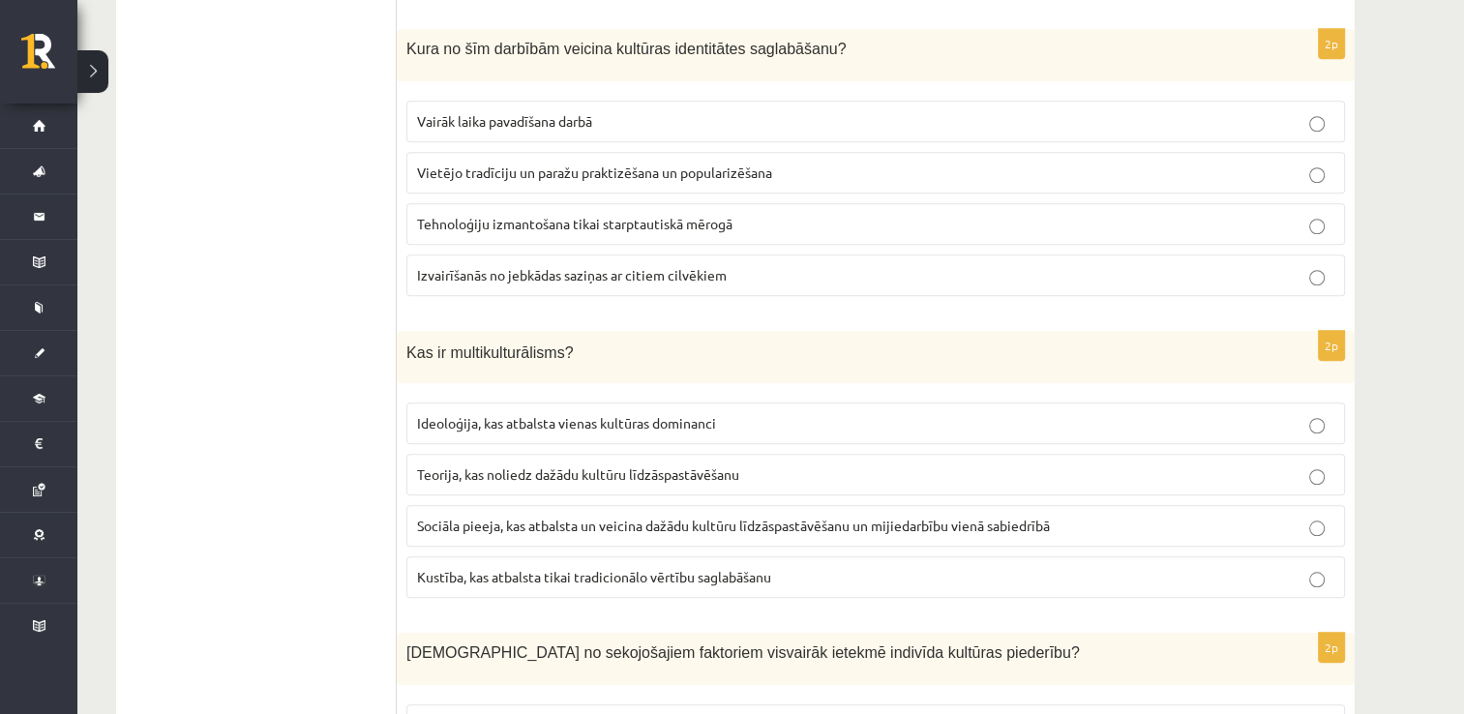
click at [1159, 163] on p "Vietējo tradīciju un paražu praktizēšana un popularizēšana" at bounding box center [875, 173] width 917 height 20
click at [1057, 520] on p "Sociāla pieeja, kas atbalsta un veicina dažādu kultūru līdzāspastāvēšanu un mij…" at bounding box center [875, 526] width 917 height 20
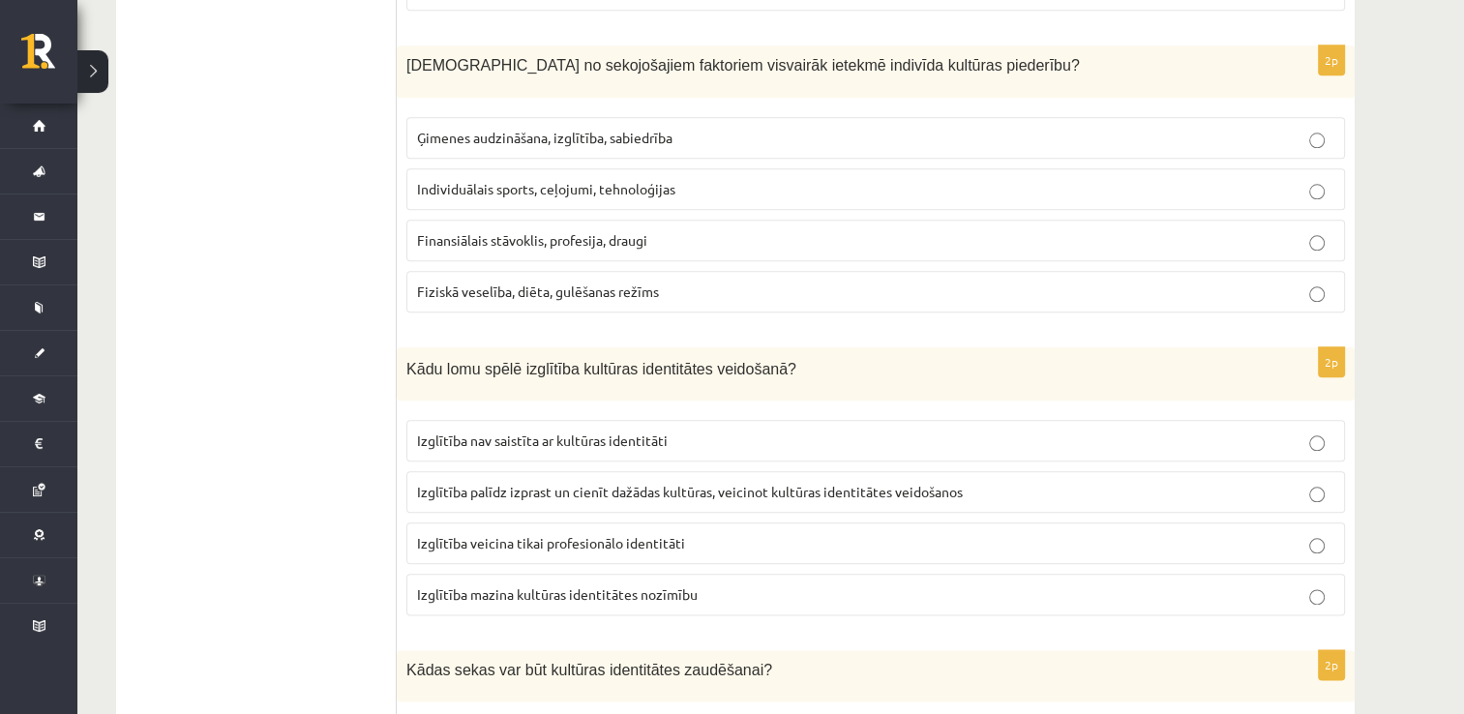
scroll to position [2179, 0]
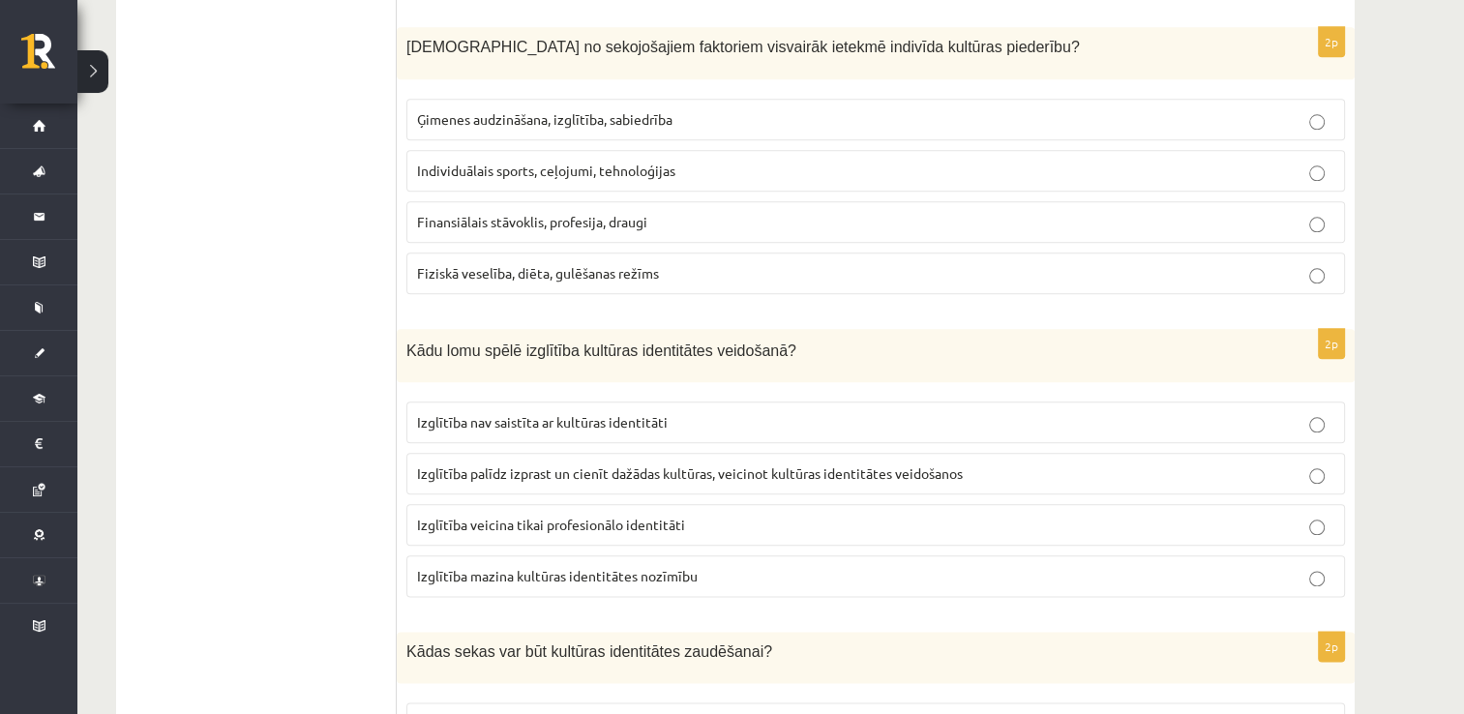
click at [1331, 110] on p "Ģimenes audzināšana, izglītība, sabiedrība" at bounding box center [875, 119] width 917 height 20
click at [938, 464] on span "Izglītība palīdz izprast un cienīt dažādas kultūras, veicinot kultūras identitā…" at bounding box center [690, 472] width 546 height 17
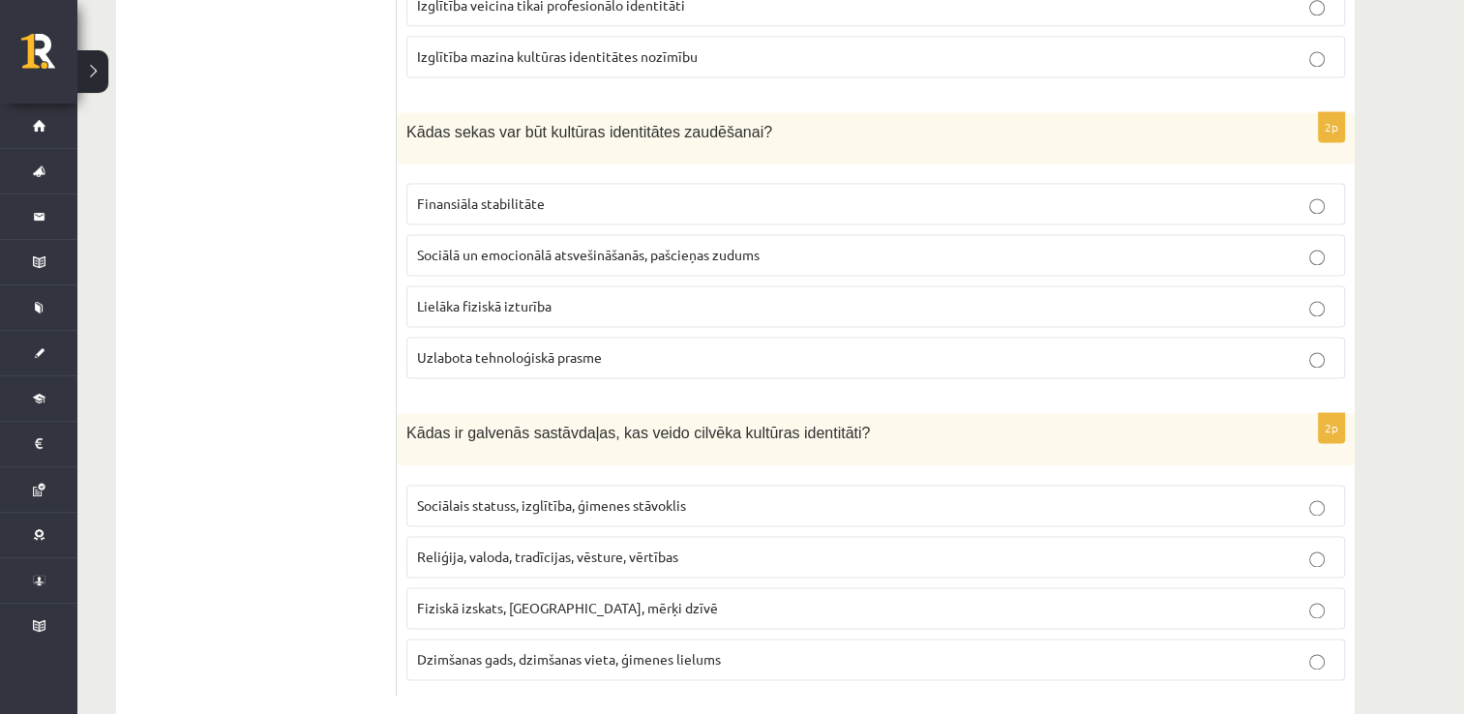
scroll to position [2722, 0]
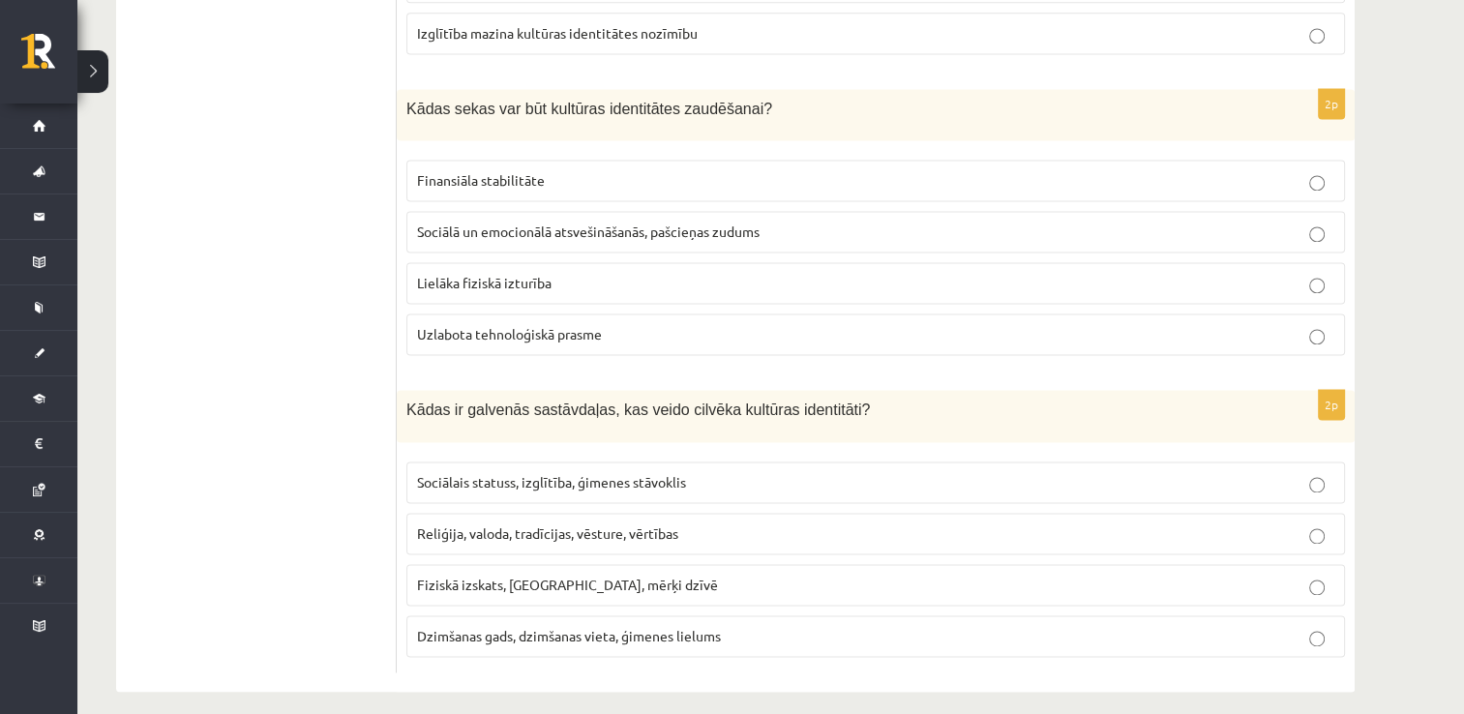
click at [956, 211] on label "Sociālā un emocionālā atsvešināšanās, pašcieņas zudums" at bounding box center [875, 232] width 939 height 42
click at [866, 474] on p "Sociālais statuss, izglītība, ģimenes stāvoklis" at bounding box center [875, 482] width 917 height 20
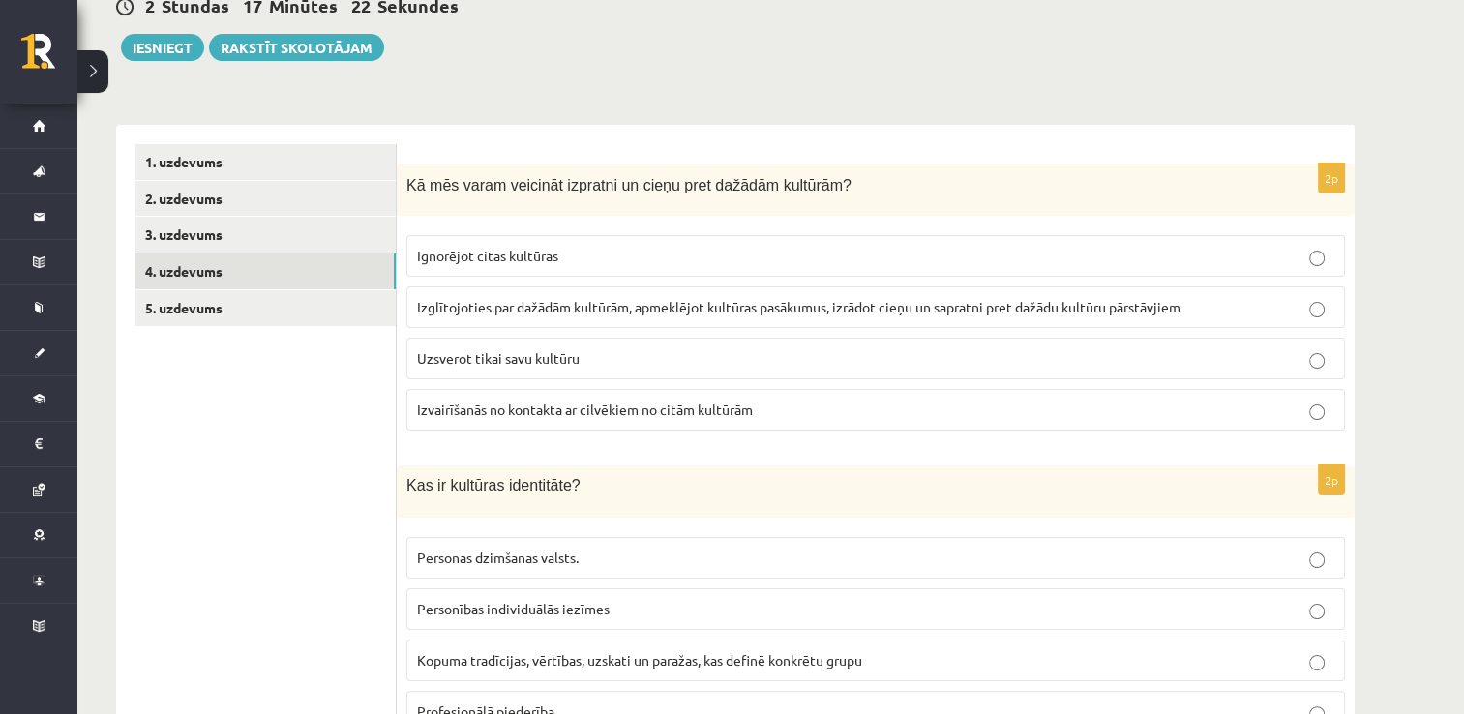
scroll to position [51, 0]
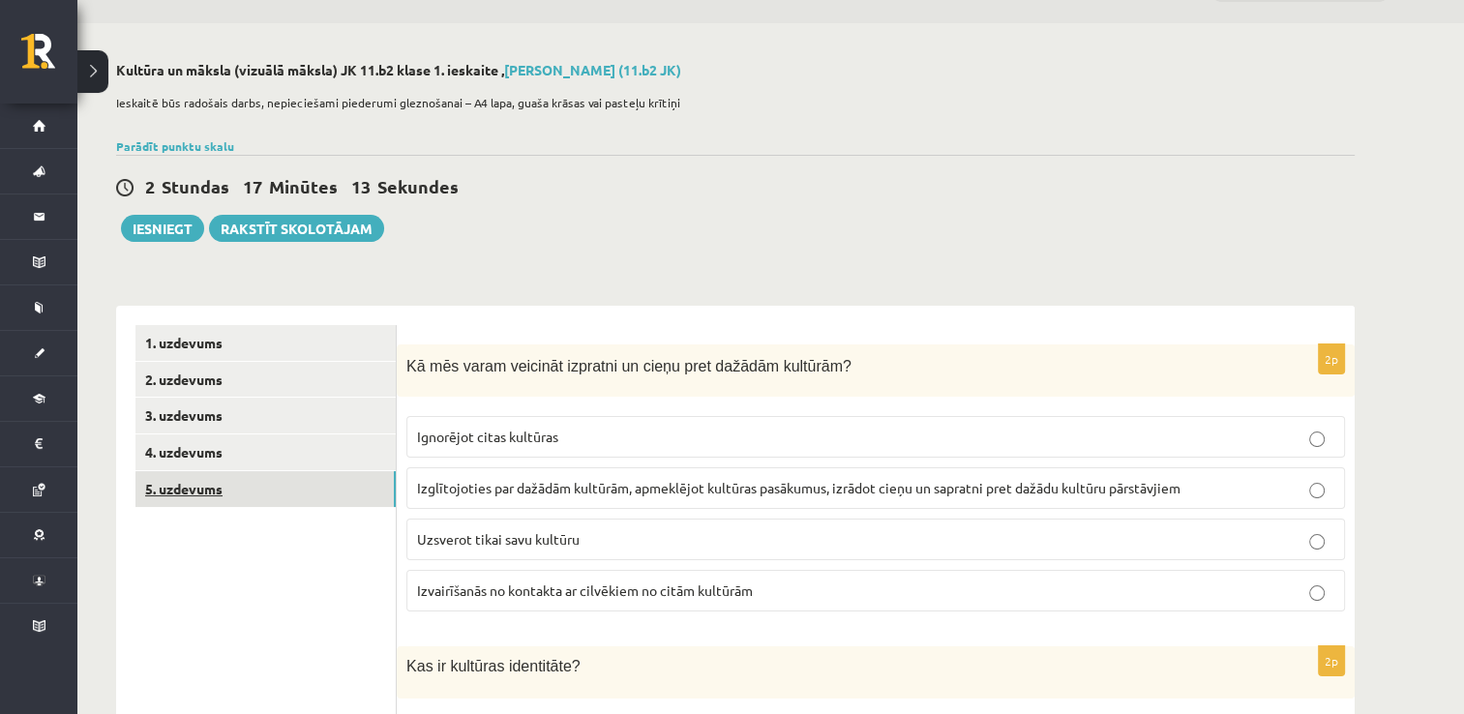
click at [289, 485] on link "5. uzdevums" at bounding box center [265, 489] width 260 height 36
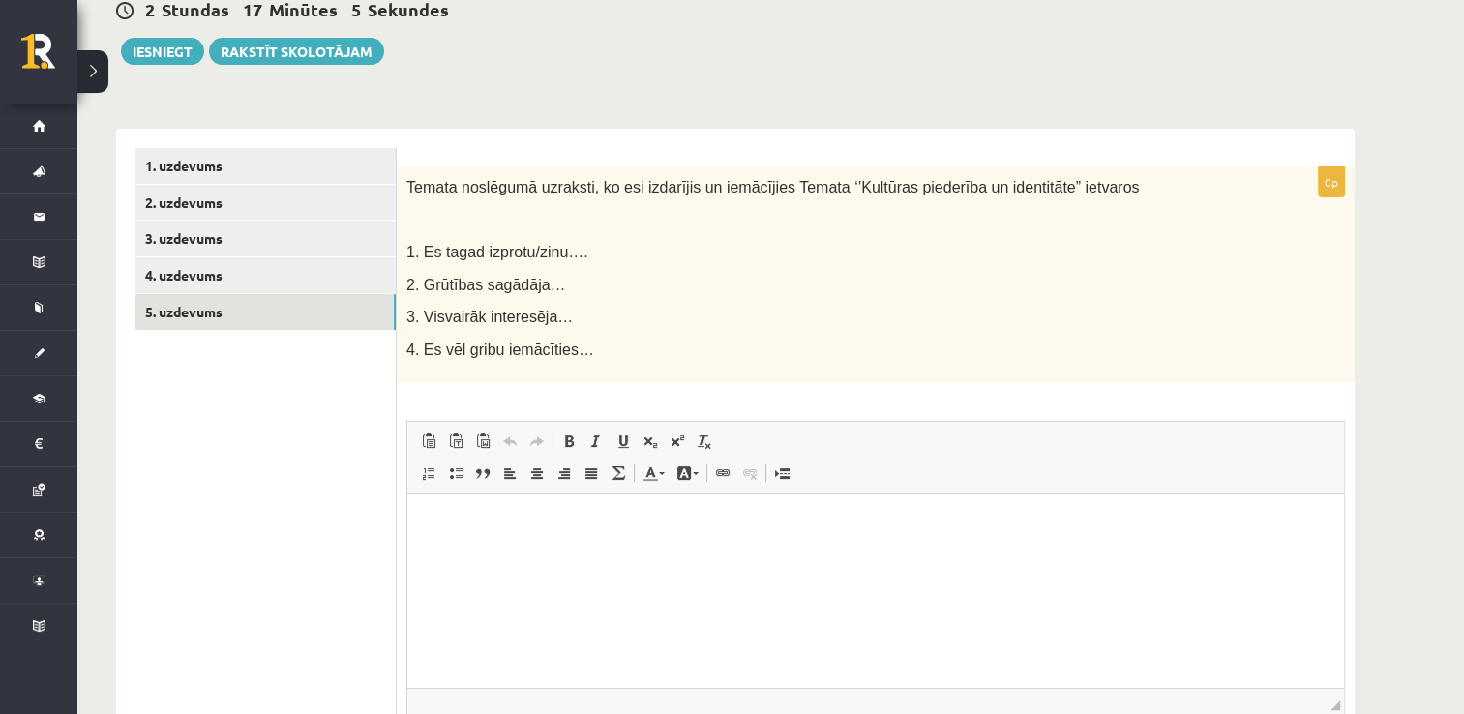
scroll to position [245, 0]
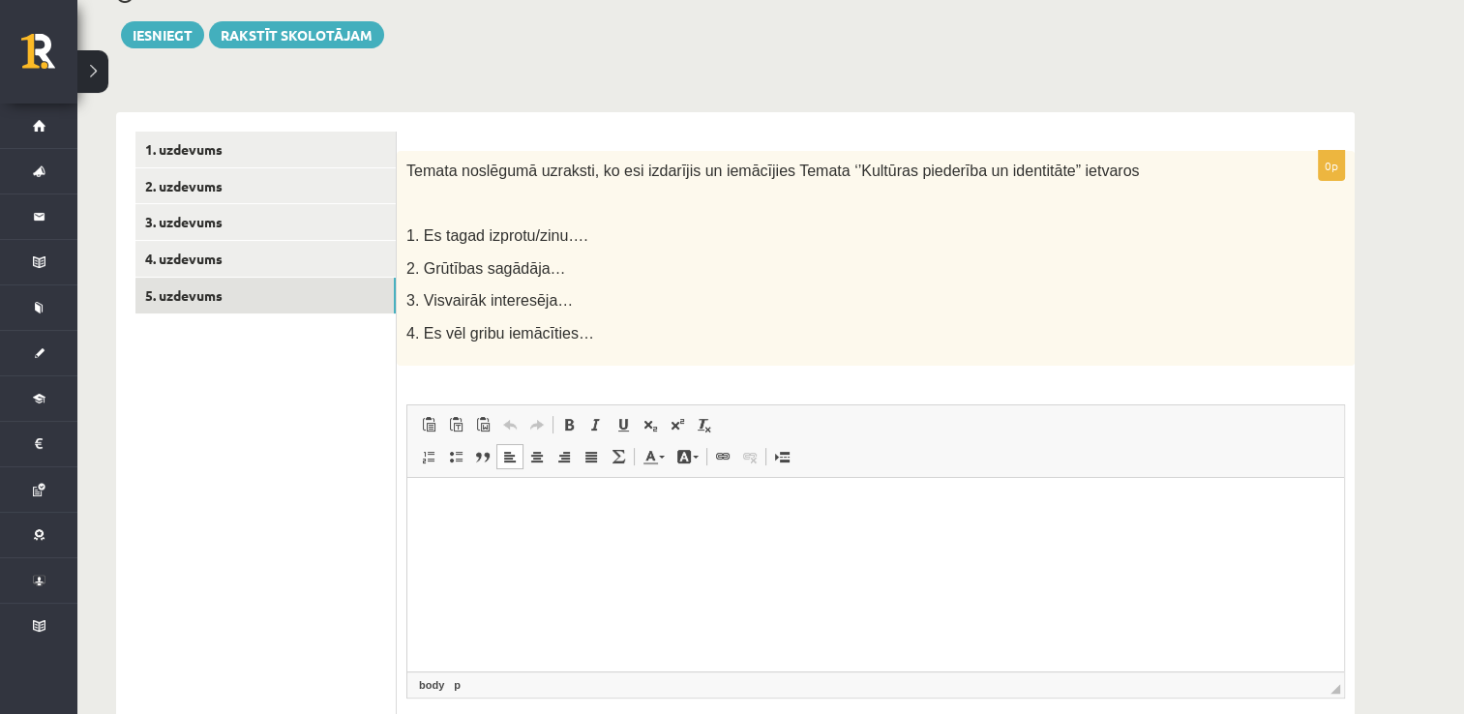
click at [705, 537] on html at bounding box center [875, 507] width 937 height 59
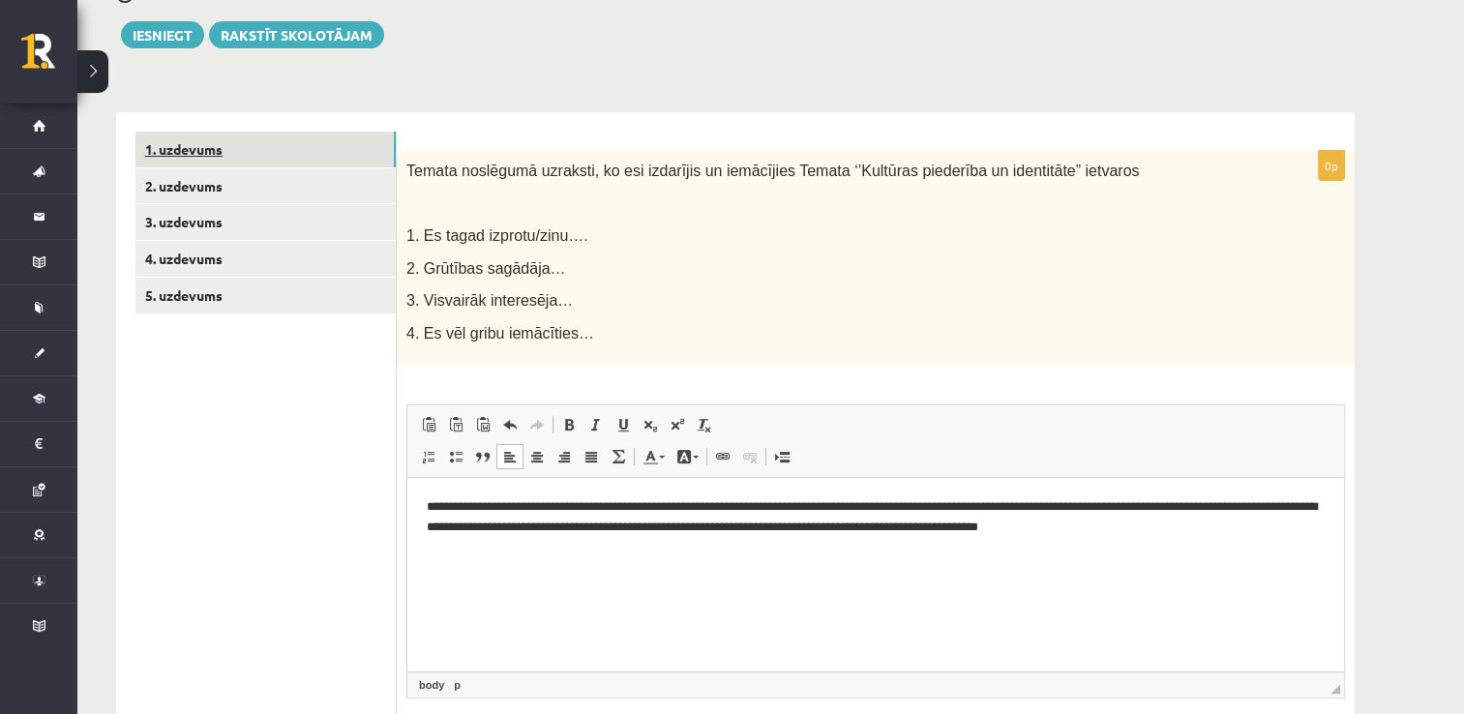
click at [314, 146] on link "1. uzdevums" at bounding box center [265, 150] width 260 height 36
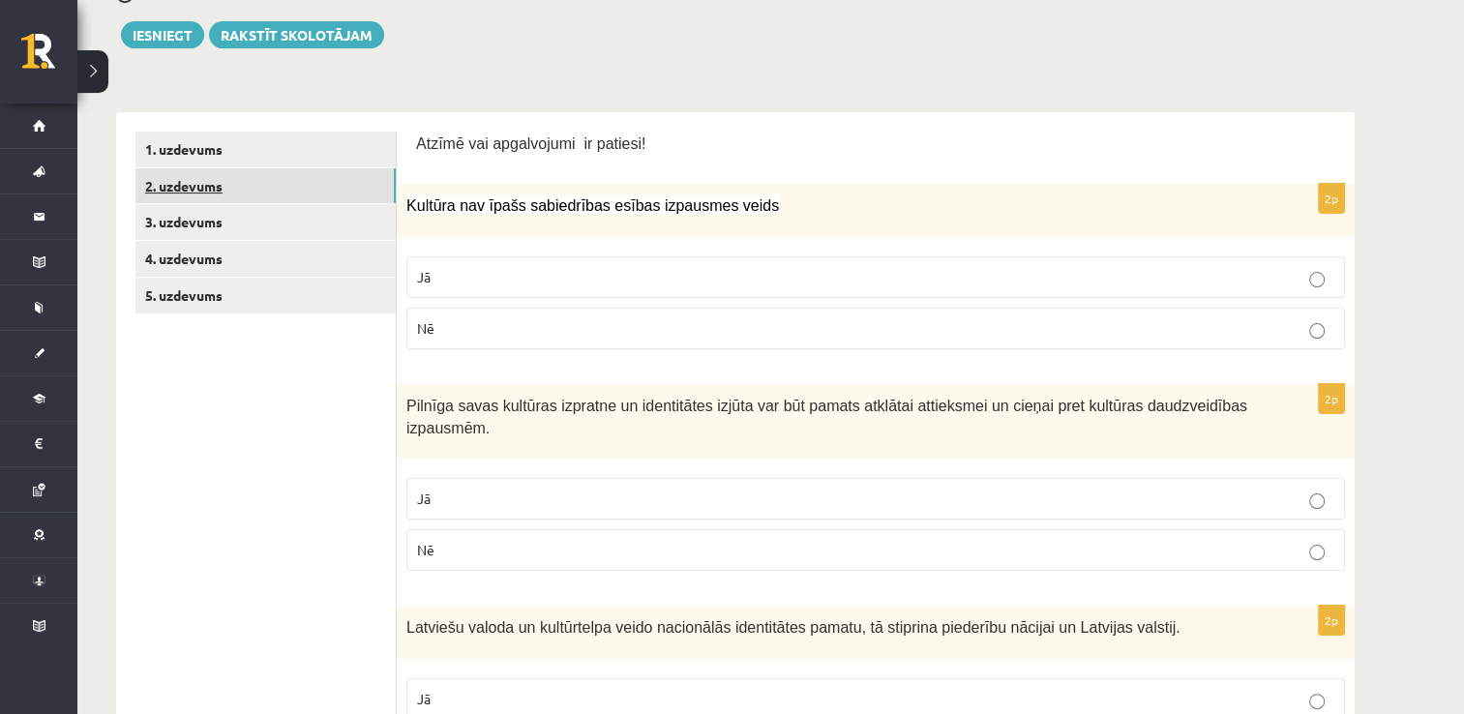
click at [290, 185] on link "2. uzdevums" at bounding box center [265, 186] width 260 height 36
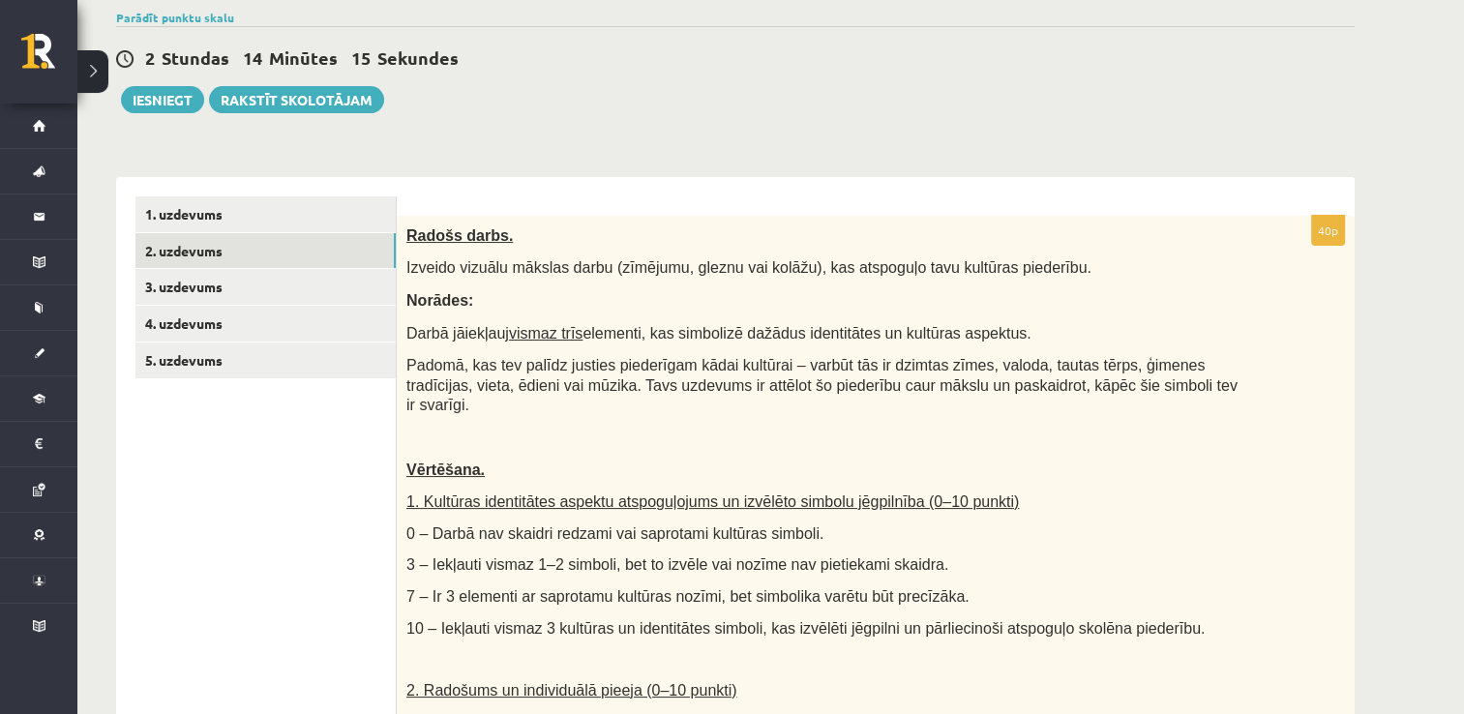
scroll to position [65, 0]
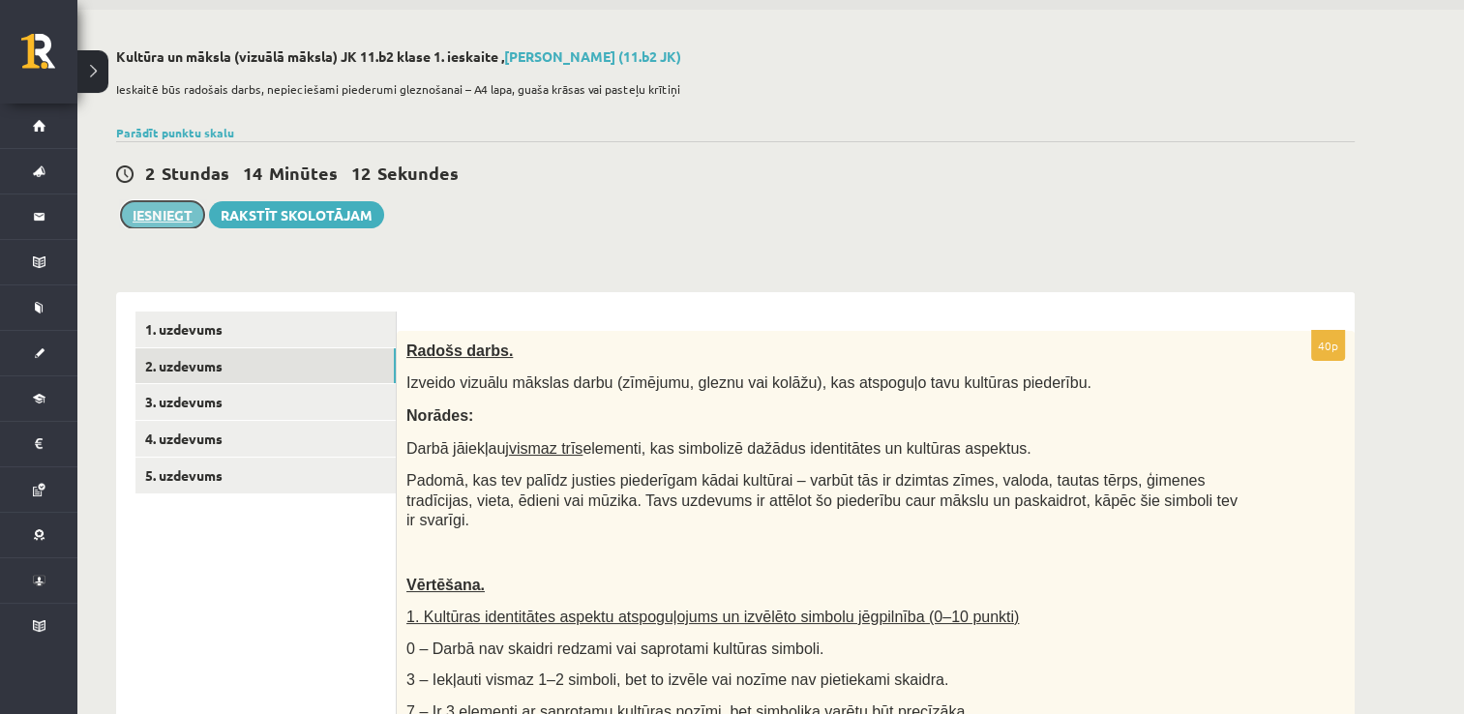
click at [174, 208] on button "Iesniegt" at bounding box center [162, 214] width 83 height 27
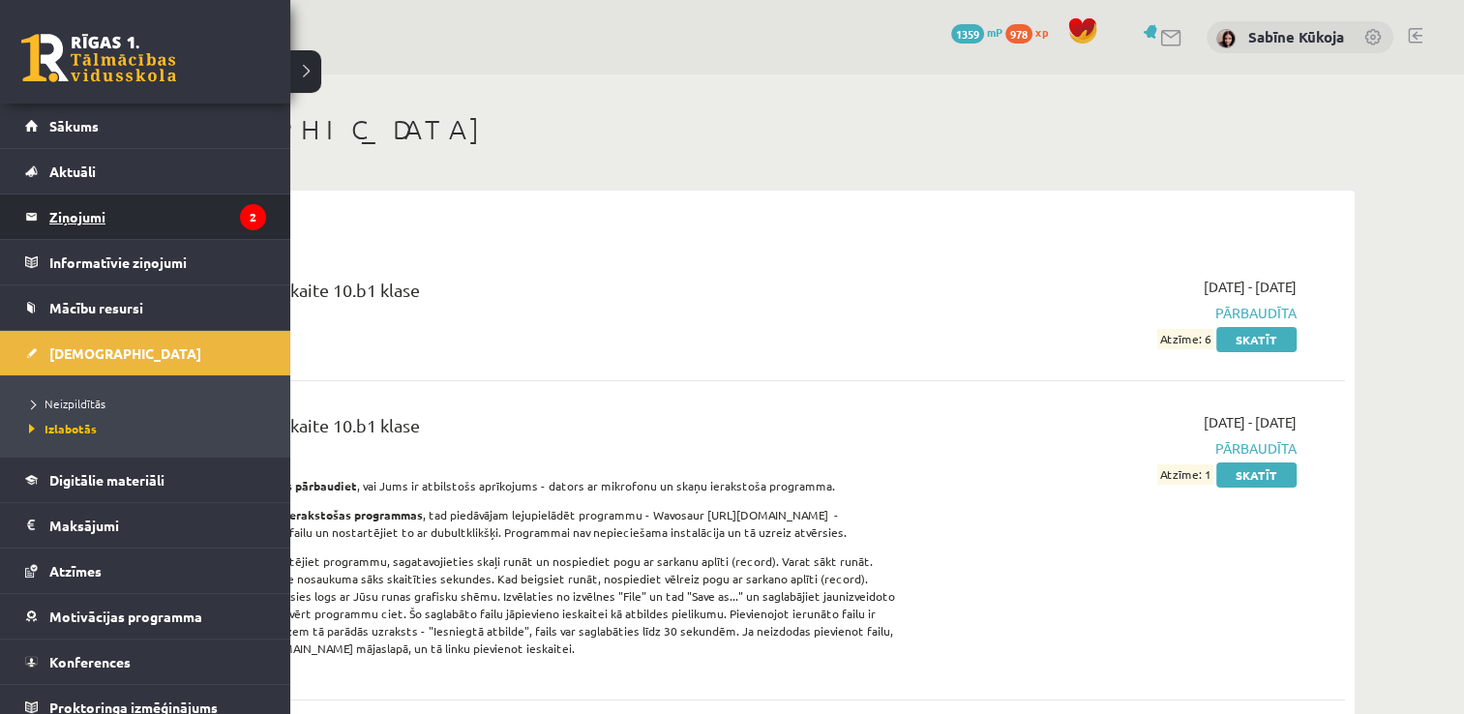
click at [75, 210] on legend "Ziņojumi 2" at bounding box center [157, 216] width 217 height 45
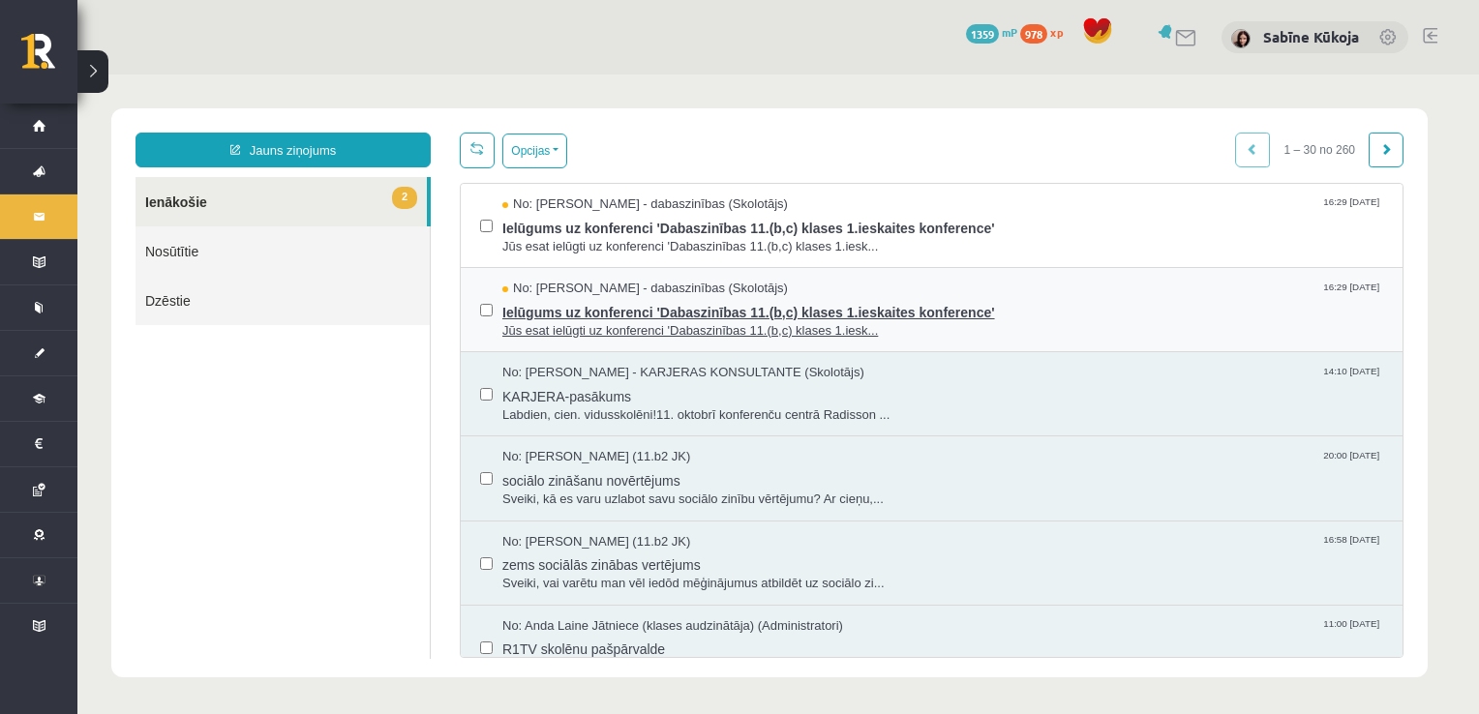
click at [692, 292] on span "No: [PERSON_NAME] - dabaszinības (Skolotājs)" at bounding box center [644, 289] width 285 height 18
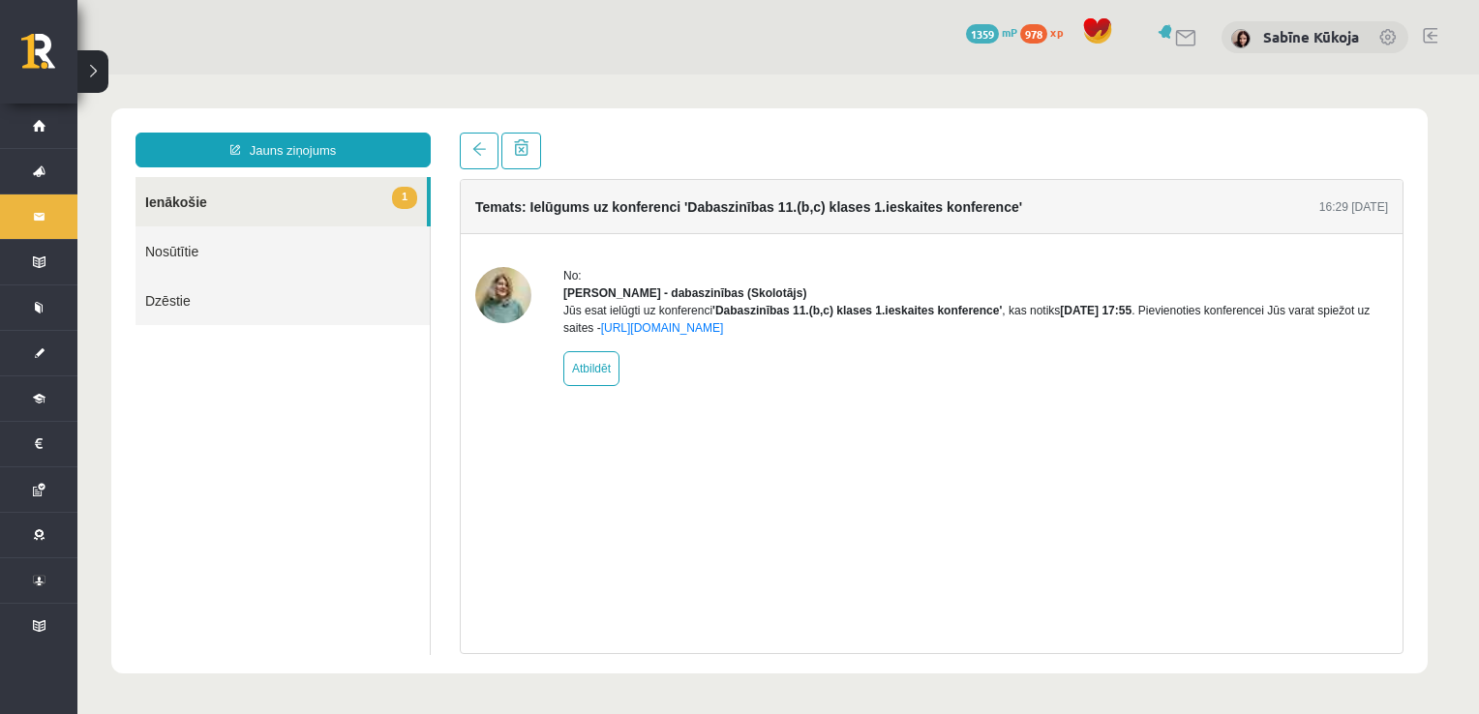
click at [285, 213] on link "1 Ienākošie" at bounding box center [280, 201] width 291 height 49
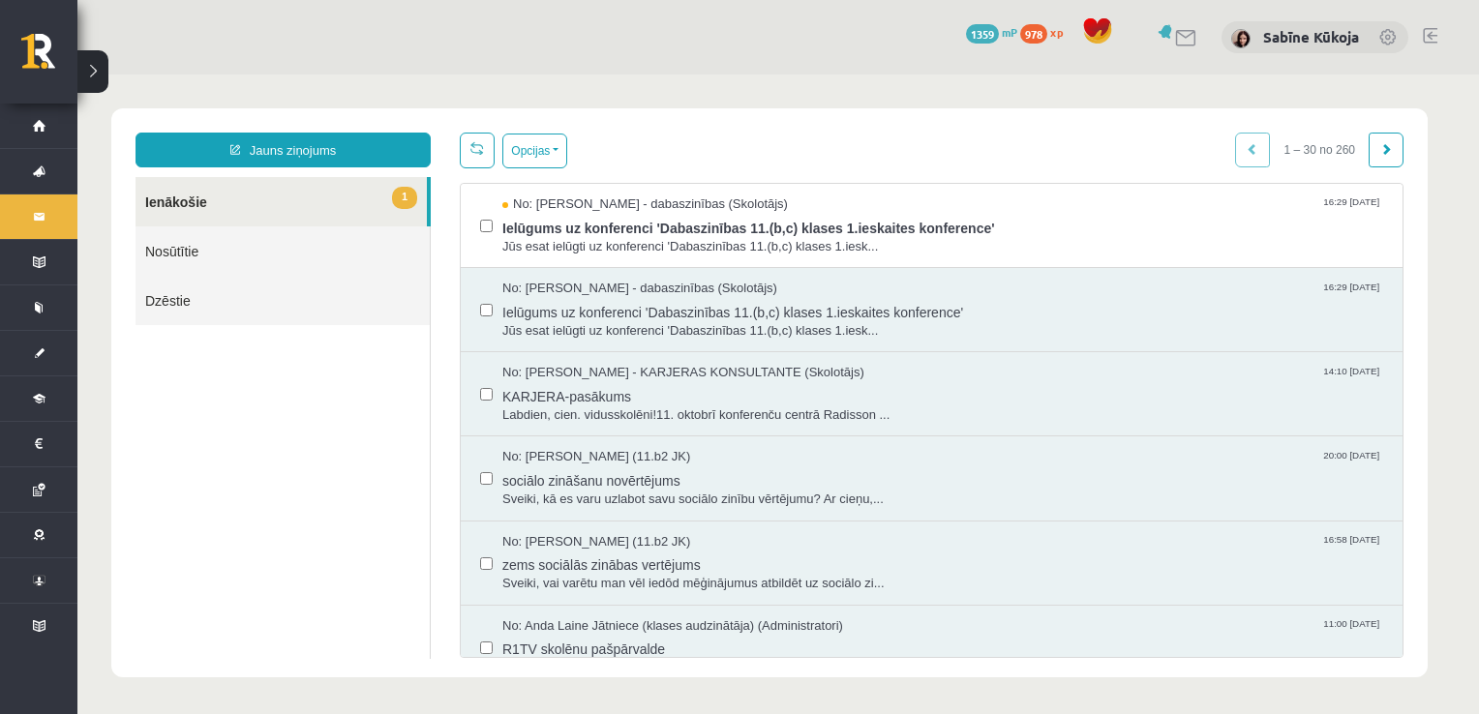
click at [296, 195] on link "1 Ienākošie" at bounding box center [280, 201] width 291 height 49
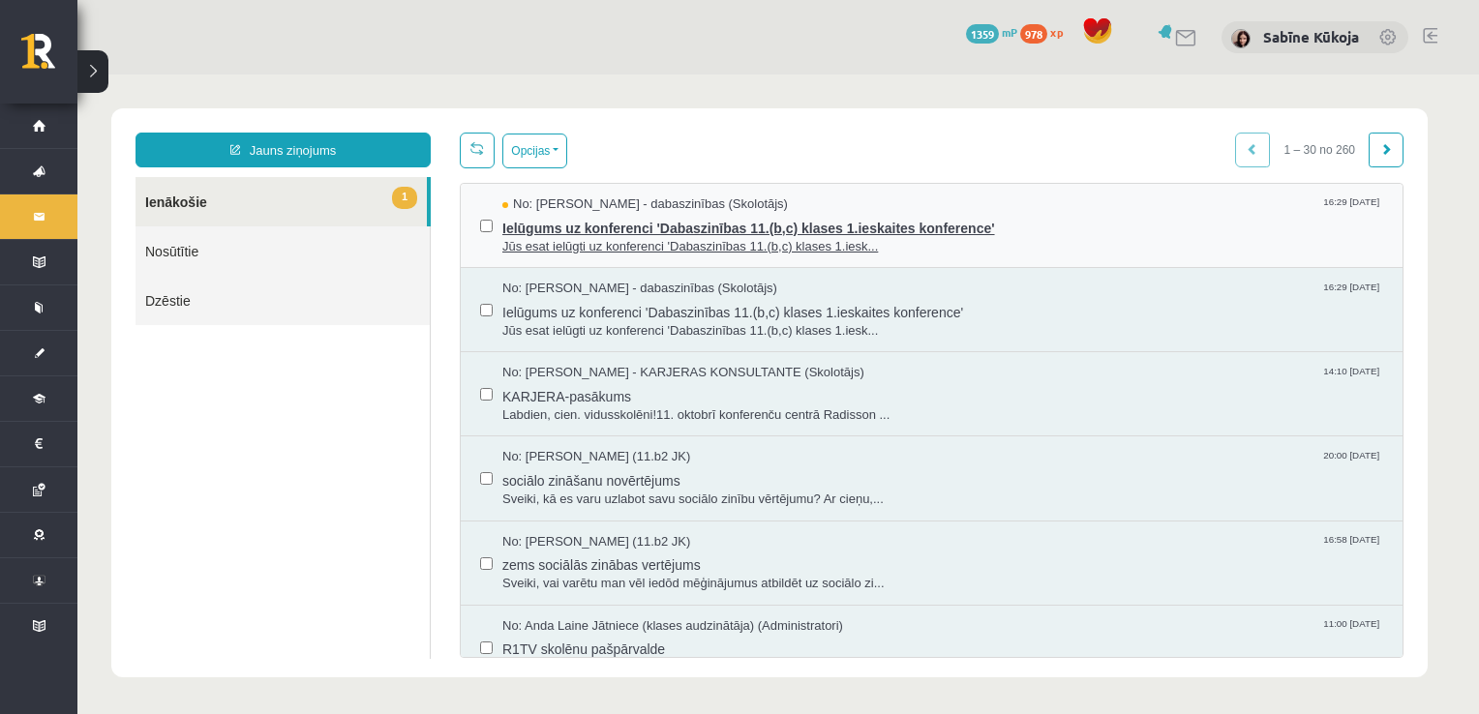
click at [716, 226] on span "Ielūgums uz konferenci 'Dabaszinības 11.(b,c) klases 1.ieskaites konference'" at bounding box center [942, 226] width 881 height 24
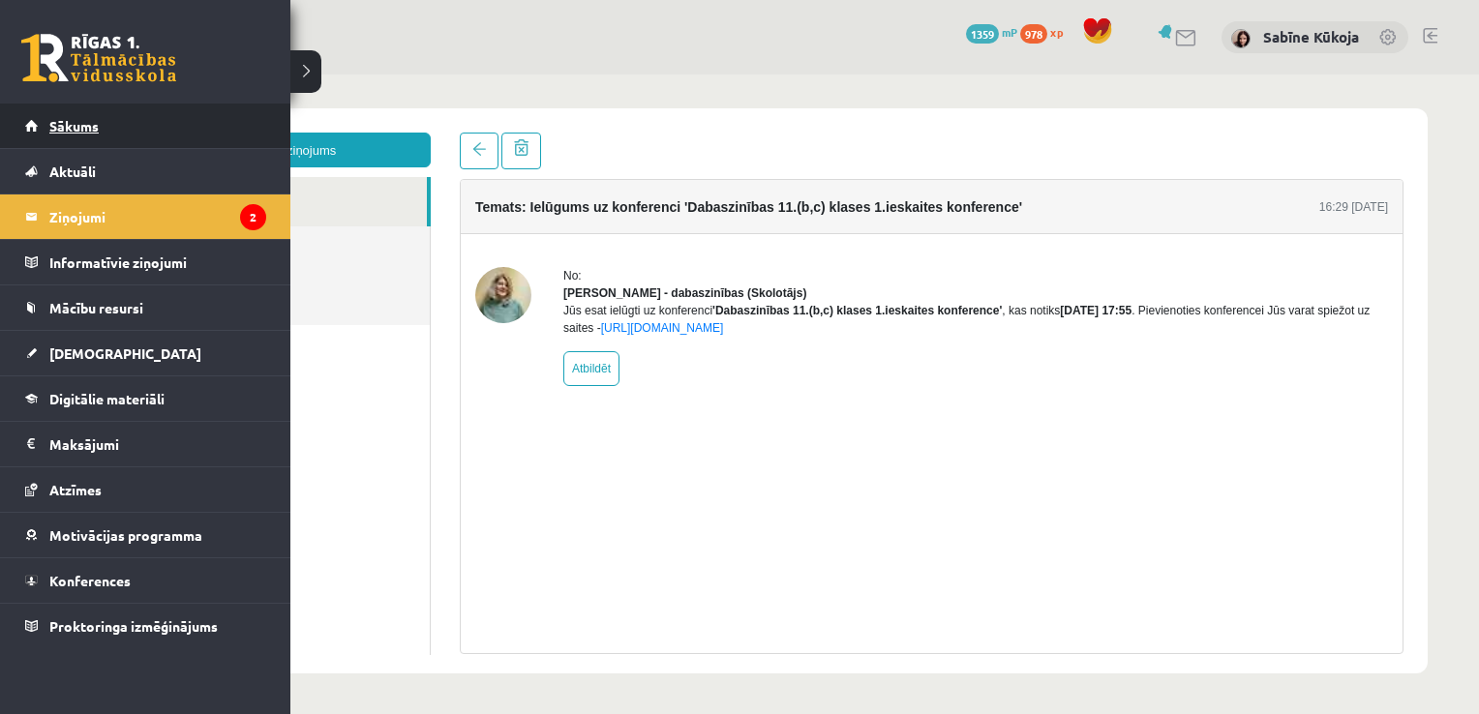
click at [74, 128] on span "Sākums" at bounding box center [73, 125] width 49 height 17
